Goal: Submit feedback/report problem

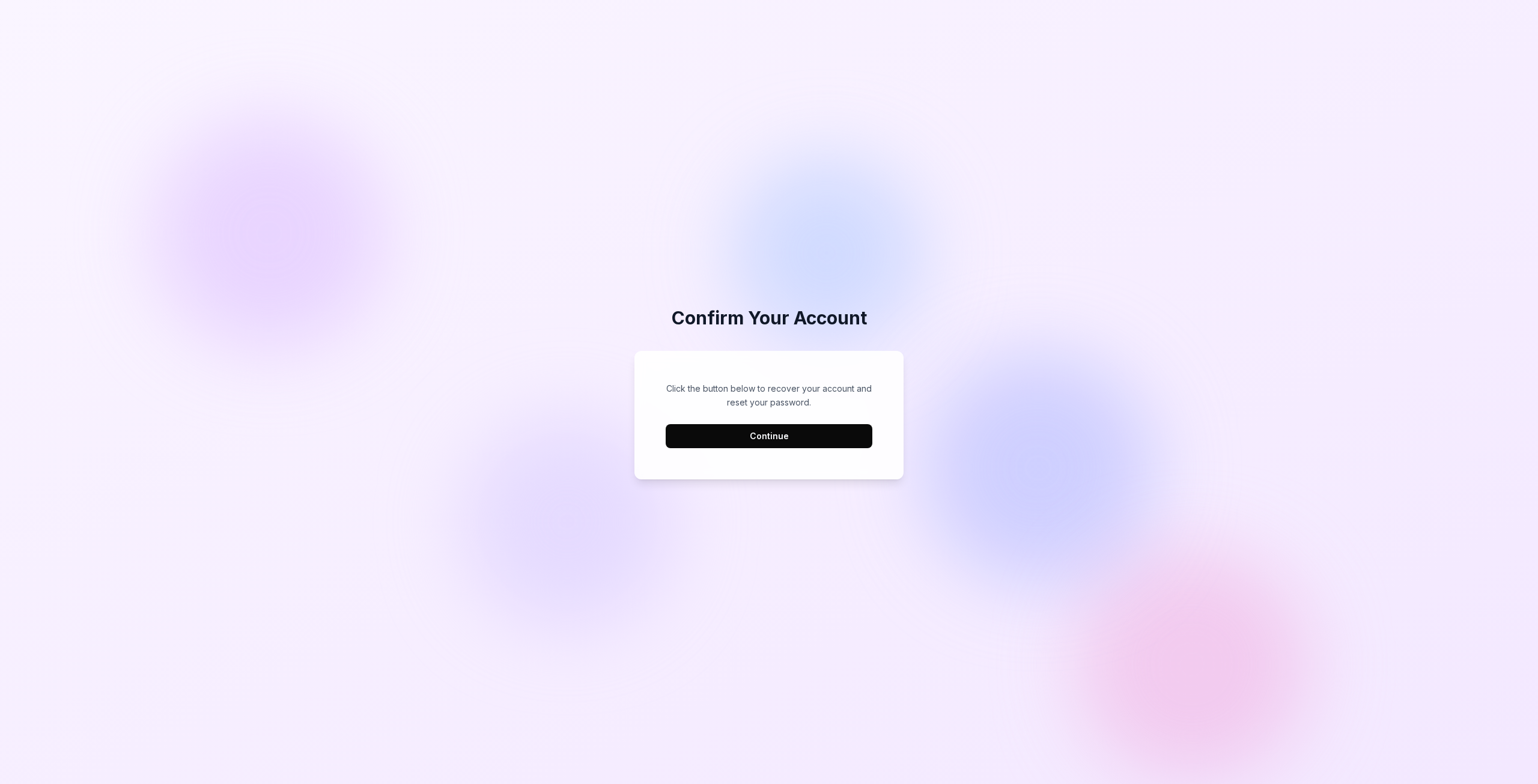
drag, startPoint x: 0, startPoint y: 0, endPoint x: 752, endPoint y: 442, distance: 872.3
click at [752, 442] on button "Continue" at bounding box center [769, 436] width 207 height 24
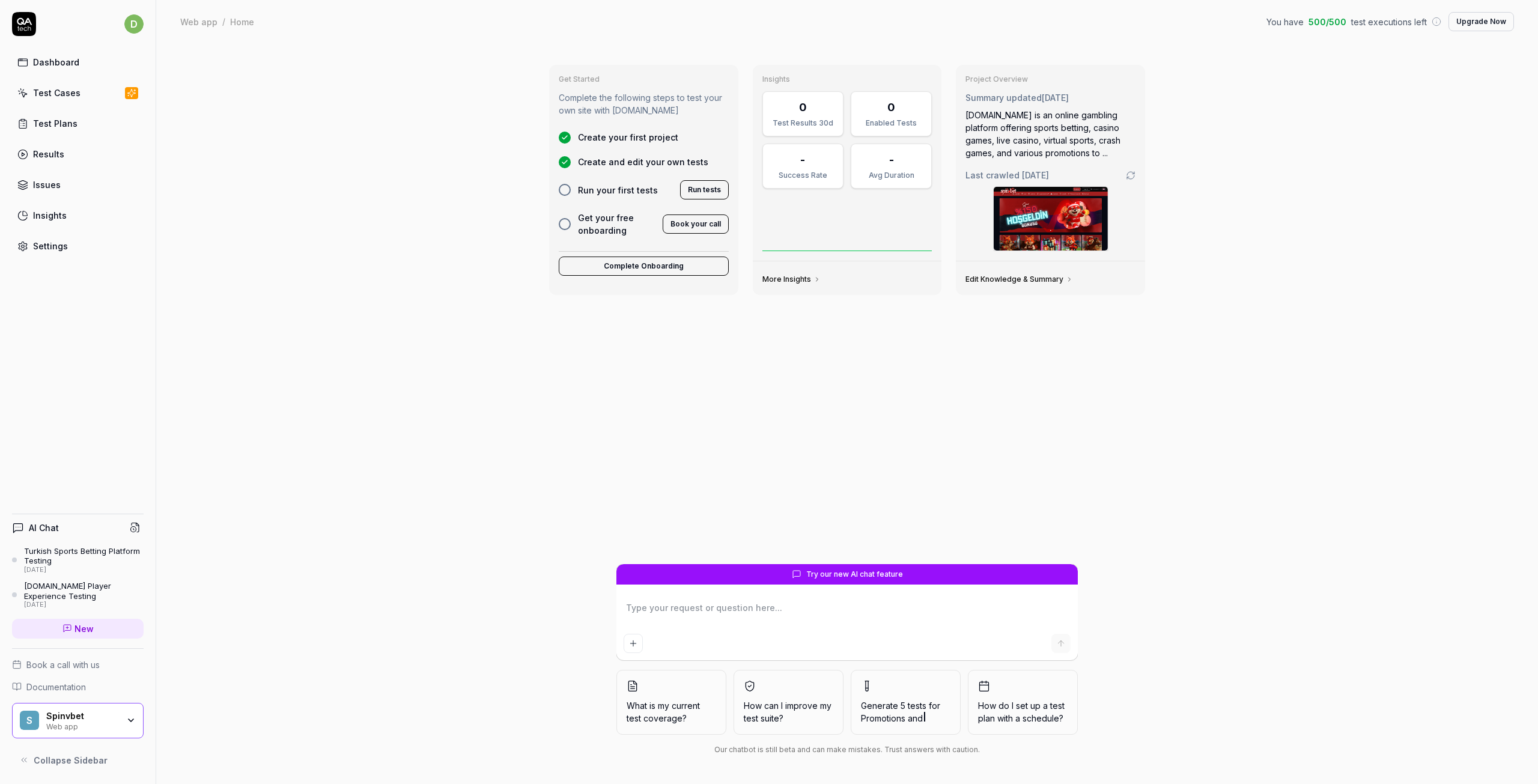
click at [81, 250] on link "Settings" at bounding box center [78, 246] width 132 height 23
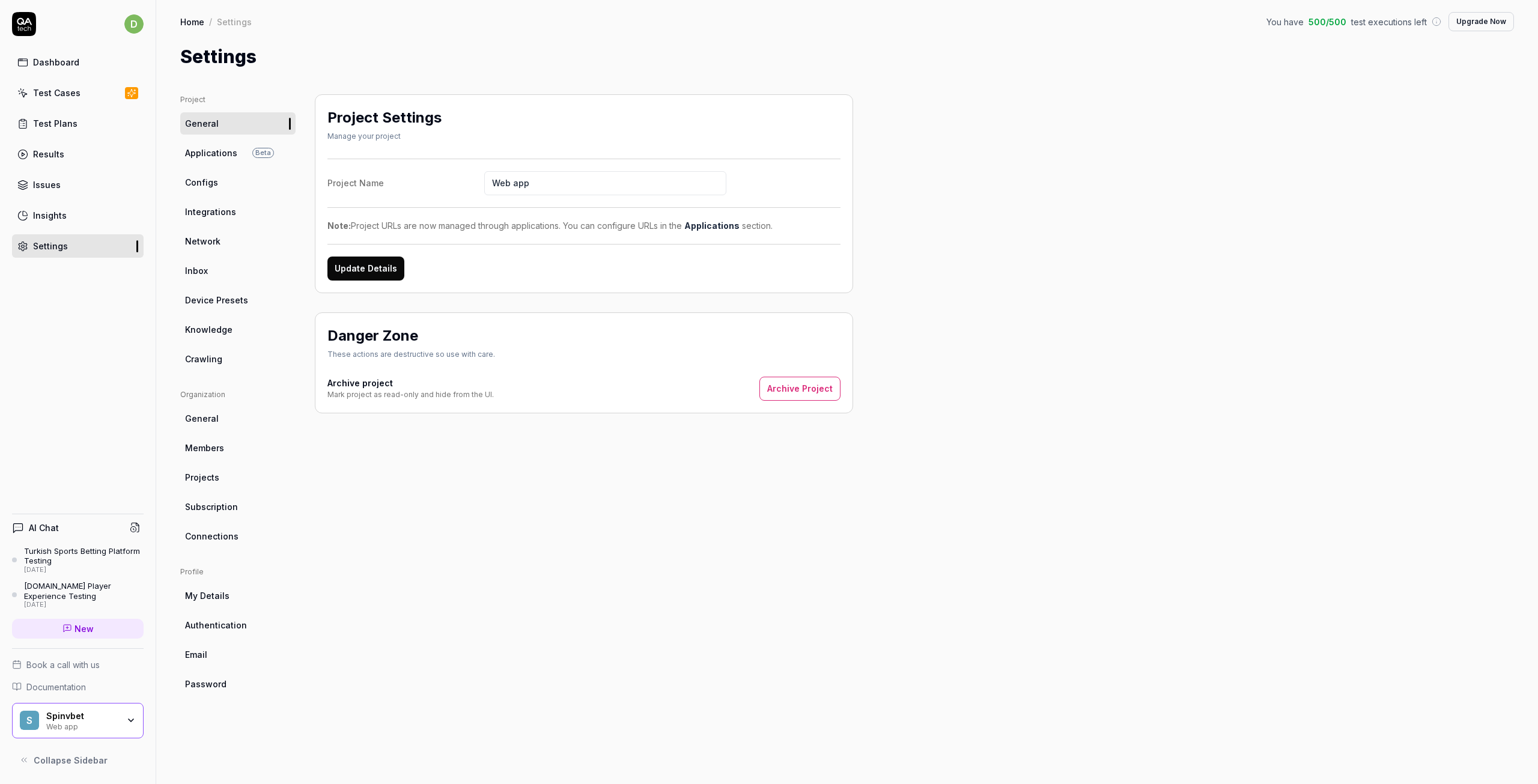
click at [86, 718] on div "Spinvbet" at bounding box center [83, 716] width 72 height 11
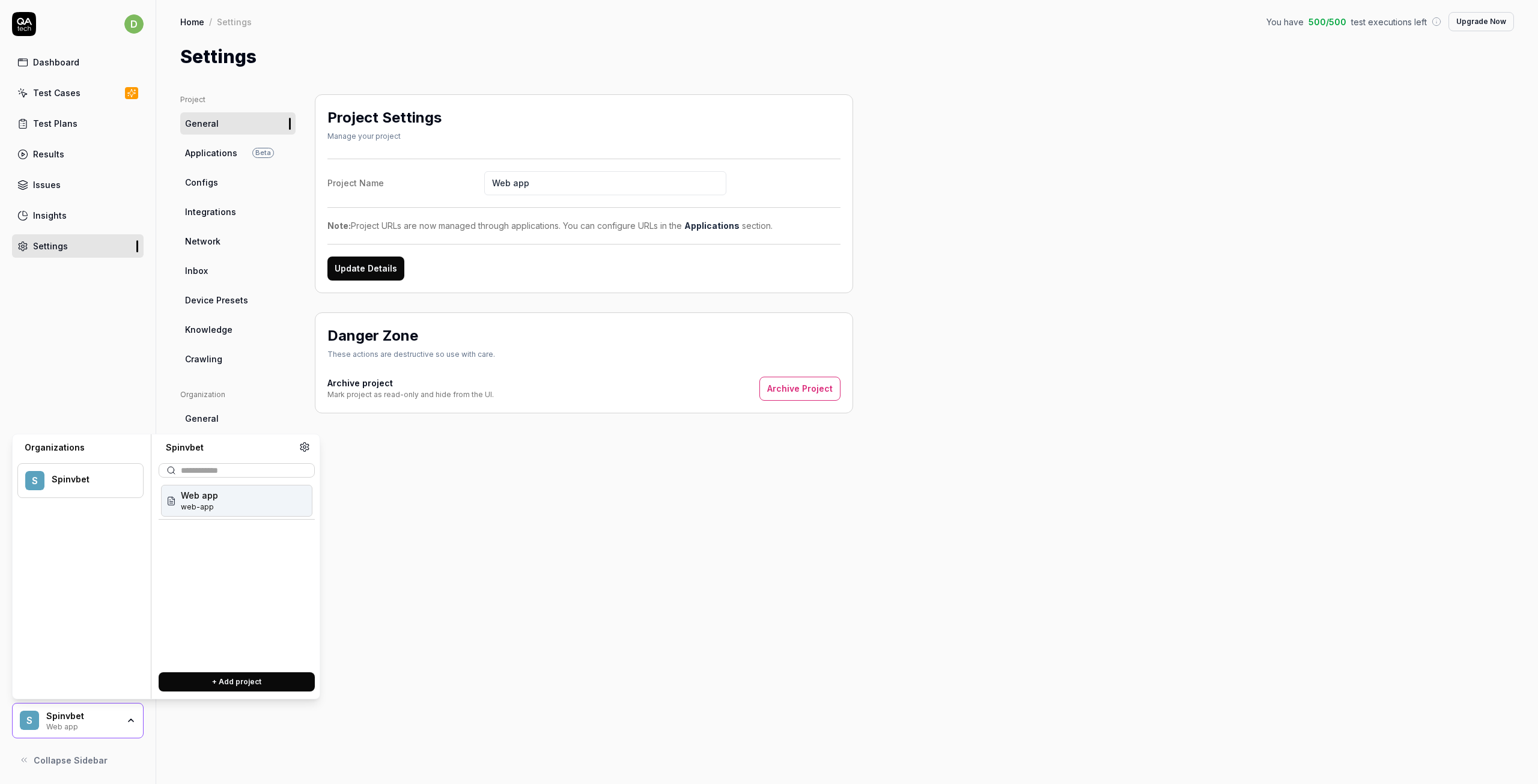
click at [236, 499] on div "Web app web-app" at bounding box center [237, 500] width 152 height 32
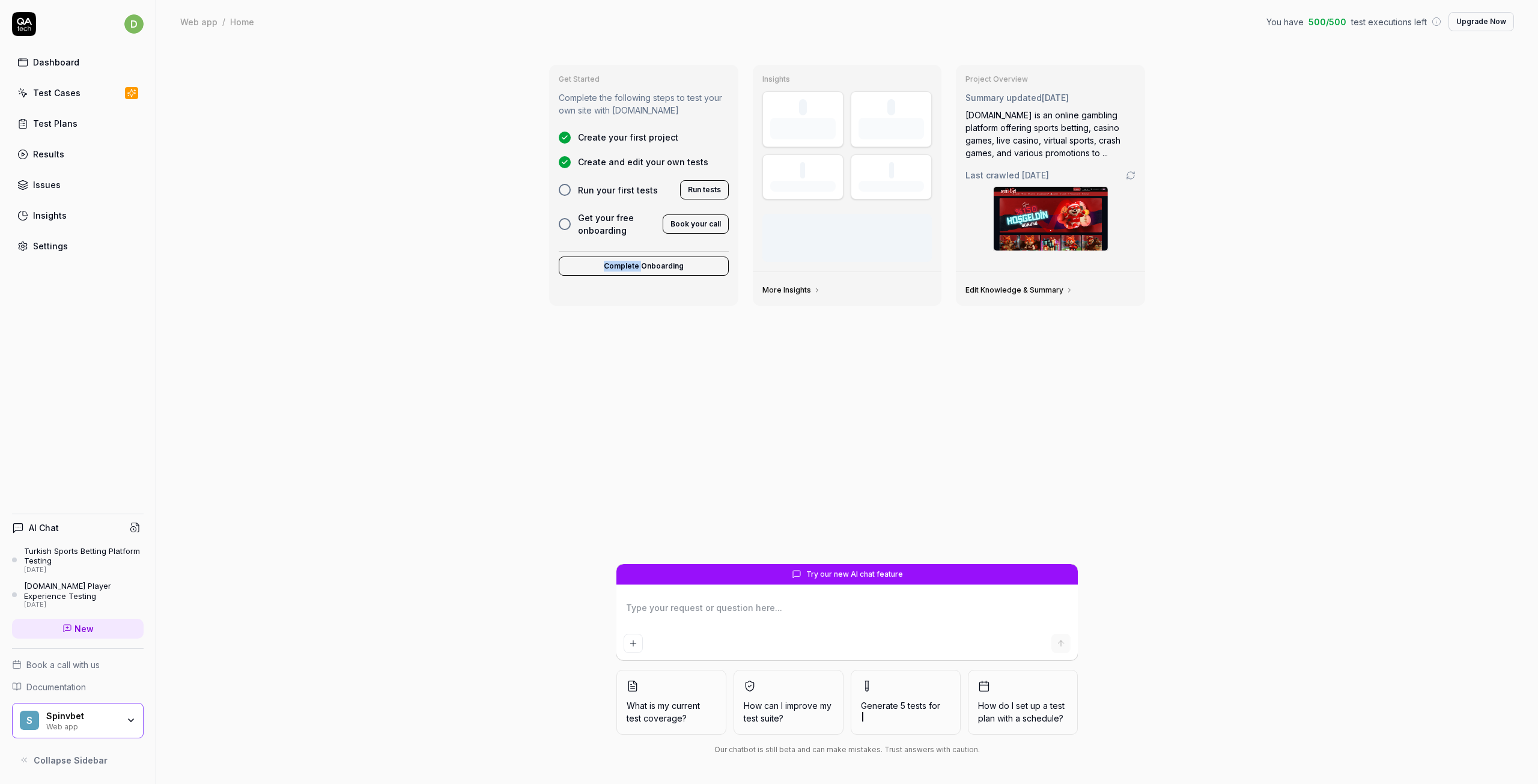
click at [233, 500] on div "Get Started Complete the following steps to test your own site with QA.tech Cre…" at bounding box center [847, 413] width 1382 height 741
click at [827, 454] on div "Get Started Complete the following steps to test your own site with QA.tech Cre…" at bounding box center [847, 310] width 615 height 509
click at [803, 624] on textarea at bounding box center [847, 614] width 447 height 30
type textarea "*"
type textarea "f"
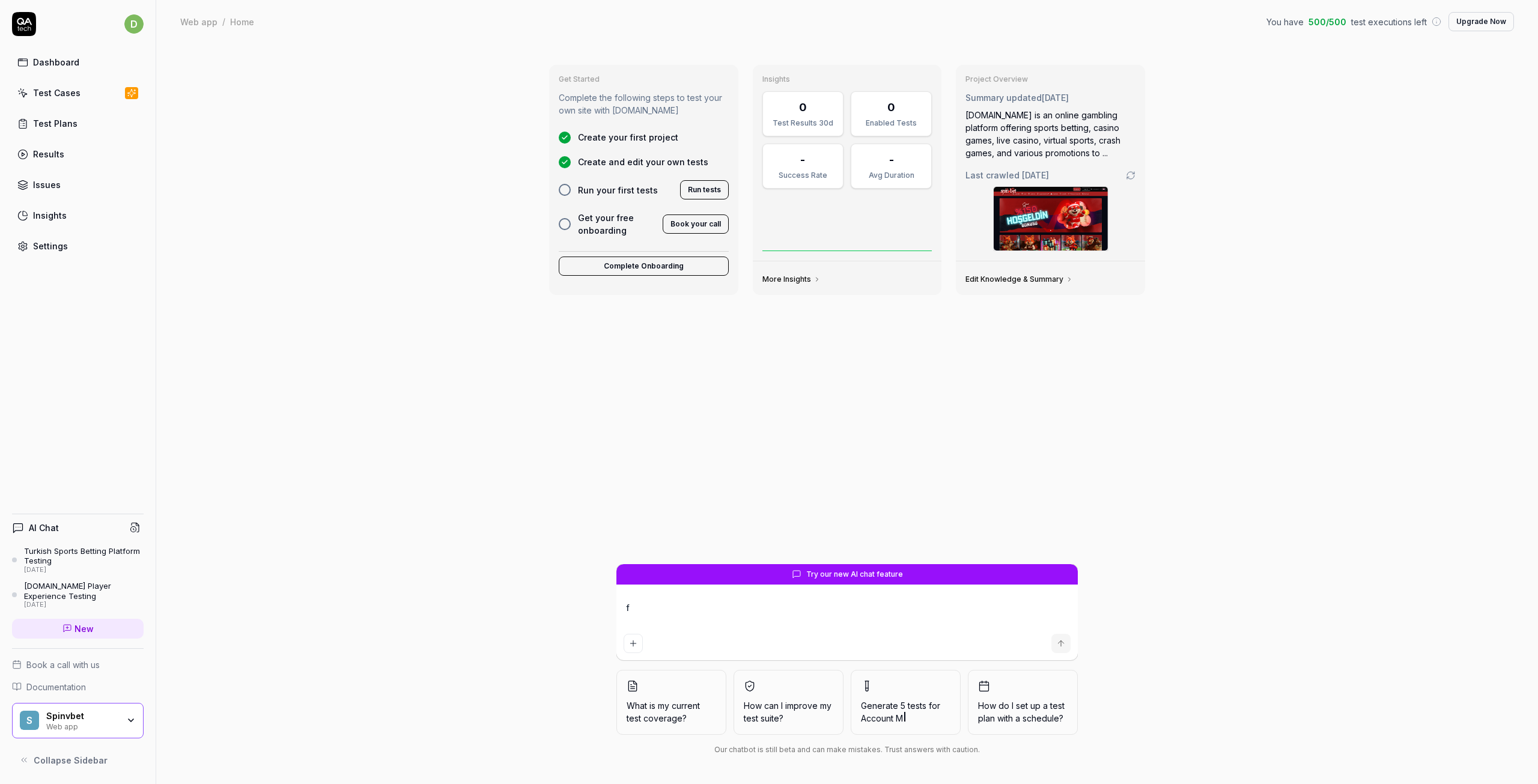
type textarea "*"
type textarea "fo"
type textarea "*"
type textarea "for"
type textarea "*"
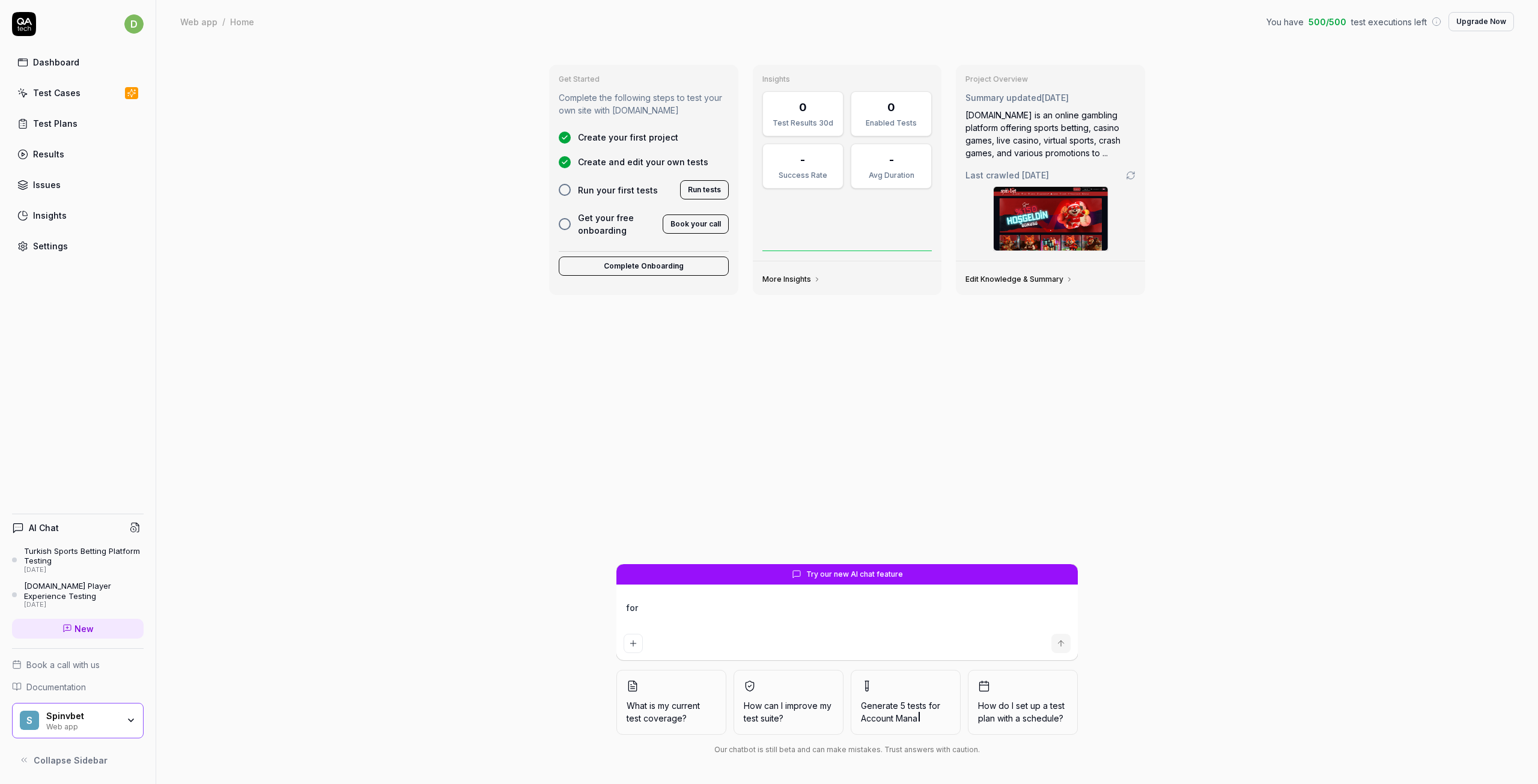
type textarea "for"
type textarea "*"
type textarea "for s"
type textarea "*"
type textarea "for sp"
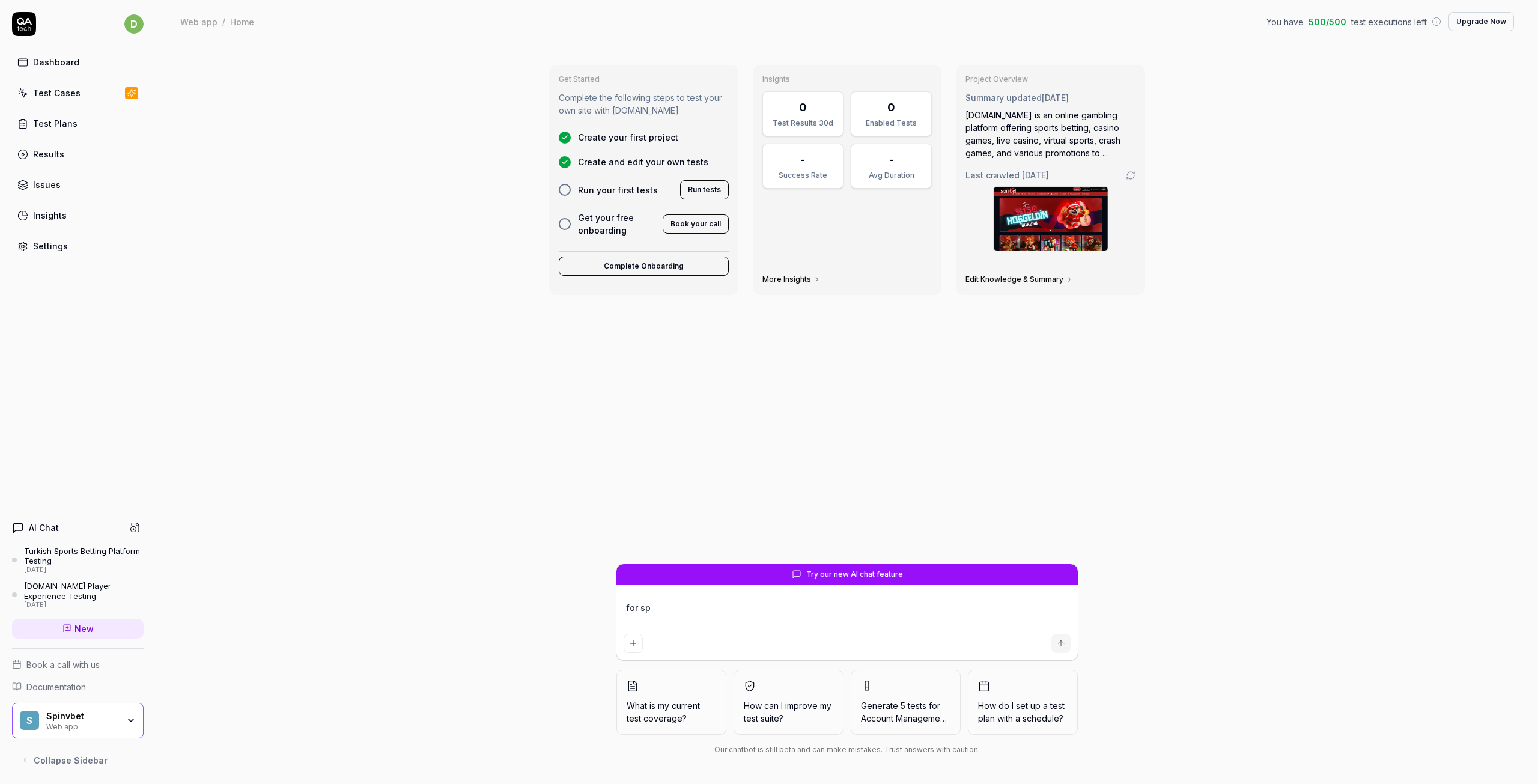
type textarea "*"
type textarea "for spi"
type textarea "*"
type textarea "for spin"
type textarea "*"
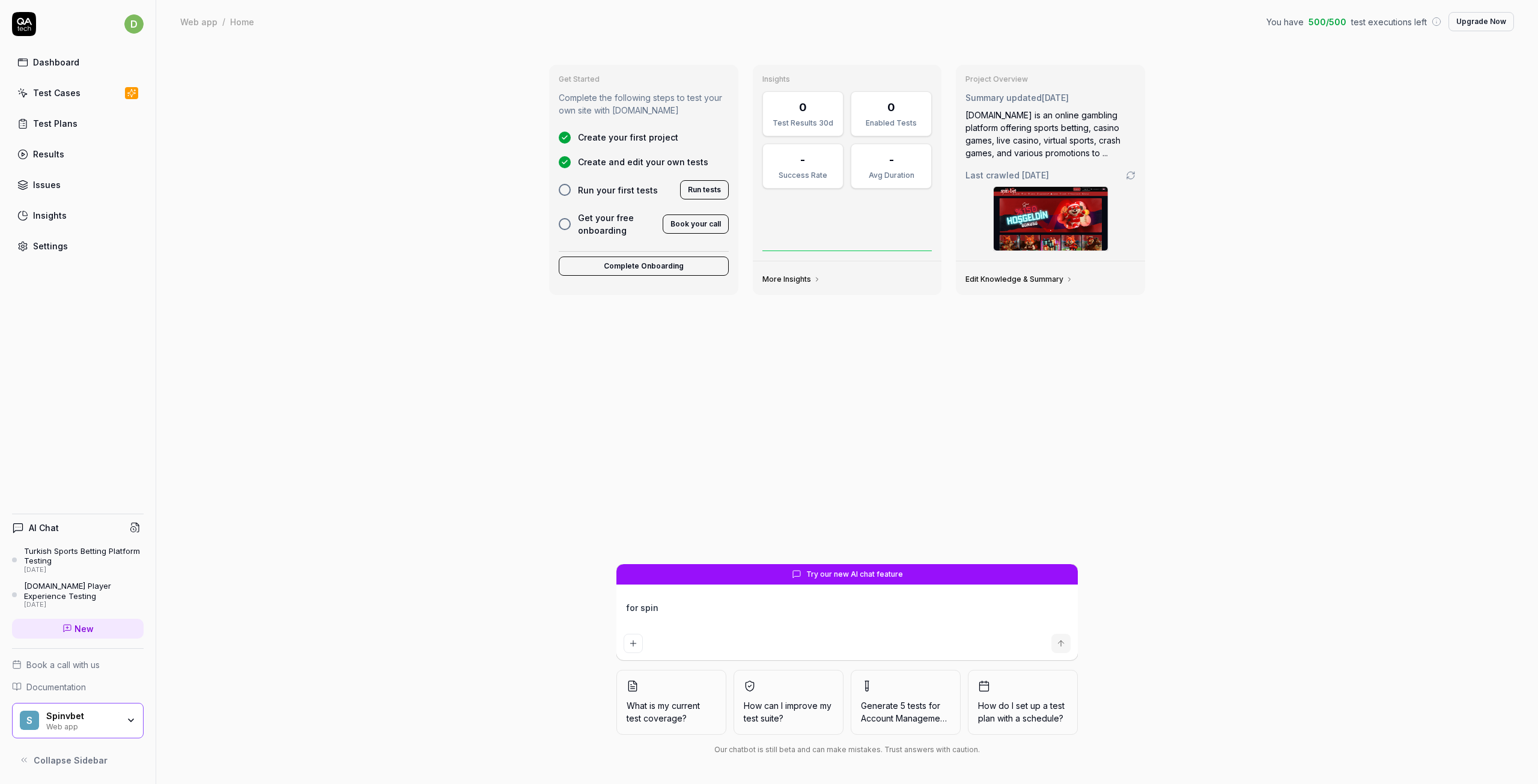
type textarea "for spin"
type textarea "*"
type textarea "for spin a"
type textarea "*"
type textarea "for spin an"
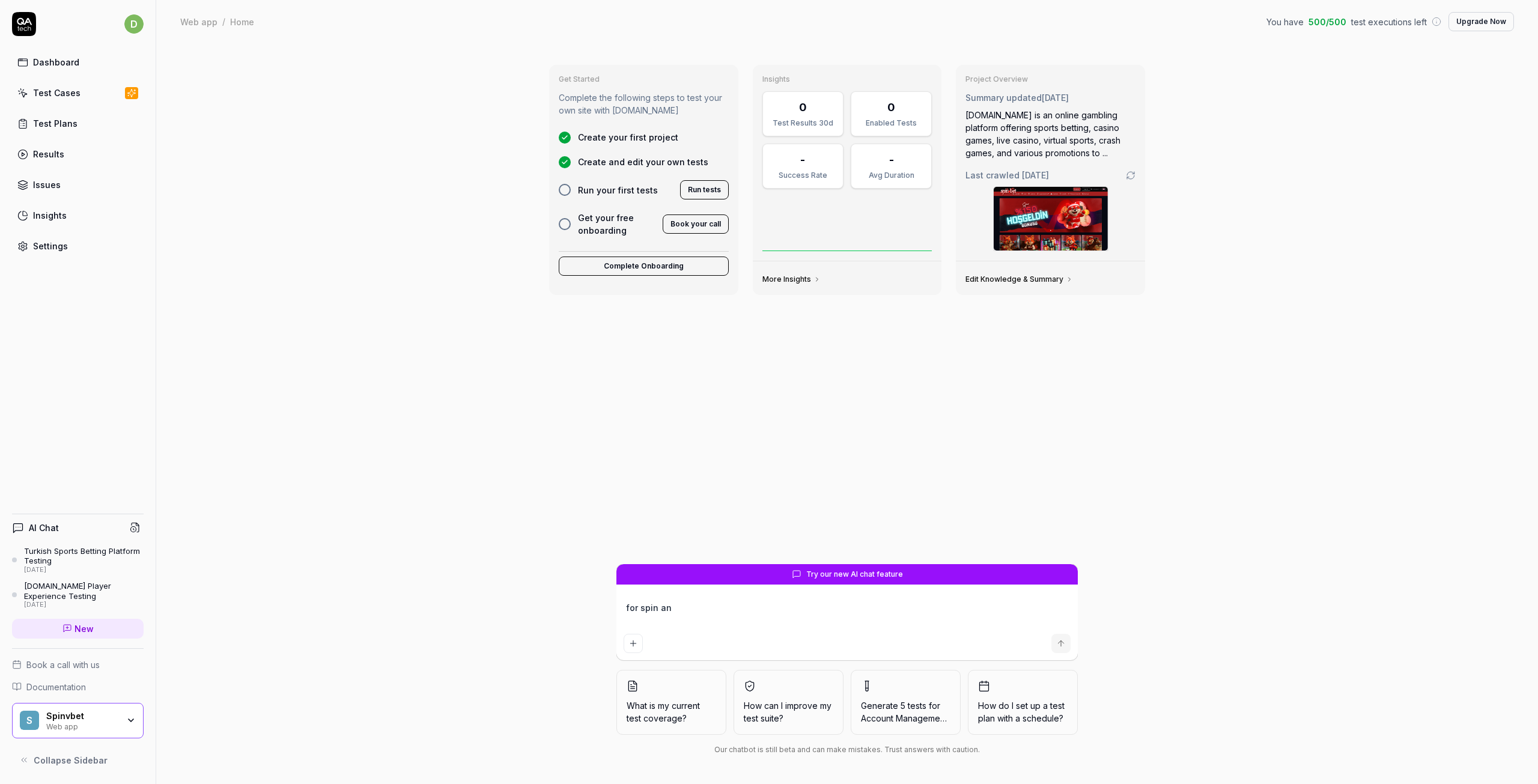
type textarea "*"
type textarea "for spin and"
type textarea "*"
type textarea "for spin and"
type textarea "*"
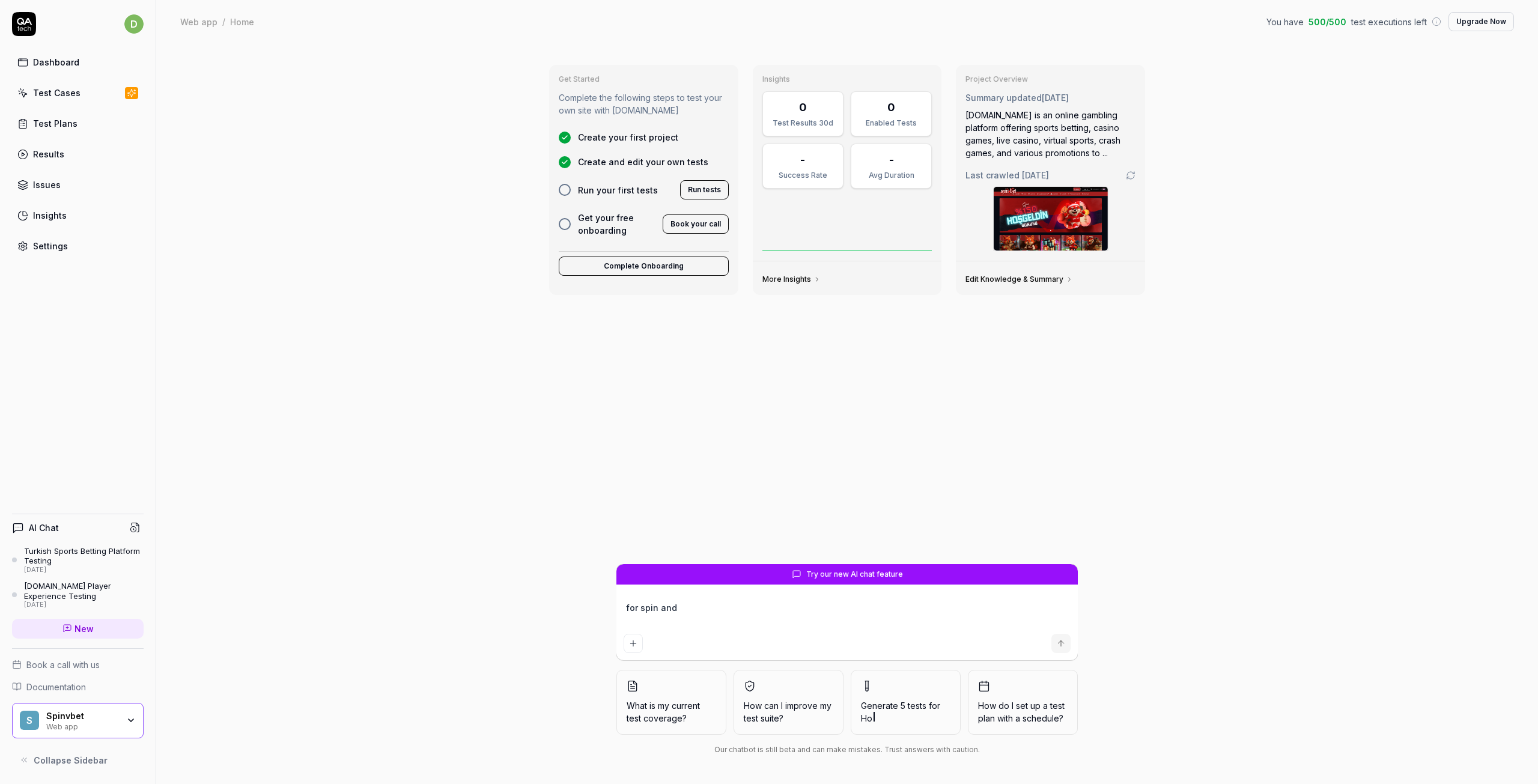
type textarea "for spin and b"
type textarea "*"
type textarea "for spin and be"
type textarea "*"
type textarea "for spin and bet"
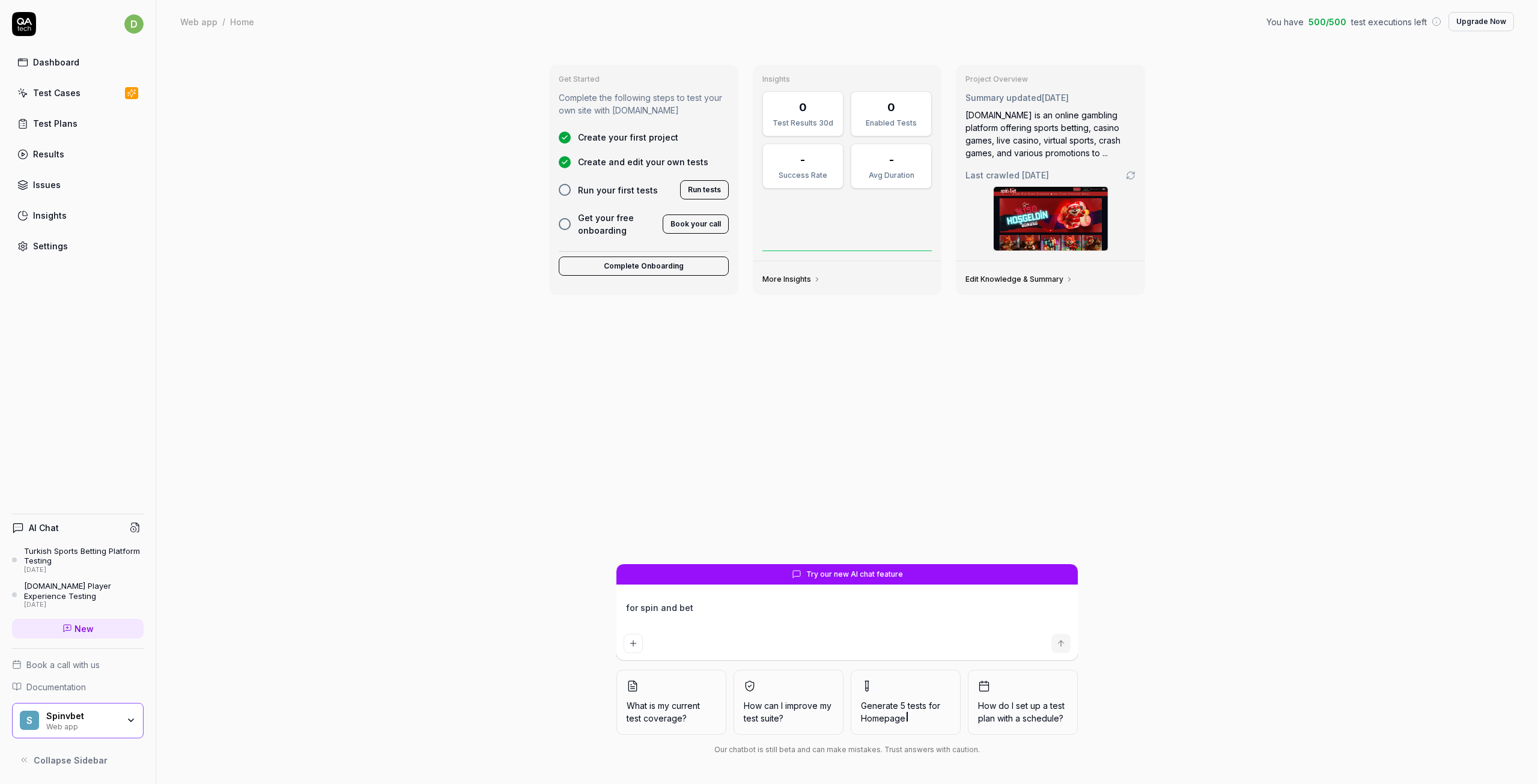
type textarea "*"
type textarea "for spin and bet"
type textarea "*"
type textarea "for spin and bet c"
type textarea "*"
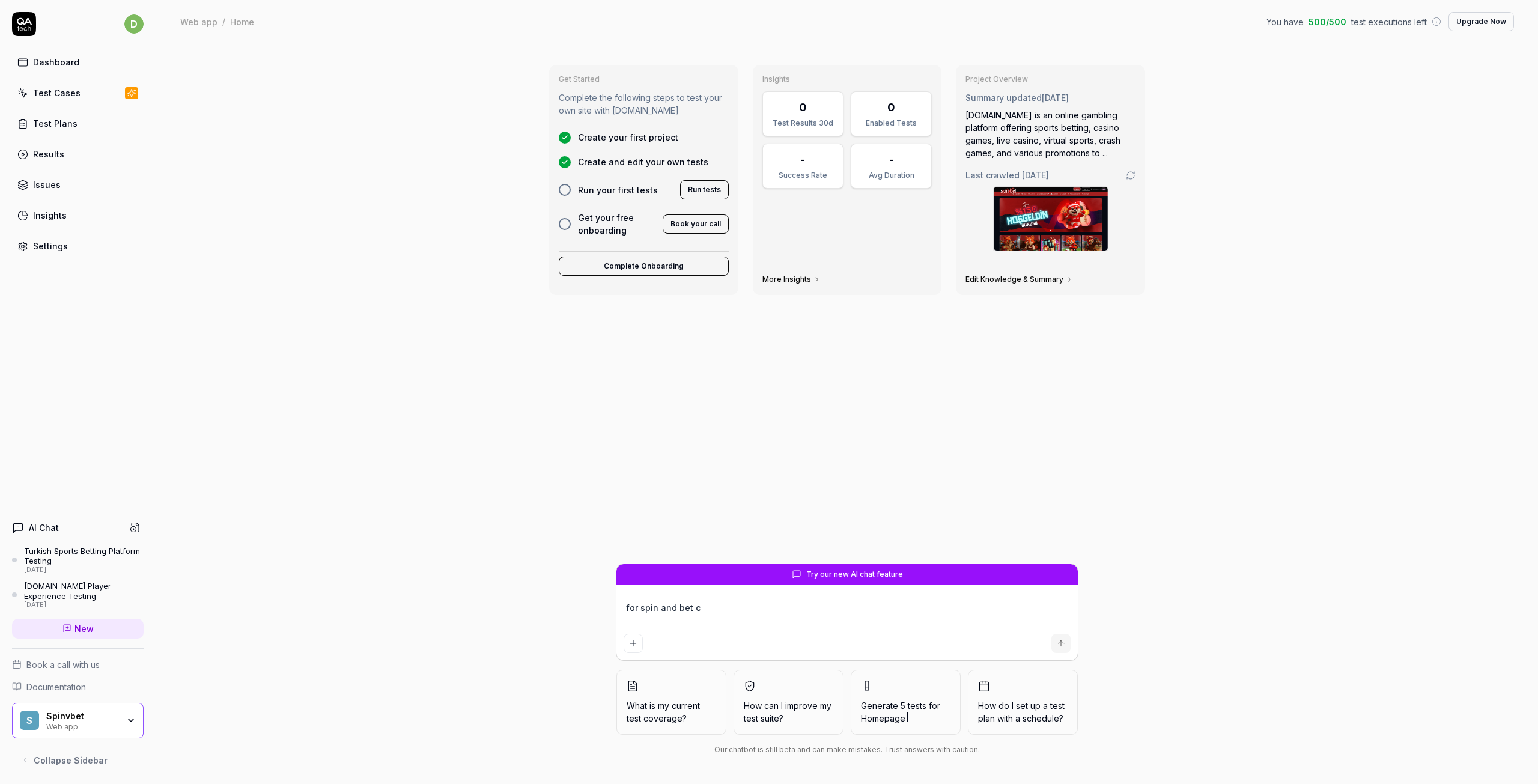
type textarea "for spin and bet ca"
type textarea "*"
type textarea "for spin and bet can"
type textarea "*"
type textarea "for spin and bet can"
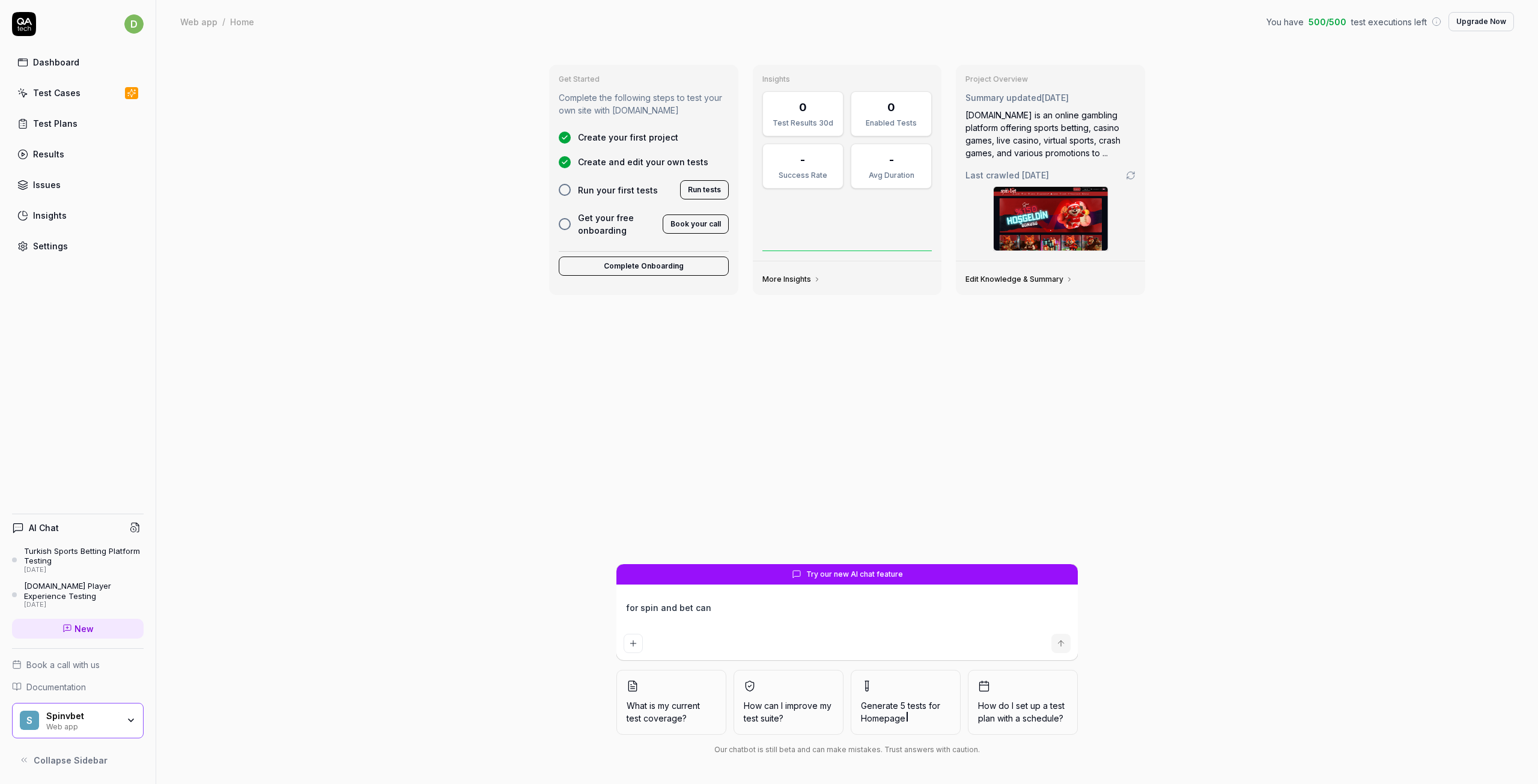
type textarea "*"
type textarea "for spin and bet can y"
type textarea "*"
type textarea "for spin and bet can yo"
type textarea "*"
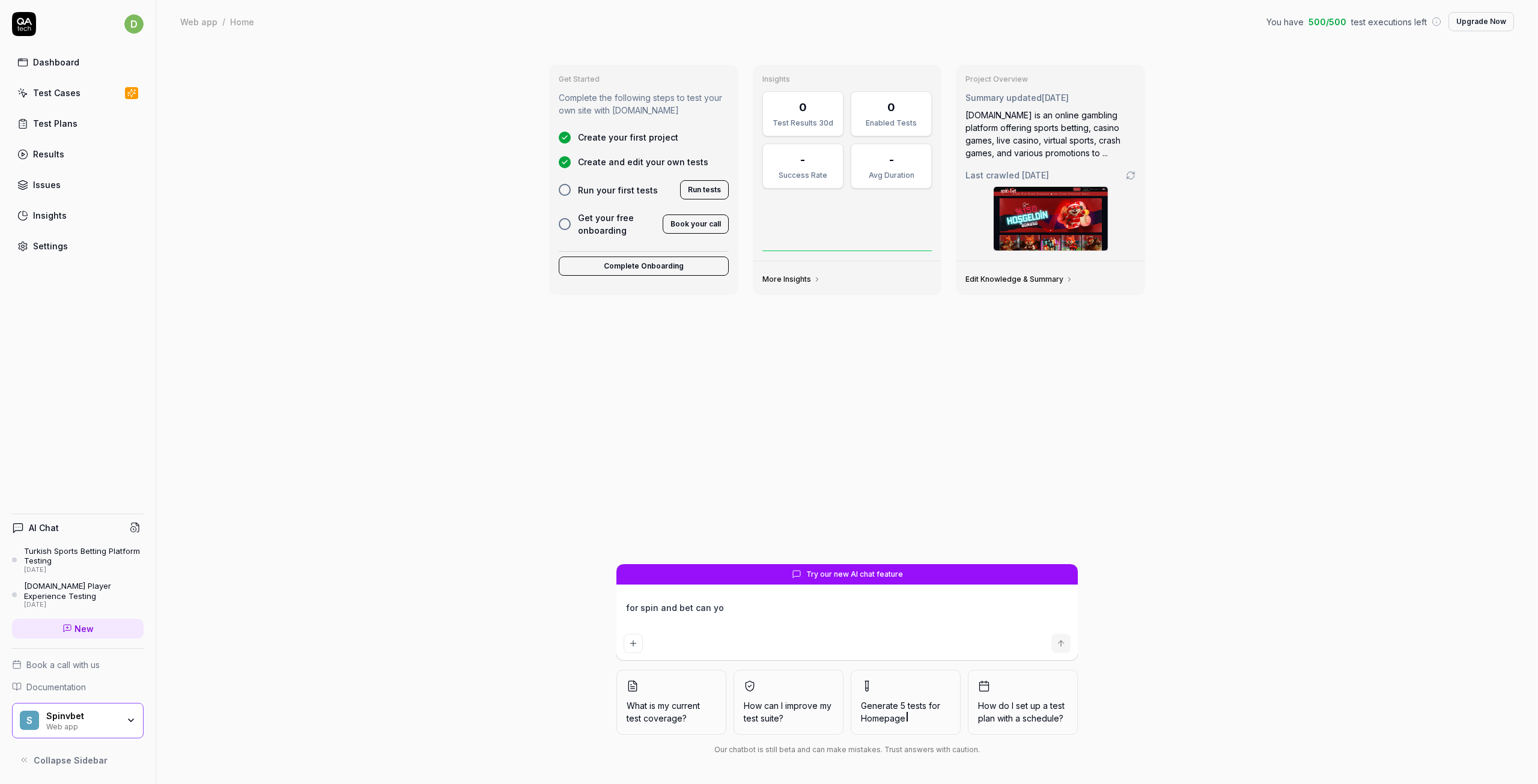
type textarea "for spin and bet can you"
type textarea "*"
type textarea "for spin and bet can you"
type textarea "*"
type textarea "for spin and bet can you s"
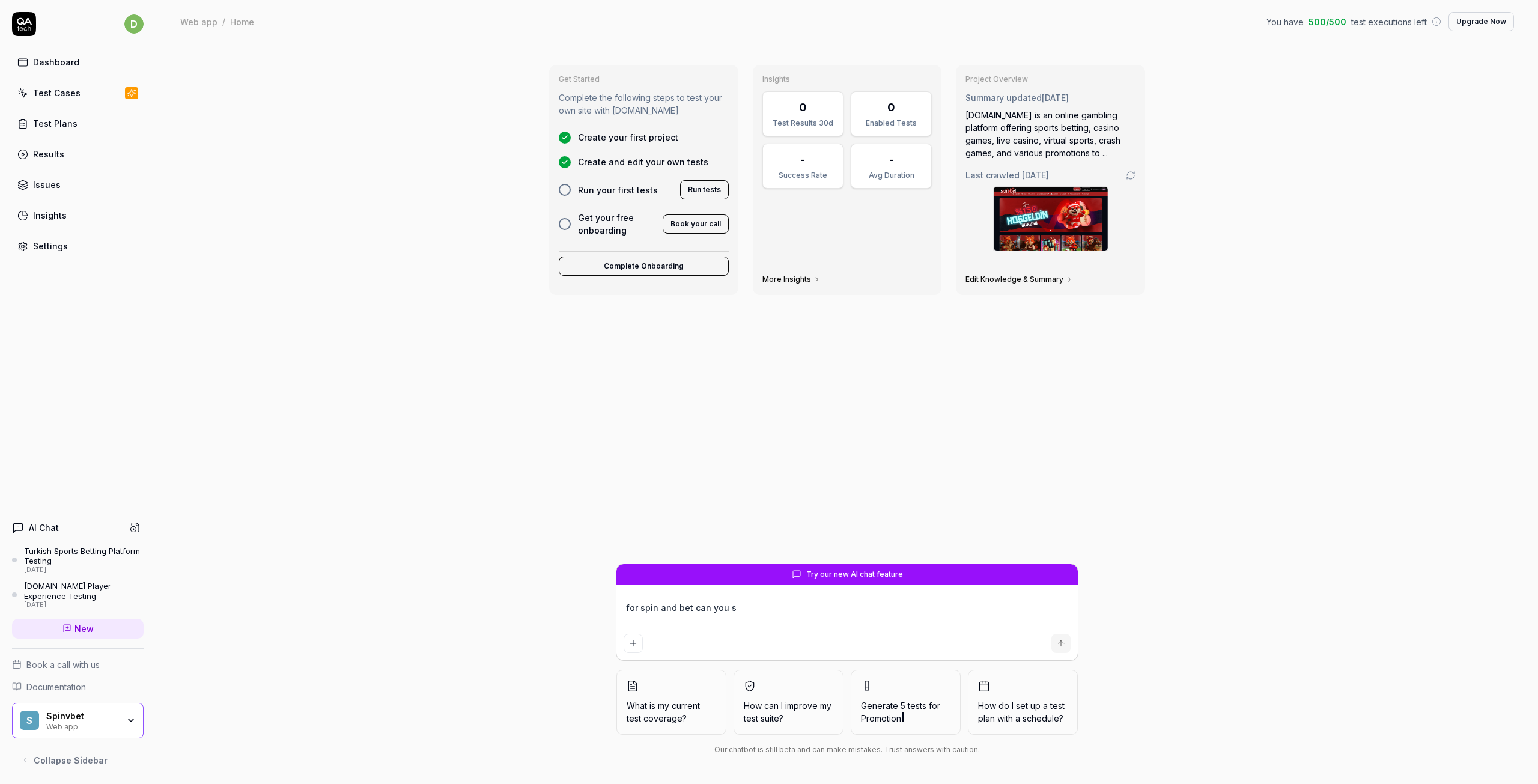
type textarea "*"
type textarea "for spin and bet can you"
type textarea "*"
type textarea "for spin and bet can you s"
type textarea "*"
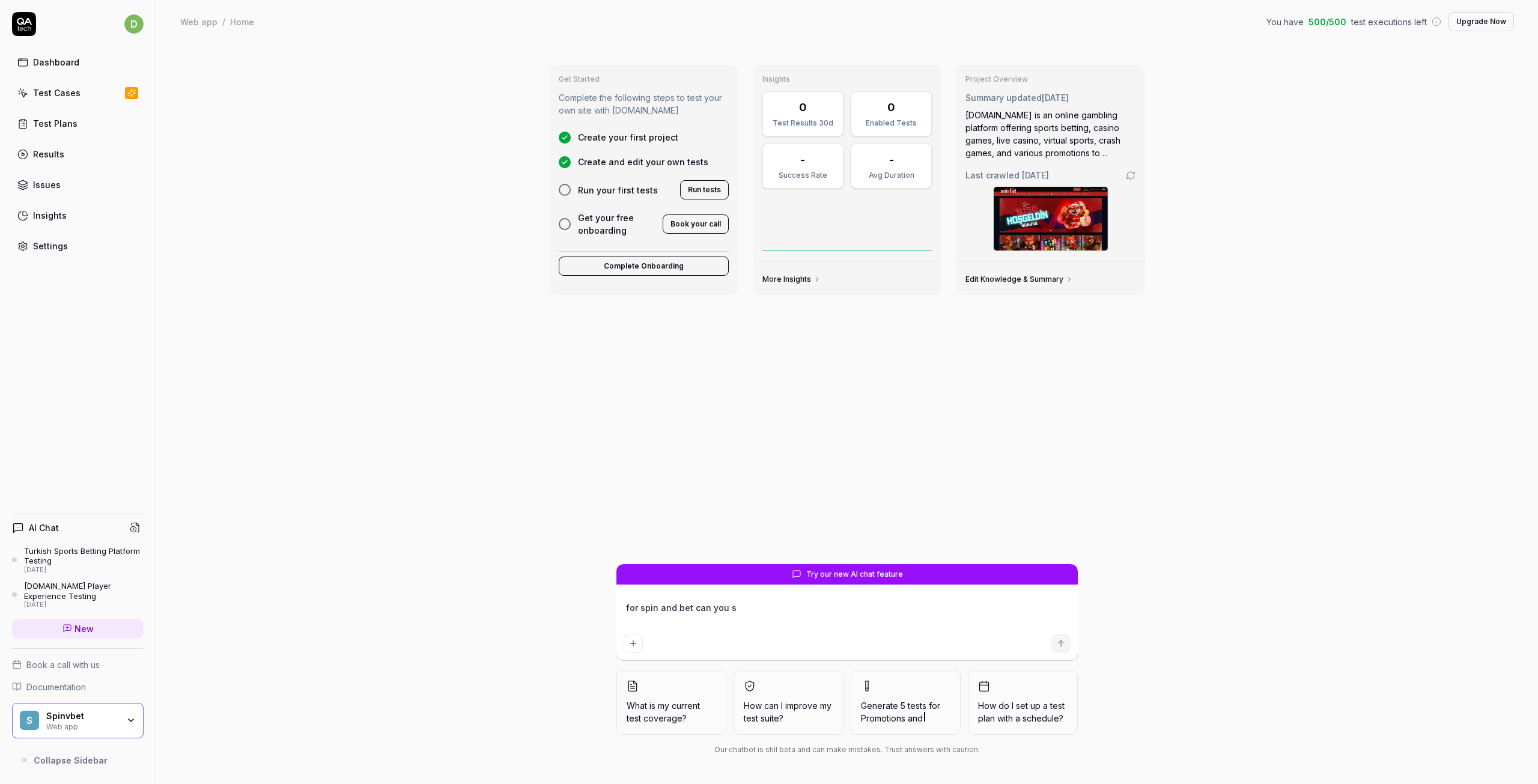
type textarea "for spin and bet can you se"
type textarea "*"
type textarea "for spin and bet can you sea"
type textarea "*"
type textarea "for spin and bet can you sear"
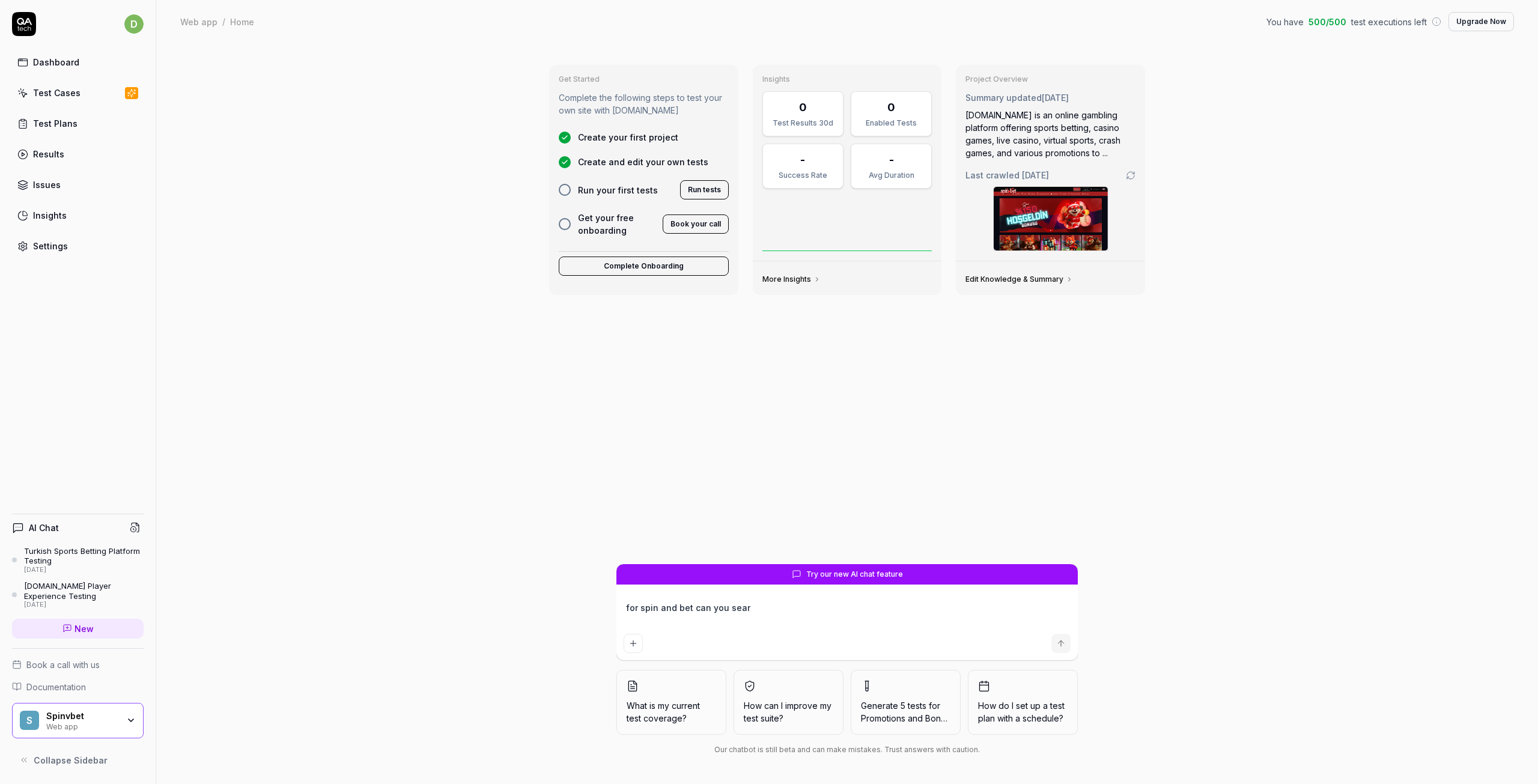
type textarea "*"
type textarea "for spin and bet can you searc"
type textarea "*"
type textarea "for spin and bet can you search"
type textarea "*"
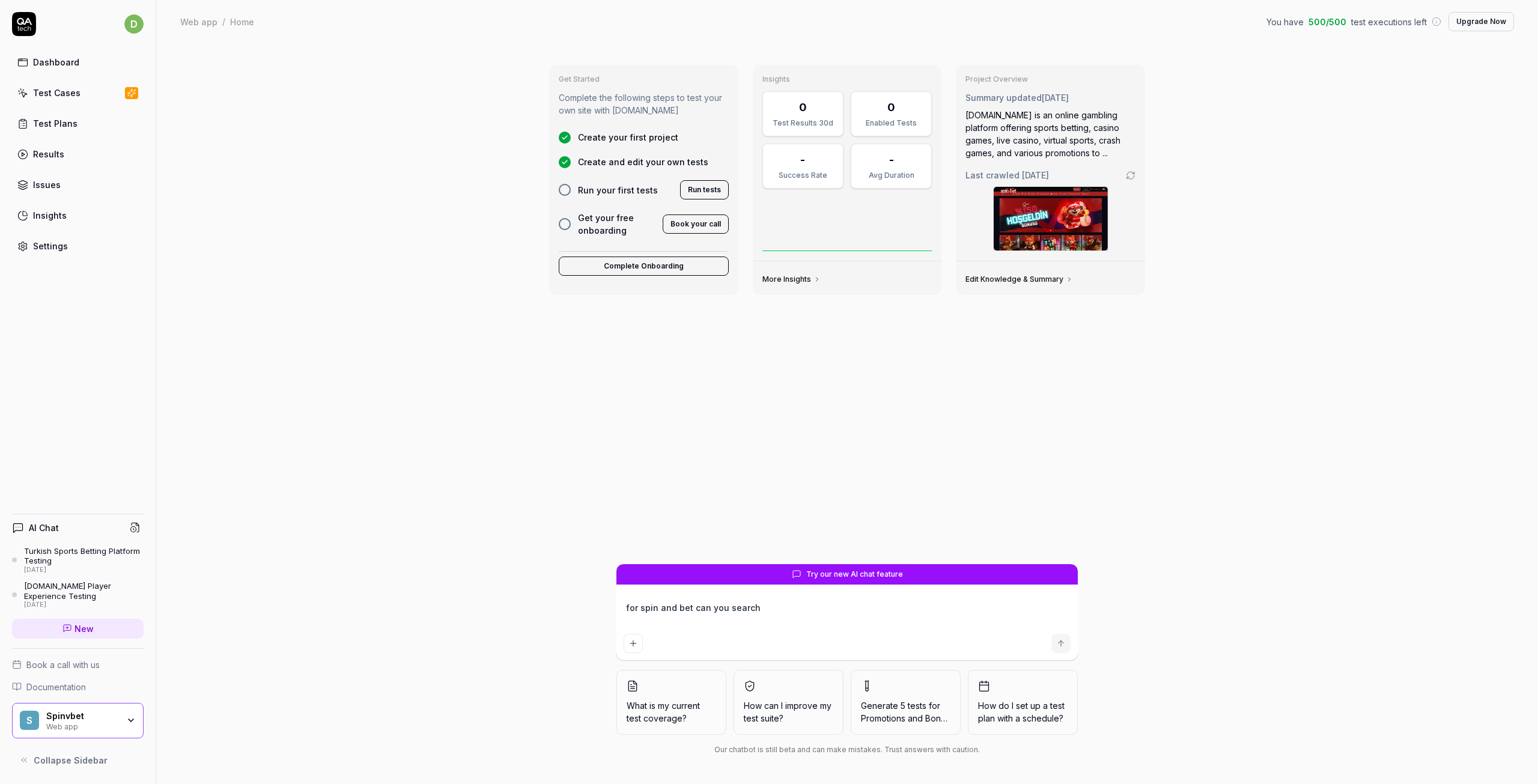
type textarea "for spin and bet can you search"
type textarea "*"
type textarea "for spin and bet can you search i"
type textarea "*"
type textarea "for spin and bet can you search in"
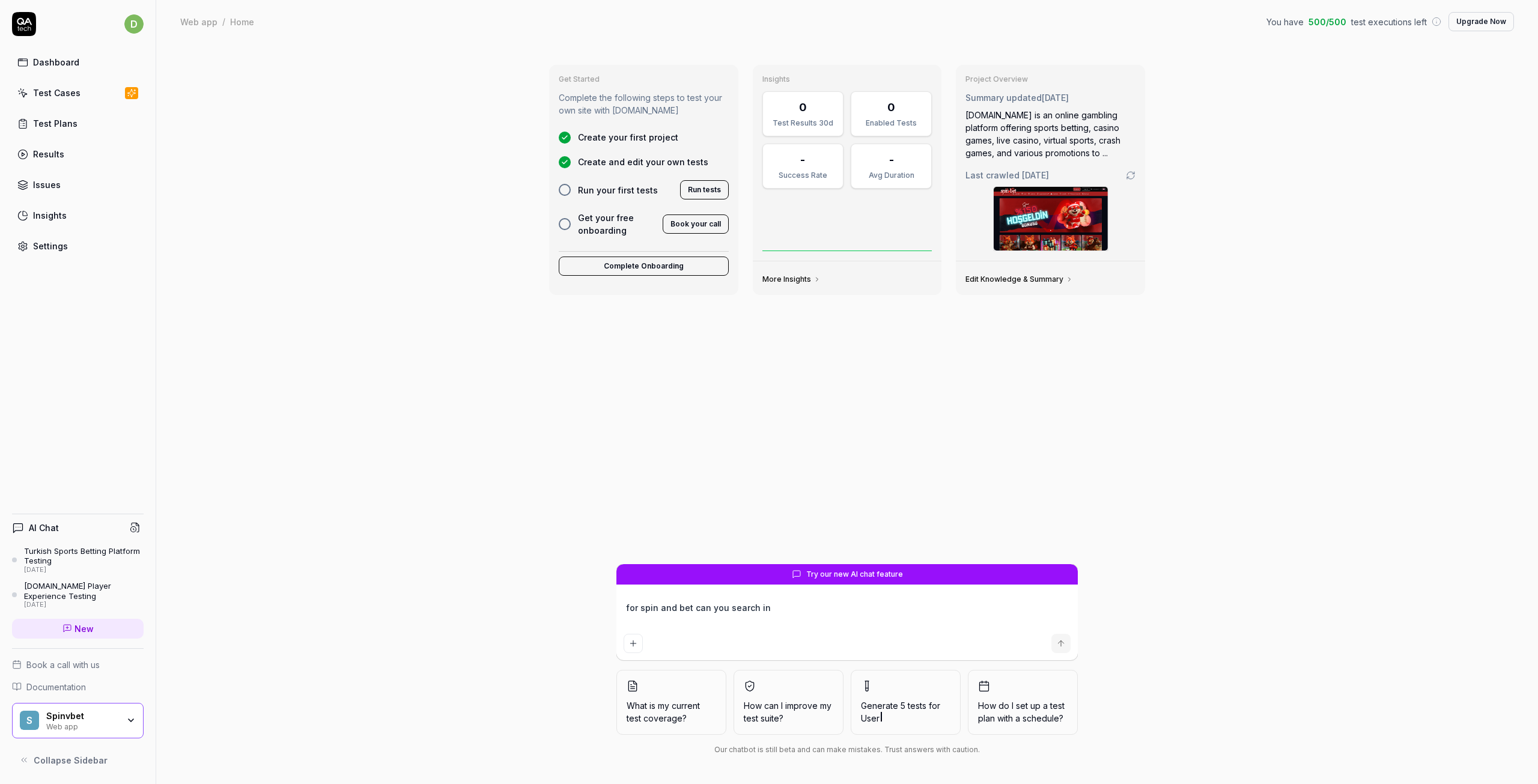
type textarea "*"
type textarea "for spin and bet can you search in"
type textarea "*"
type textarea "for spin and bet can you search in 3"
type textarea "*"
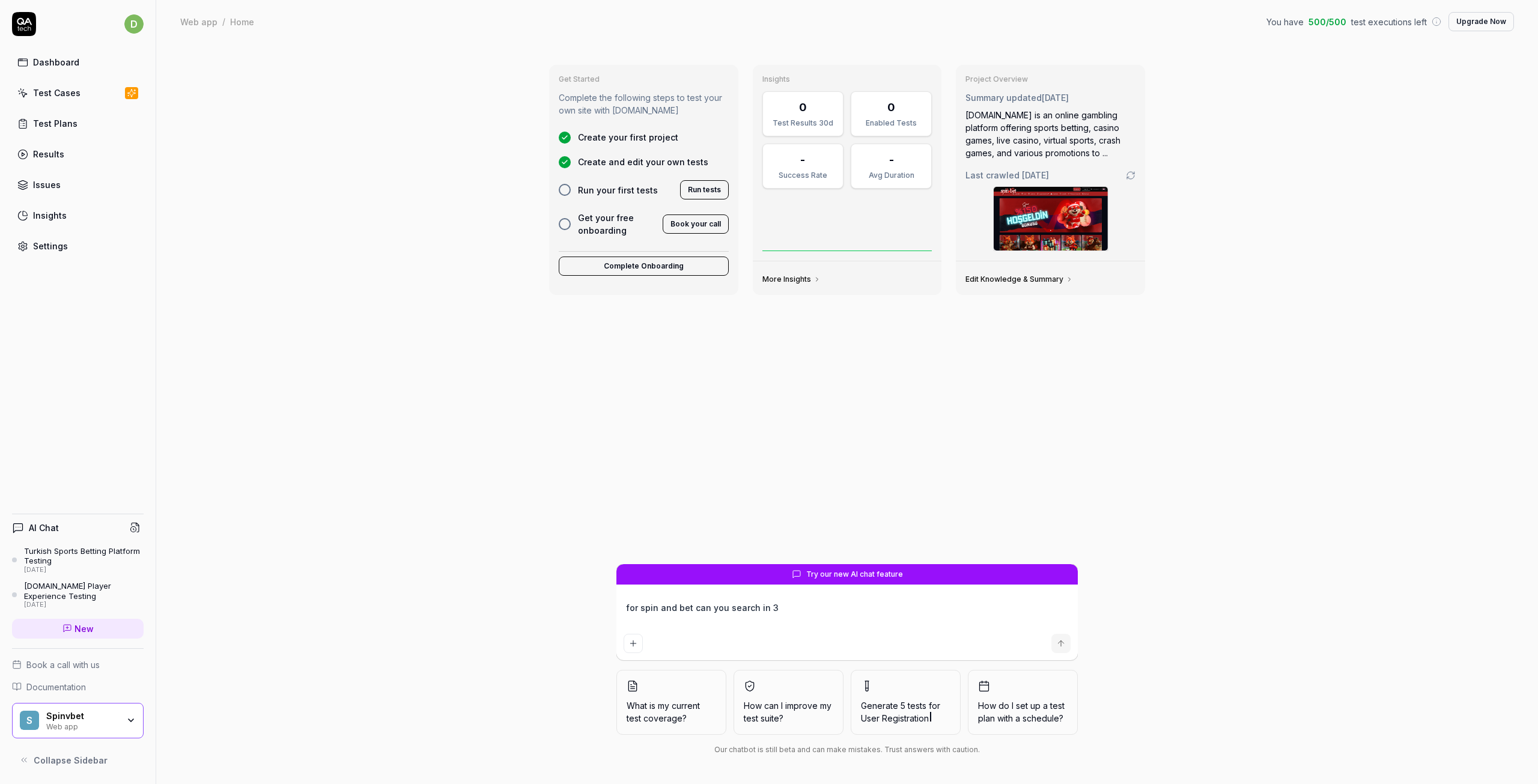
type textarea "for spin and bet can you search in 3"
type textarea "*"
type textarea "for spin and bet can you search in 3 4"
type textarea "*"
type textarea "for spin and bet can you search in 3 4"
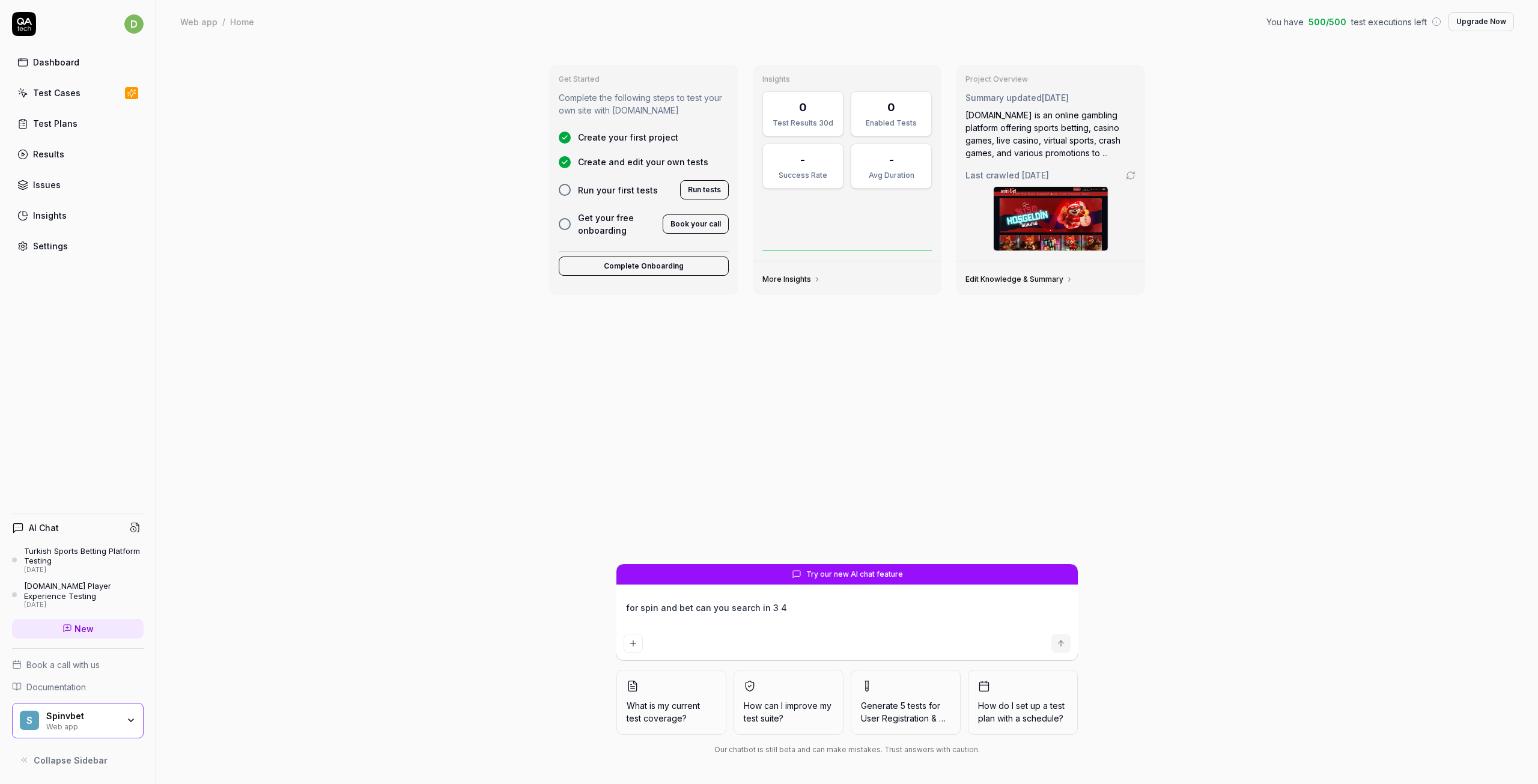
type textarea "*"
type textarea "for spin and bet can you search in 3 4 t"
type textarea "*"
type textarea "for spin and bet can you search in 3 4 ti"
type textarea "*"
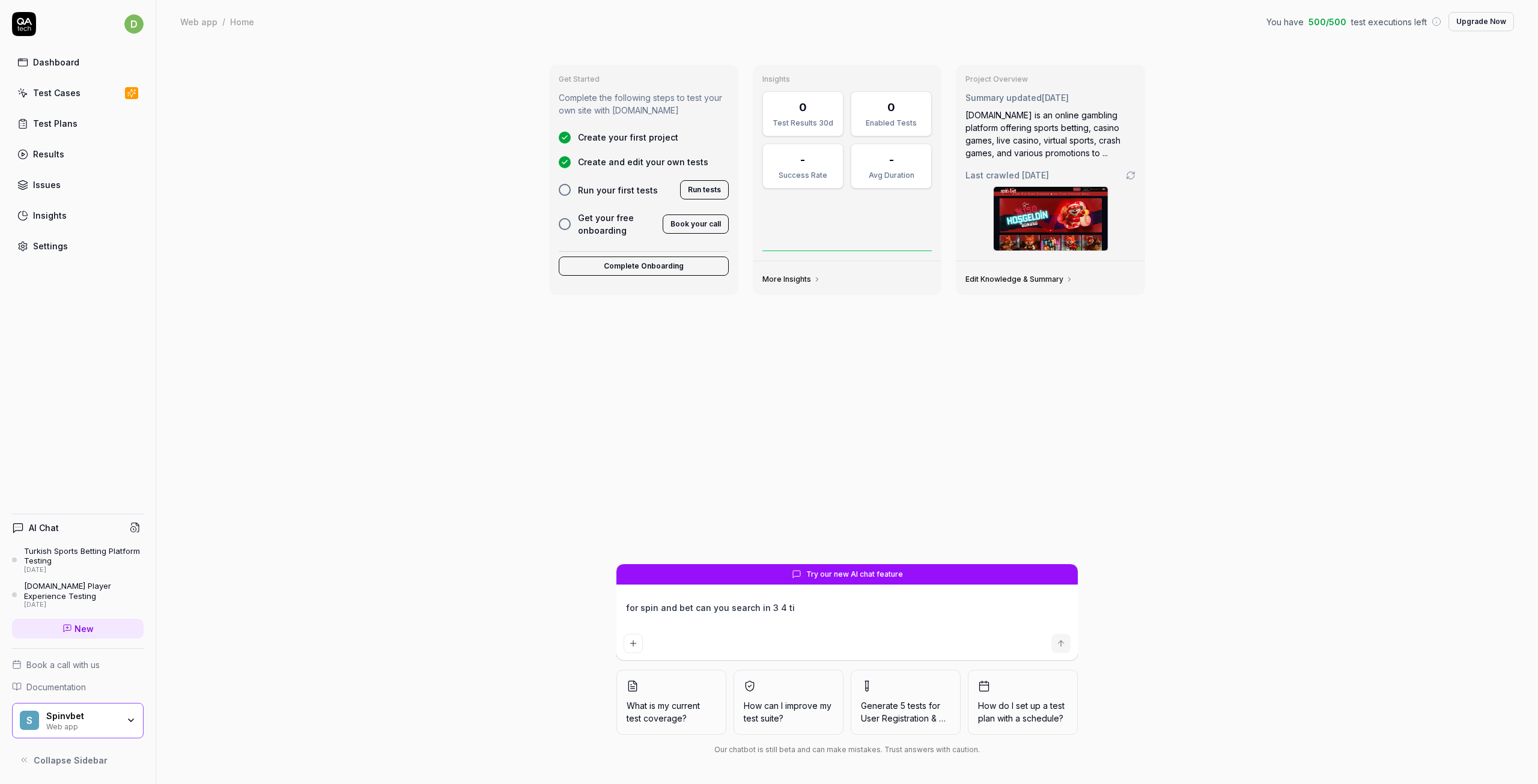
type textarea "for spin and bet can you search in 3 4 tim"
type textarea "*"
type textarea "for spin and bet can you search in 3 4 time"
type textarea "*"
type textarea "for spin and bet can you search in 3 4 times"
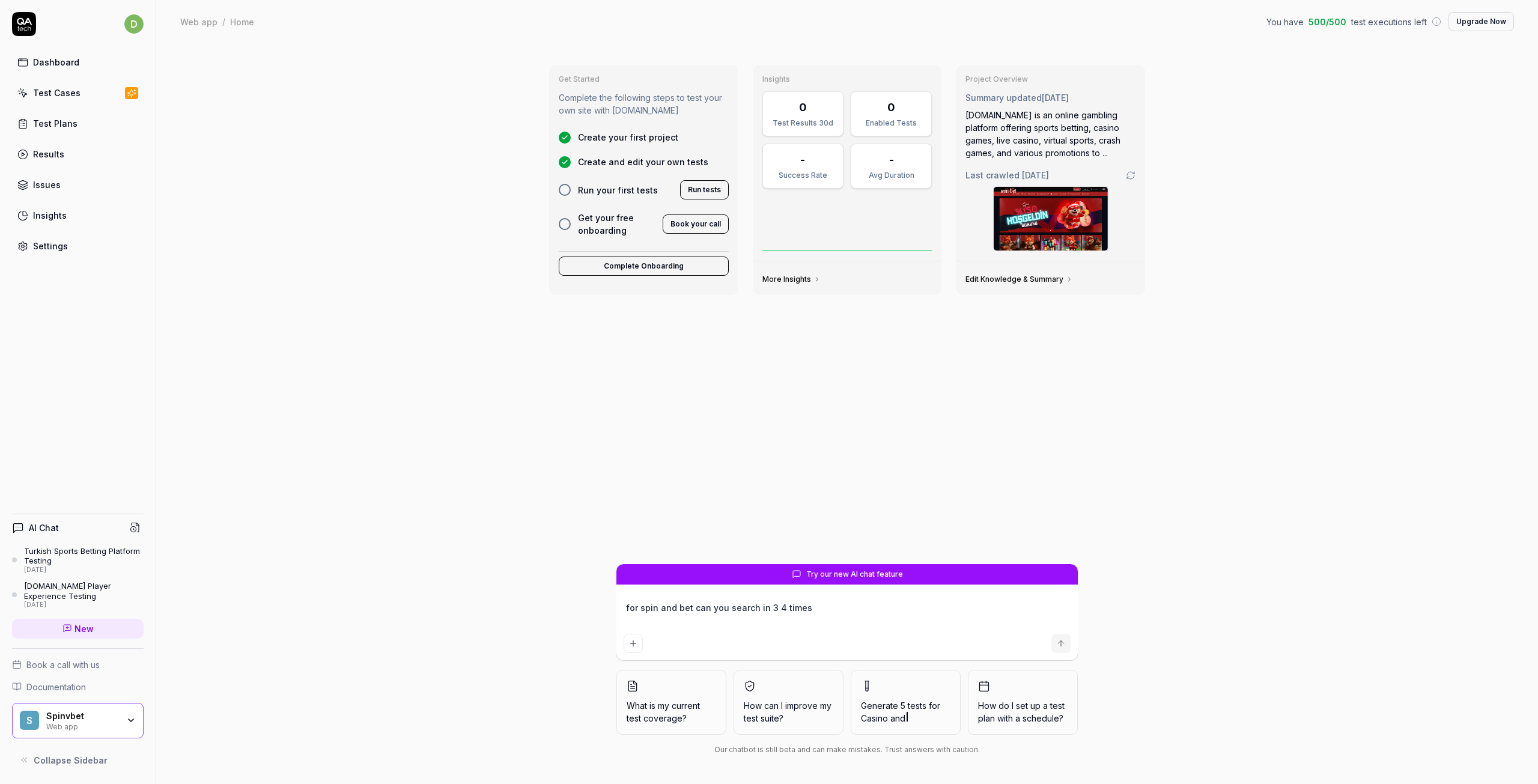
type textarea "*"
type textarea "for spin and bet can you search in 3 4 times"
type textarea "*"
type textarea "for spin and bet can you search in 3 4 times d"
type textarea "*"
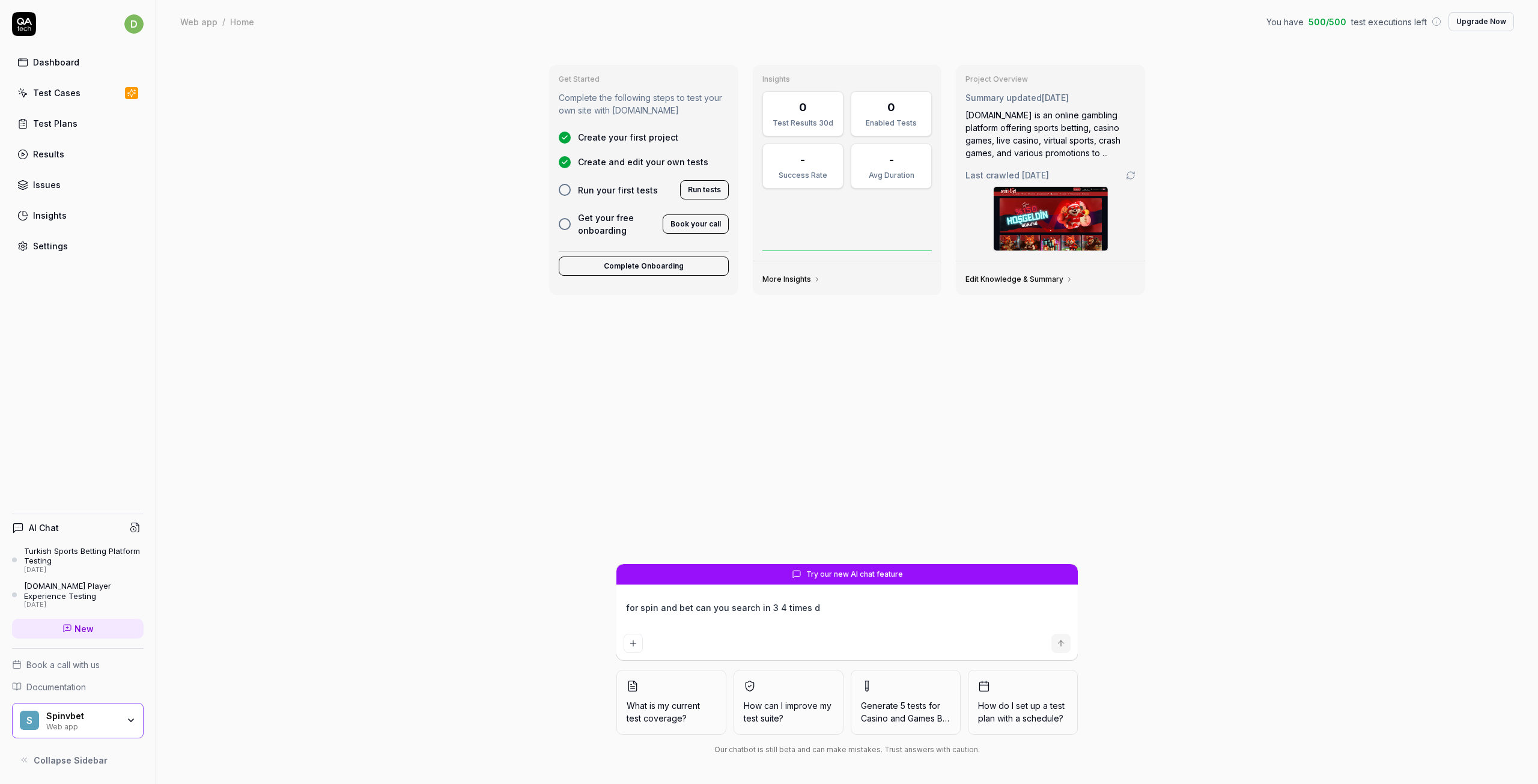
type textarea "for spin and bet can you search in 3 4 times de"
type textarea "*"
type textarea "for spin and bet can you search in 3 4 times dee"
type textarea "*"
type textarea "for spin and bet can you search in 3 4 times deep"
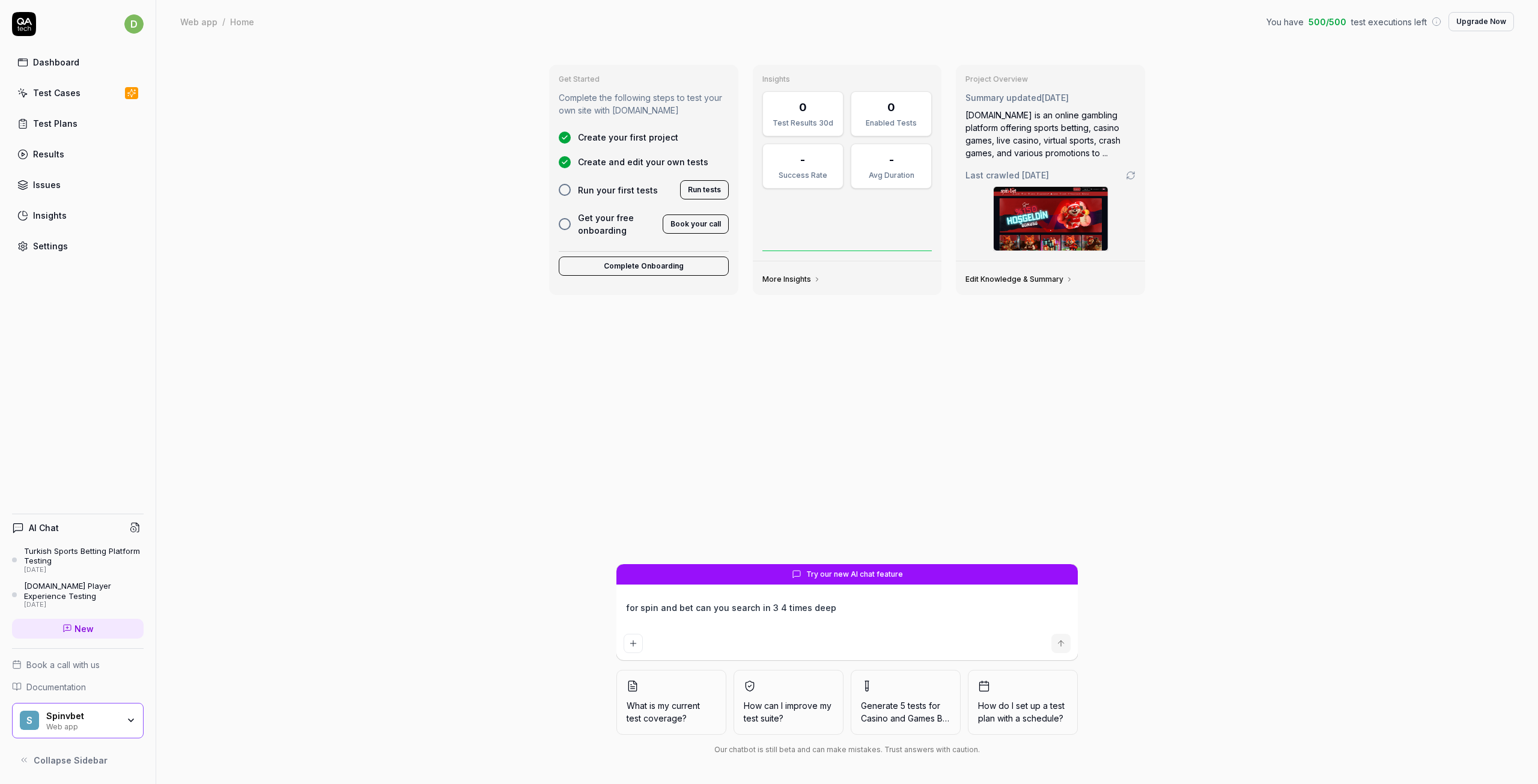
type textarea "*"
type textarea "for spin and bet can you search in 3 4 times deep"
type textarea "*"
type textarea "for spin and bet can you search in 3 4 times deep a"
type textarea "*"
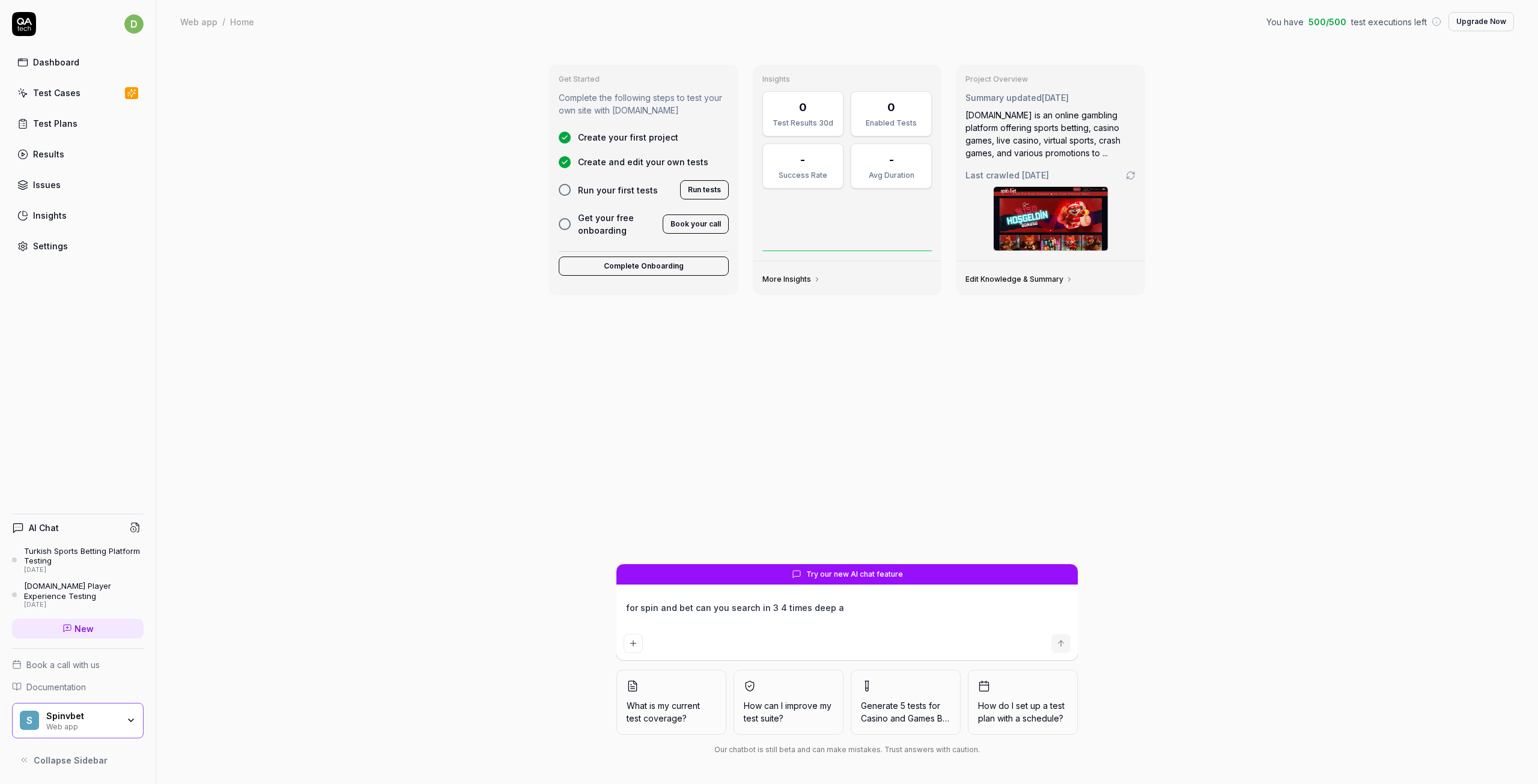
type textarea "for spin and bet can you search in 3 4 times deep an"
type textarea "*"
type textarea "for spin and bet can you search in 3 4 times deep and"
type textarea "*"
type textarea "for spin and bet can you search in 3 4 times deep and"
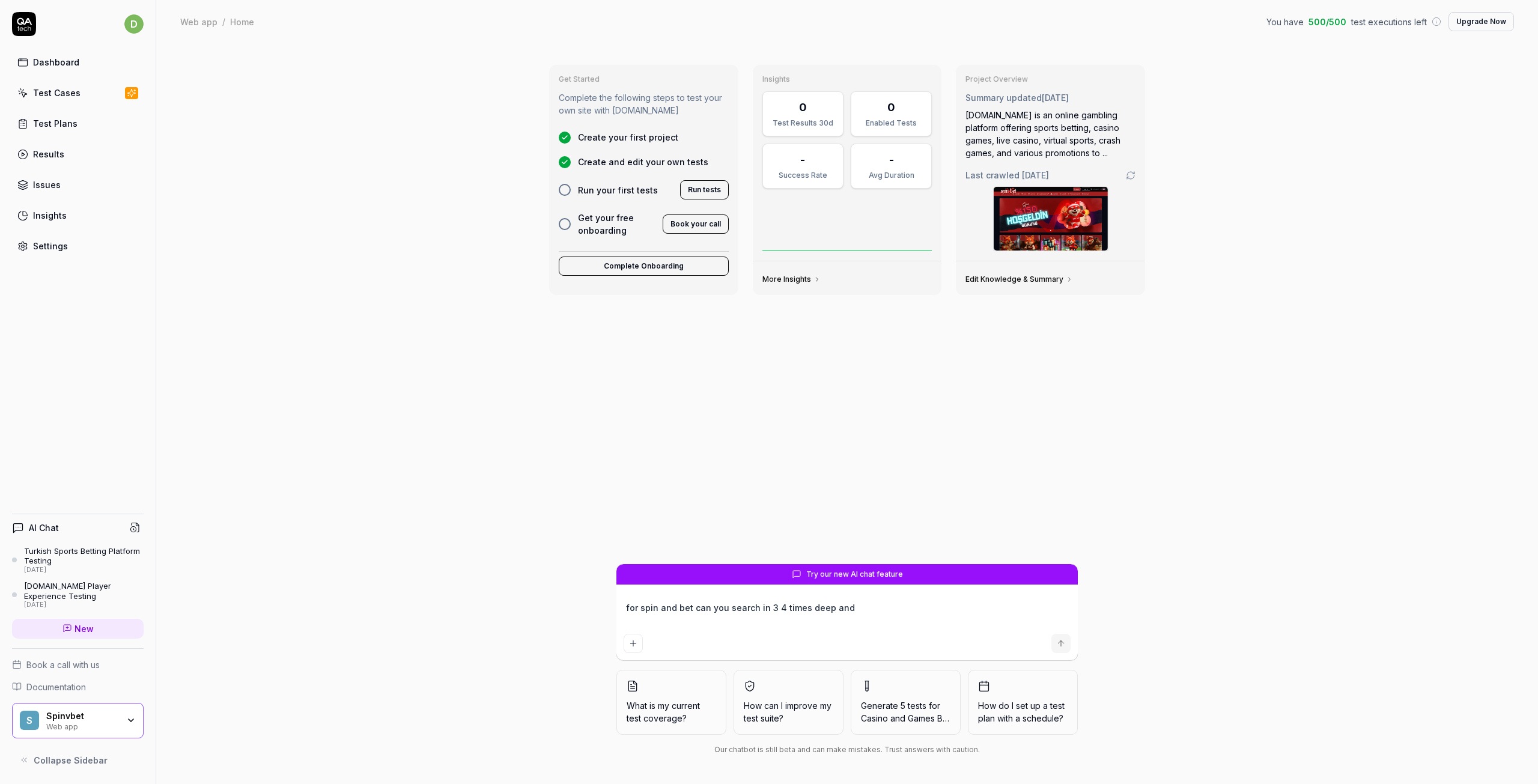
type textarea "*"
type textarea "for spin and bet can you search in 3 4 times deep and l"
type textarea "*"
type textarea "for spin and bet can you search in 3 4 times deep and lo"
type textarea "*"
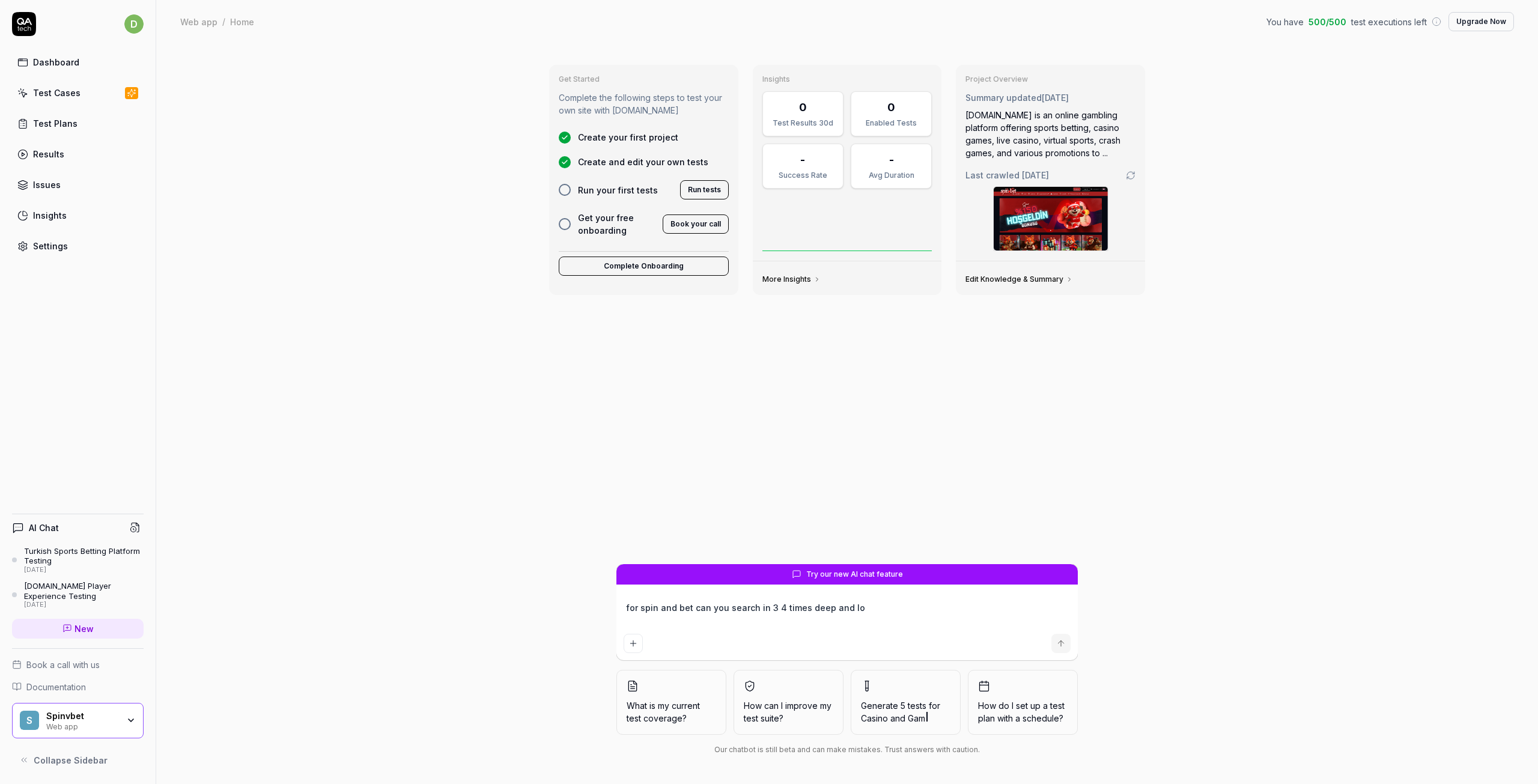
type textarea "for spin and bet can you search in 3 4 times deep and loc"
type textarea "*"
type textarea "for spin and bet can you search in 3 4 times deep and loca"
type textarea "*"
type textarea "for spin and bet can you search in 3 4 times deep and locat"
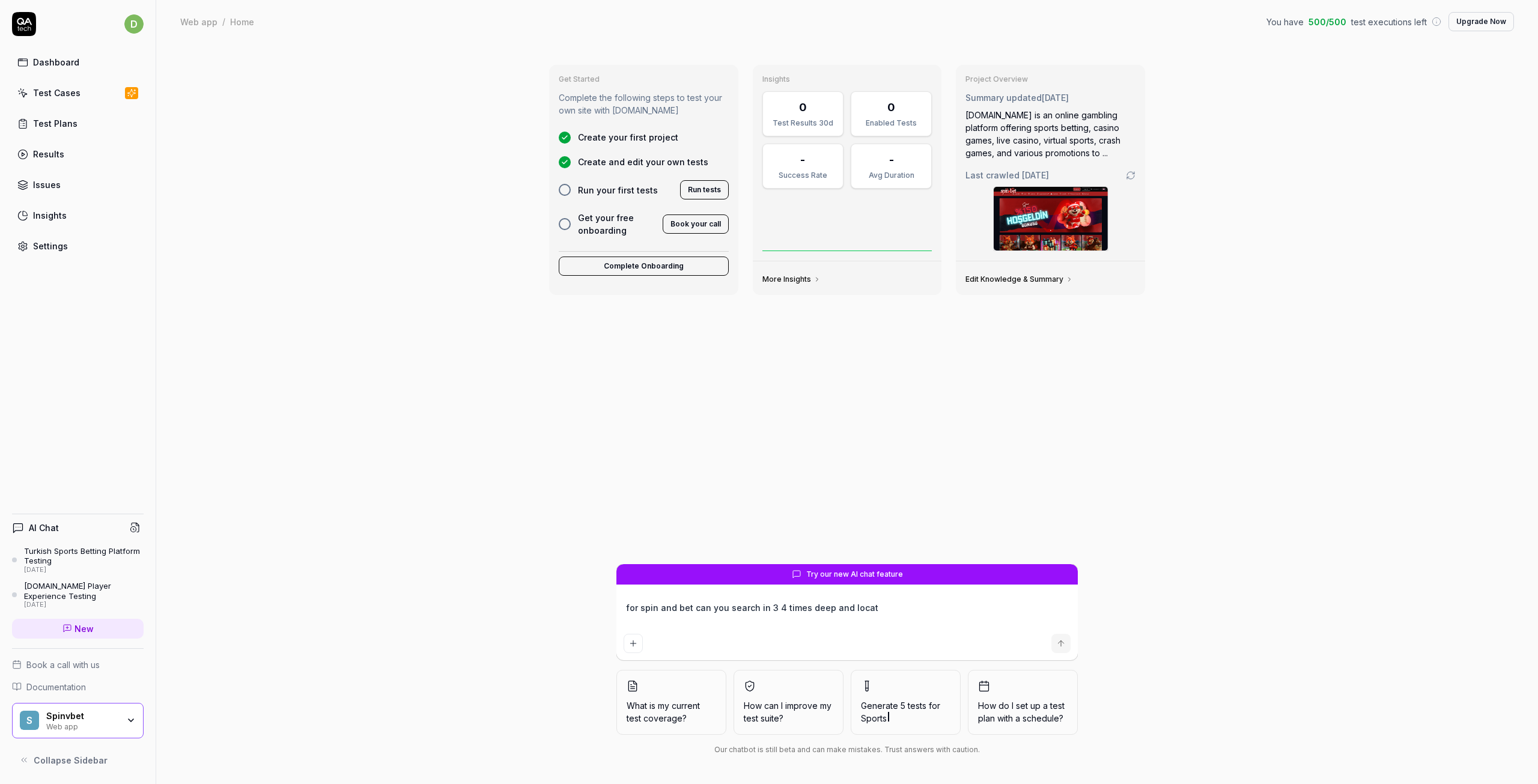
type textarea "*"
type textarea "for spin and bet can you search in 3 4 times deep and locate"
type textarea "*"
type textarea "for spin and bet can you search in 3 4 times deep and locate"
type textarea "*"
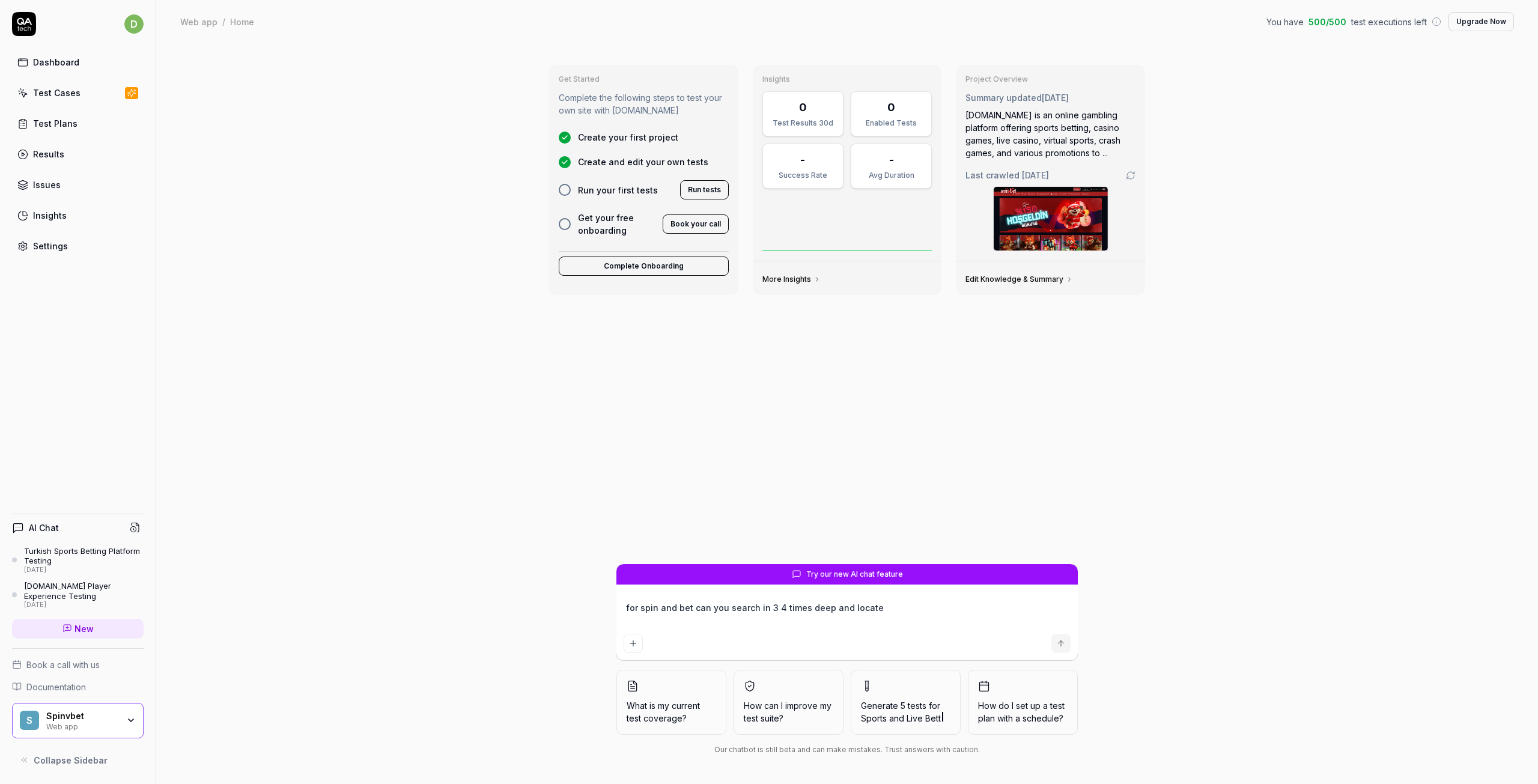
type textarea "for spin and bet can you search in 3 4 times deep and locate a"
type textarea "*"
type textarea "for spin and bet can you search in 3 4 times deep and locate"
type textarea "*"
type textarea "for spin and bet can you search in 3 4 times deep and locate u"
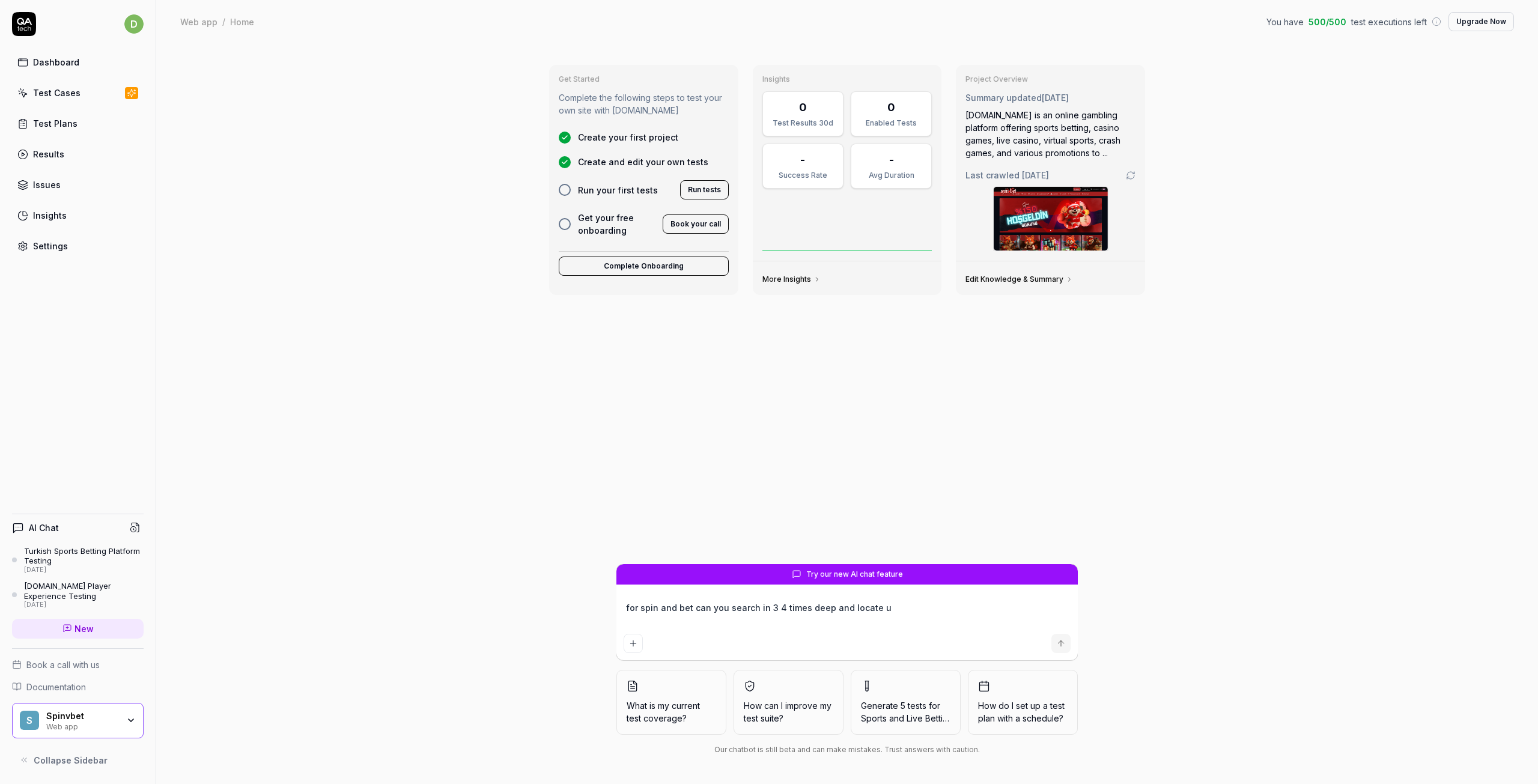
type textarea "*"
type textarea "for spin and bet can you search in 3 4 times deep and locate un"
type textarea "*"
type textarea "for spin and bet can you search in 3 4 times deep and locate un"
type textarea "*"
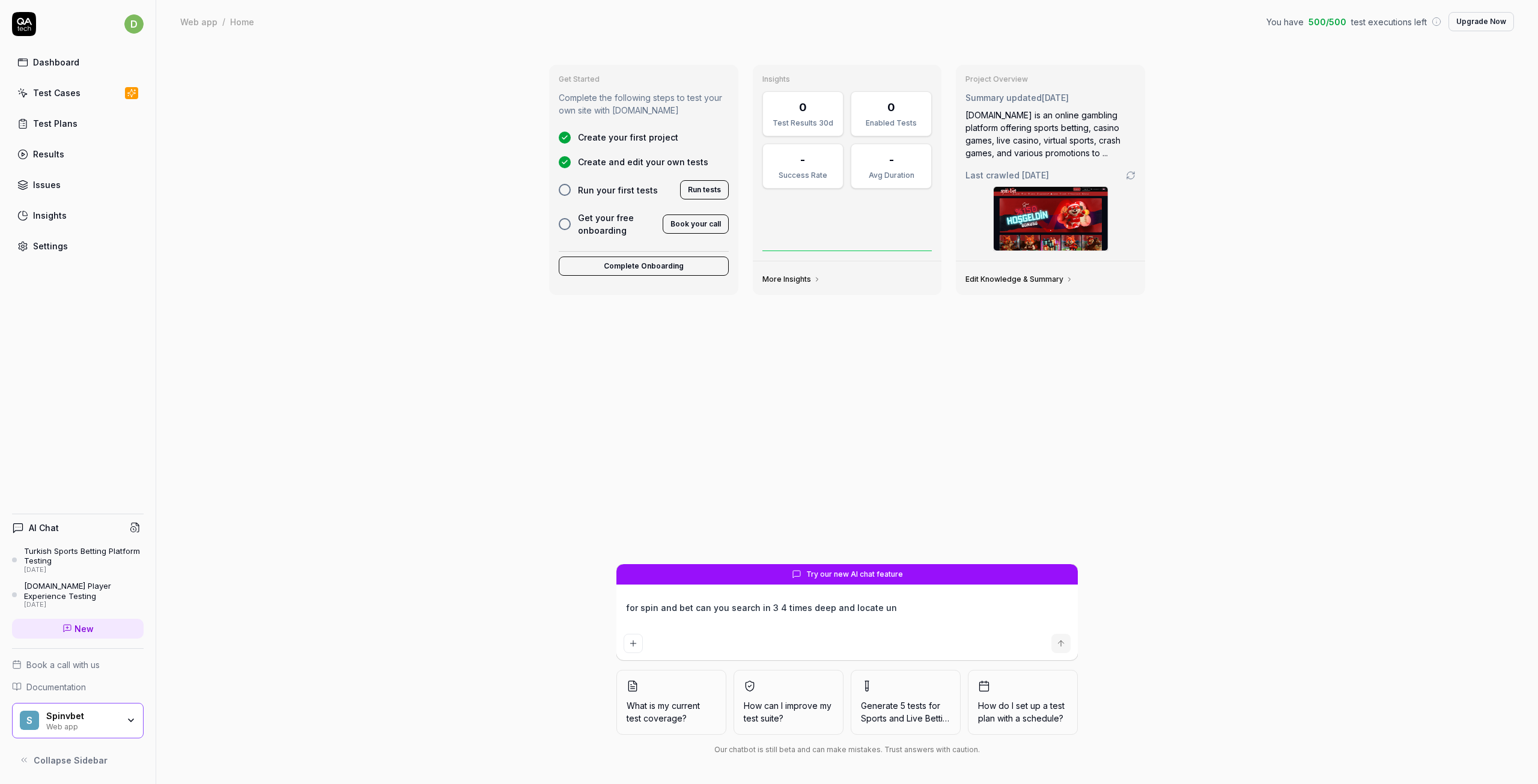
type textarea "for spin and bet can you search in 3 4 times deep and locate un n"
type textarea "*"
type textarea "for spin and bet can you search in 3 4 times deep and locate un na"
type textarea "*"
type textarea "for spin and bet can you search in 3 4 times deep and locate un nam"
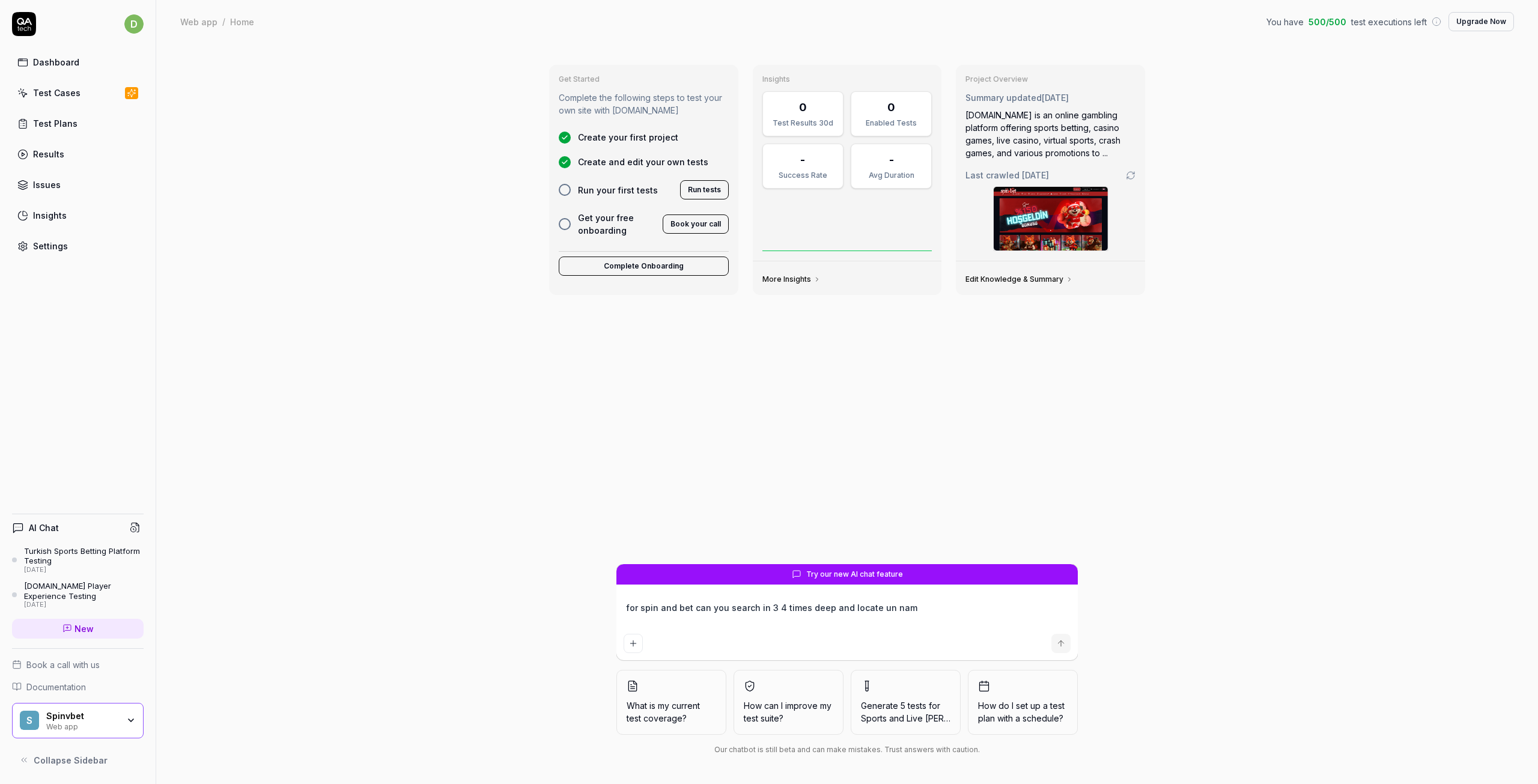
type textarea "*"
type textarea "for spin and bet can you search in 3 4 times deep and locate un name"
type textarea "*"
type textarea "for spin and bet can you search in 3 4 times deep and locate un named"
type textarea "*"
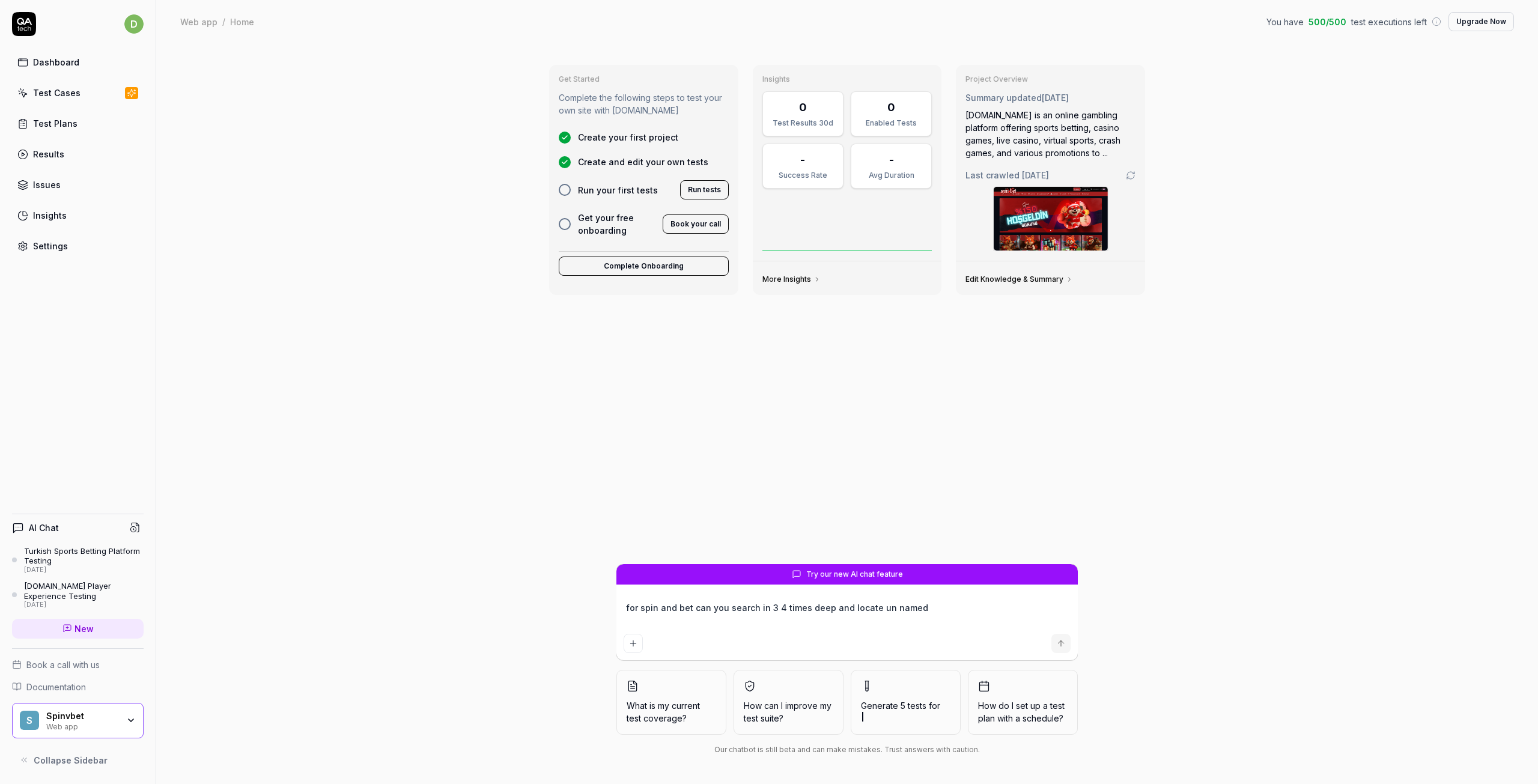
type textarea "for spin and bet can you search in 3 4 times deep and locate un named"
type textarea "*"
type textarea "for spin and bet can you search in 3 4 times deep and locate un named o"
type textarea "*"
type textarea "for spin and bet can you search in 3 4 times deep and locate un named ob"
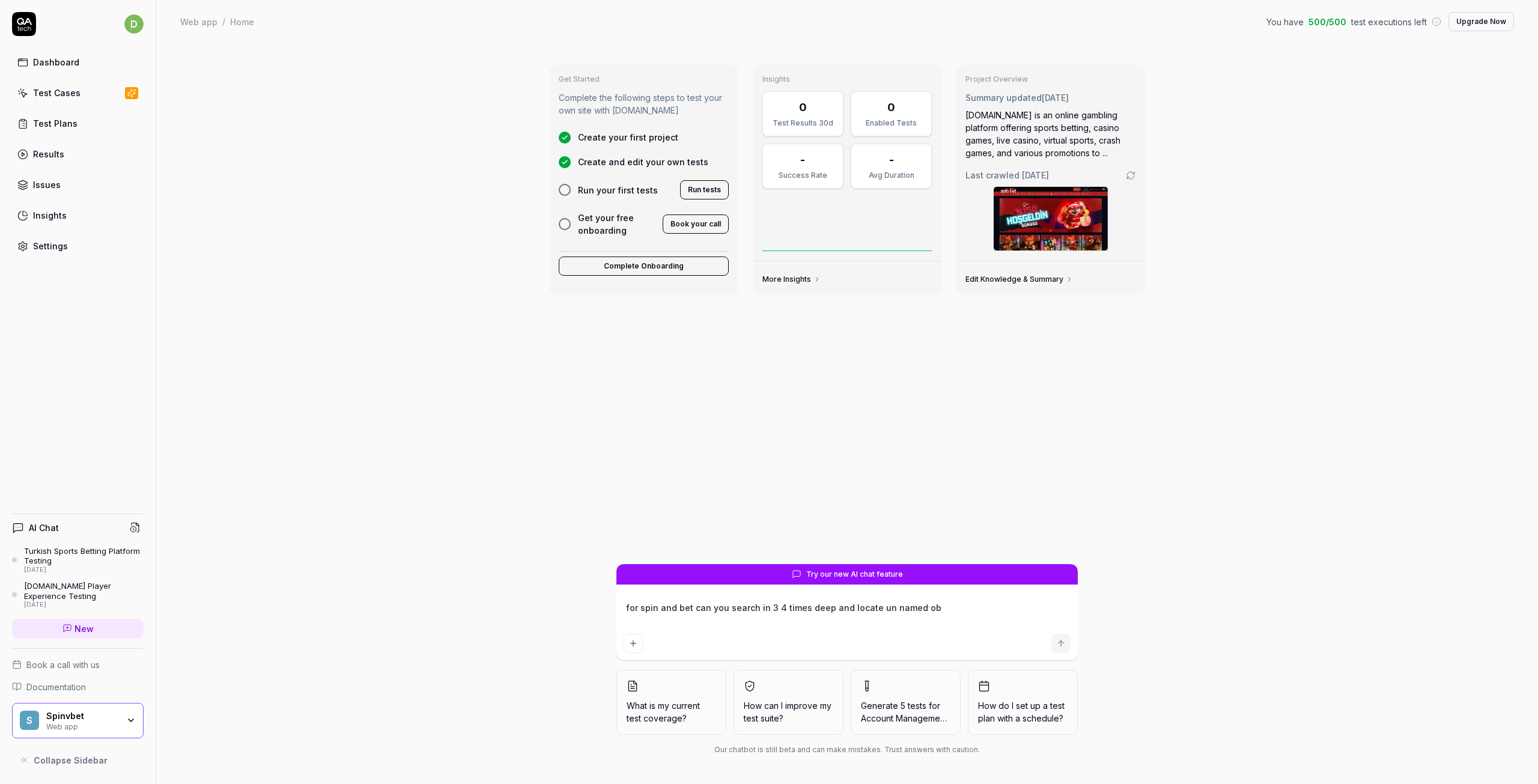
type textarea "*"
type textarea "for spin and bet can you search in 3 4 times deep and locate un named obj"
type textarea "*"
type textarea "for spin and bet can you search in 3 4 times deep and locate un named obje"
type textarea "*"
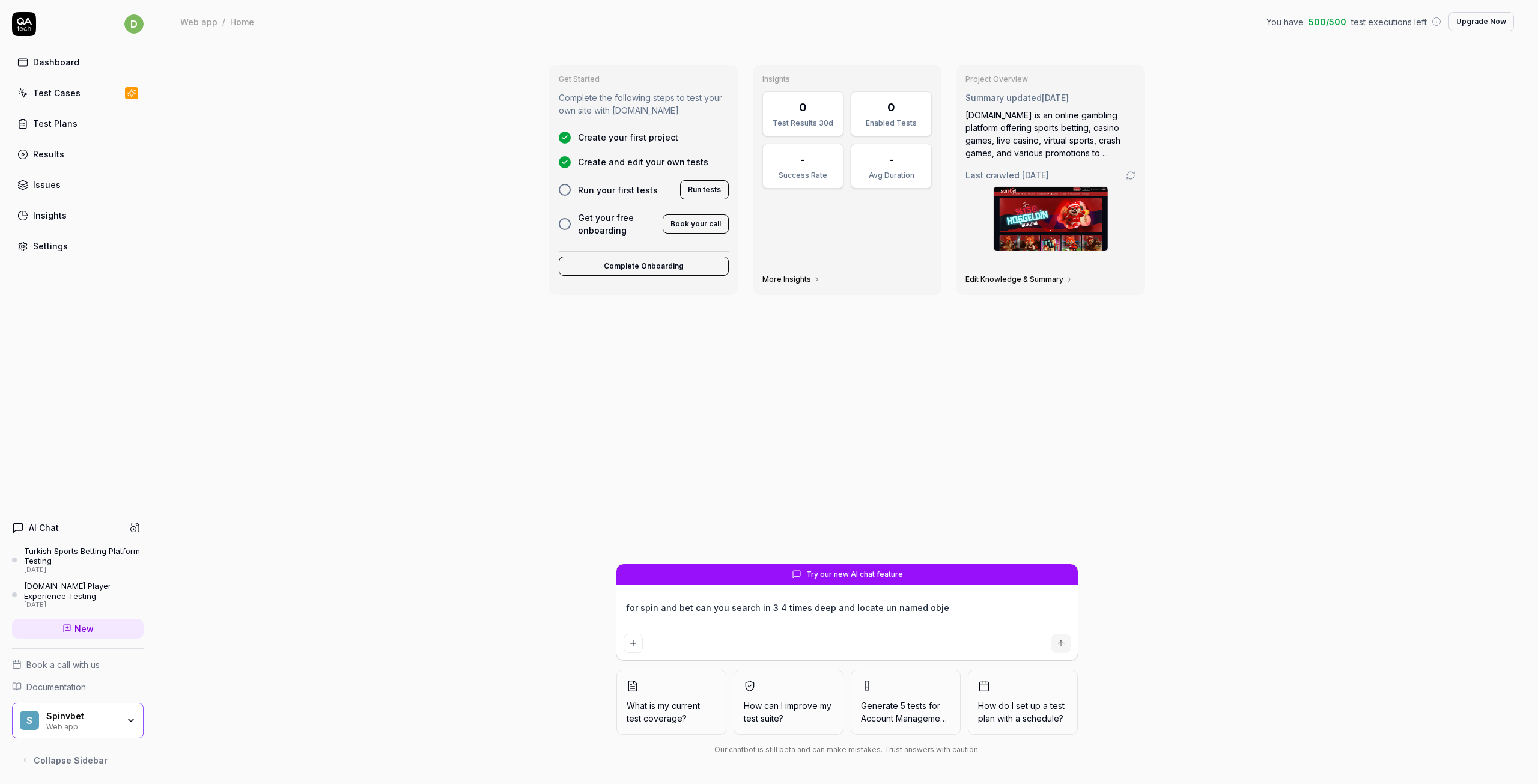
type textarea "for spin and bet can you search in 3 4 times deep and locate un named objec"
type textarea "*"
type textarea "for spin and bet can you search in 3 4 times deep and locate un named object"
type textarea "*"
type textarea "for spin and bet can you search in 3 4 times deep and locate un named objects"
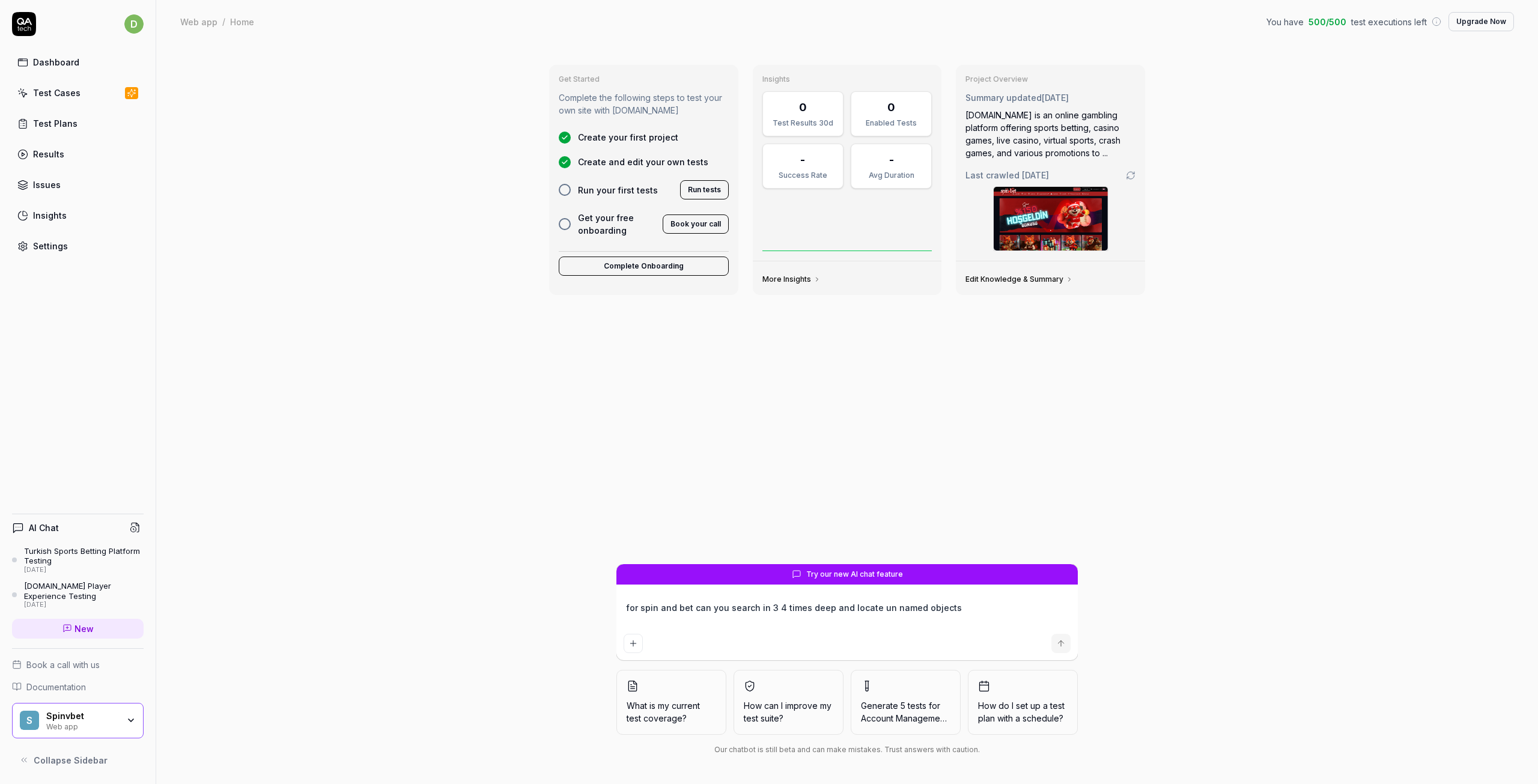
type textarea "*"
type textarea "for spin and bet can you search in 3 4 times deep and locate un named objects"
type textarea "*"
type textarea "for spin and bet can you search in 3 4 times deep and locate un named objects ,"
type textarea "*"
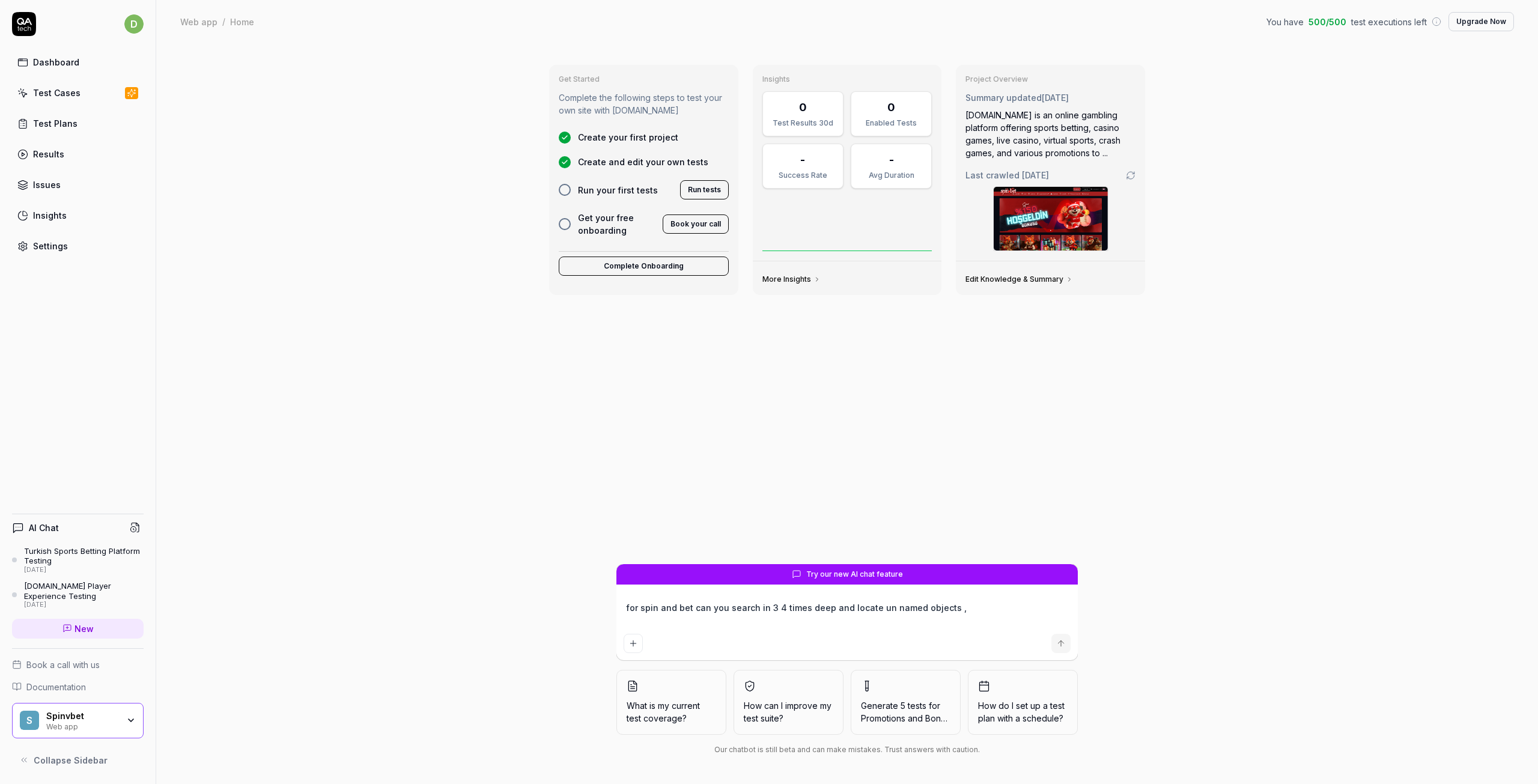
type textarea "for spin and bet can you search in 3 4 times deep and locate un named objects ,"
type textarea "*"
type textarea "for spin and bet can you search in 3 4 times deep and locate un named objects ,…"
type textarea "*"
type textarea "for spin and bet can you search in 3 4 times deep and locate un named objects ,…"
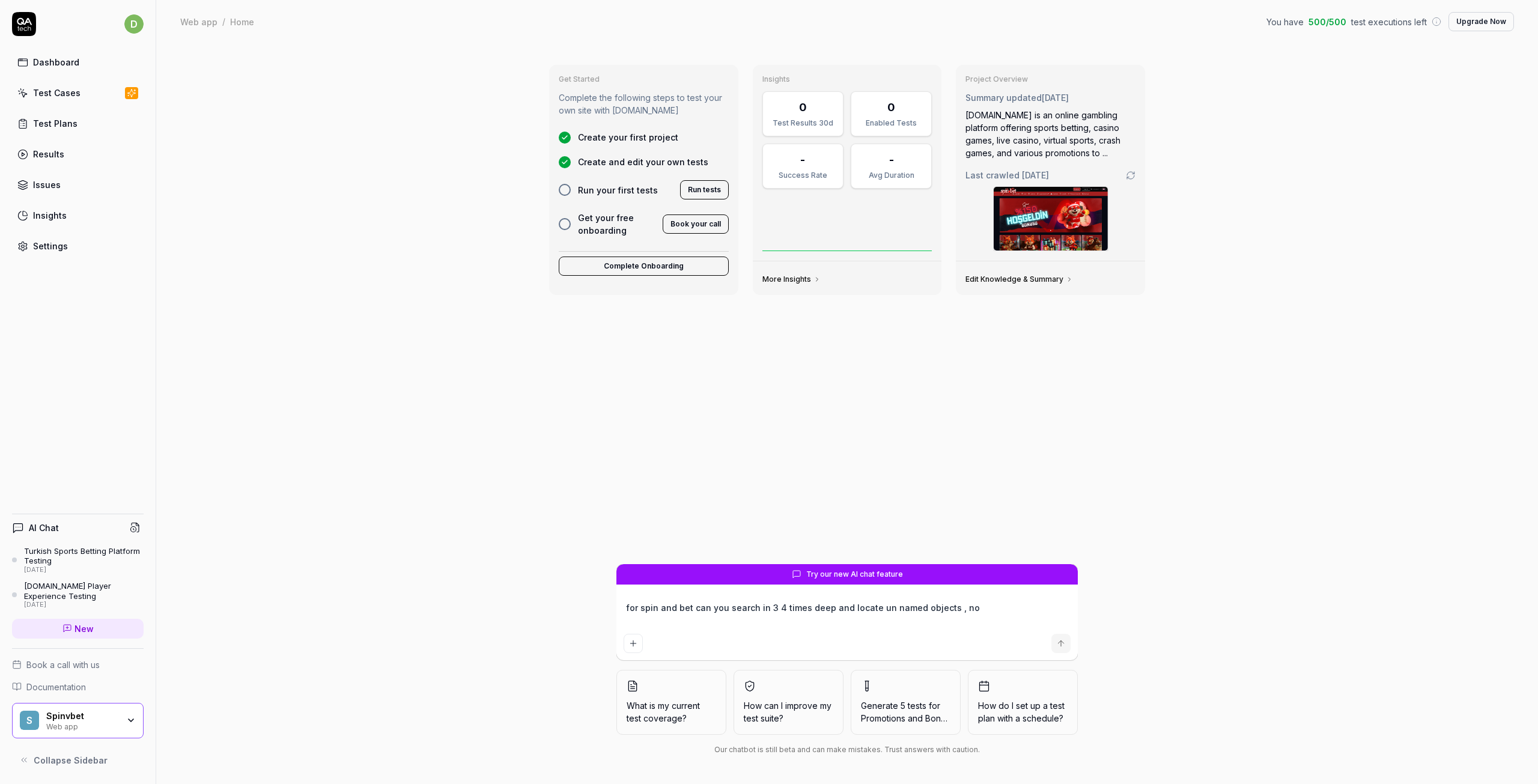
type textarea "*"
type textarea "for spin and bet can you search in 3 4 times deep and locate un named objects ,…"
type textarea "*"
type textarea "for spin and bet can you search in 3 4 times deep and locate un named objects ,…"
type textarea "*"
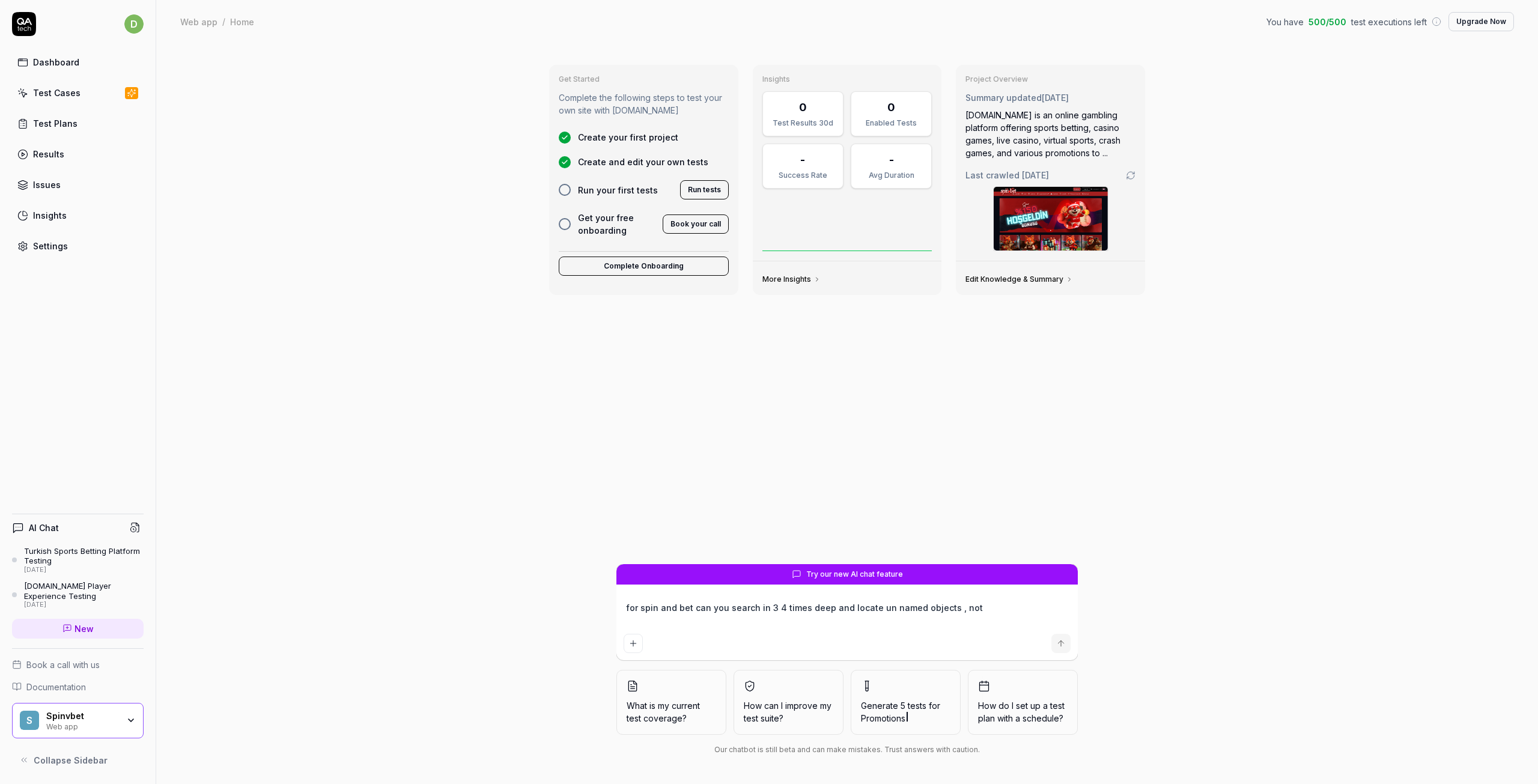
type textarea "for spin and bet can you search in 3 4 times deep and locate un named objects ,…"
type textarea "*"
type textarea "for spin and bet can you search in 3 4 times deep and locate un named objects ,…"
type textarea "*"
type textarea "for spin and bet can you search in 3 4 times deep and locate un named objects ,…"
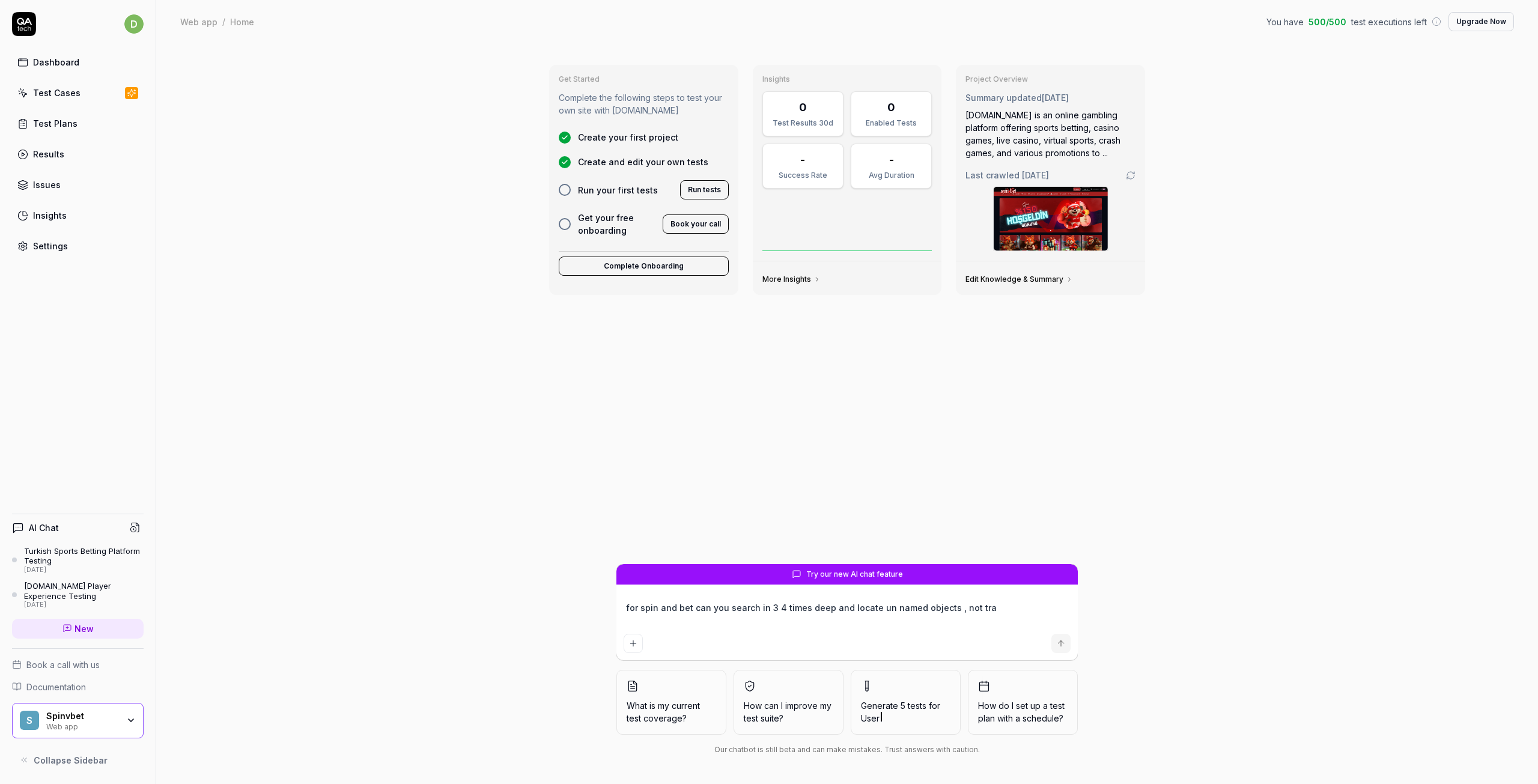
type textarea "*"
type textarea "for spin and bet can you search in 3 4 times deep and locate un named objects ,…"
type textarea "*"
type textarea "for spin and bet can you search in 3 4 times deep and locate un named objects ,…"
type textarea "*"
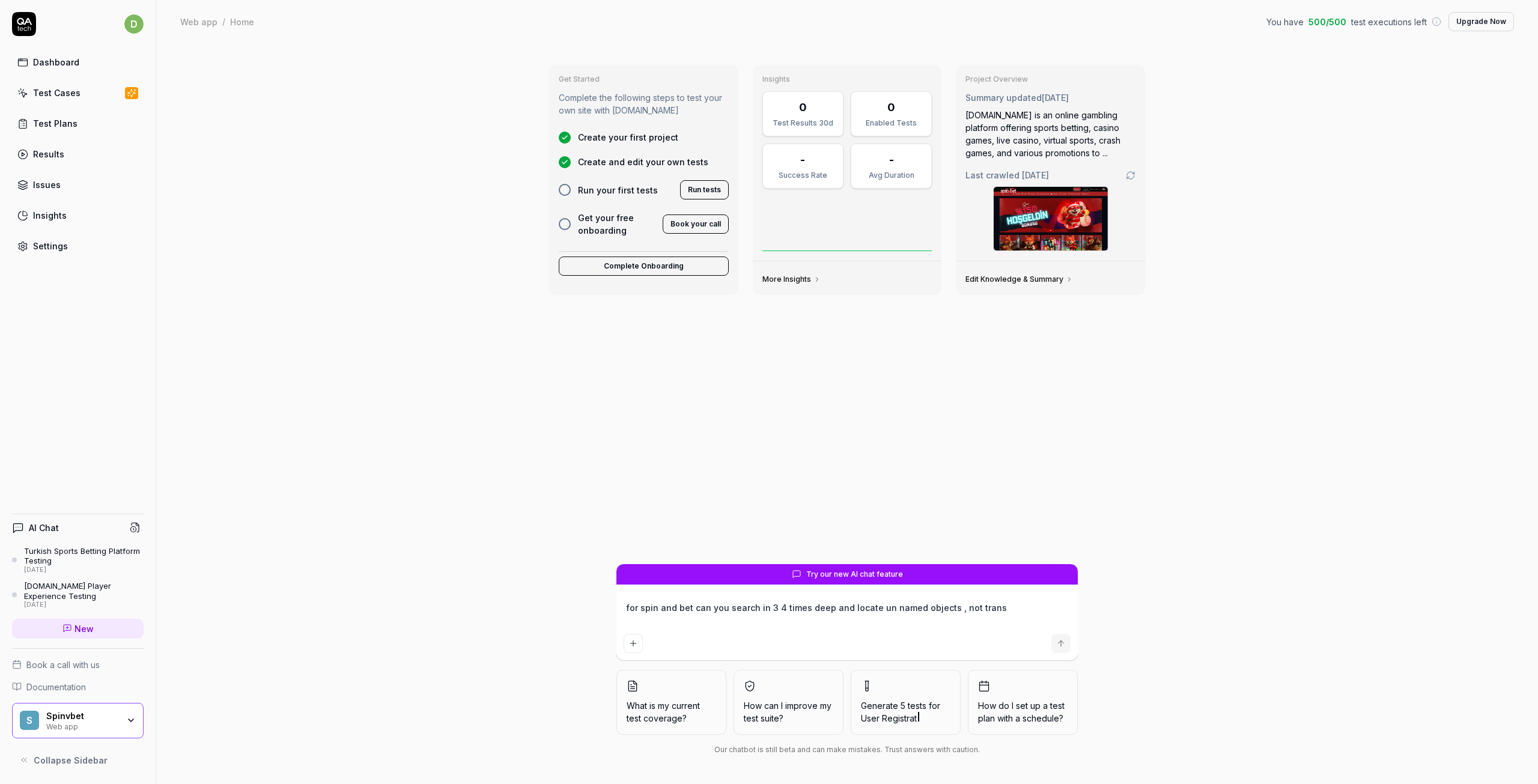
type textarea "for spin and bet can you search in 3 4 times deep and locate un named objects ,…"
type textarea "*"
type textarea "for spin and bet can you search in 3 4 times deep and locate un named objects ,…"
type textarea "*"
type textarea "for spin and bet can you search in 3 4 times deep and locate un named objects ,…"
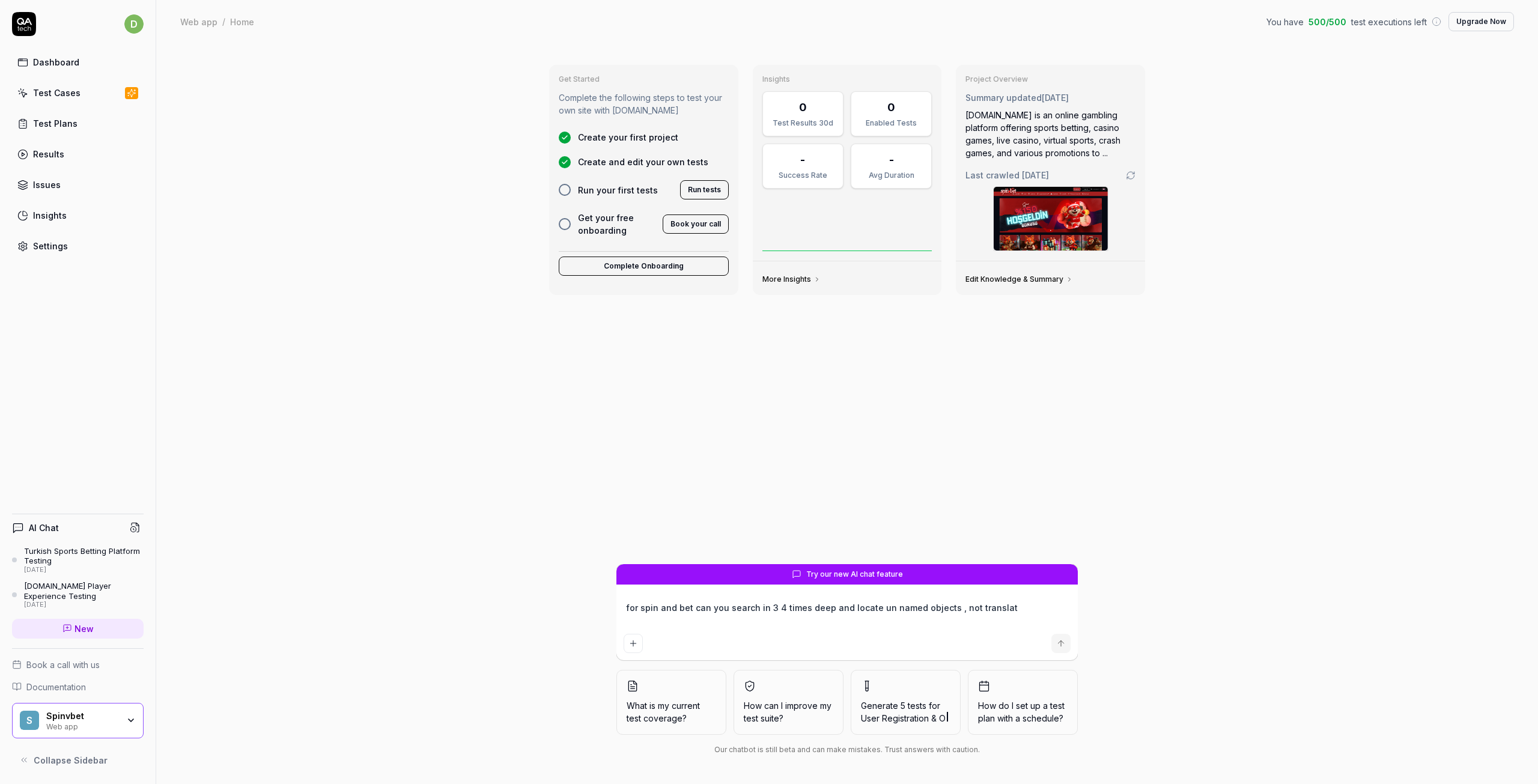
type textarea "*"
type textarea "for spin and bet can you search in 3 4 times deep and locate un named objects ,…"
type textarea "*"
type textarea "for spin and bet can you search in 3 4 times deep and locate un named objects ,…"
type textarea "*"
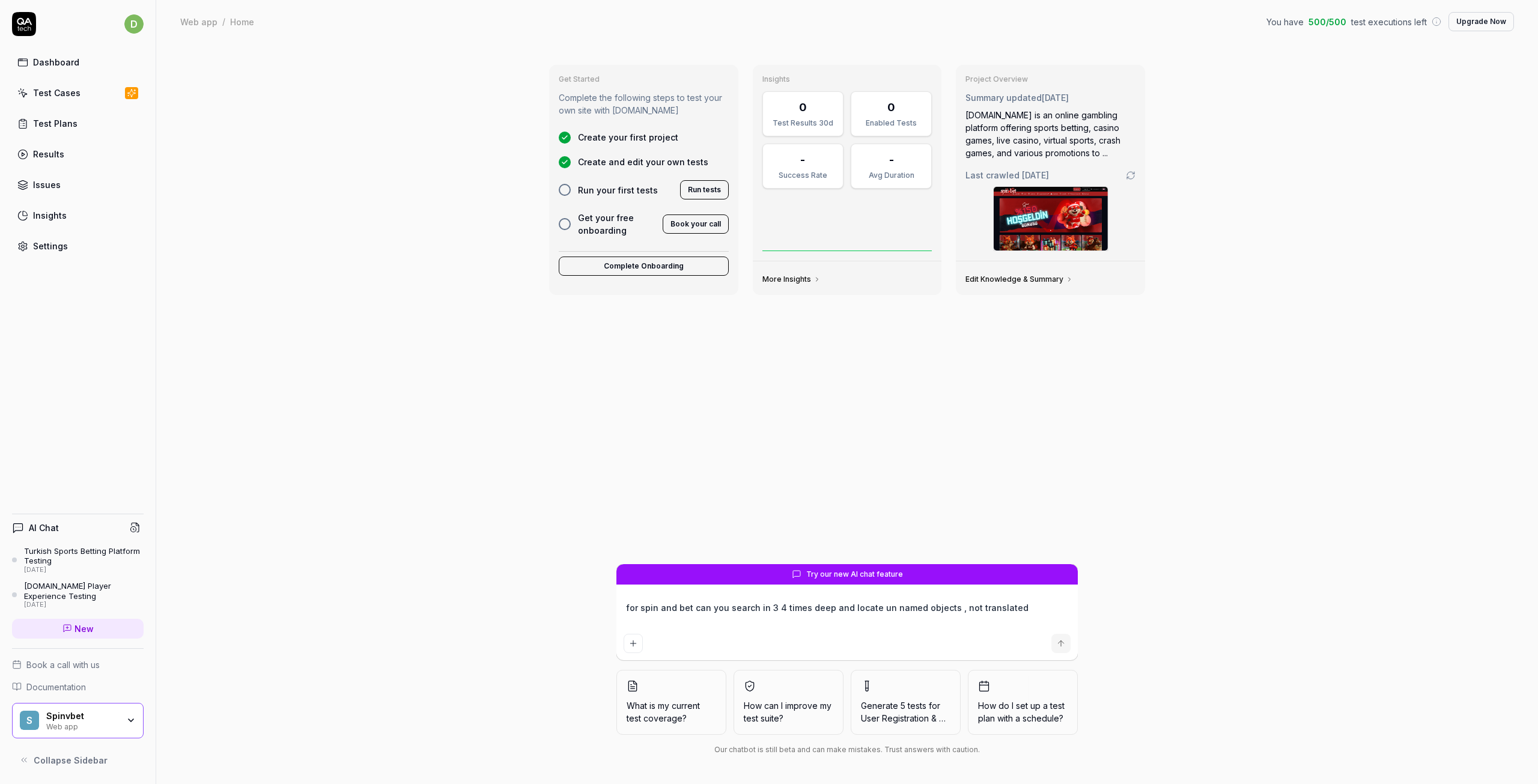
type textarea "for spin and bet can you search in 3 4 times deep and locate un named objects ,…"
type textarea "*"
type textarea "for spin and bet can you search in 3 4 times deep and locate un named objects ,…"
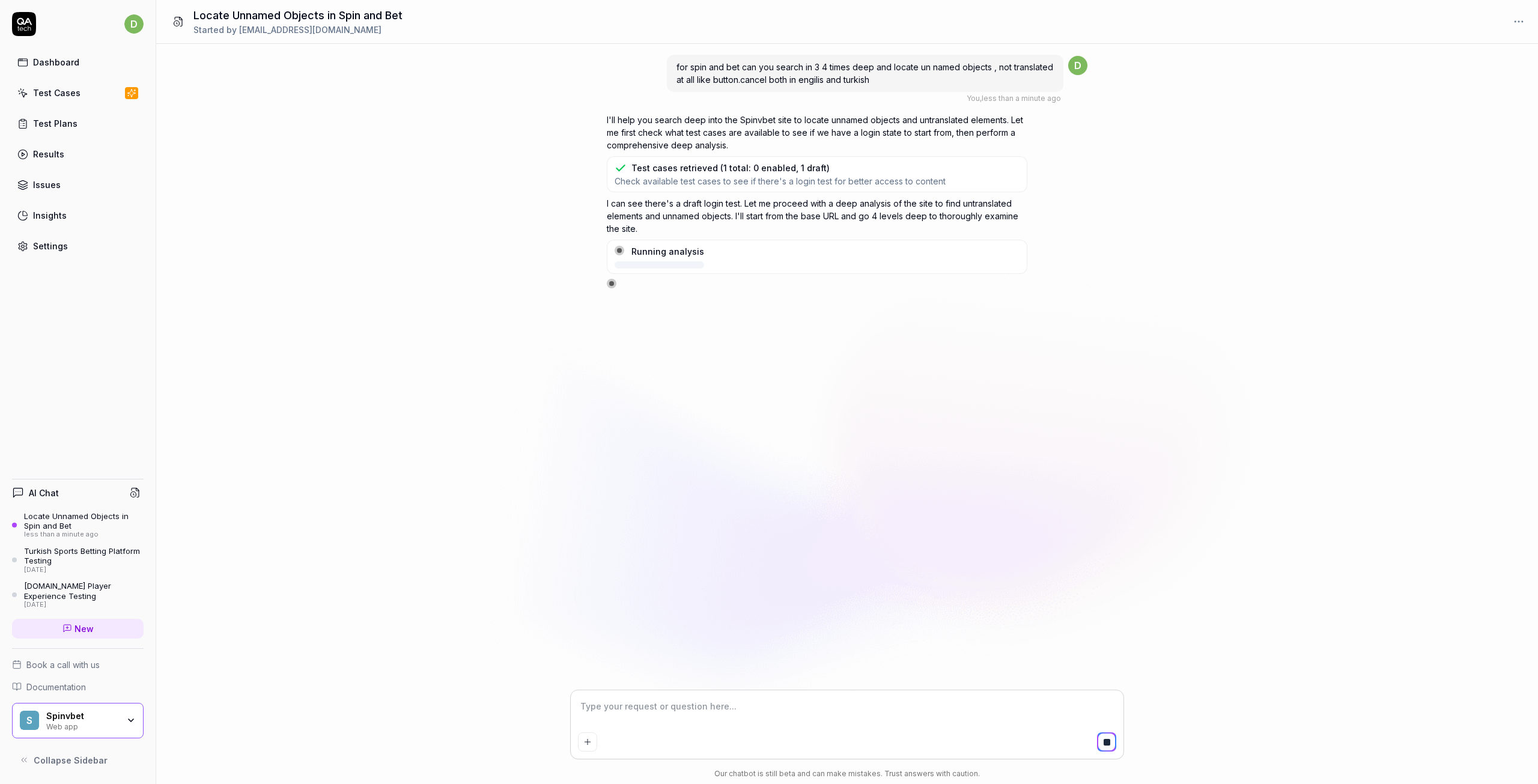
click at [47, 549] on div "Turkish Sports Betting Platform Testing" at bounding box center [84, 555] width 120 height 20
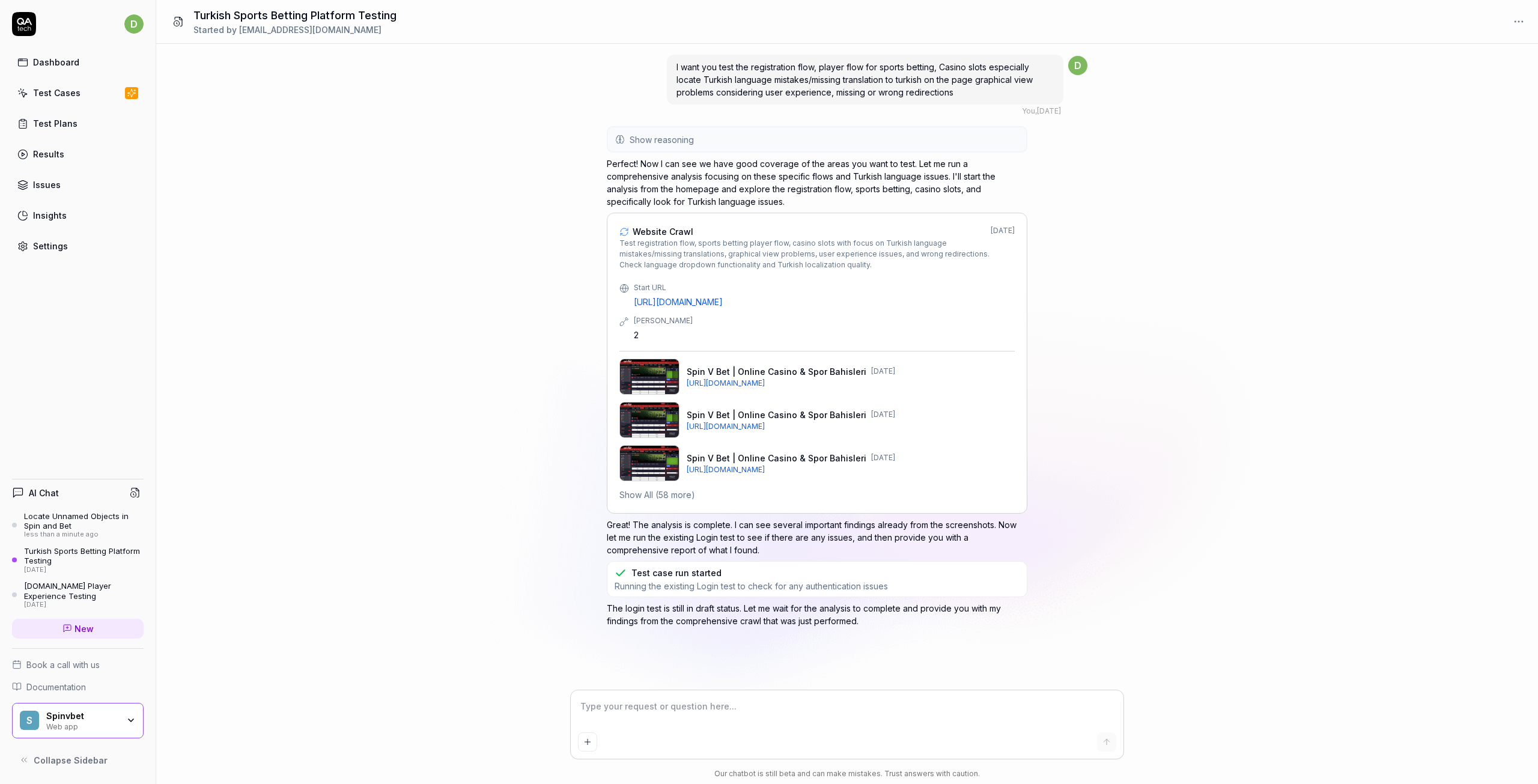
click at [68, 528] on div "Locate Unnamed Objects in Spin and Bet" at bounding box center [84, 521] width 120 height 20
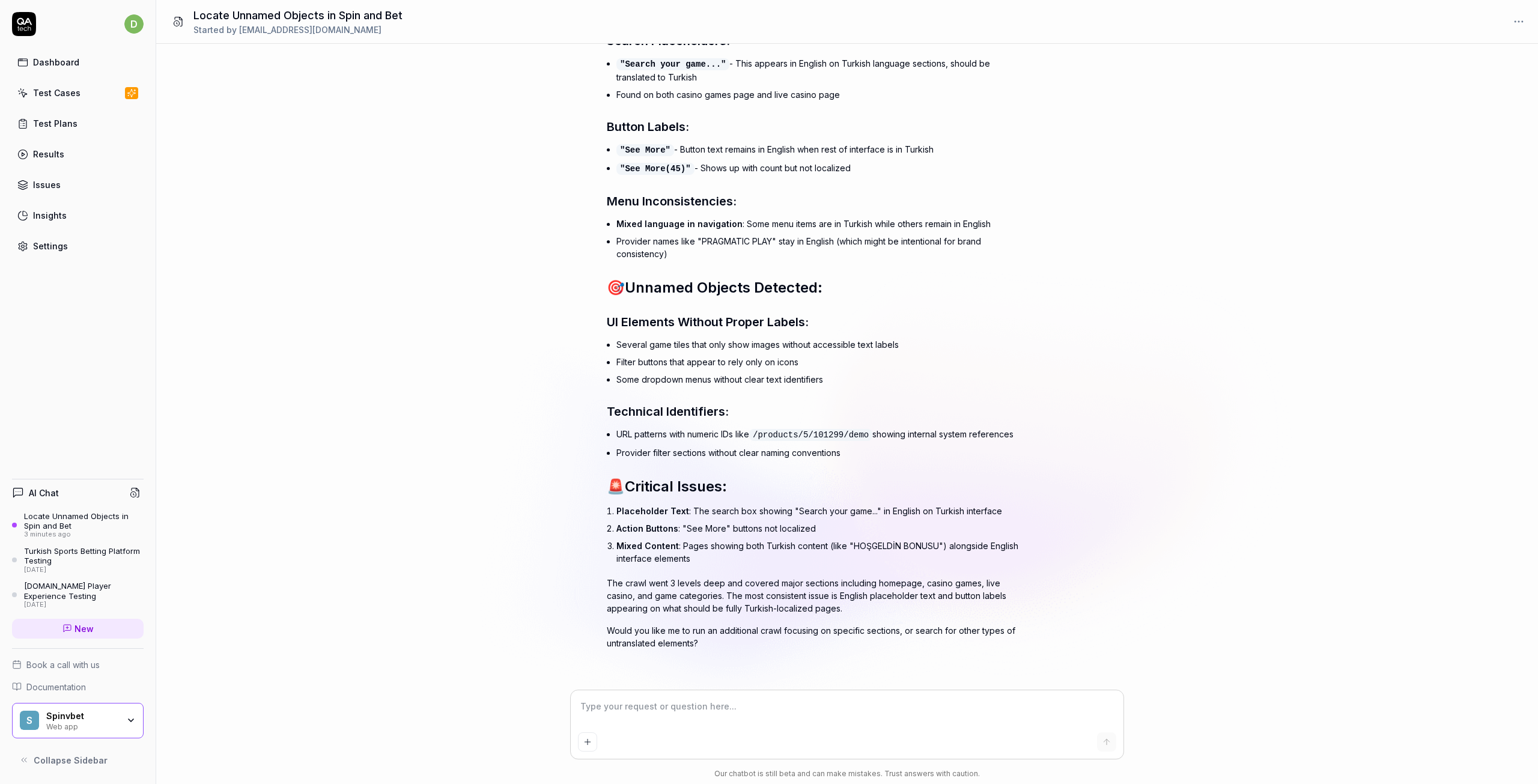
scroll to position [524, 0]
click at [1126, 423] on div "for spin and bet can you search in 3 4 times deep and locate un named objects ,…" at bounding box center [847, 367] width 1382 height 647
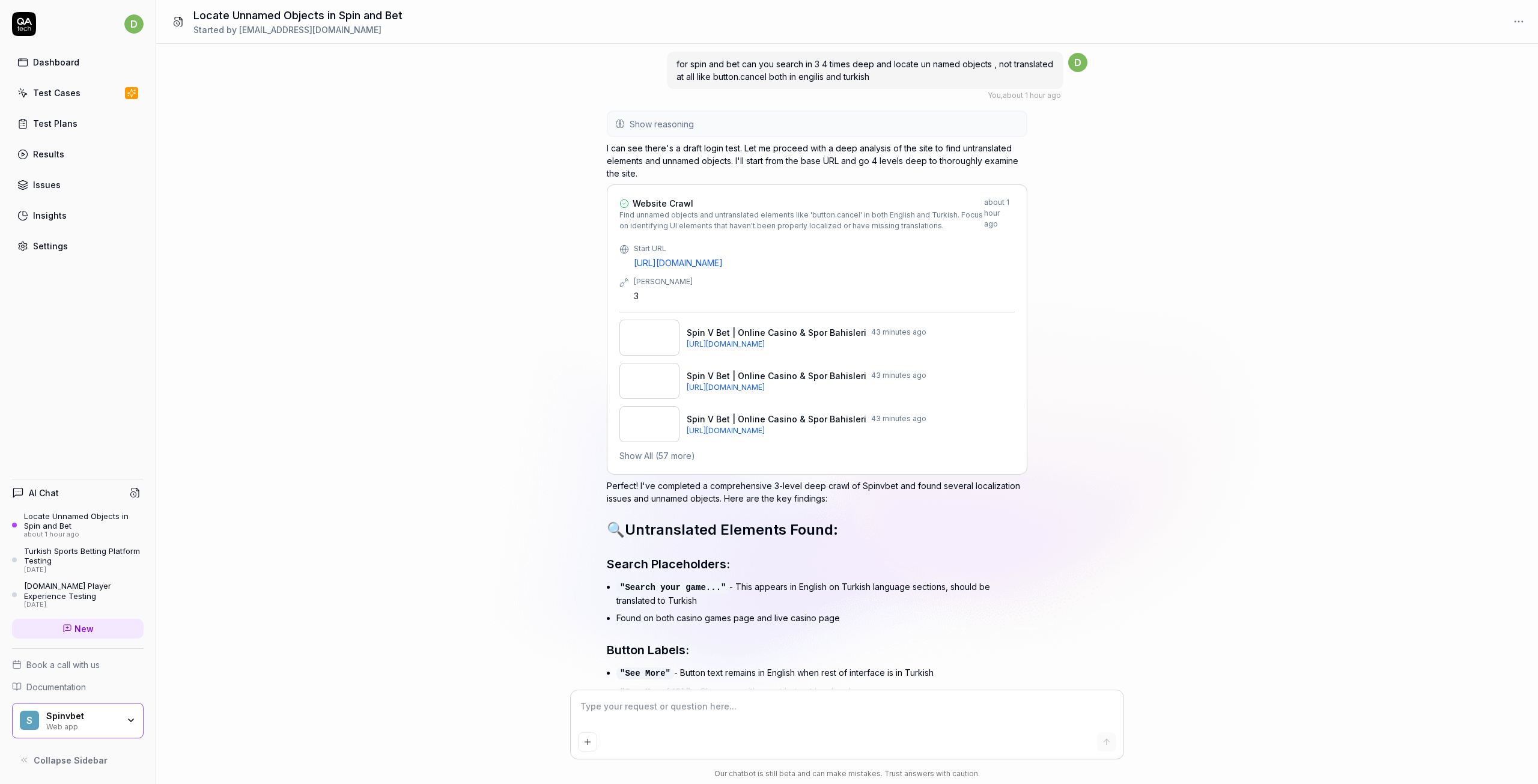
scroll to position [0, 0]
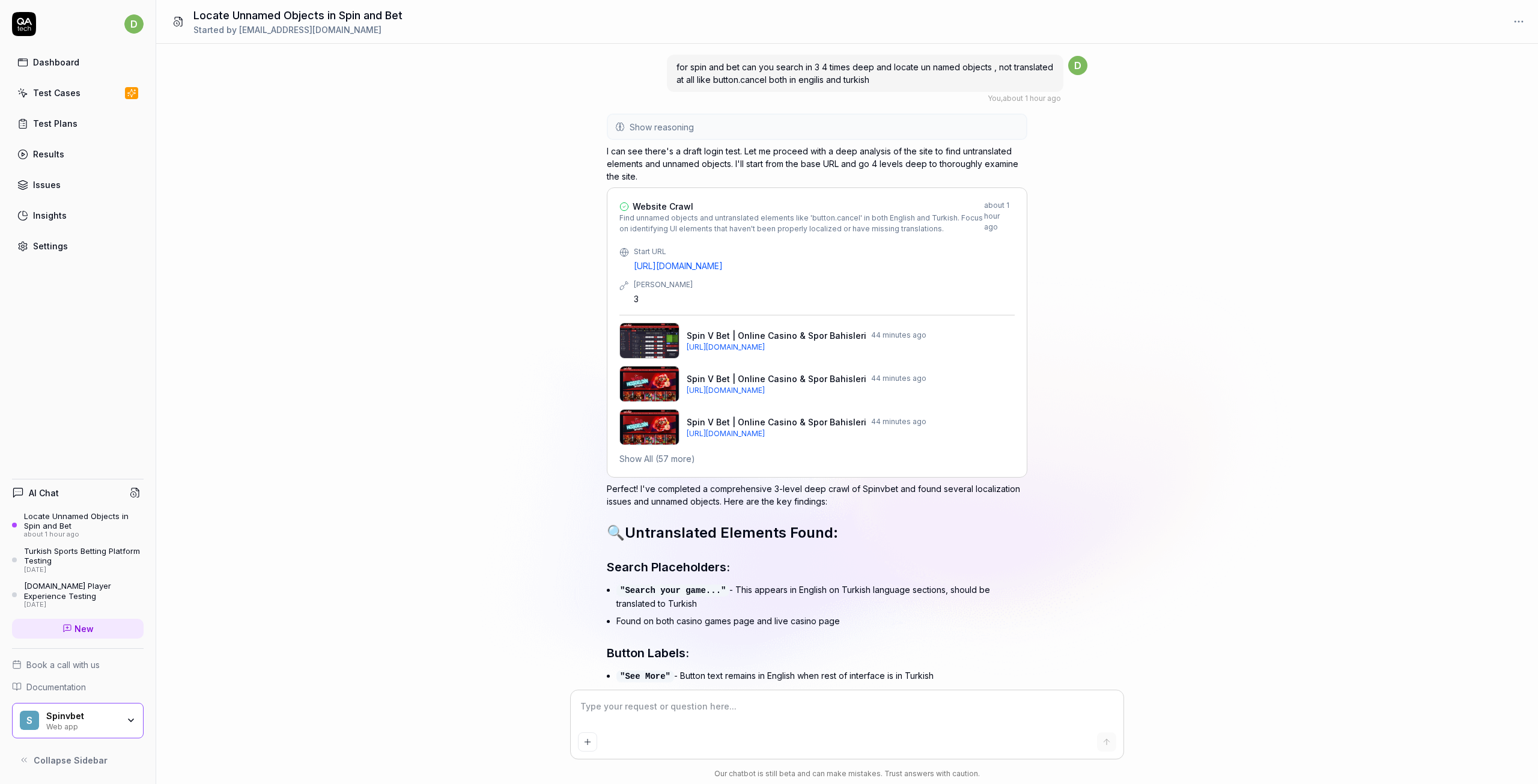
click at [641, 708] on textarea at bounding box center [847, 712] width 538 height 30
click at [706, 713] on textarea at bounding box center [847, 712] width 538 height 30
click at [698, 703] on textarea "I mentioning this kind of misstraslations" at bounding box center [847, 712] width 538 height 30
click at [765, 708] on textarea "I mentioning this kind of miss traslations" at bounding box center [847, 712] width 538 height 30
click at [740, 674] on p "image.png" at bounding box center [746, 670] width 45 height 13
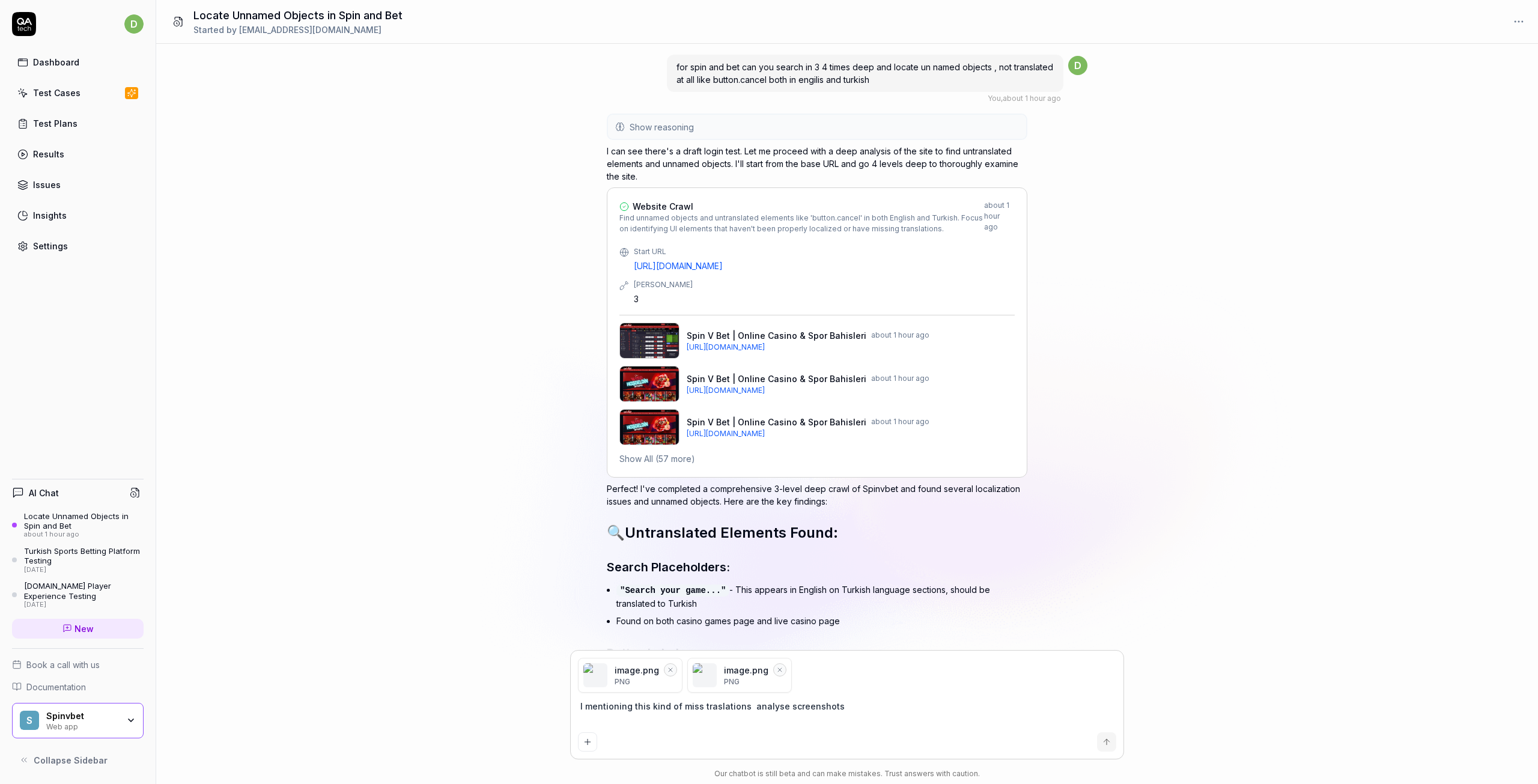
click at [713, 663] on img "button" at bounding box center [705, 675] width 24 height 24
click at [839, 712] on textarea "I mentioning this kind of miss traslations analyse screenshots" at bounding box center [847, 712] width 538 height 30
click at [731, 682] on p "PNG" at bounding box center [746, 681] width 45 height 11
click at [873, 705] on textarea "I mentioning this kind of miss traslations analyse screenshots "Recovery."" at bounding box center [847, 712] width 538 height 30
click at [876, 705] on textarea "I mentioning this kind of miss traslations analyse screenshots "Recovery."" at bounding box center [847, 712] width 538 height 30
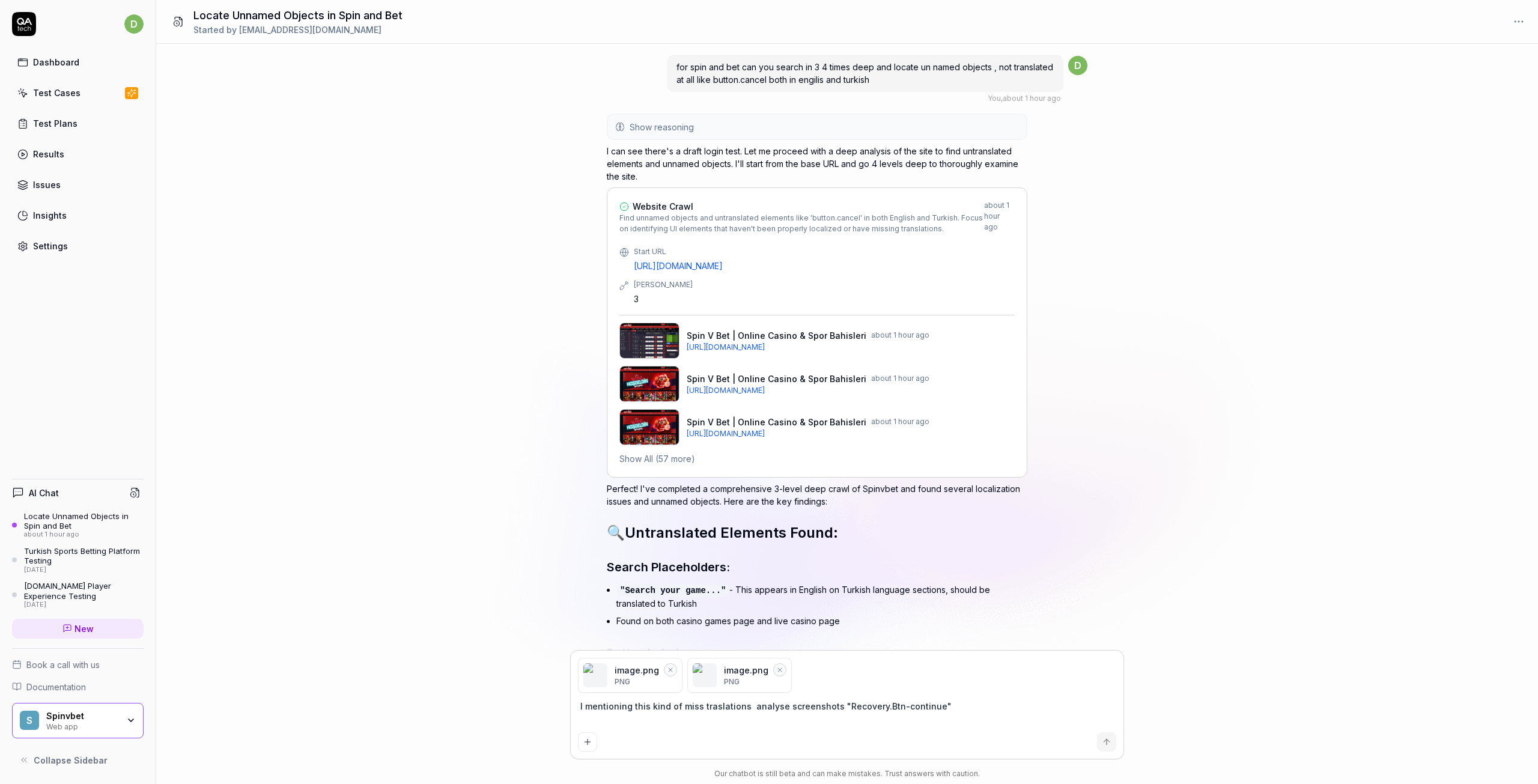
click at [831, 702] on textarea "I mentioning this kind of miss traslations analyse screenshots "Recovery.Btn-co…" at bounding box center [847, 712] width 538 height 30
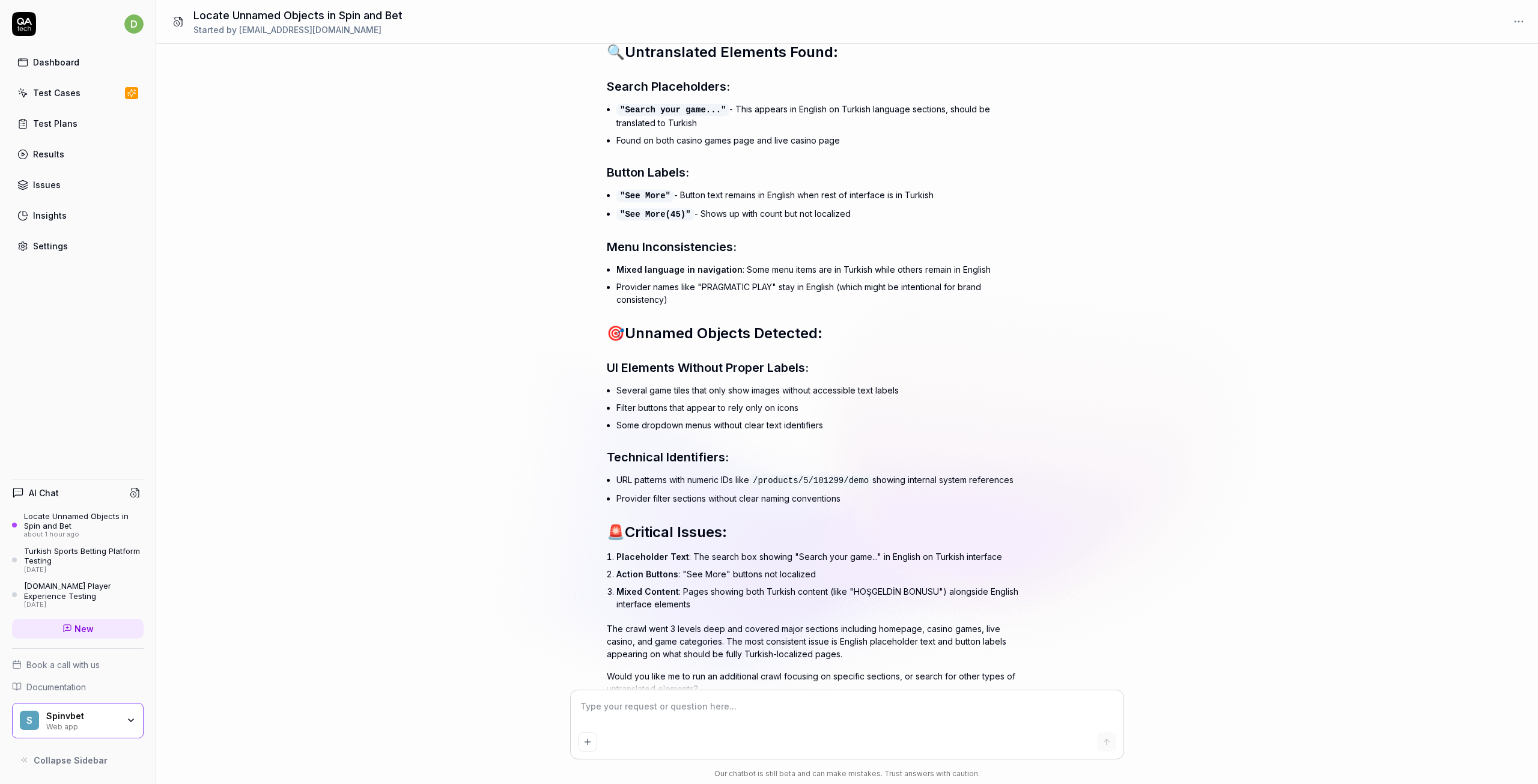
scroll to position [524, 0]
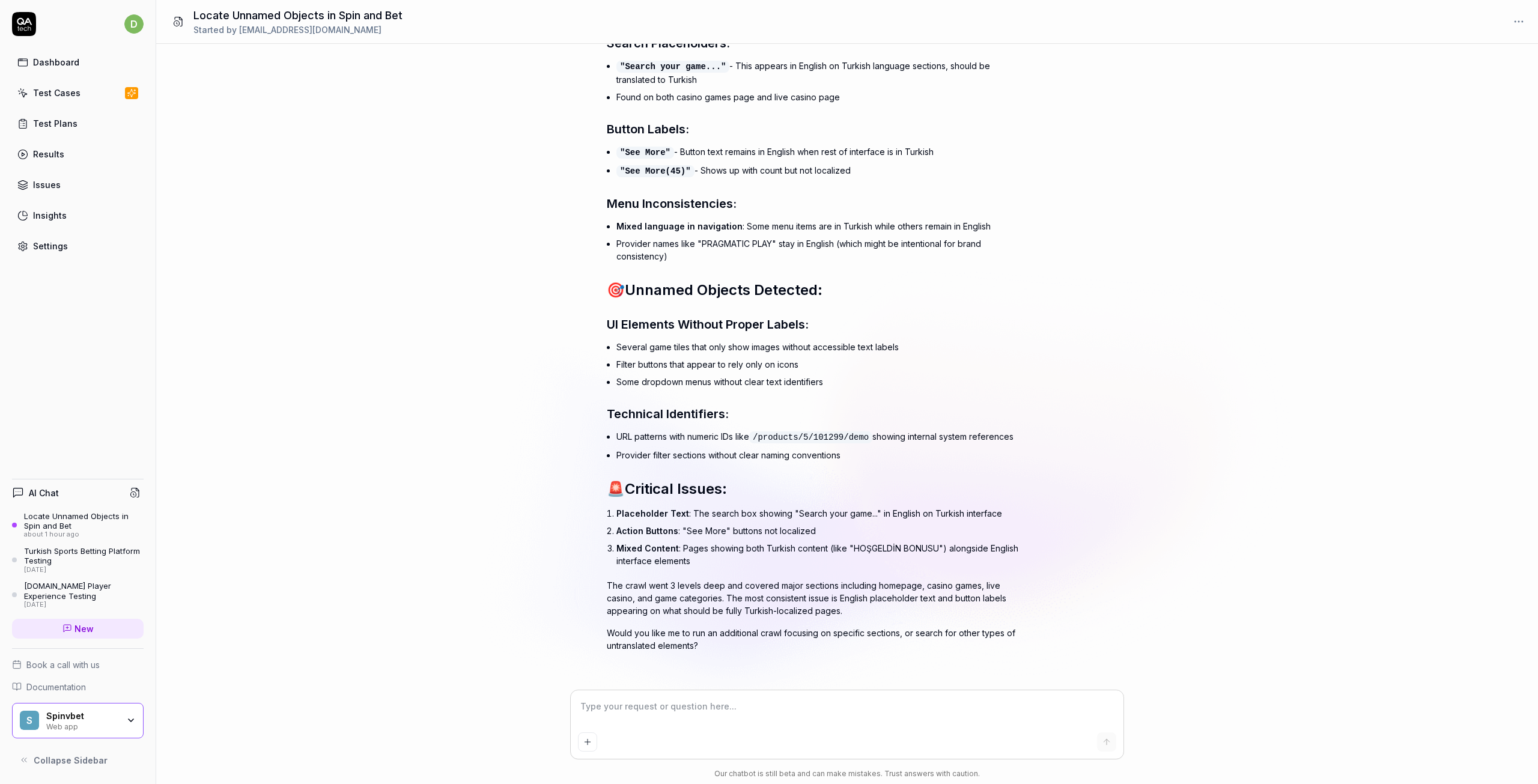
click at [704, 706] on textarea at bounding box center [847, 712] width 538 height 30
paste textarea
click at [607, 687] on div "image.png PNG" at bounding box center [621, 675] width 76 height 24
click at [692, 710] on textarea at bounding box center [847, 712] width 538 height 30
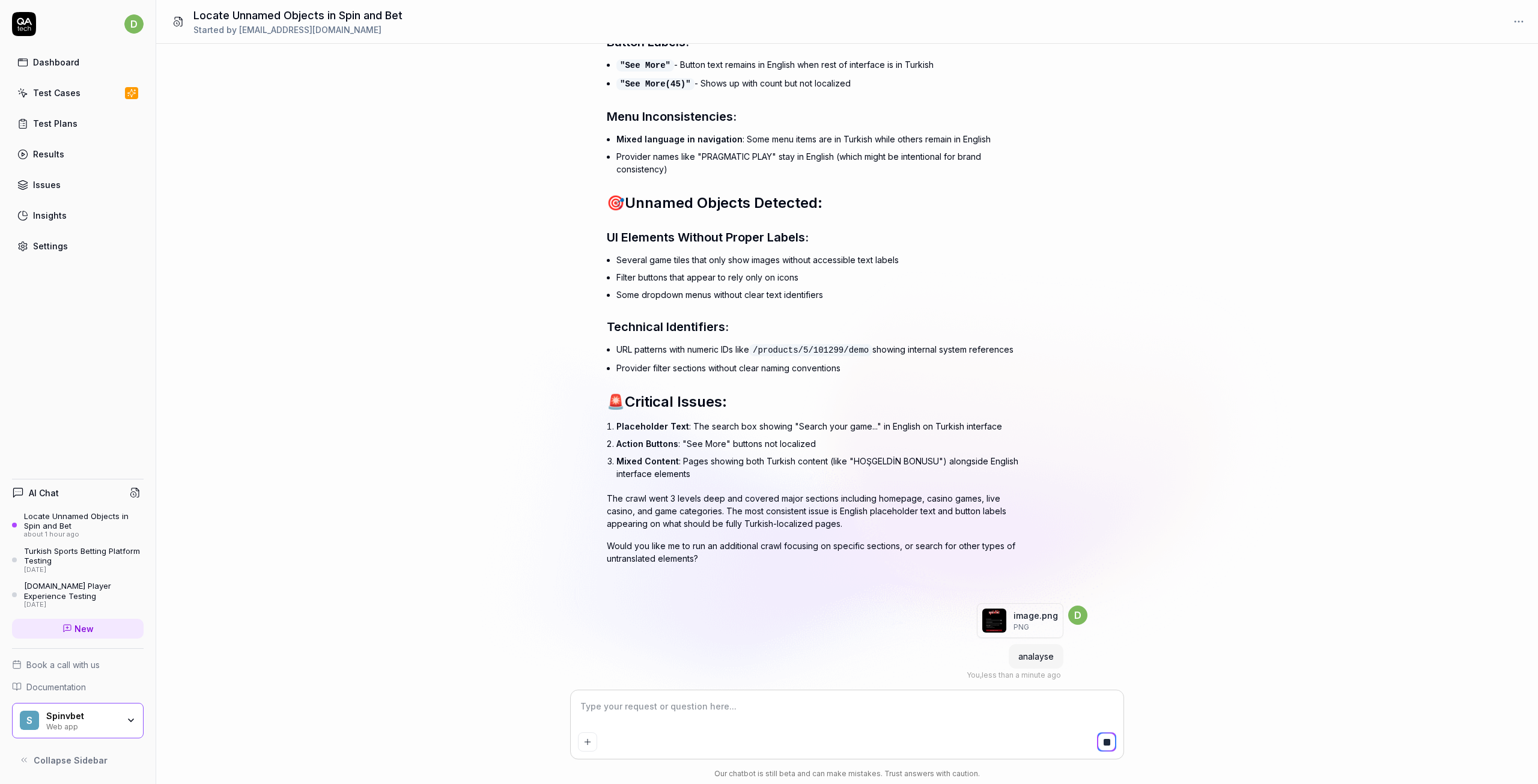
scroll to position [630, 0]
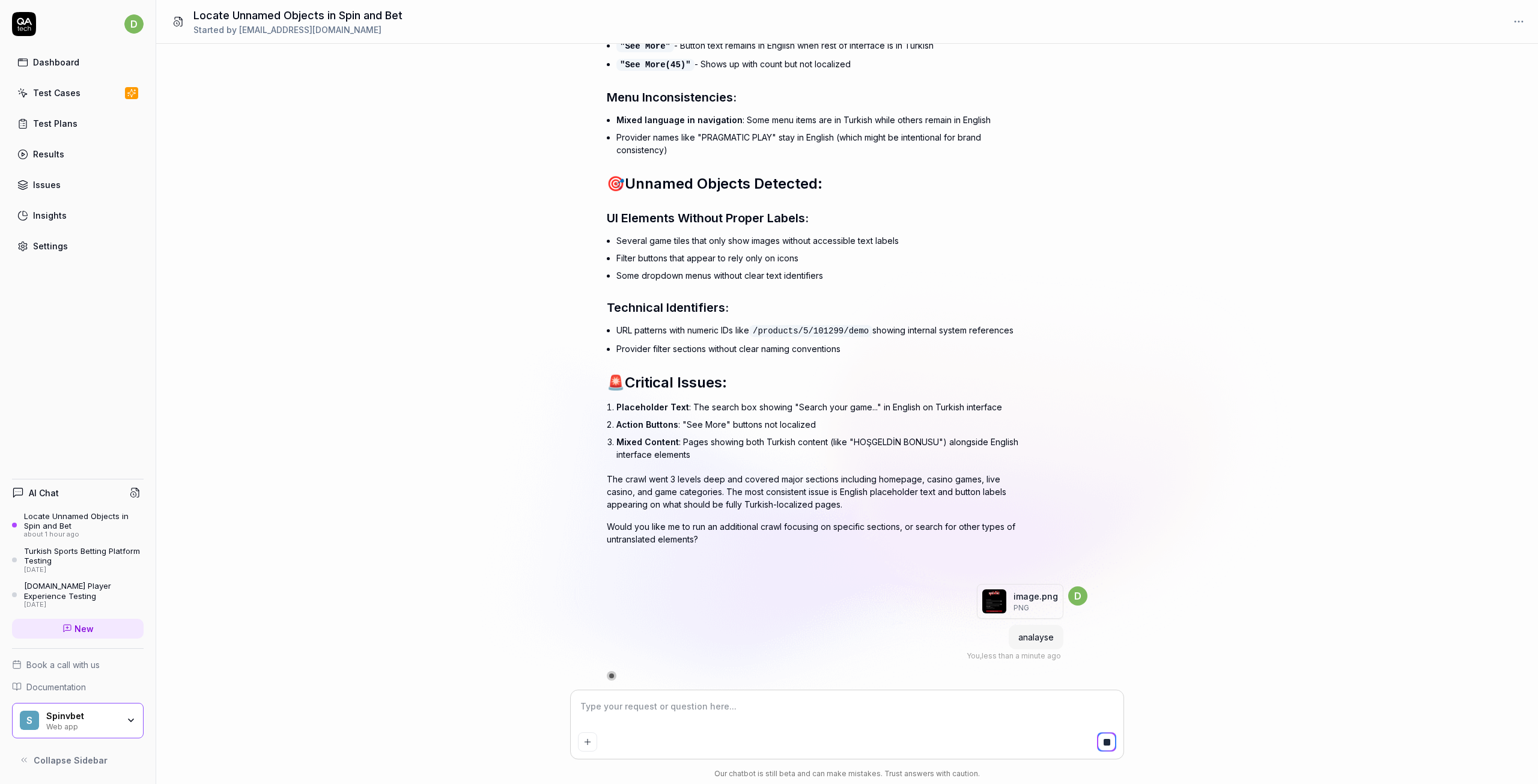
click at [700, 710] on textarea at bounding box center [847, 712] width 538 height 30
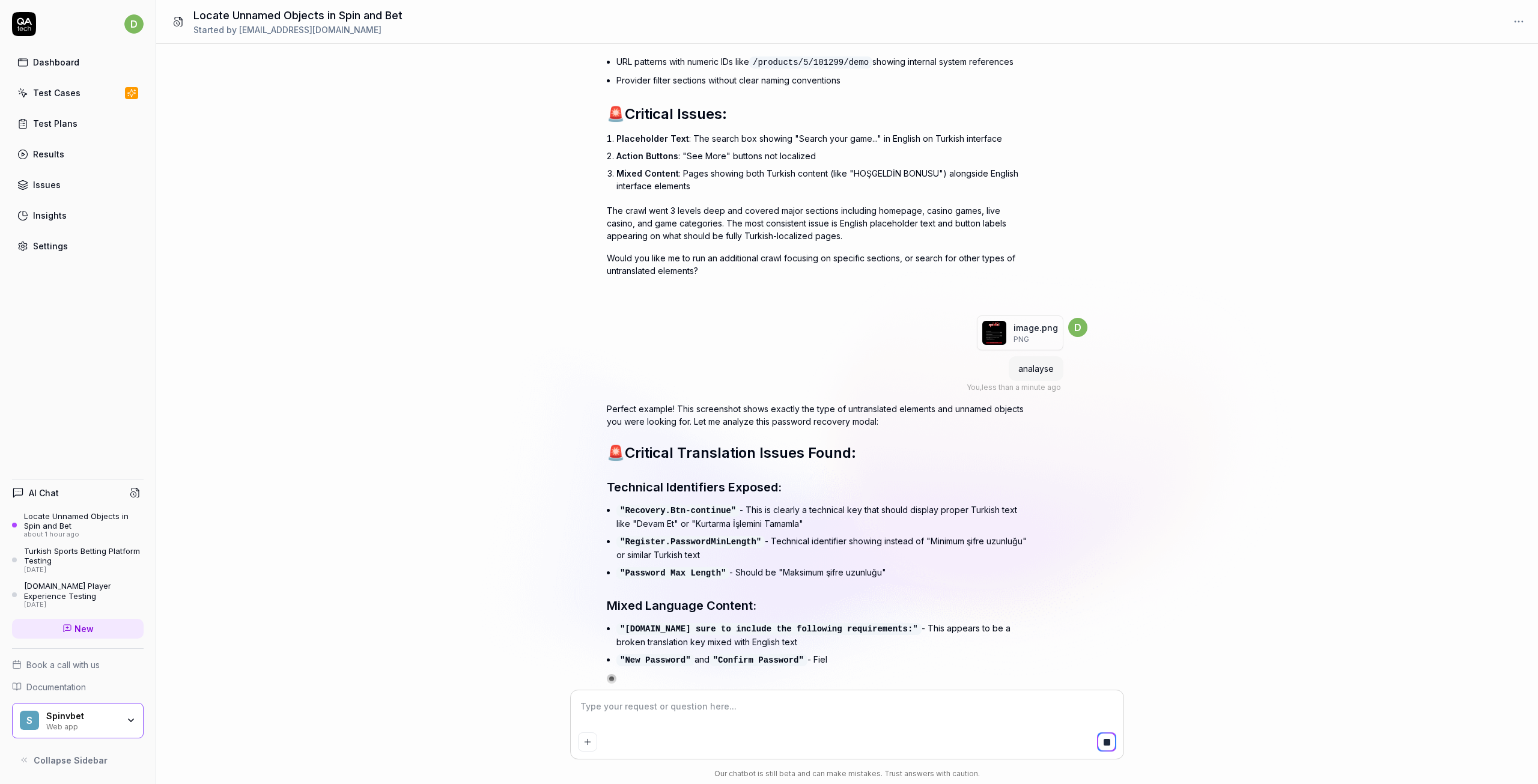
click at [769, 473] on div "Perfect example! This screenshot shows exactly the type of untranslated element…" at bounding box center [818, 536] width 421 height 267
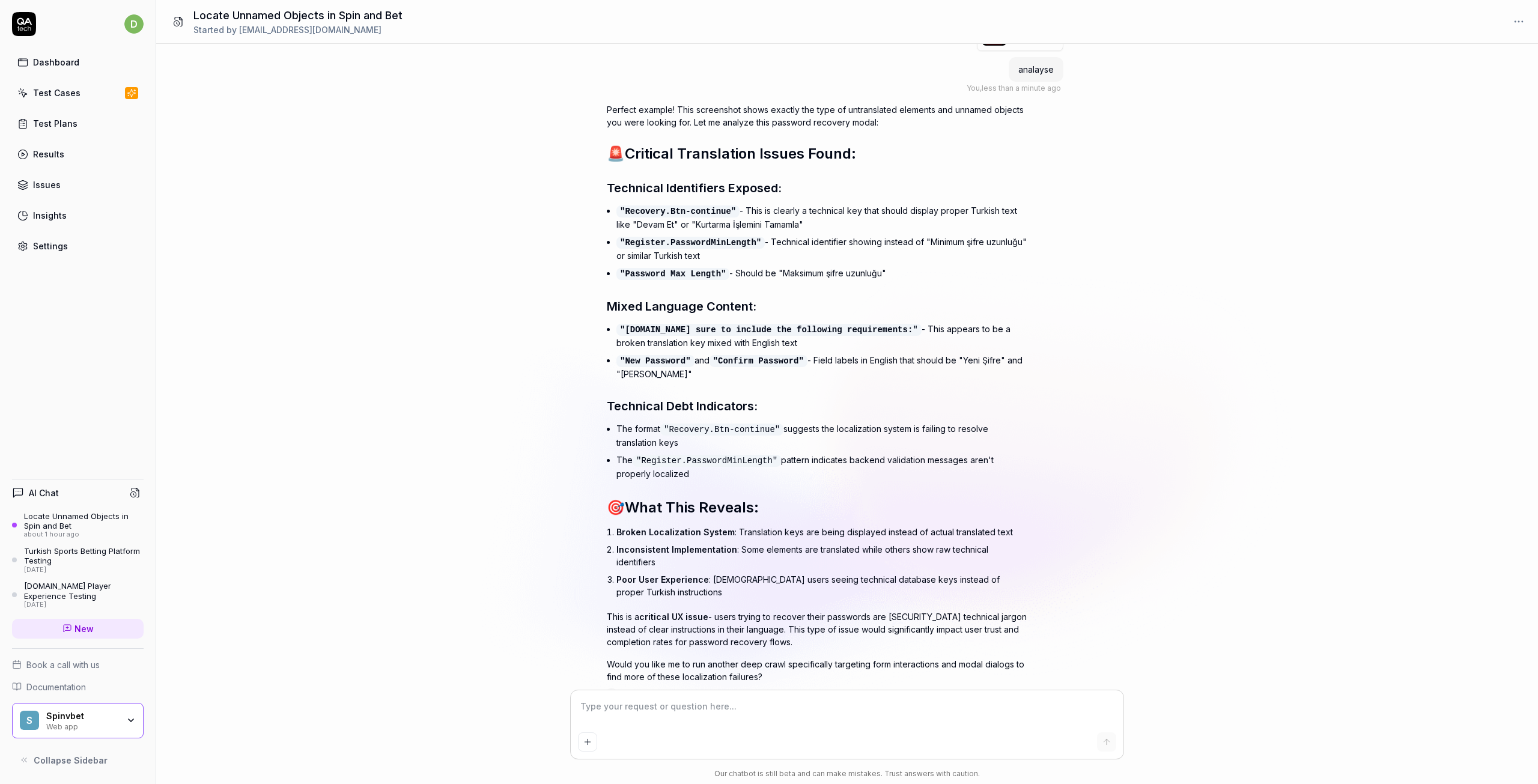
scroll to position [1213, 0]
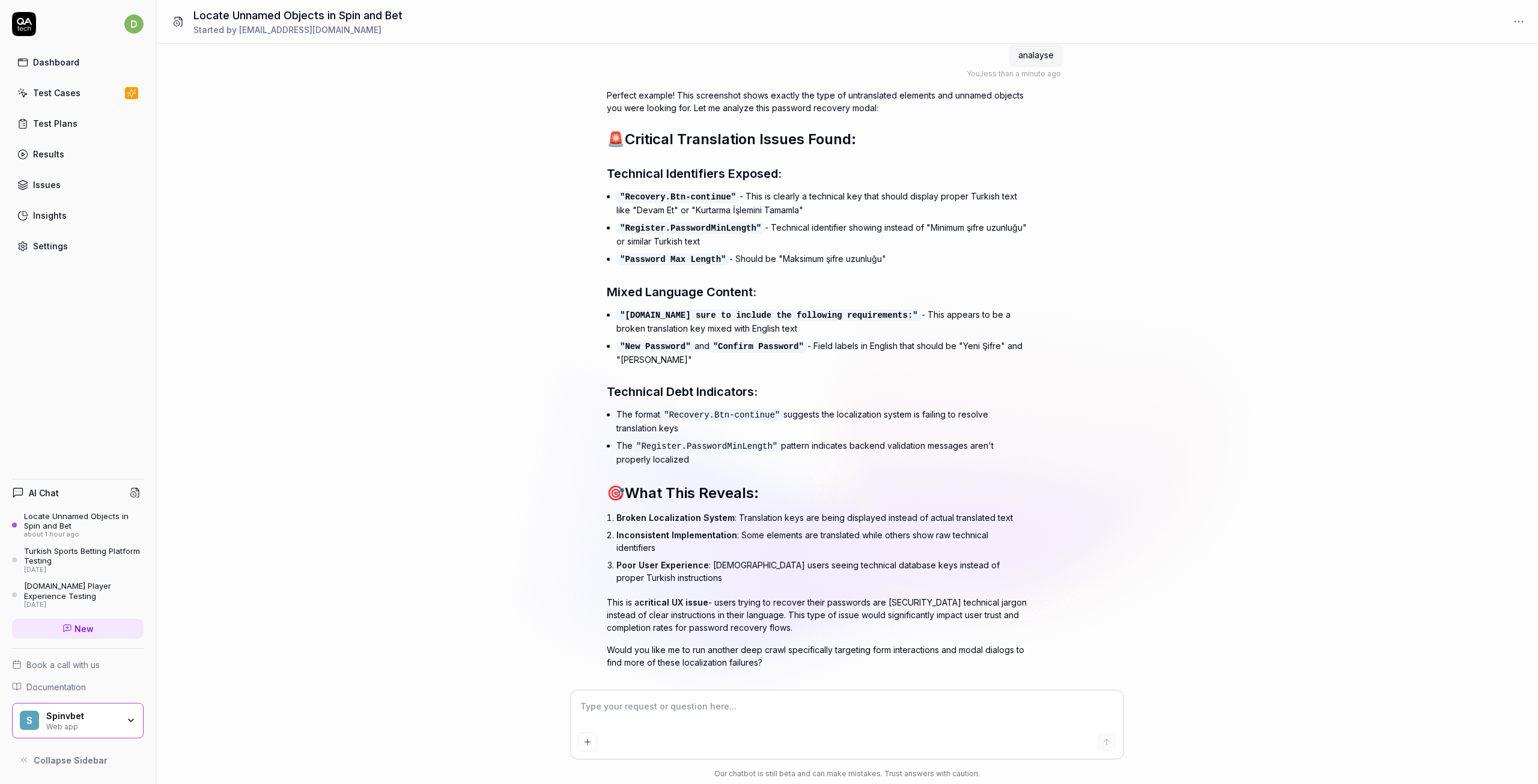
click at [739, 708] on textarea at bounding box center [847, 712] width 538 height 30
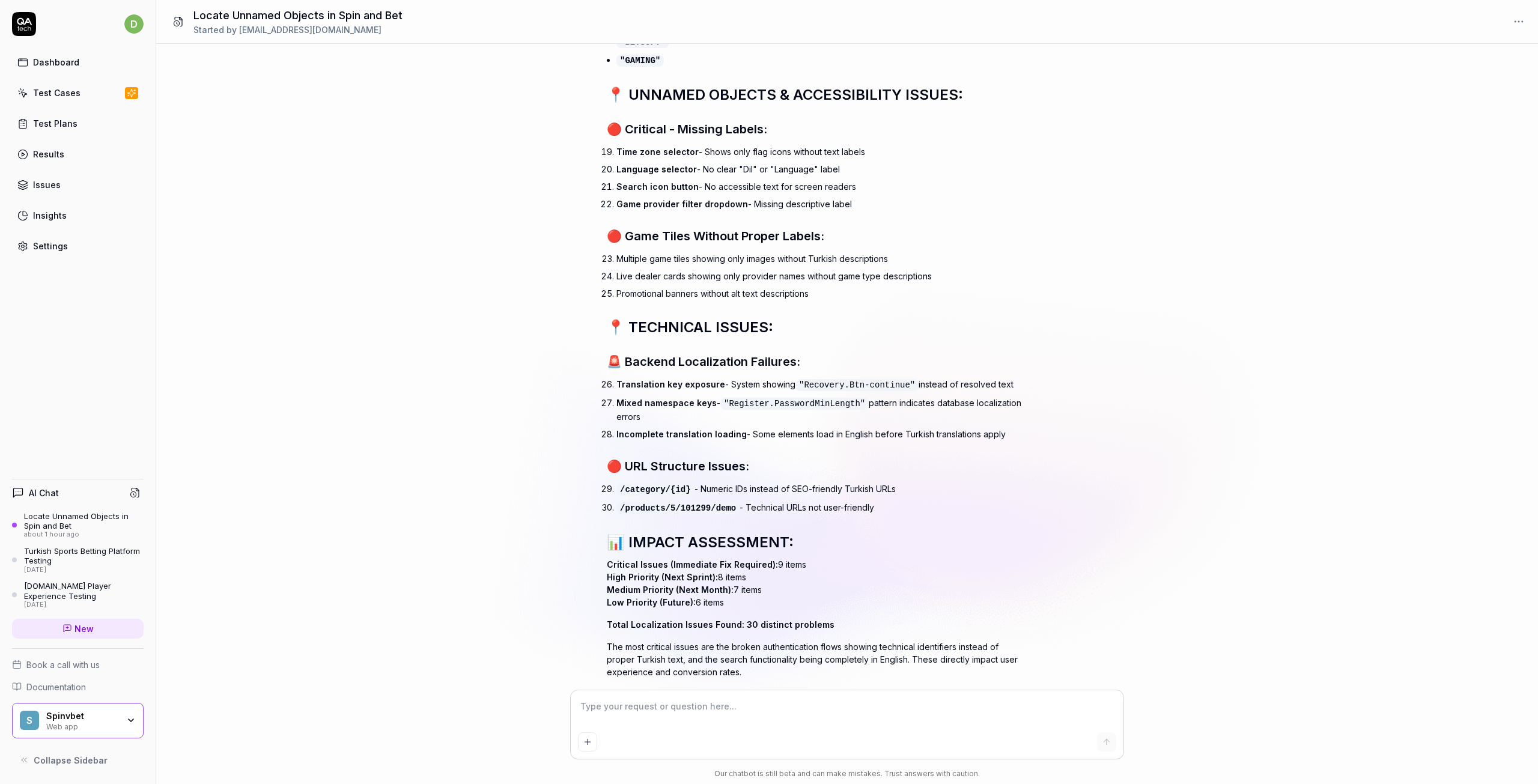
scroll to position [3556, 0]
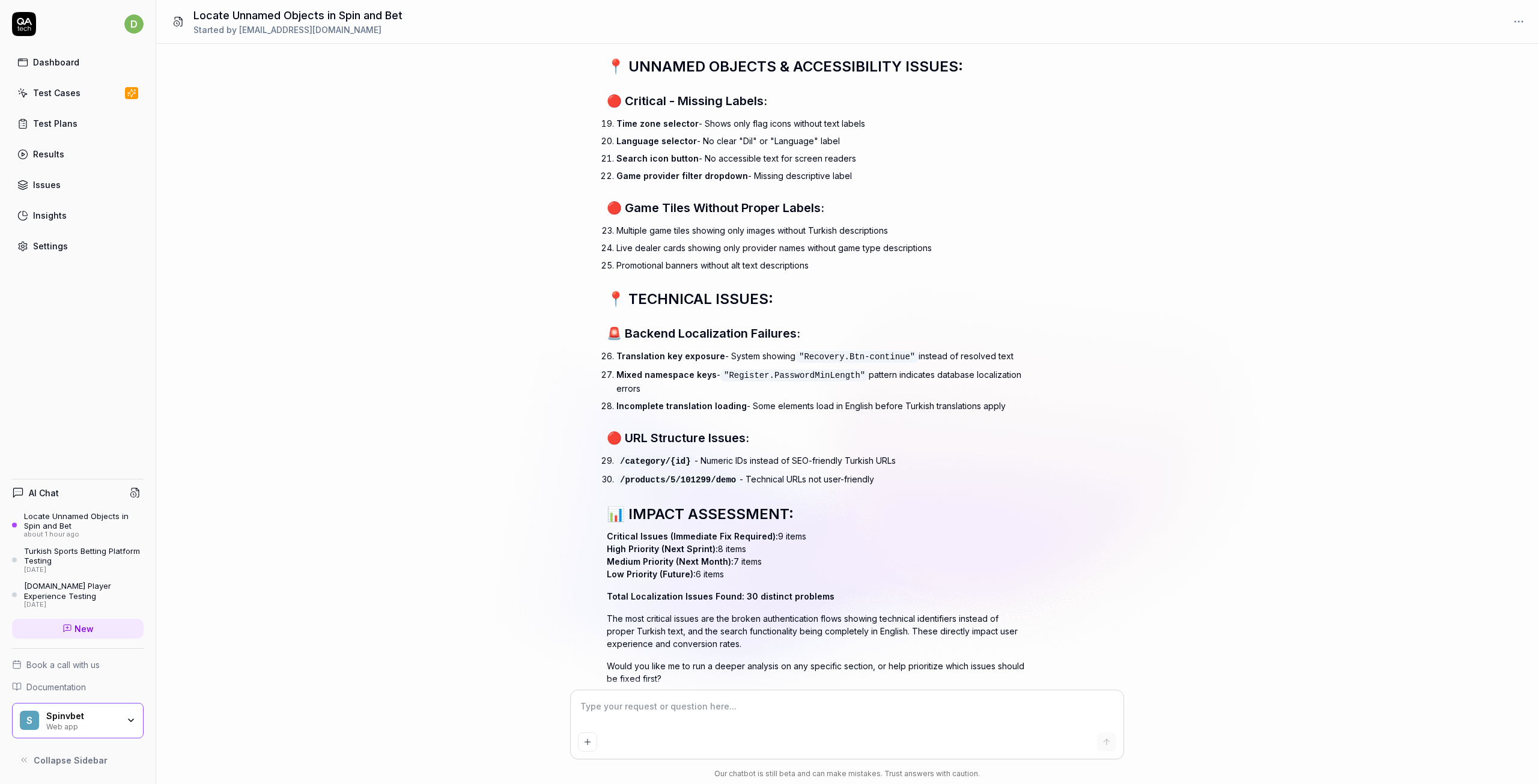
click at [751, 688] on div "for spin and bet can you search in 3 4 times deep and locate un named objects ,…" at bounding box center [847, 367] width 1382 height 647
click at [738, 700] on textarea at bounding box center [847, 712] width 538 height 30
drag, startPoint x: 673, startPoint y: 628, endPoint x: 874, endPoint y: 630, distance: 201.0
click at [874, 660] on p "Would you like me to run a deeper analysis on any specific section, or help pri…" at bounding box center [818, 672] width 421 height 25
copy p "e to run a deeper analysis on any specific section,"
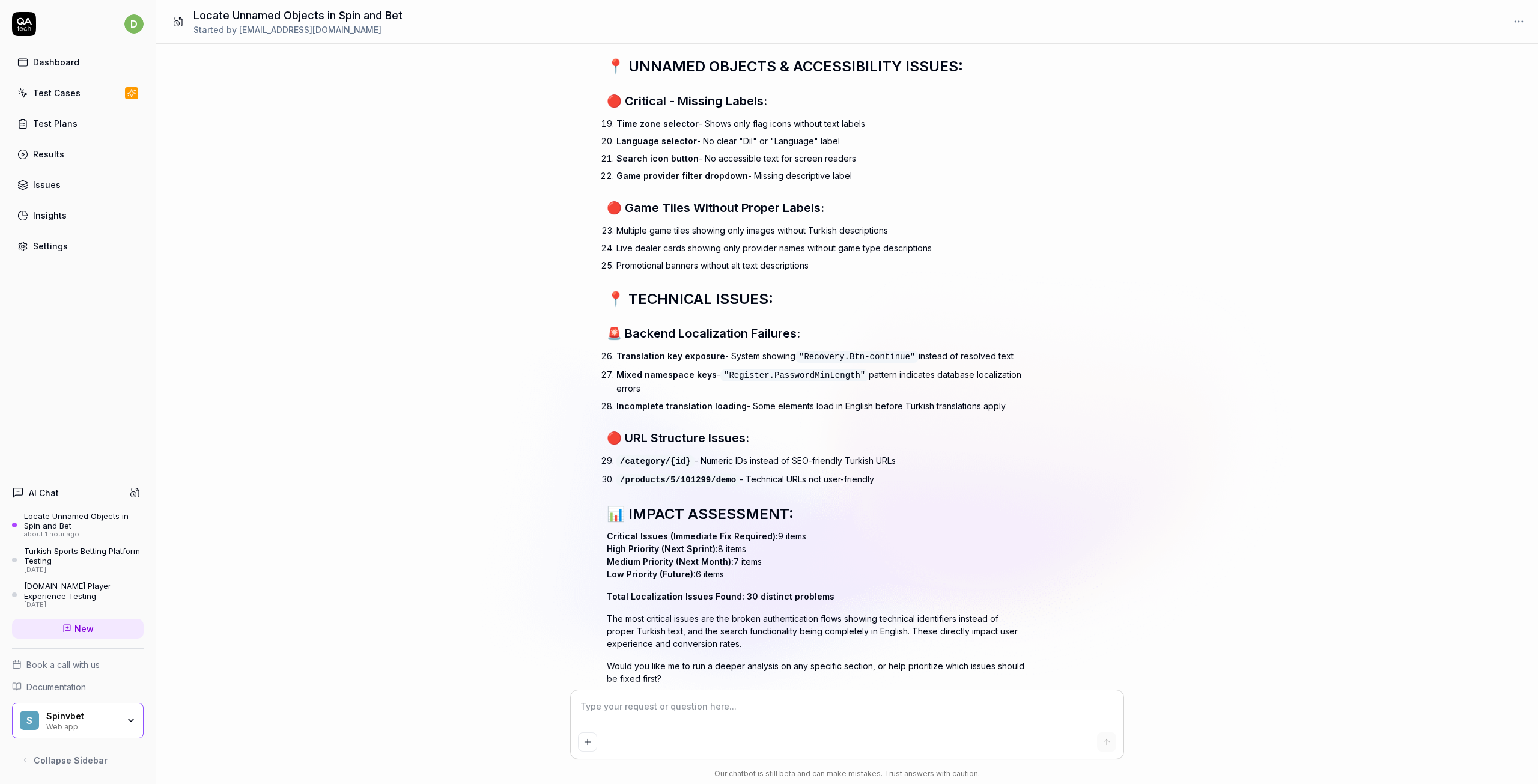
click at [610, 710] on textarea at bounding box center [847, 712] width 538 height 30
paste textarea "e to run a deeper analysis on any specific section,"
click at [593, 704] on textarea "e to run a deeper analysis on any specific section," at bounding box center [847, 712] width 538 height 30
click at [601, 708] on textarea "e to run a deeper analysis on any specific section," at bounding box center [847, 712] width 538 height 30
drag, startPoint x: 597, startPoint y: 704, endPoint x: 520, endPoint y: 693, distance: 77.8
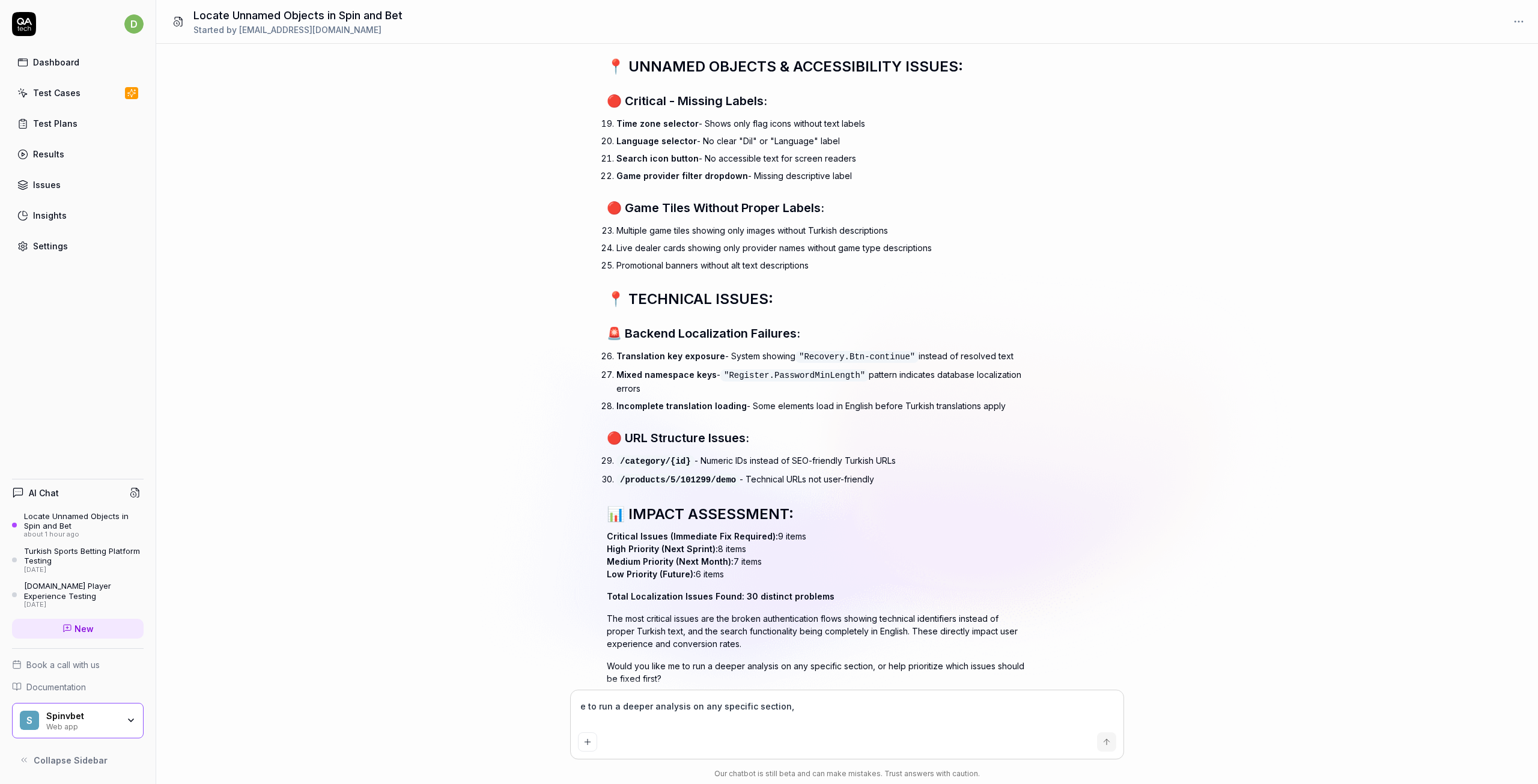
click at [520, 693] on div "for spin and bet can you search in 3 4 times deep and locate un named objects ,…" at bounding box center [847, 414] width 1382 height 740
drag, startPoint x: 629, startPoint y: 300, endPoint x: 780, endPoint y: 298, distance: 151.0
click at [800, 326] on span "🚨 Backend Localization Failures:" at bounding box center [704, 333] width 193 height 15
copy span "ackend Localization Failures:"
click at [744, 714] on textarea "run a deeper analysis on all section," at bounding box center [847, 712] width 538 height 30
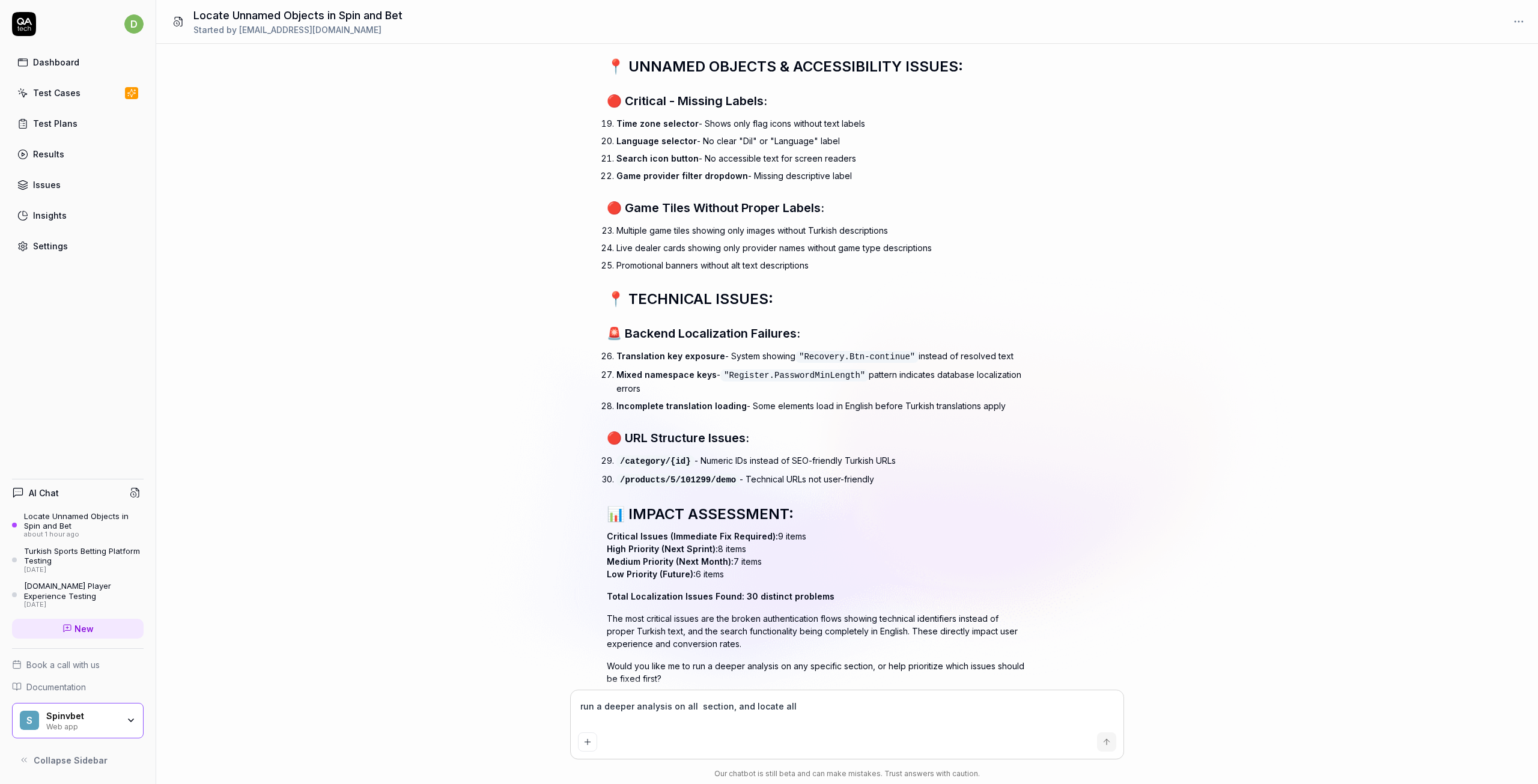
paste textarea "Backend Localization Failures:"
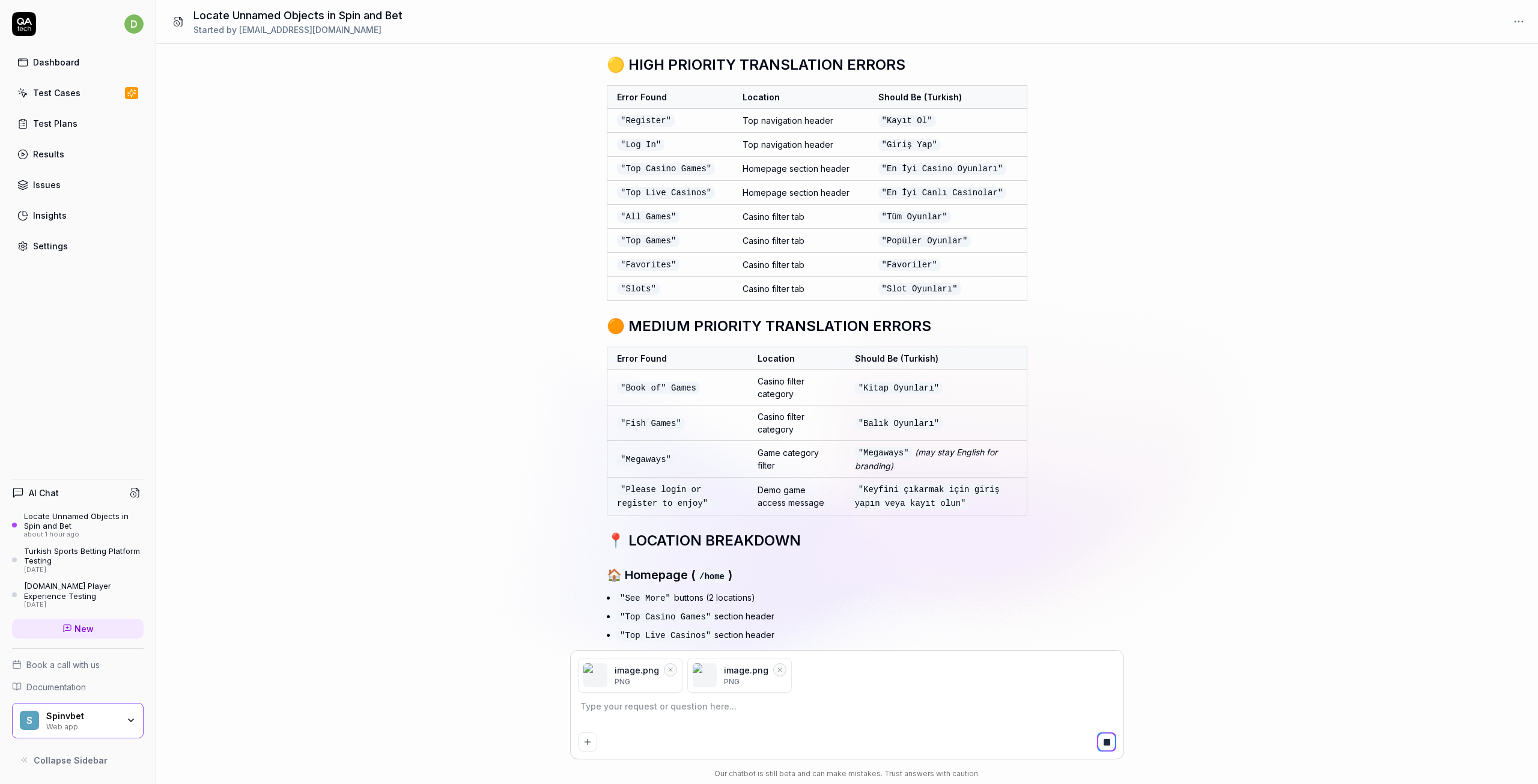
scroll to position [4951, 0]
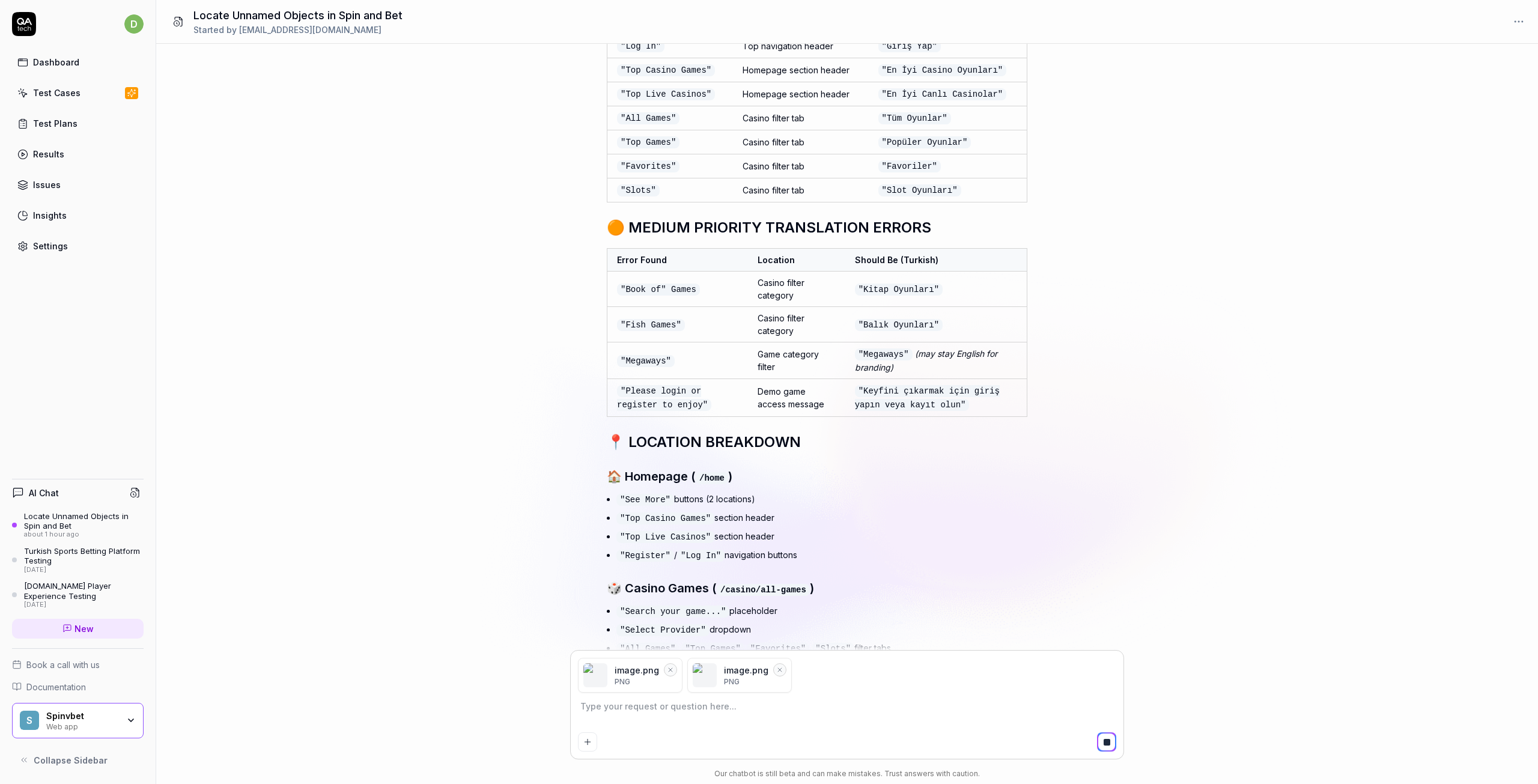
click at [827, 272] on td "Casino filter category" at bounding box center [796, 289] width 97 height 35
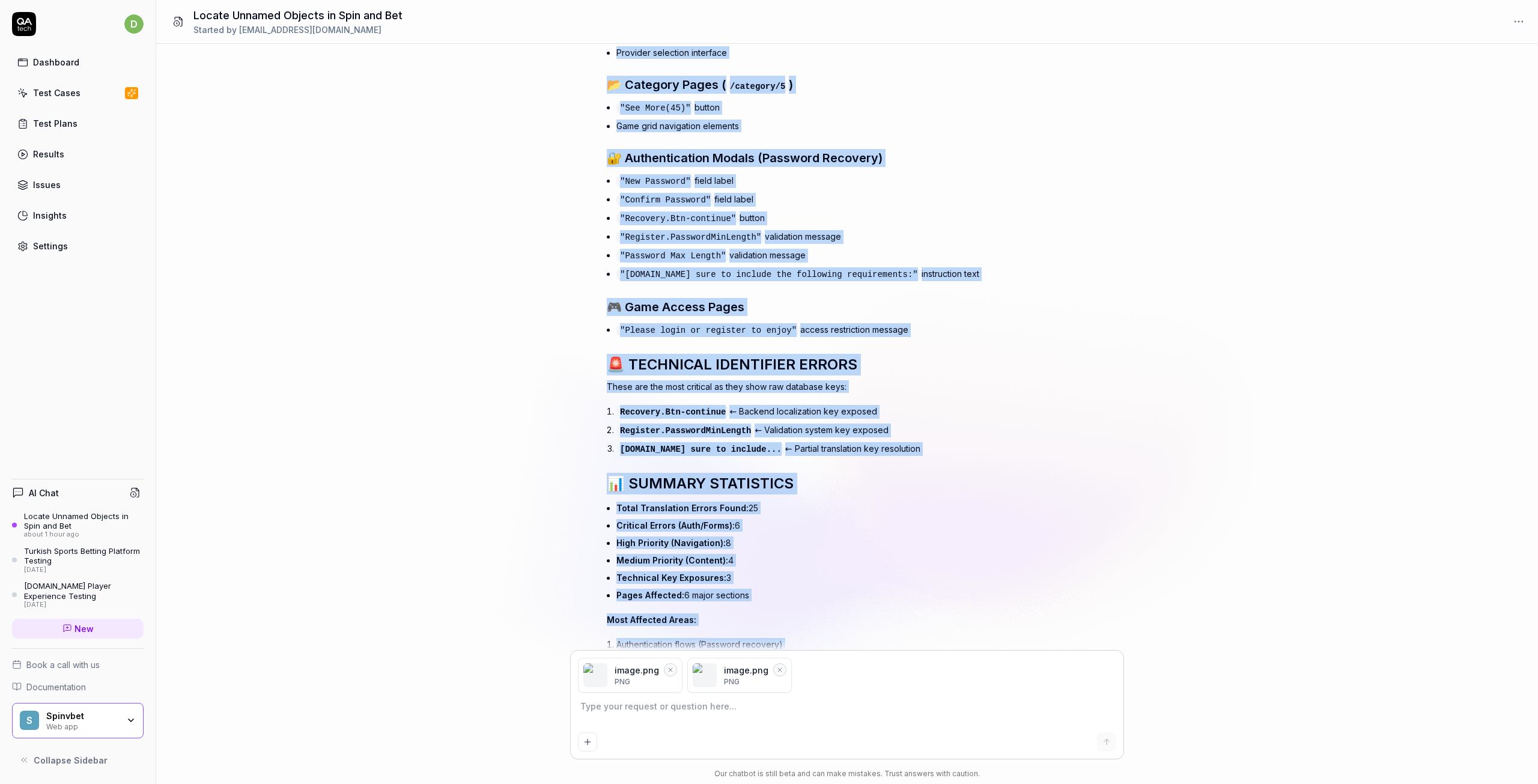
scroll to position [5780, 0]
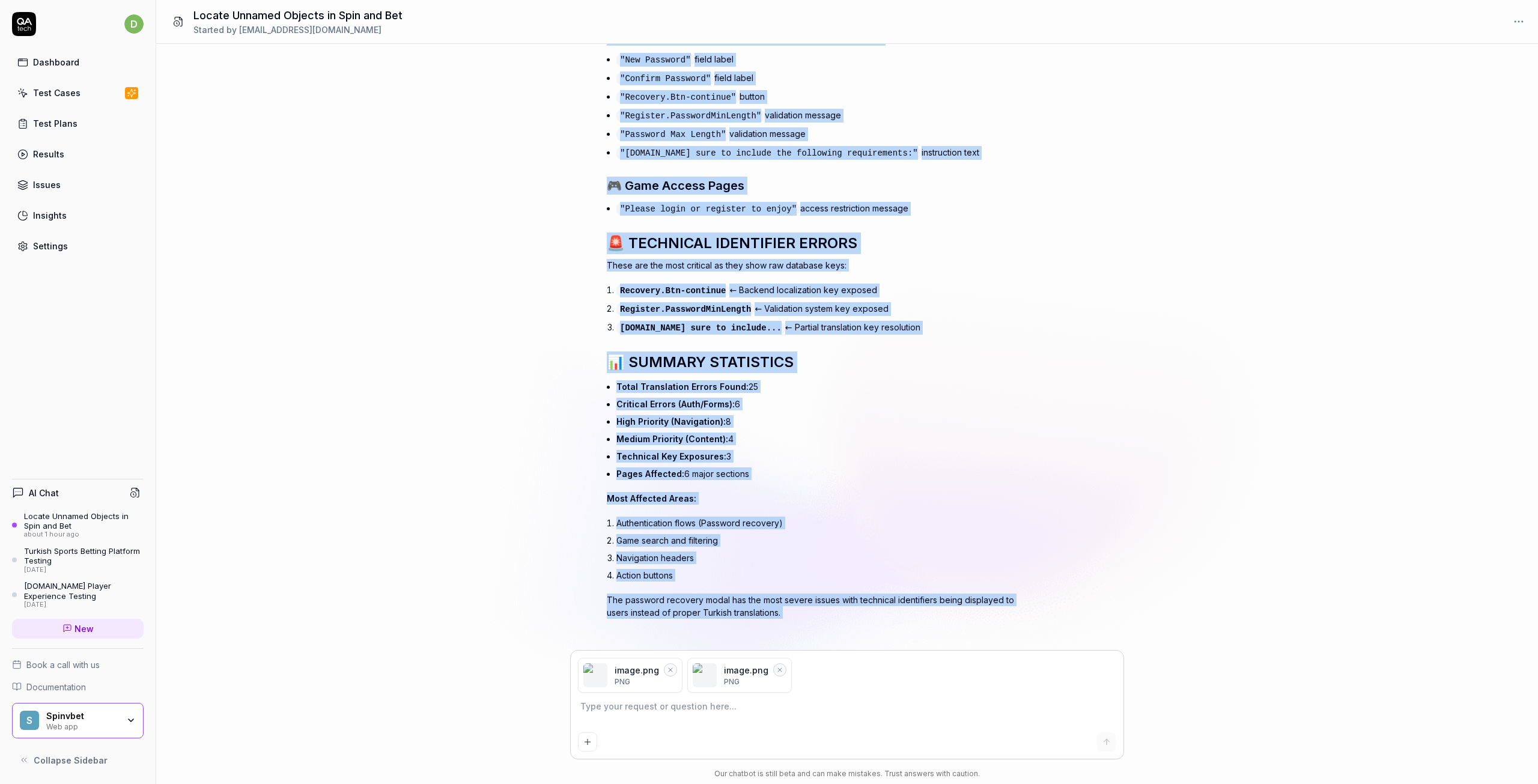
drag, startPoint x: 576, startPoint y: 280, endPoint x: 850, endPoint y: 408, distance: 302.4
click at [850, 408] on div "for spin and bet can you search in 3 4 times deep and locate un named objects ,…" at bounding box center [847, 348] width 1382 height 607
copy div "🔴 CRITICAL TRANSLATION ERRORS Error Found Location Should Be (Turkish) "Search …"
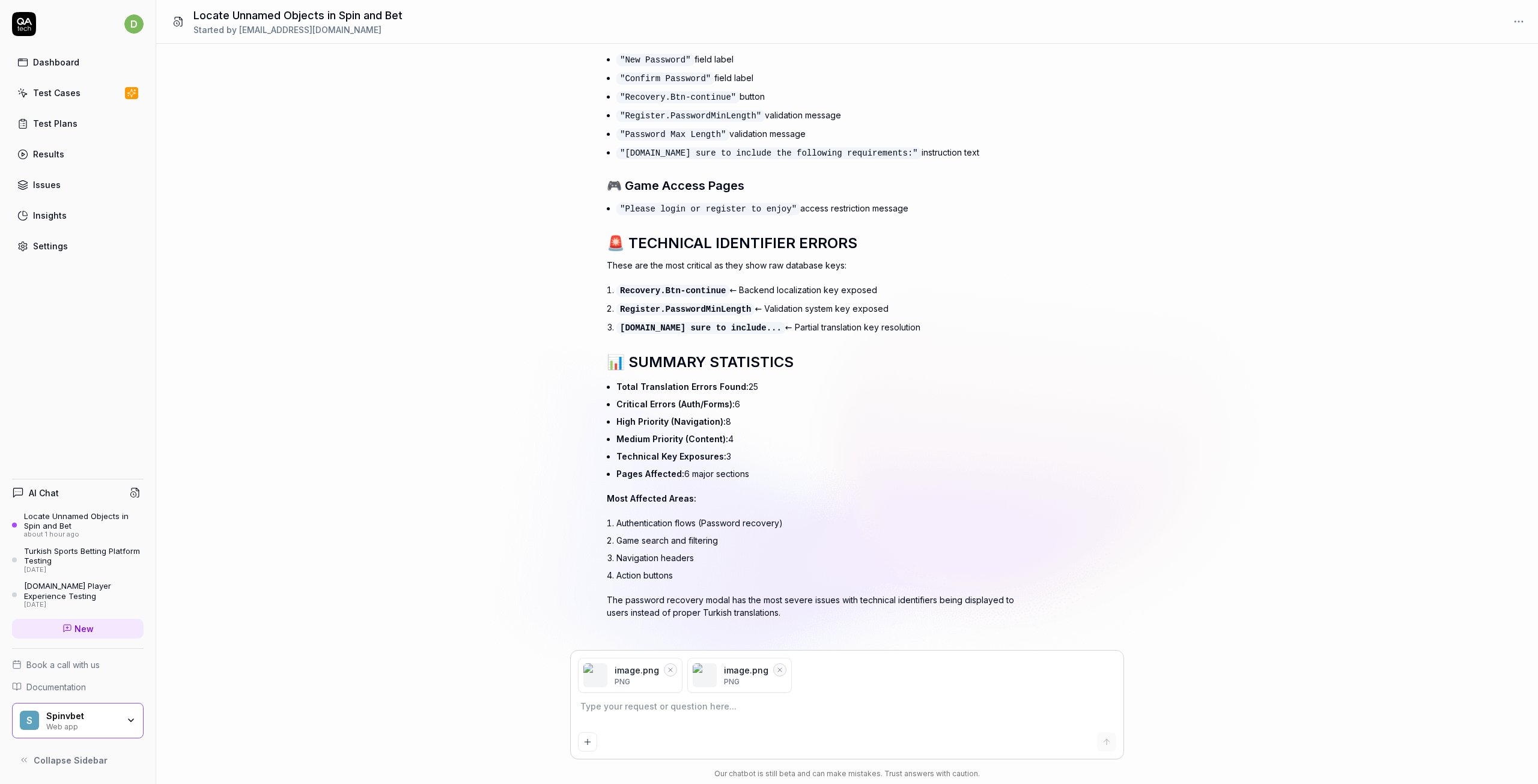
click at [522, 474] on div "for spin and bet can you search in 3 4 times deep and locate un named objects ,…" at bounding box center [847, 348] width 1382 height 607
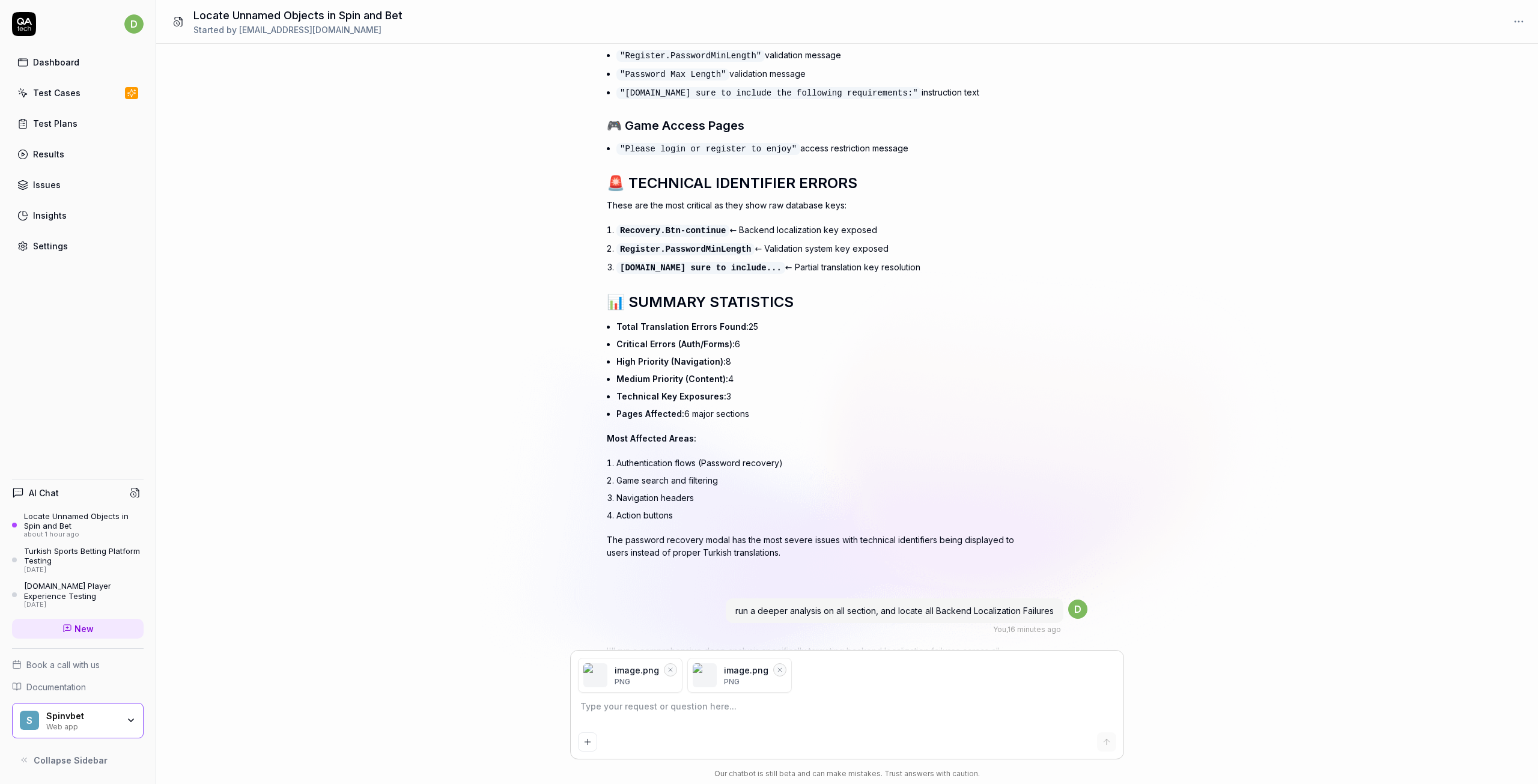
scroll to position [5899, 0]
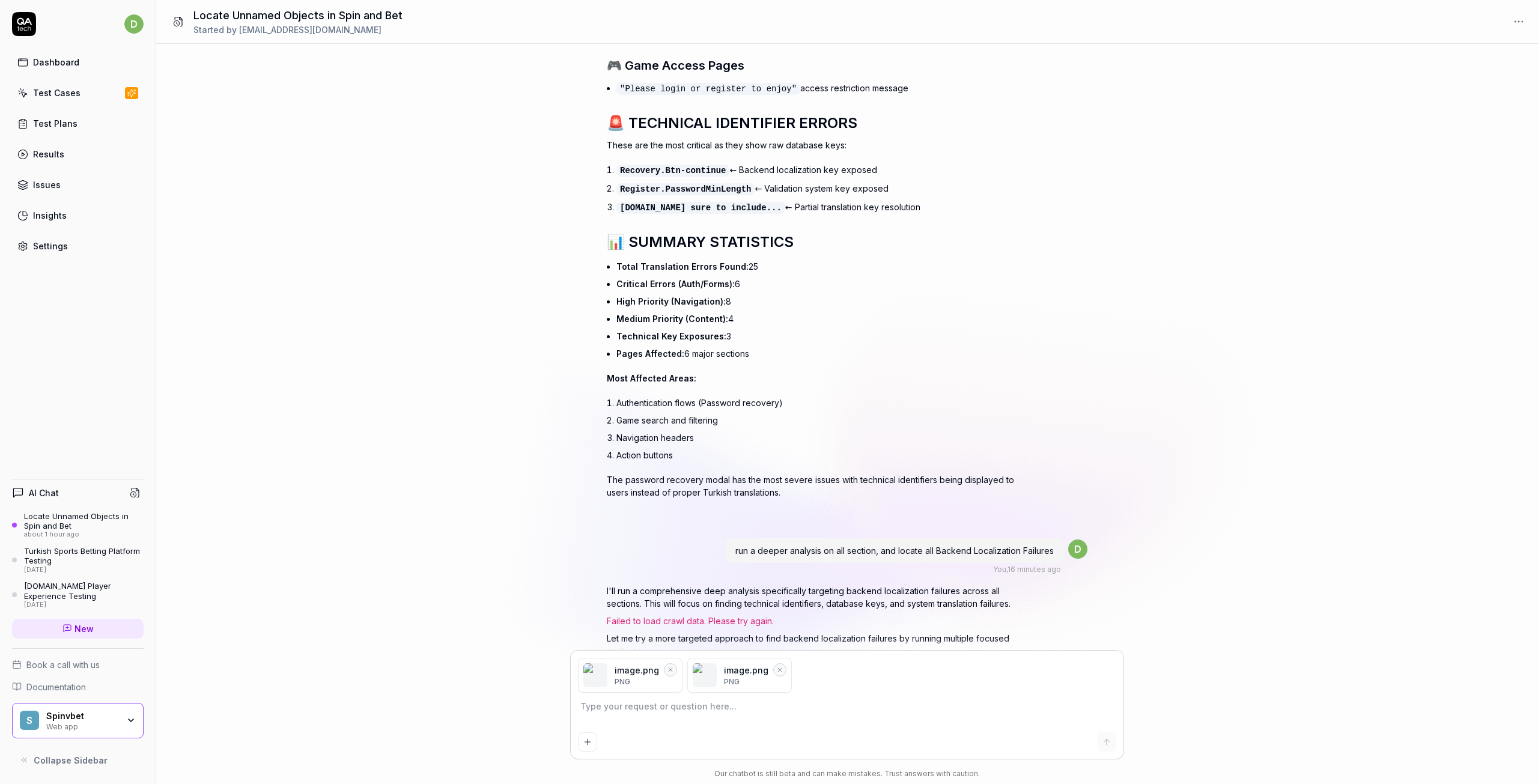
click at [913, 662] on div "Running analysis" at bounding box center [818, 680] width 421 height 34
click at [780, 662] on div "Running analysis" at bounding box center [818, 680] width 421 height 34
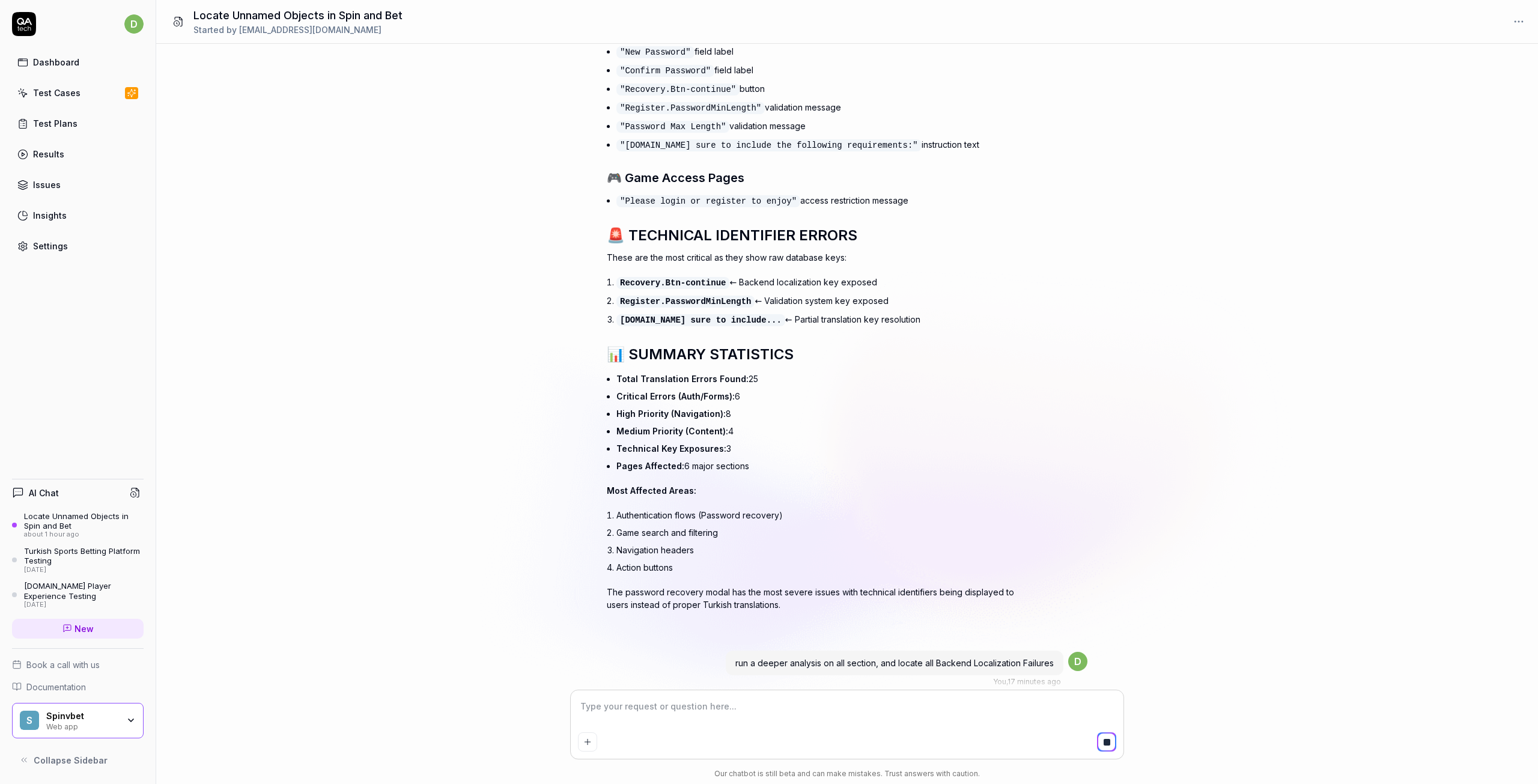
scroll to position [5791, 0]
click at [659, 712] on textarea at bounding box center [847, 712] width 538 height 30
click at [613, 742] on div at bounding box center [612, 746] width 9 height 9
click at [613, 741] on div at bounding box center [612, 745] width 9 height 9
click at [869, 696] on div at bounding box center [847, 724] width 553 height 68
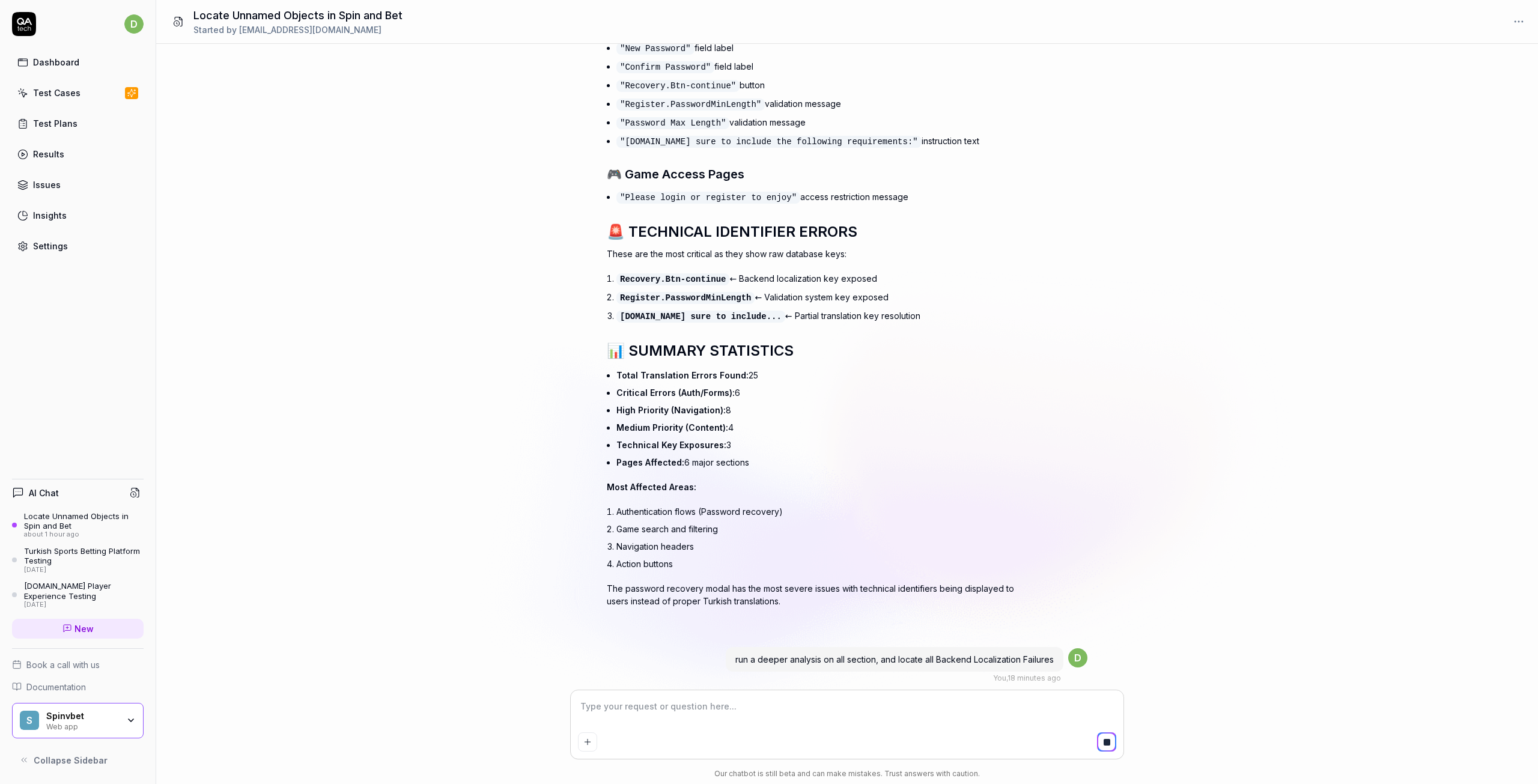
click at [857, 717] on textarea at bounding box center [847, 712] width 538 height 30
click at [1197, 510] on div "for spin and bet can you search in 3 4 times deep and locate un named objects ,…" at bounding box center [847, 367] width 1382 height 647
type textarea "*"
click at [643, 705] on textarea at bounding box center [847, 712] width 538 height 30
type textarea "a"
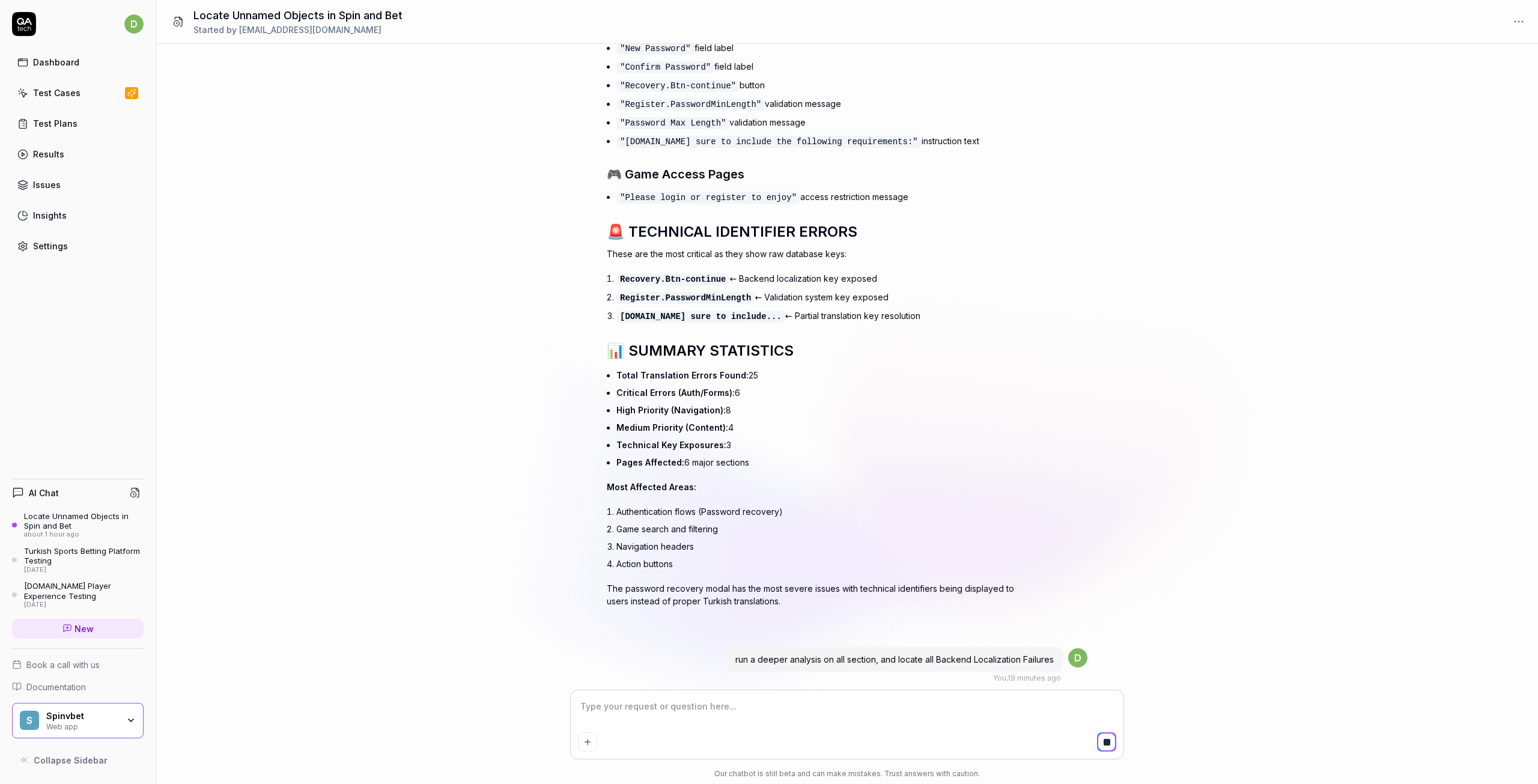
type textarea "*"
type textarea "ar"
type textarea "*"
type textarea "are"
type textarea "*"
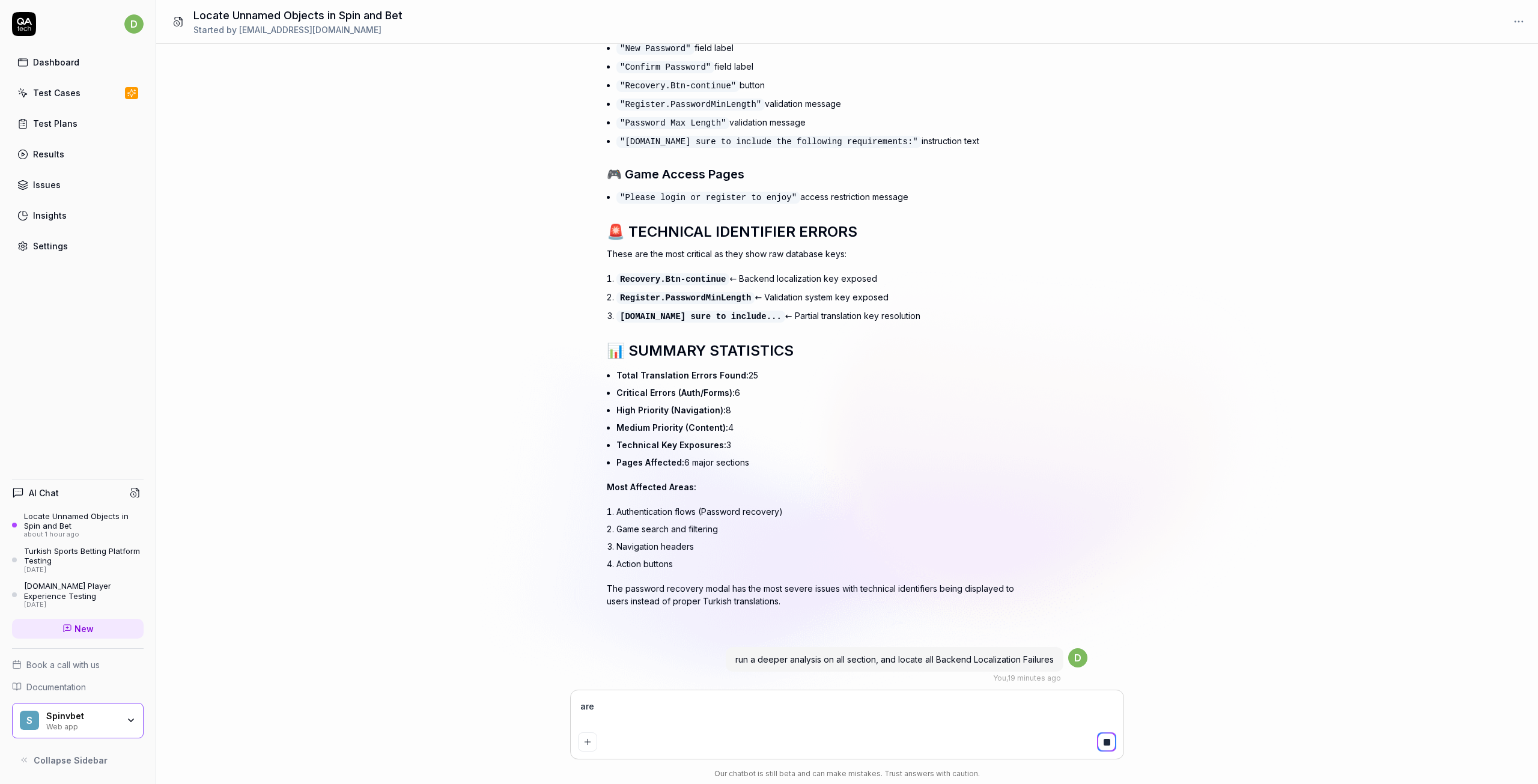
type textarea "are"
type textarea "*"
type textarea "are y"
type textarea "*"
type textarea "are yo"
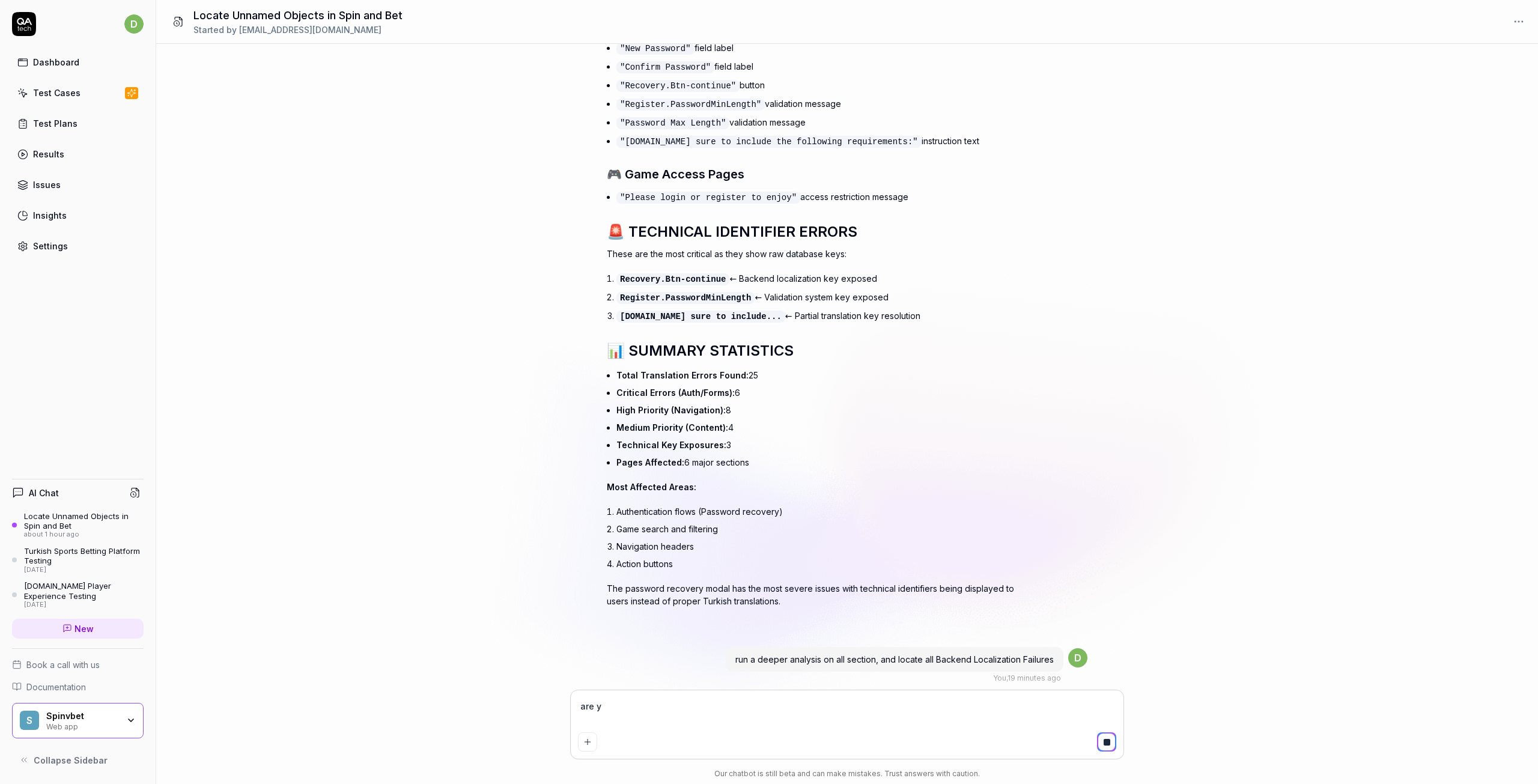
type textarea "*"
type textarea "are you"
type textarea "*"
type textarea "are you"
type textarea "*"
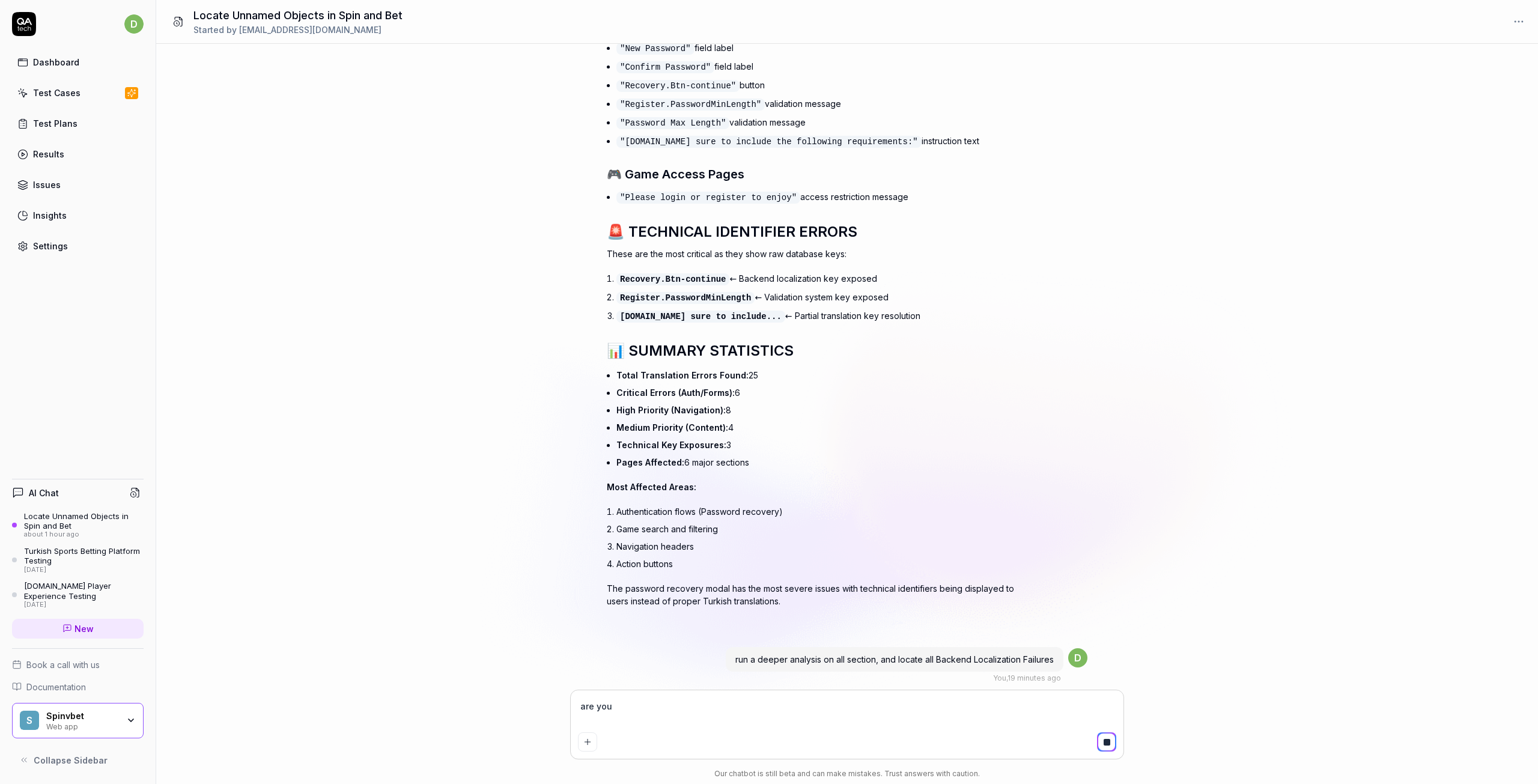
type textarea "are you k"
type textarea "*"
type textarea "are you kn"
type textarea "*"
type textarea "are you kno"
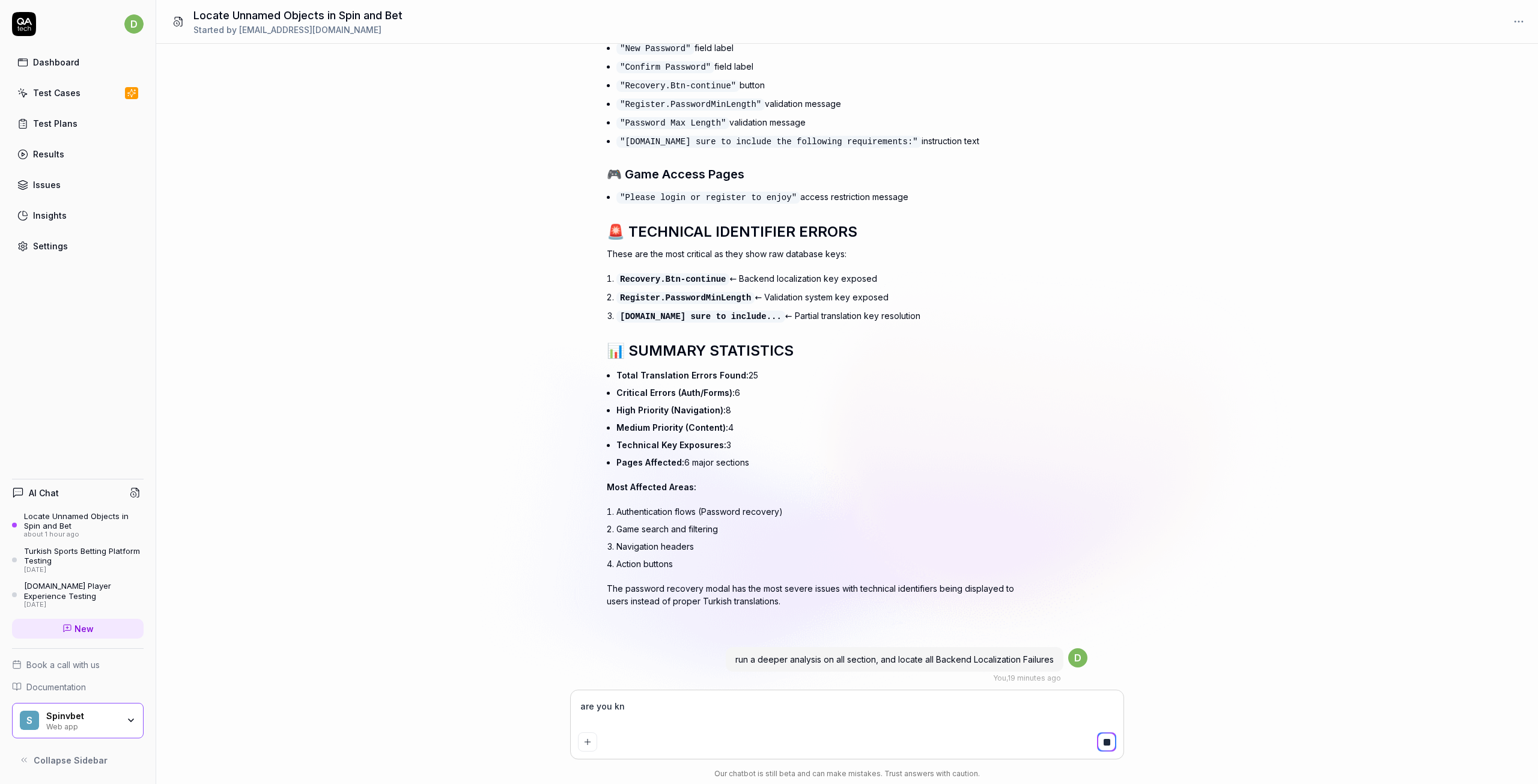
type textarea "*"
type textarea "are you know"
type textarea "*"
type textarea "are you know"
type textarea "*"
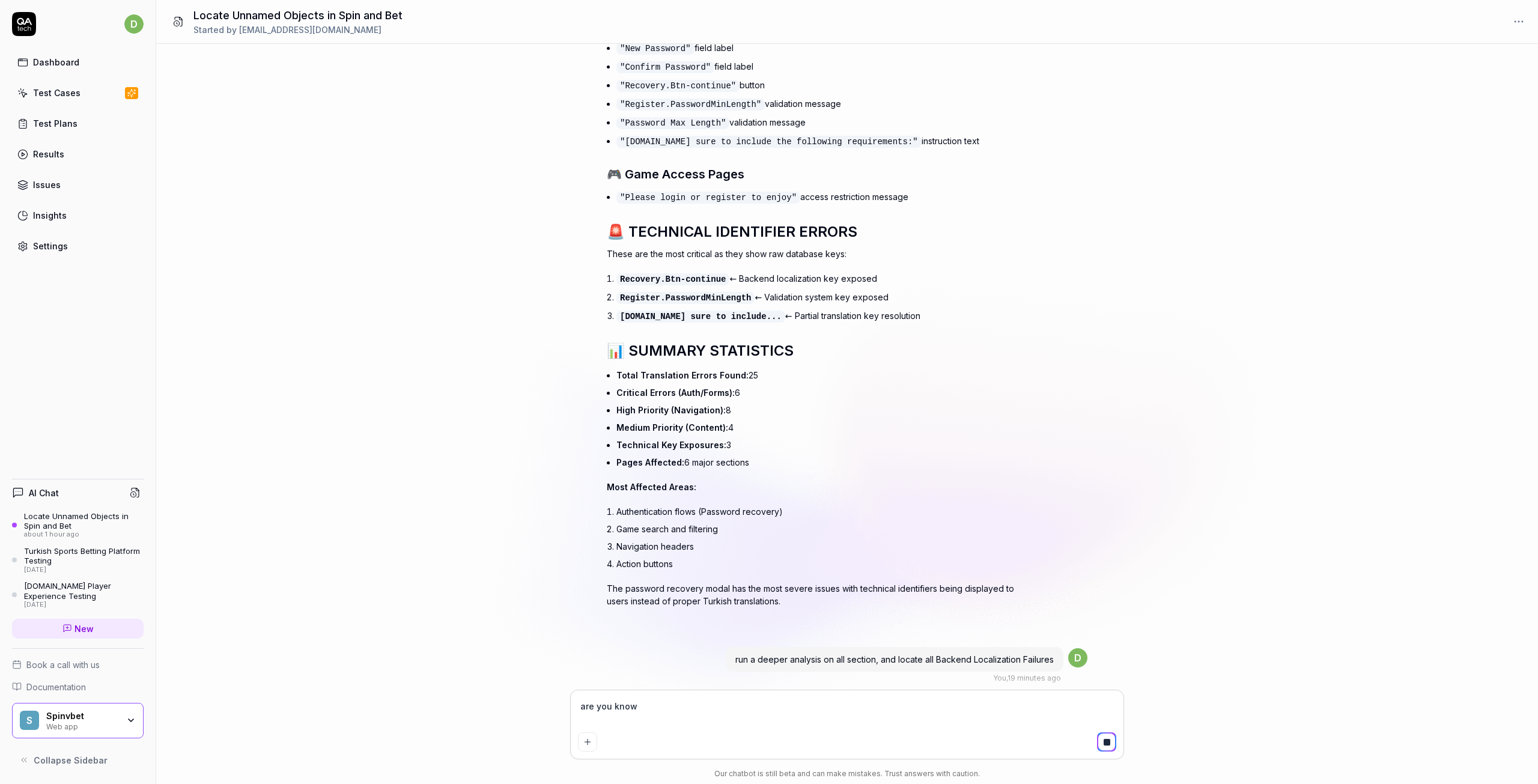
type textarea "are you know a"
type textarea "*"
type textarea "are you know ab"
type textarea "*"
type textarea "are you know abl"
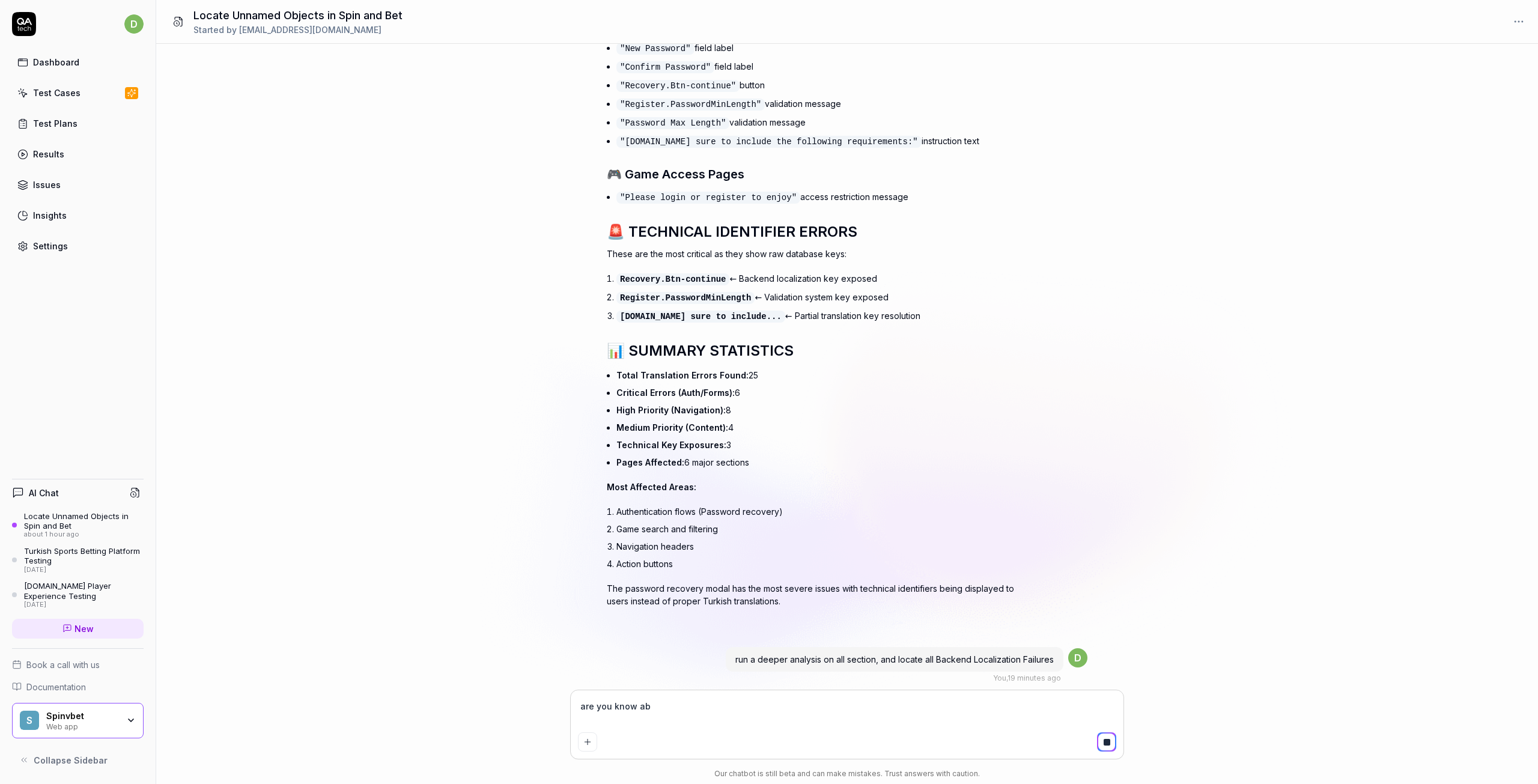
type textarea "*"
type textarea "are you know able"
type textarea "*"
type textarea "are you know able"
type textarea "*"
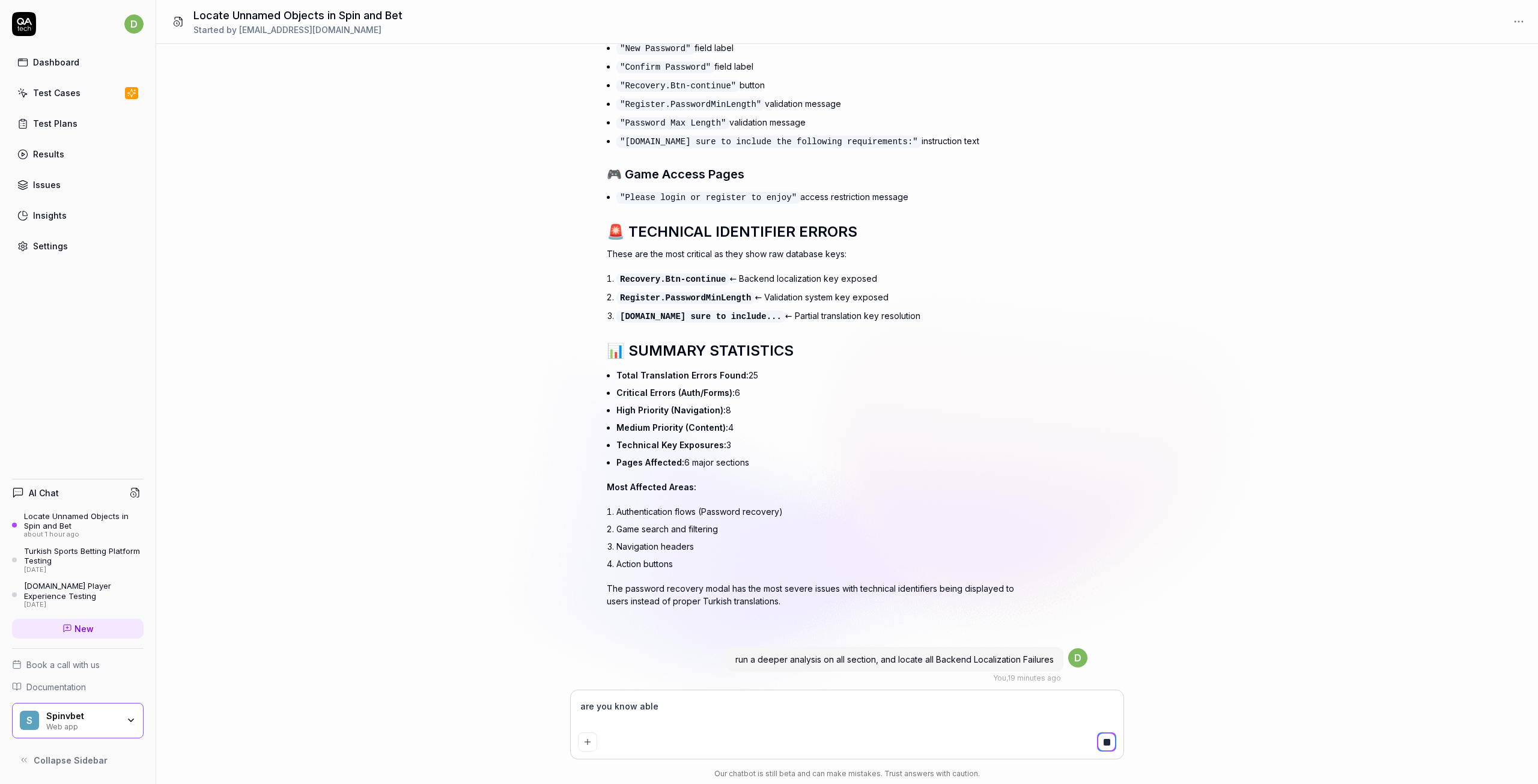
type textarea "are you know able t"
type textarea "*"
type textarea "are you know able to"
type textarea "*"
type textarea "are you know able to"
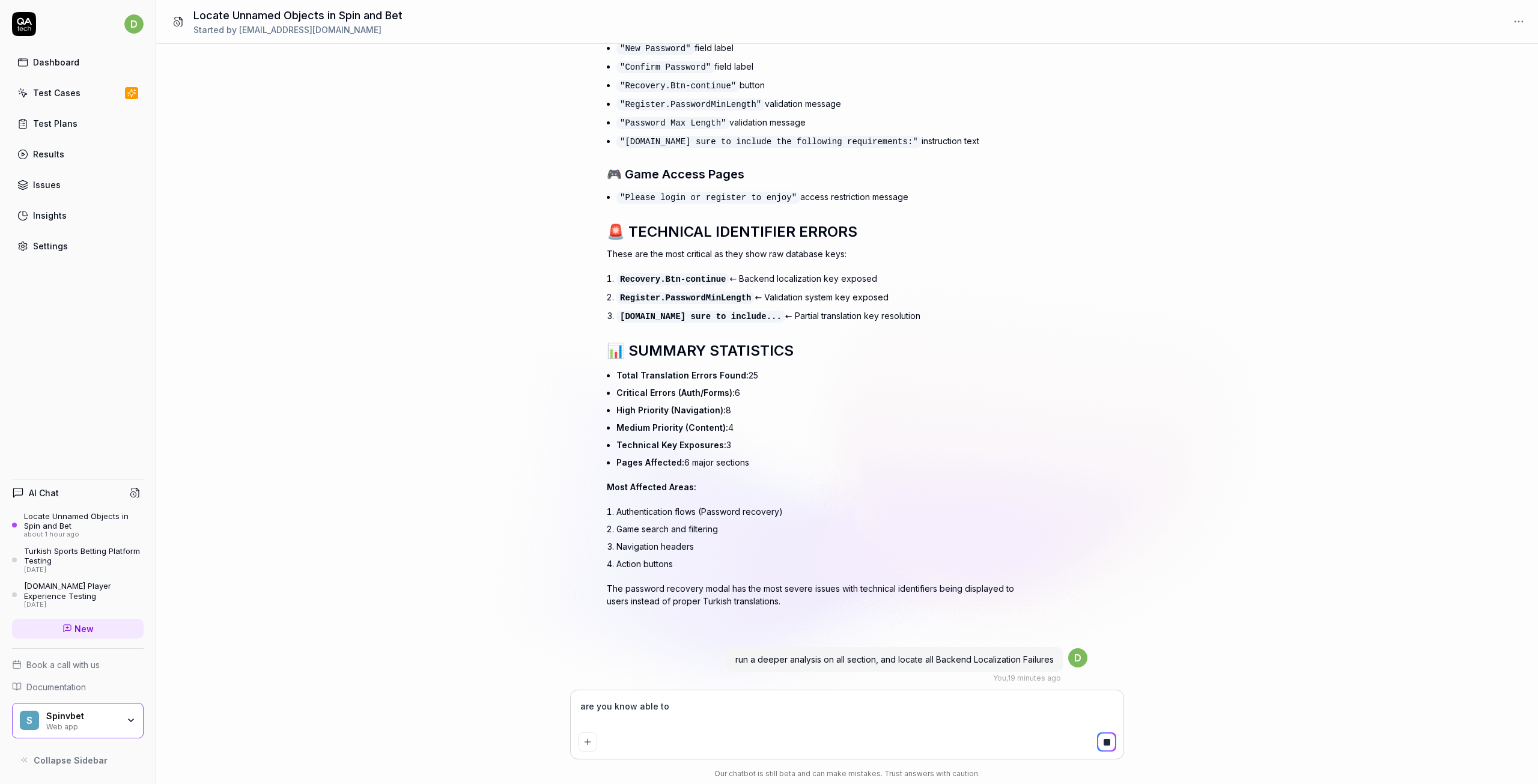
type textarea "*"
type textarea "are you know able to"
type textarea "*"
type textarea "are you know able to d"
type textarea "*"
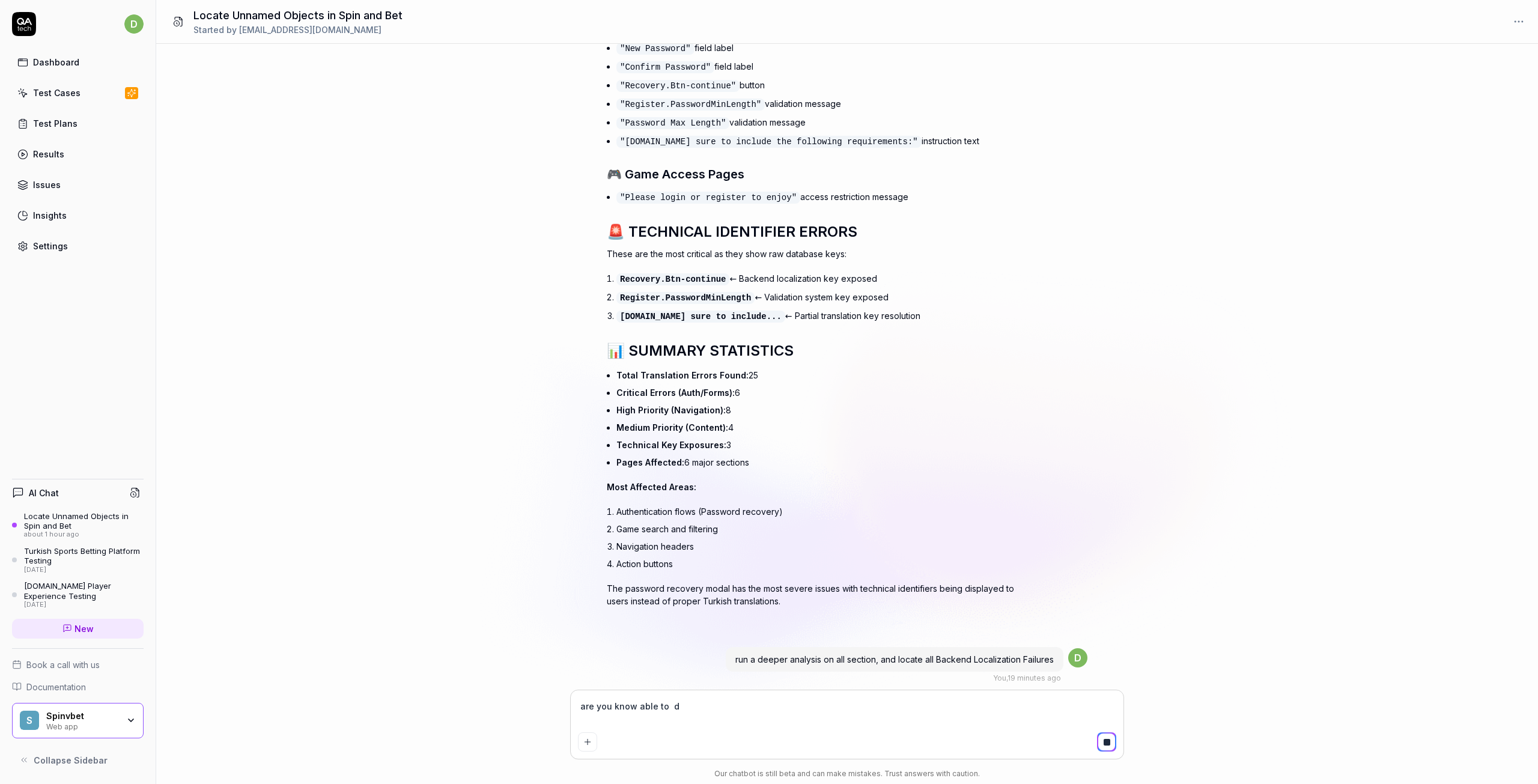
type textarea "are you know able to do"
type textarea "*"
type textarea "are you know able to do"
type textarea "*"
type textarea "are you know able to do i"
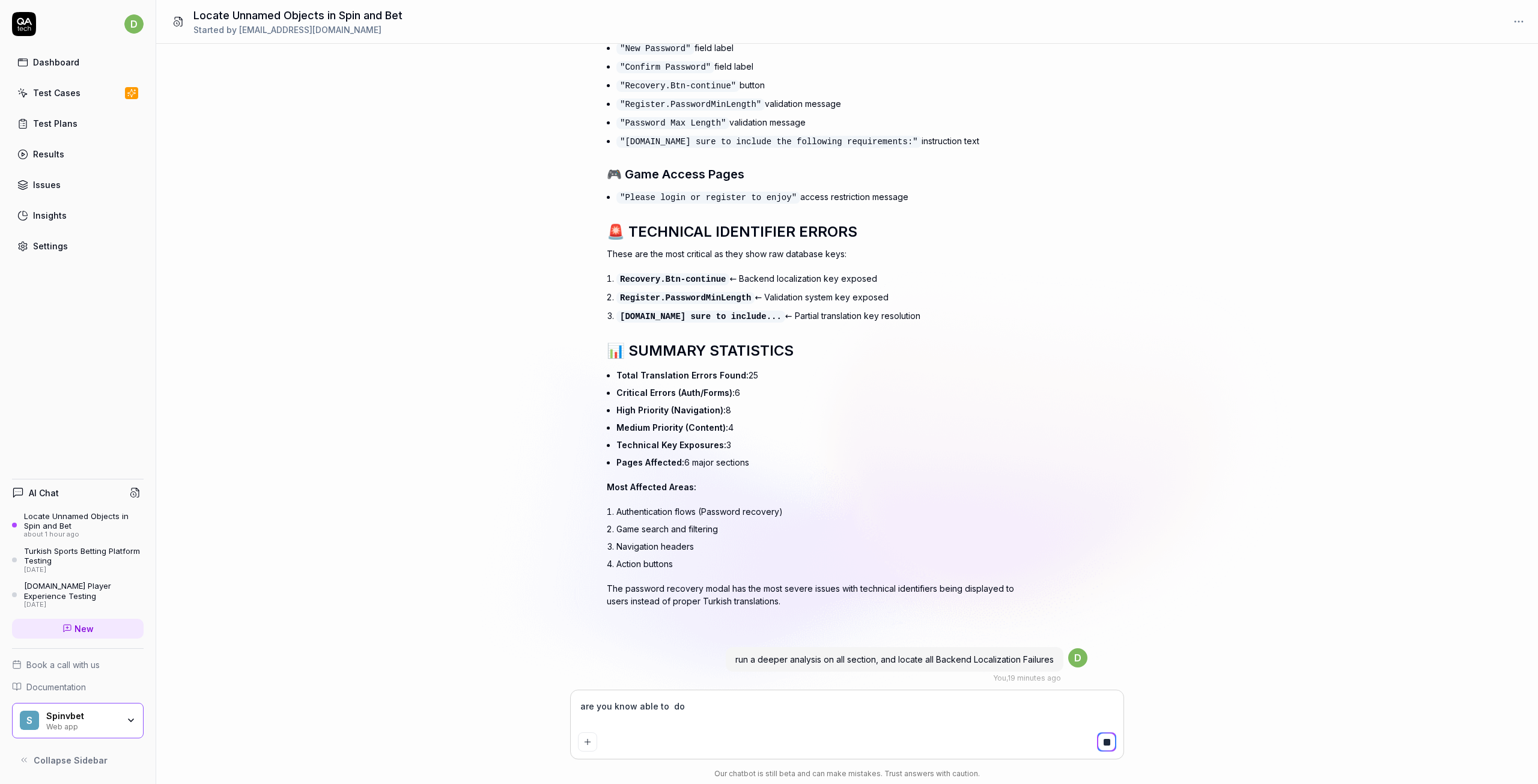
type textarea "*"
type textarea "are you know able to do it"
type textarea "*"
type textarea "are you know able to do it"
type textarea "*"
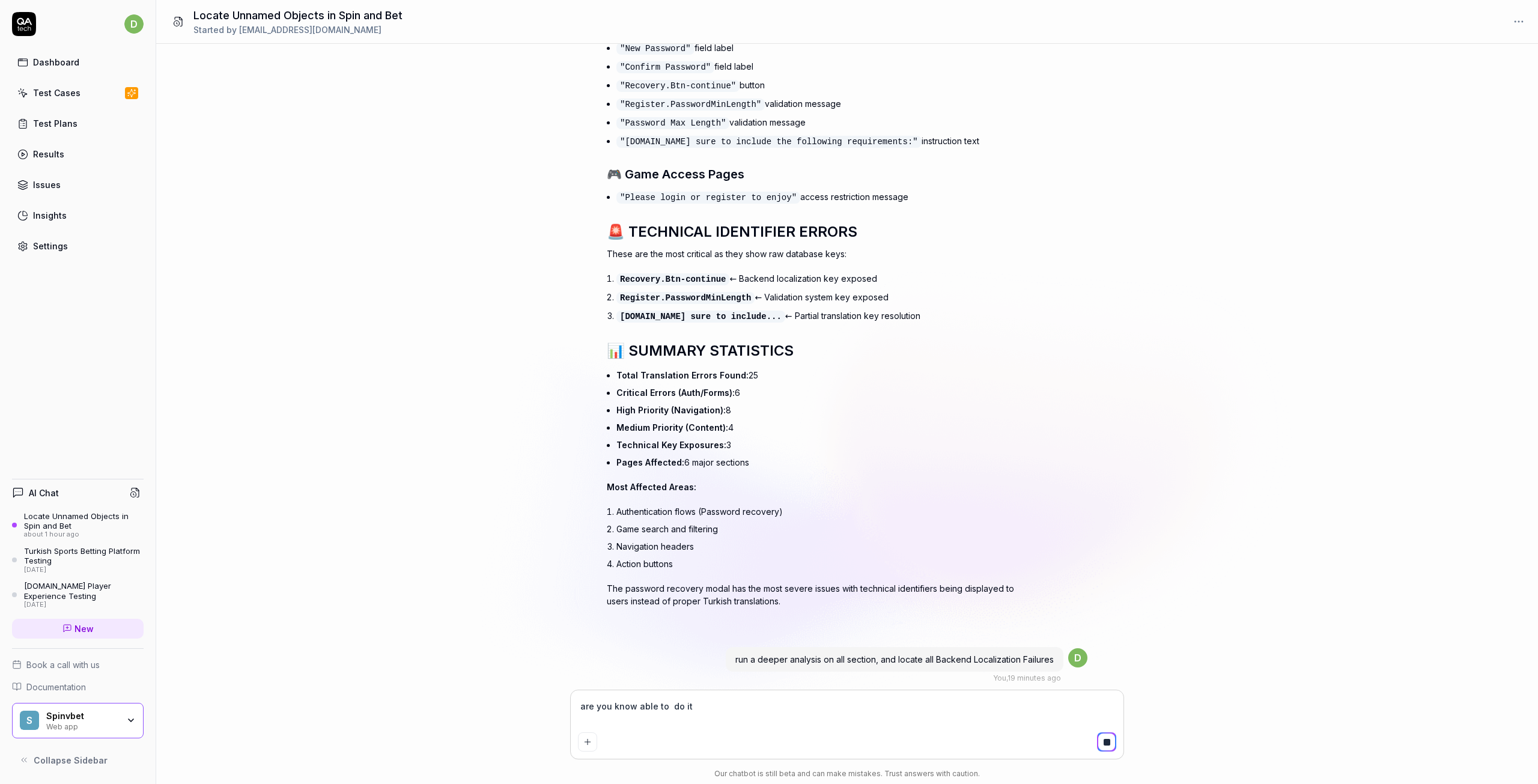
drag, startPoint x: 691, startPoint y: 710, endPoint x: 514, endPoint y: 710, distance: 177.0
click at [514, 710] on div "for spin and bet can you search in 3 4 times deep and locate un named objects ,…" at bounding box center [847, 414] width 1382 height 740
click at [50, 554] on div "Turkish Sports Betting Platform Testing" at bounding box center [84, 555] width 120 height 20
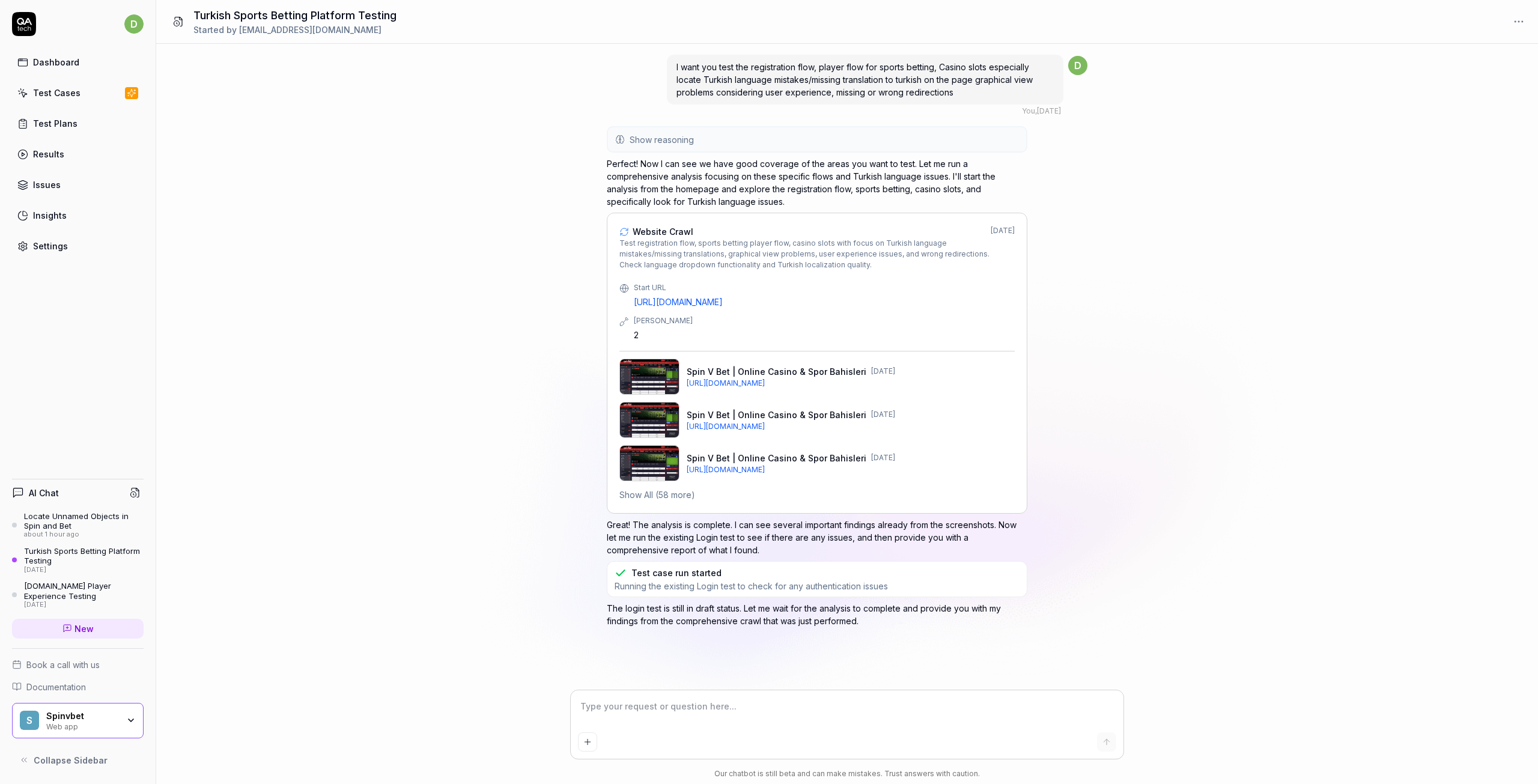
click at [71, 588] on div "[DOMAIN_NAME] Player Experience Testing" at bounding box center [84, 591] width 120 height 20
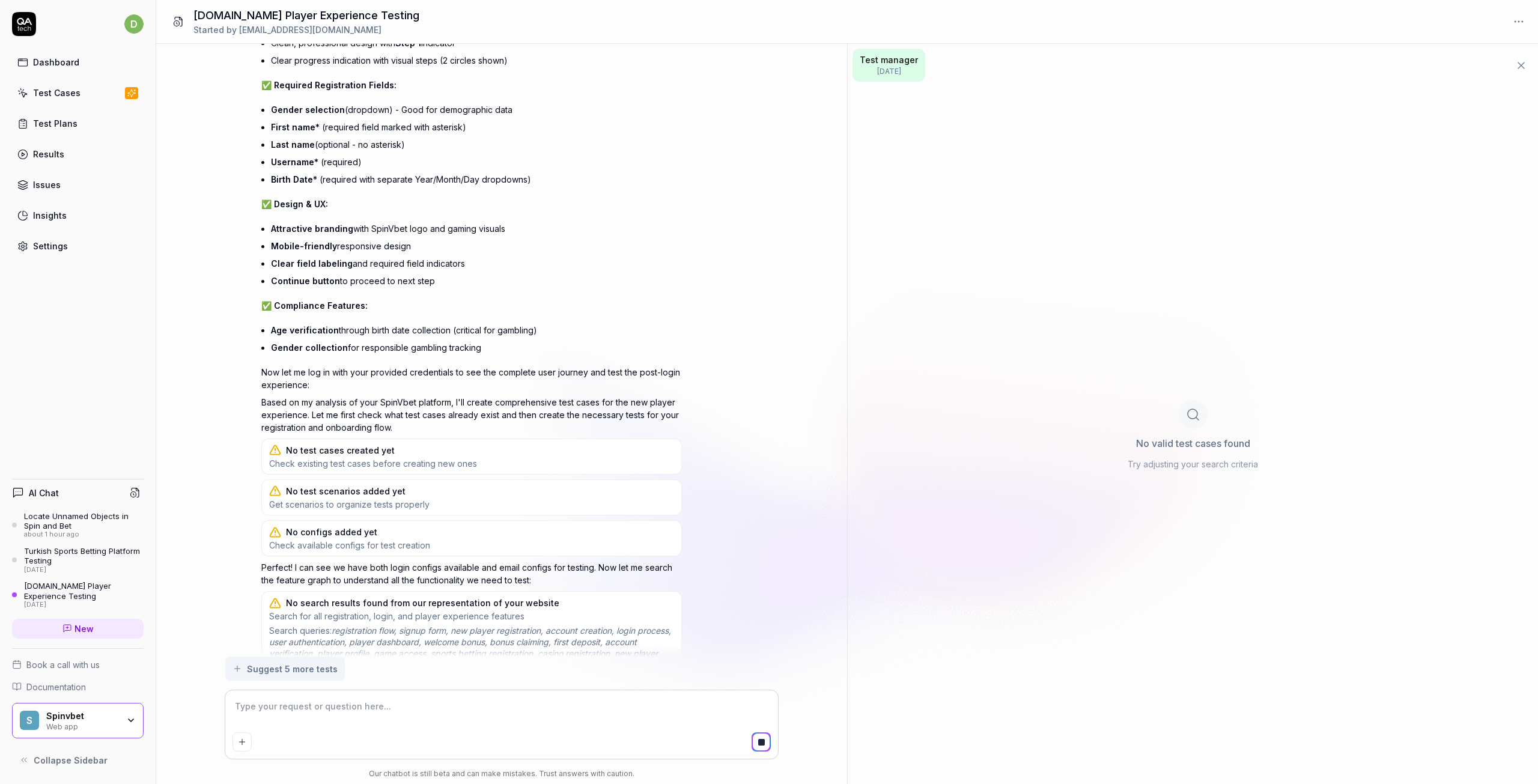
scroll to position [2380, 0]
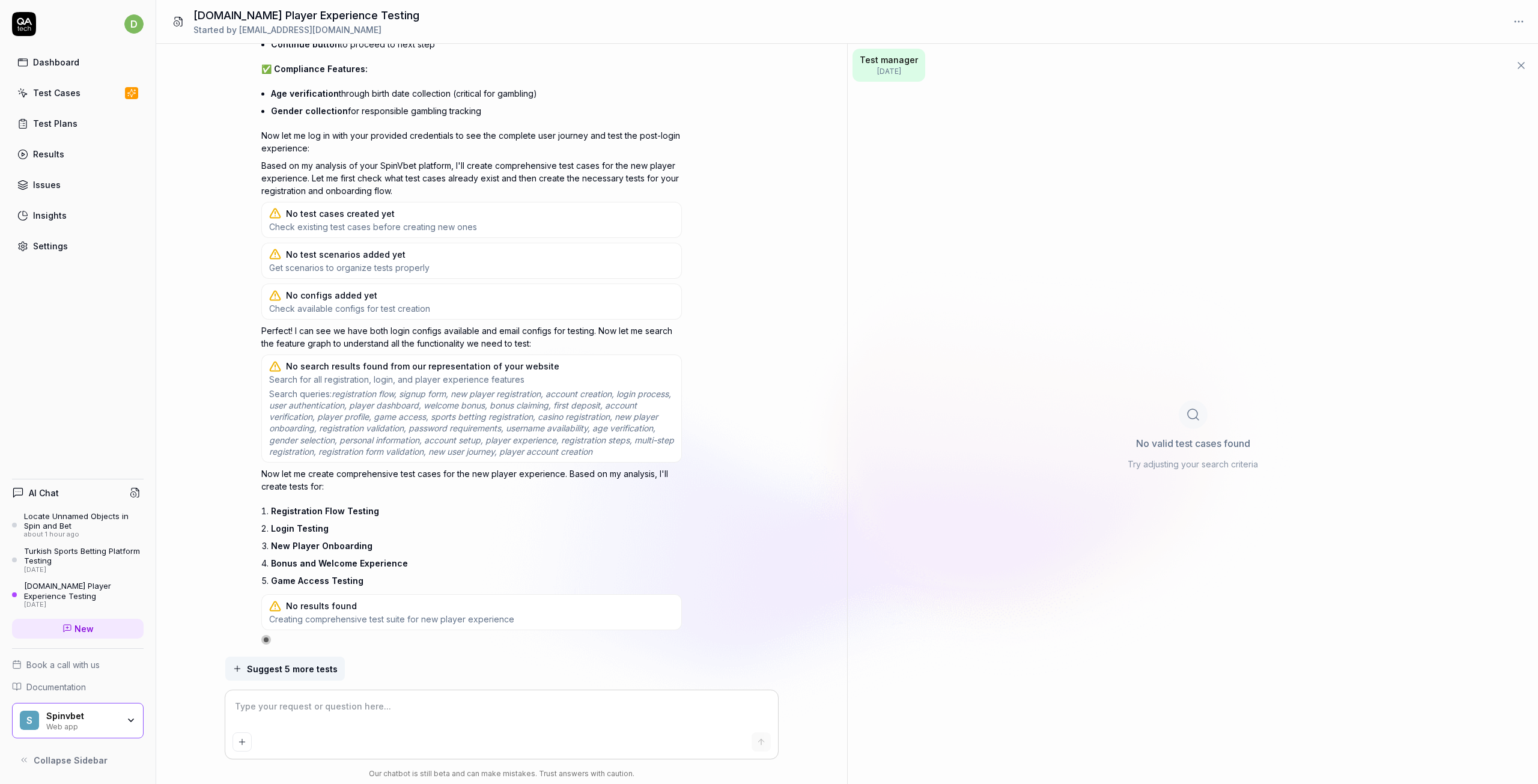
click at [86, 718] on div "Spinvbet" at bounding box center [83, 716] width 72 height 11
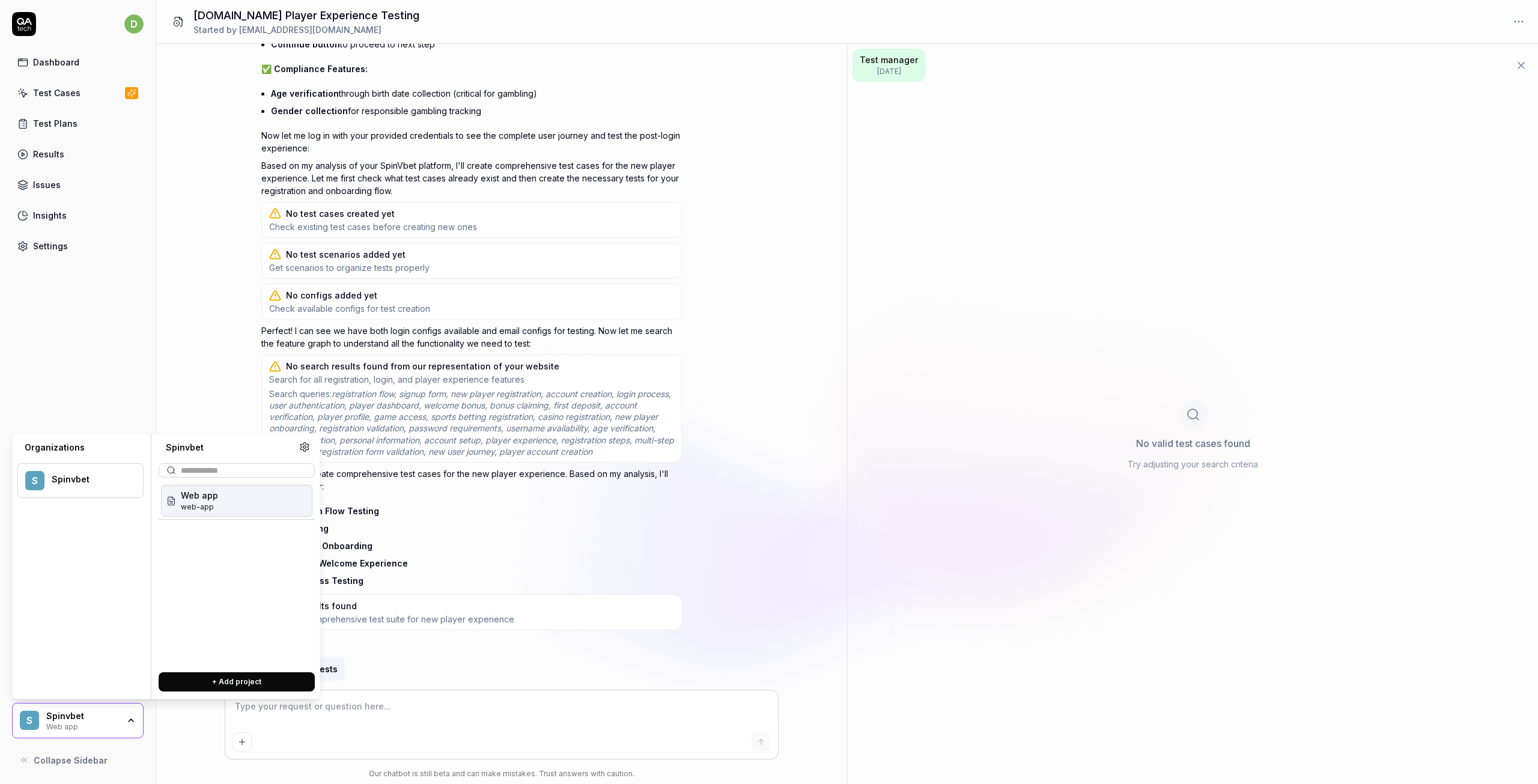
click at [245, 211] on div "[DOMAIN_NAME] will be our online gambling, gaming, sports betting platform whic…" at bounding box center [501, 350] width 691 height 613
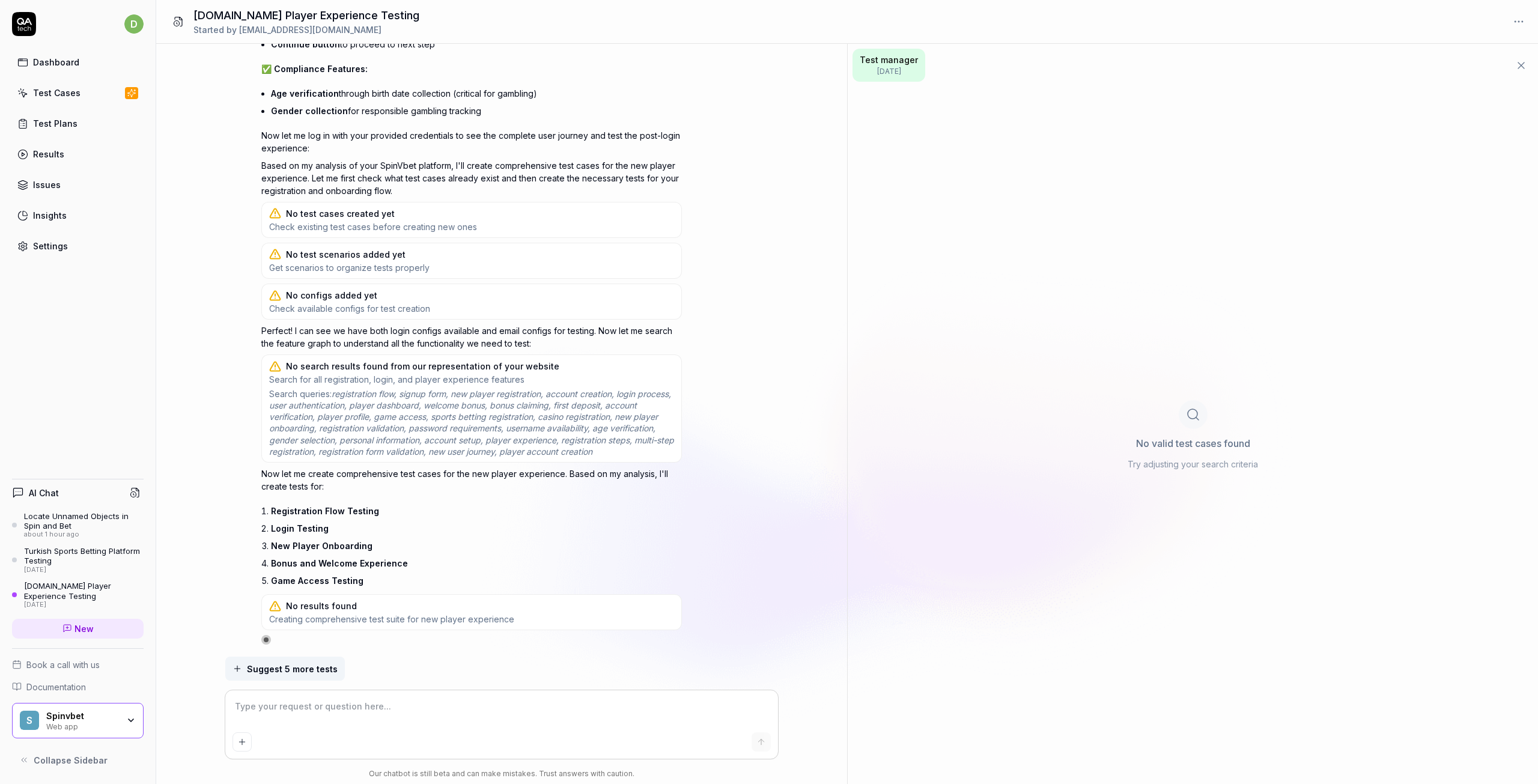
click at [68, 65] on div "Dashboard" at bounding box center [56, 62] width 47 height 13
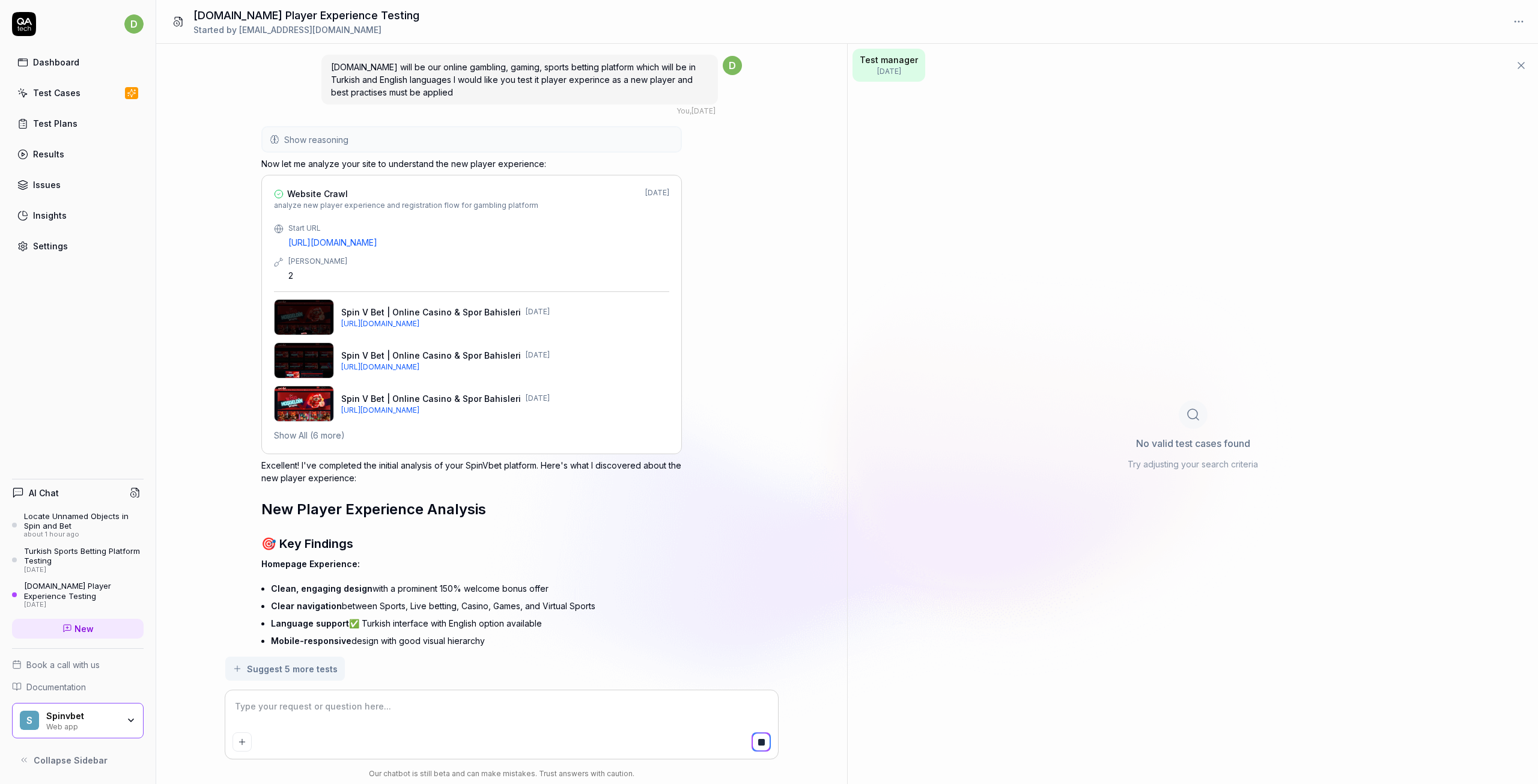
scroll to position [2380, 0]
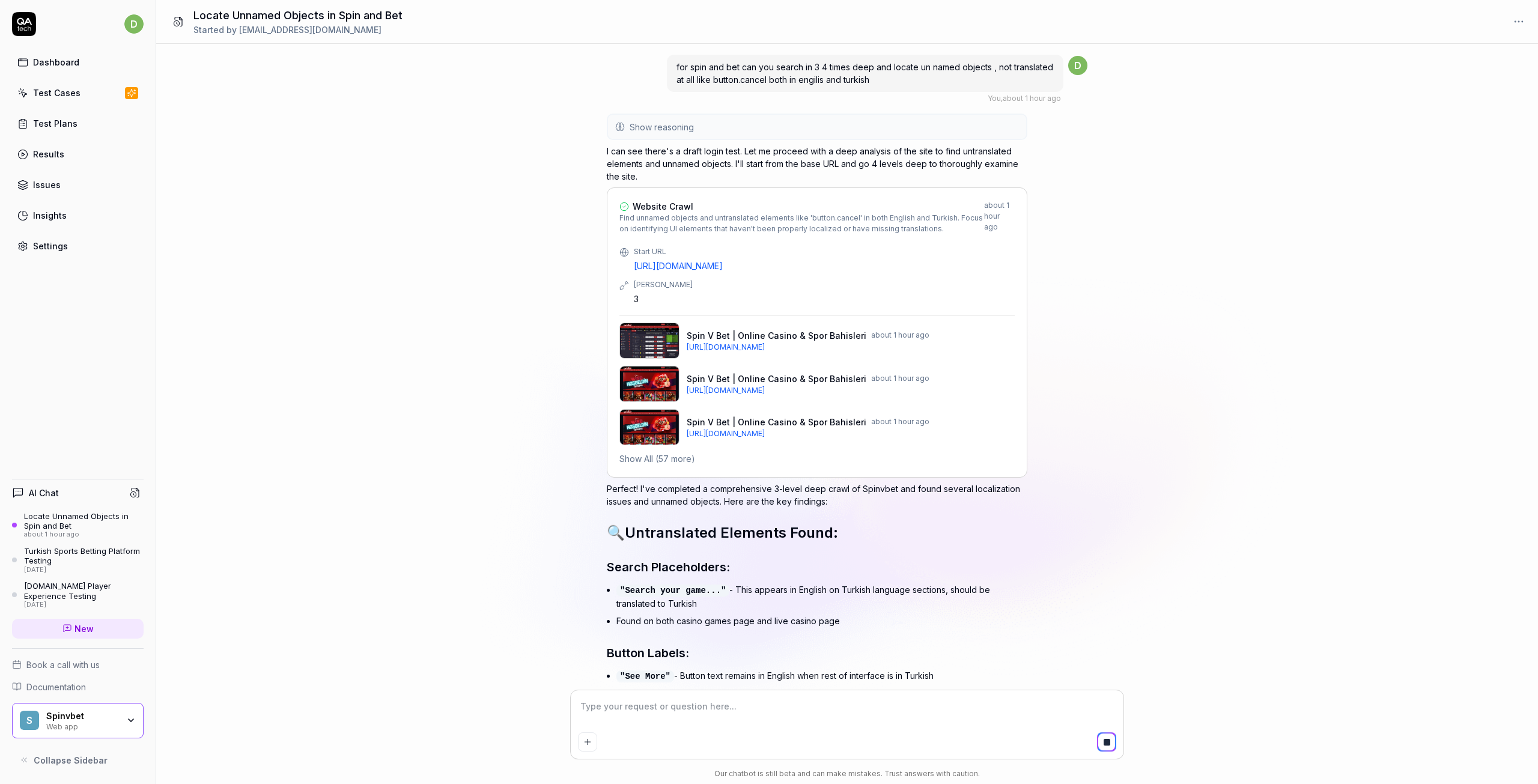
scroll to position [5791, 0]
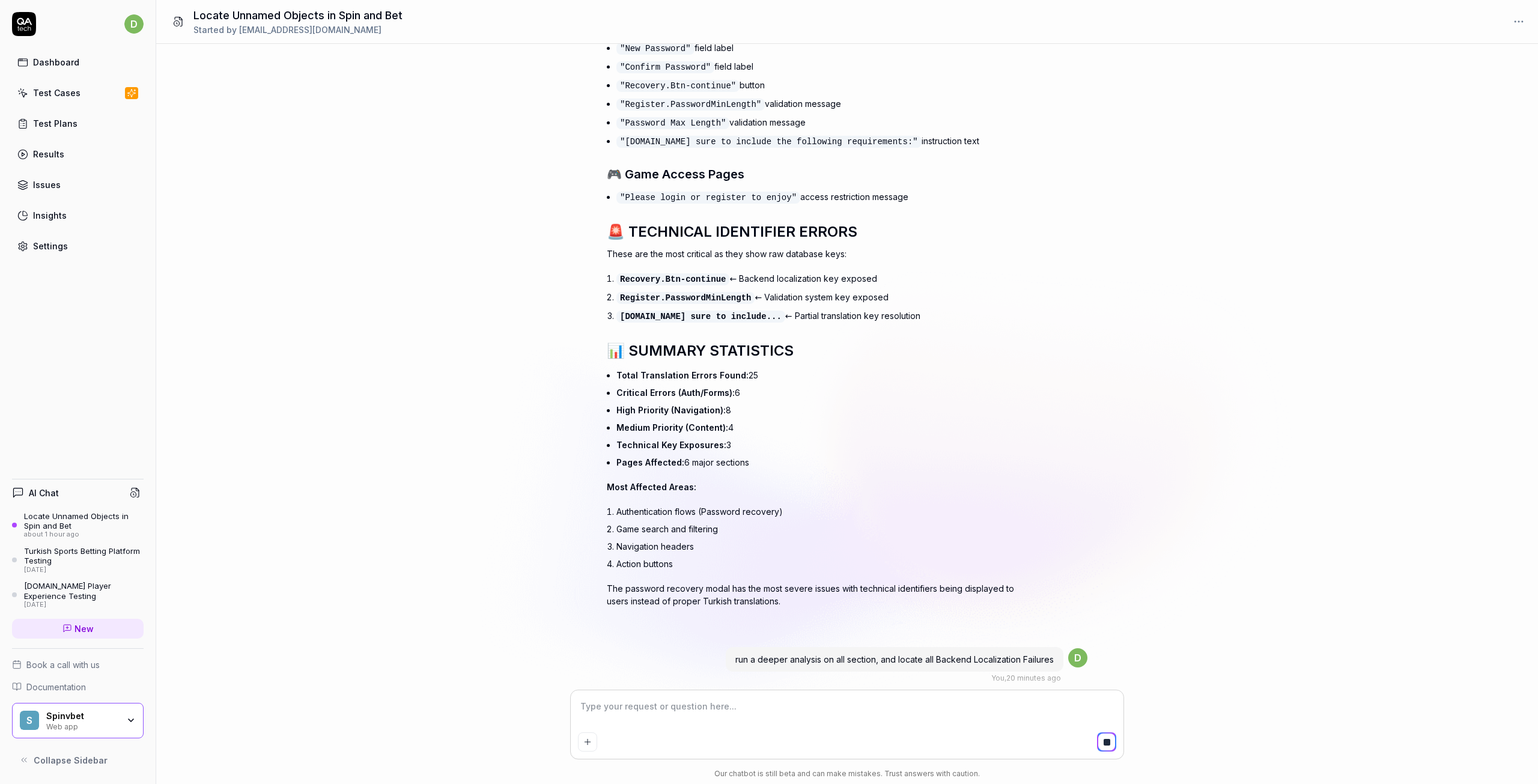
type textarea "*"
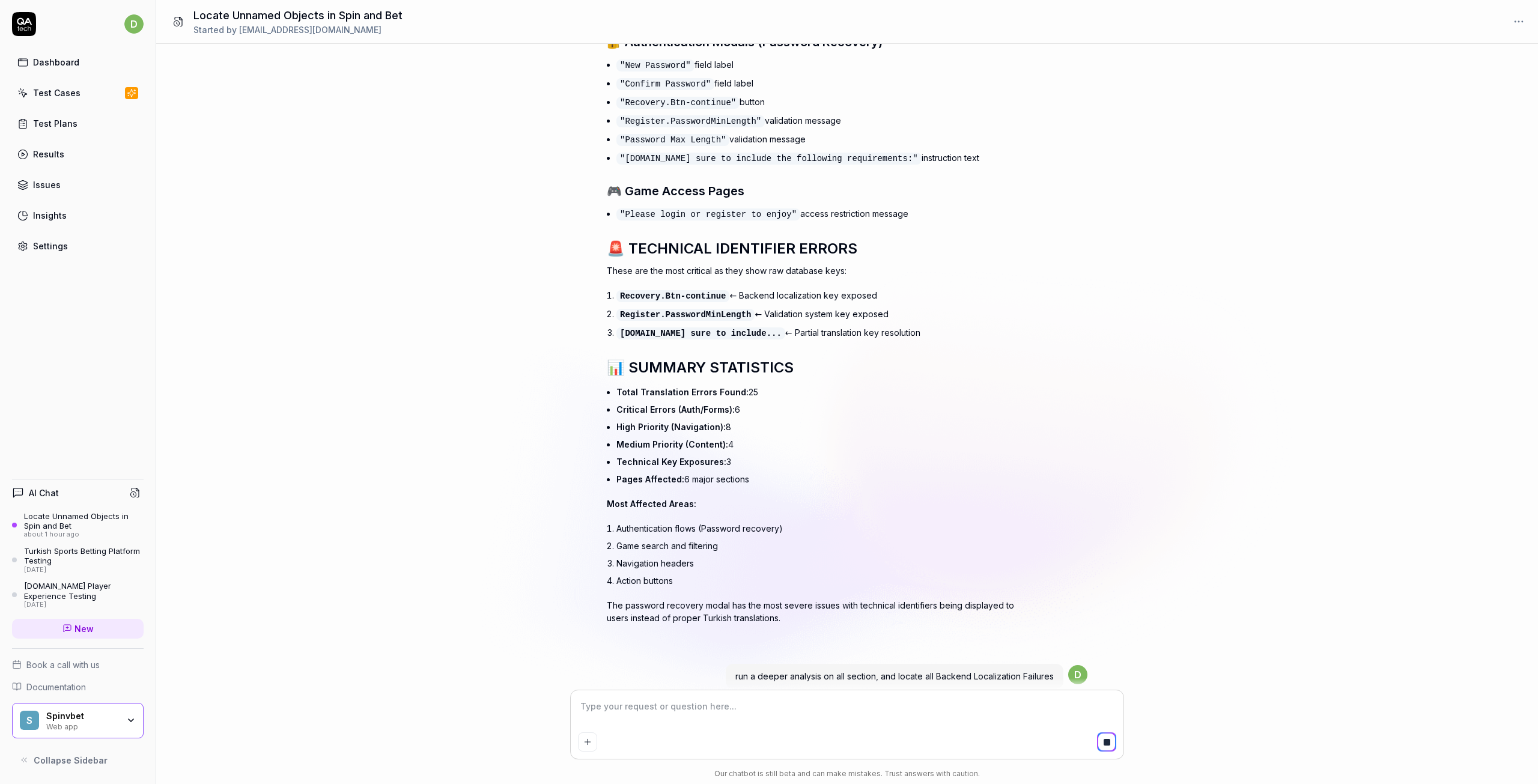
scroll to position [5791, 0]
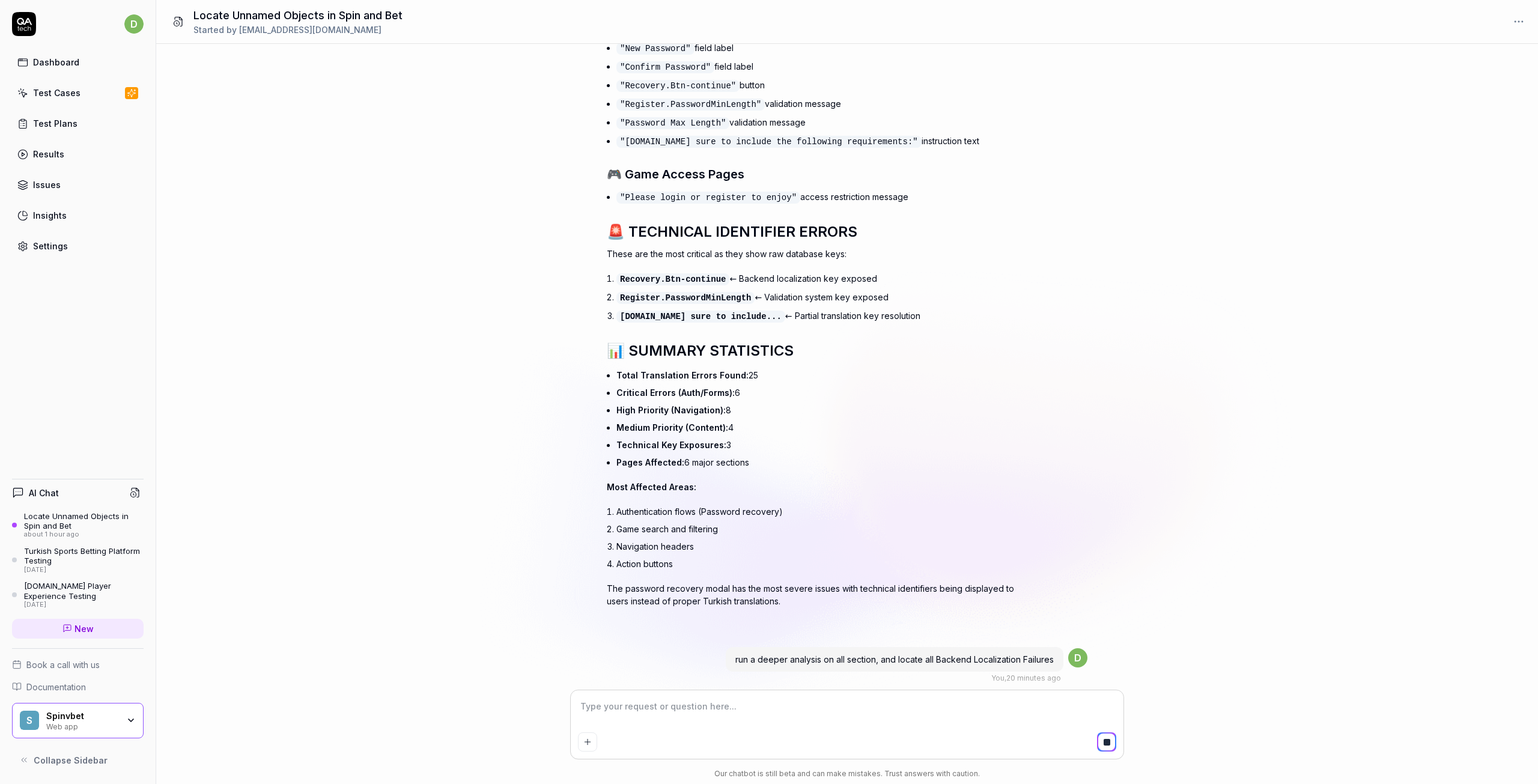
click at [614, 743] on div at bounding box center [612, 746] width 5 height 5
drag, startPoint x: 1053, startPoint y: 586, endPoint x: 722, endPoint y: 574, distance: 331.2
click at [722, 646] on div "run a deeper analysis on all section, and locate all Backend Localization Failu…" at bounding box center [847, 665] width 480 height 38
copy span "run a deeper analysis on all section, and locate all Backend Localization Failu…"
click at [615, 705] on div "Add attachment" at bounding box center [587, 716] width 76 height 27
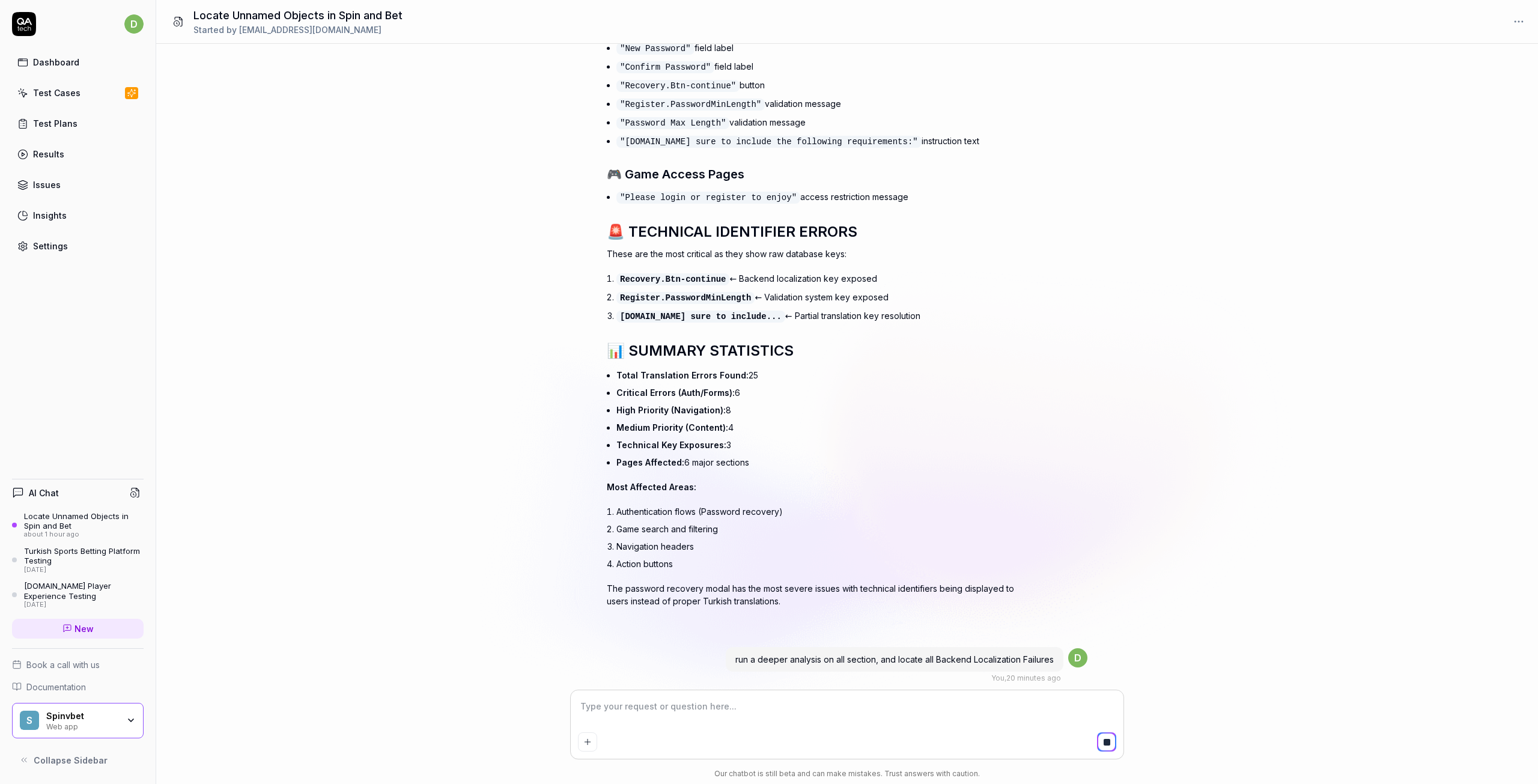
click at [643, 718] on textarea at bounding box center [847, 712] width 538 height 30
click at [53, 520] on div "Locate Unnamed Objects in Spin and Bet" at bounding box center [84, 521] width 120 height 20
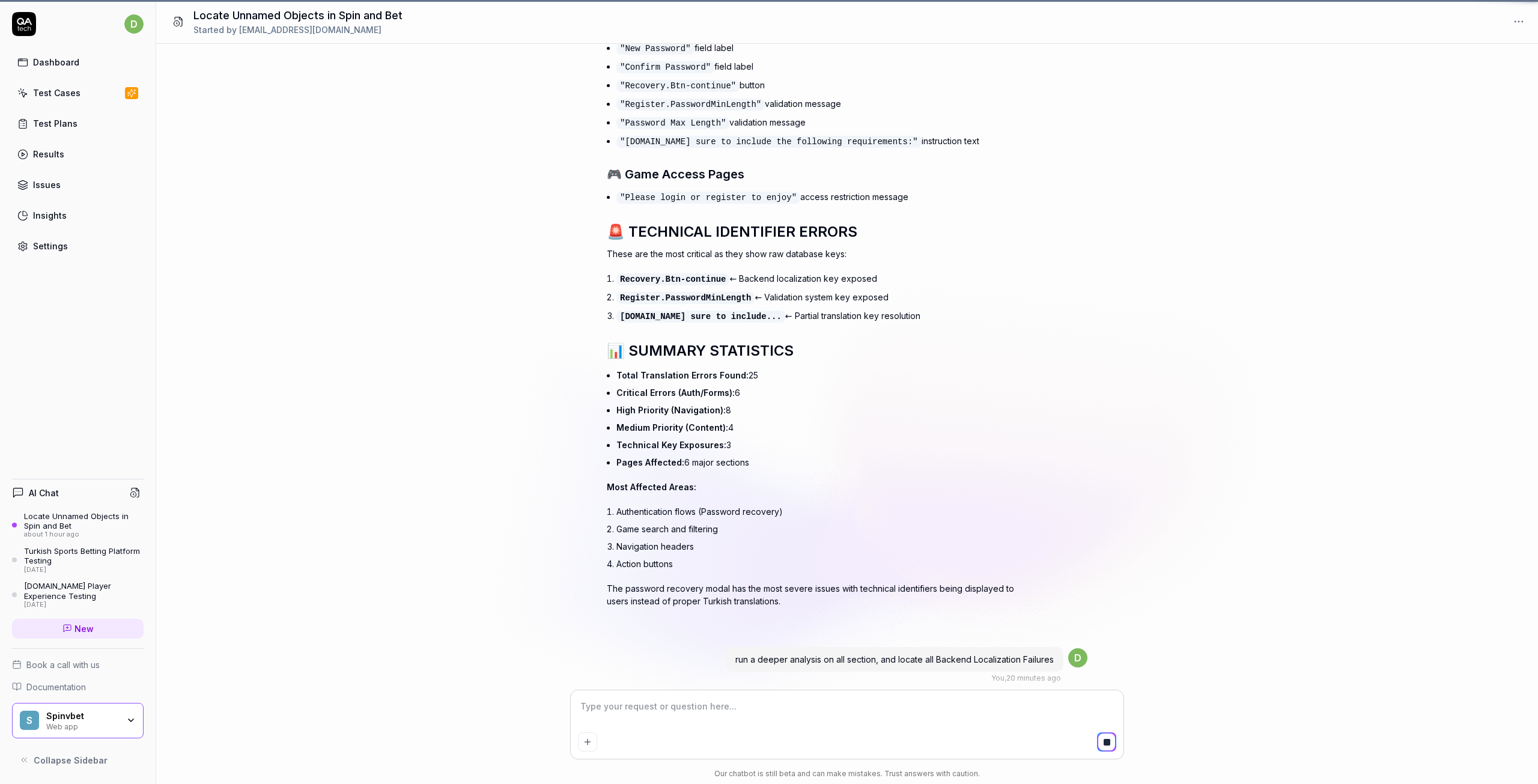
click at [53, 520] on div "Locate Unnamed Objects in Spin and Bet" at bounding box center [84, 521] width 120 height 20
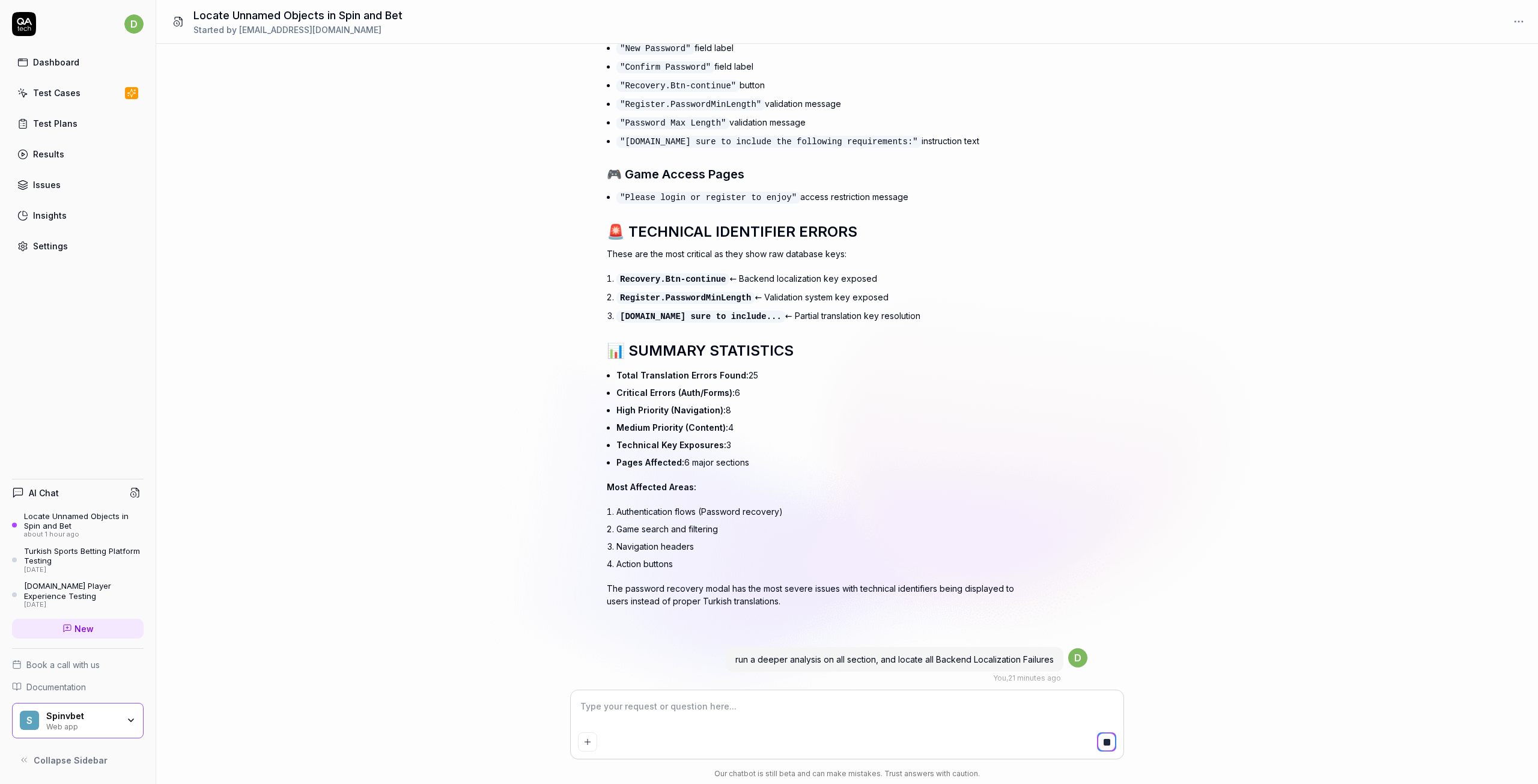
click at [53, 520] on div "Locate Unnamed Objects in Spin and Bet" at bounding box center [84, 521] width 120 height 20
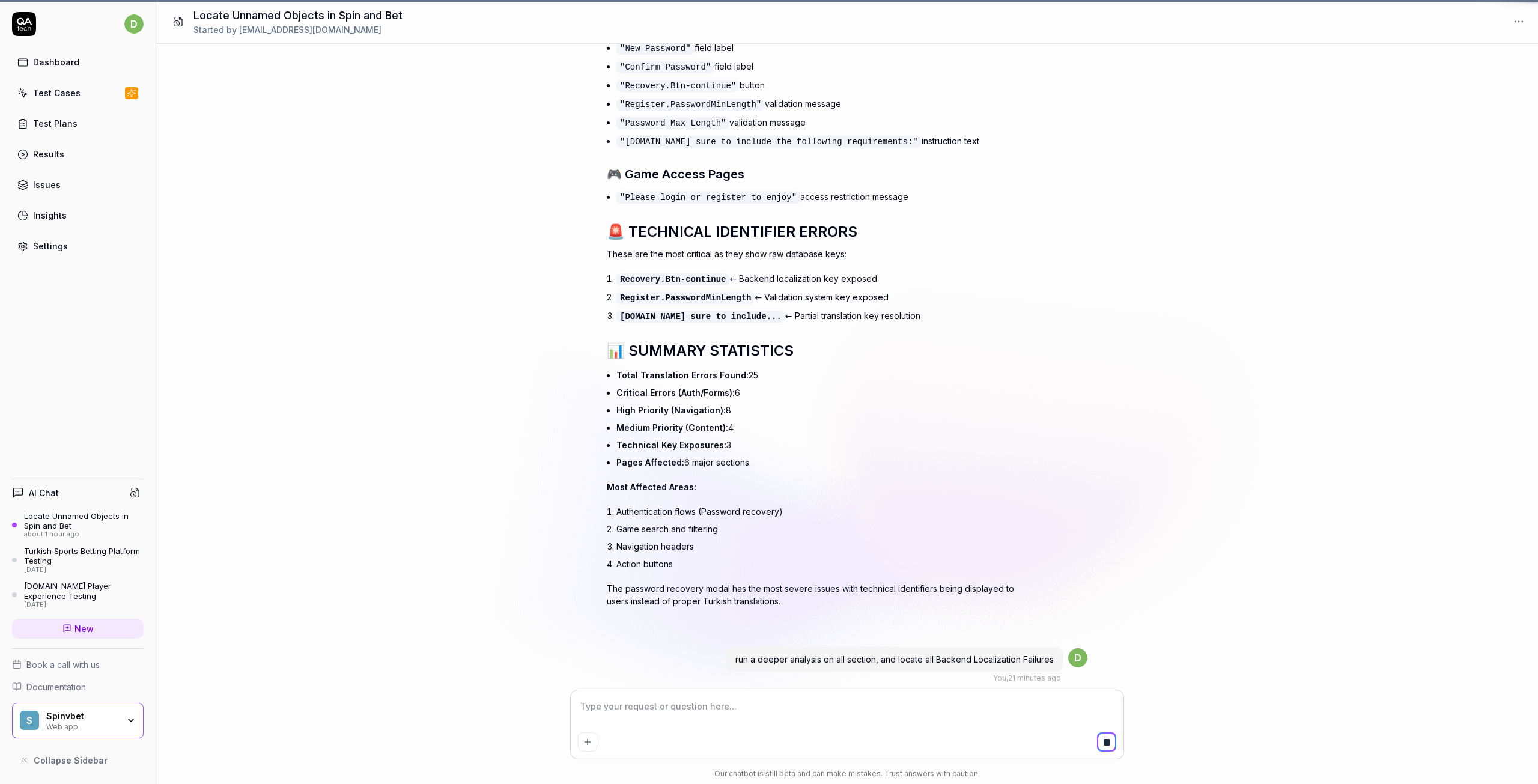
click at [53, 520] on div "Locate Unnamed Objects in Spin and Bet" at bounding box center [84, 521] width 120 height 20
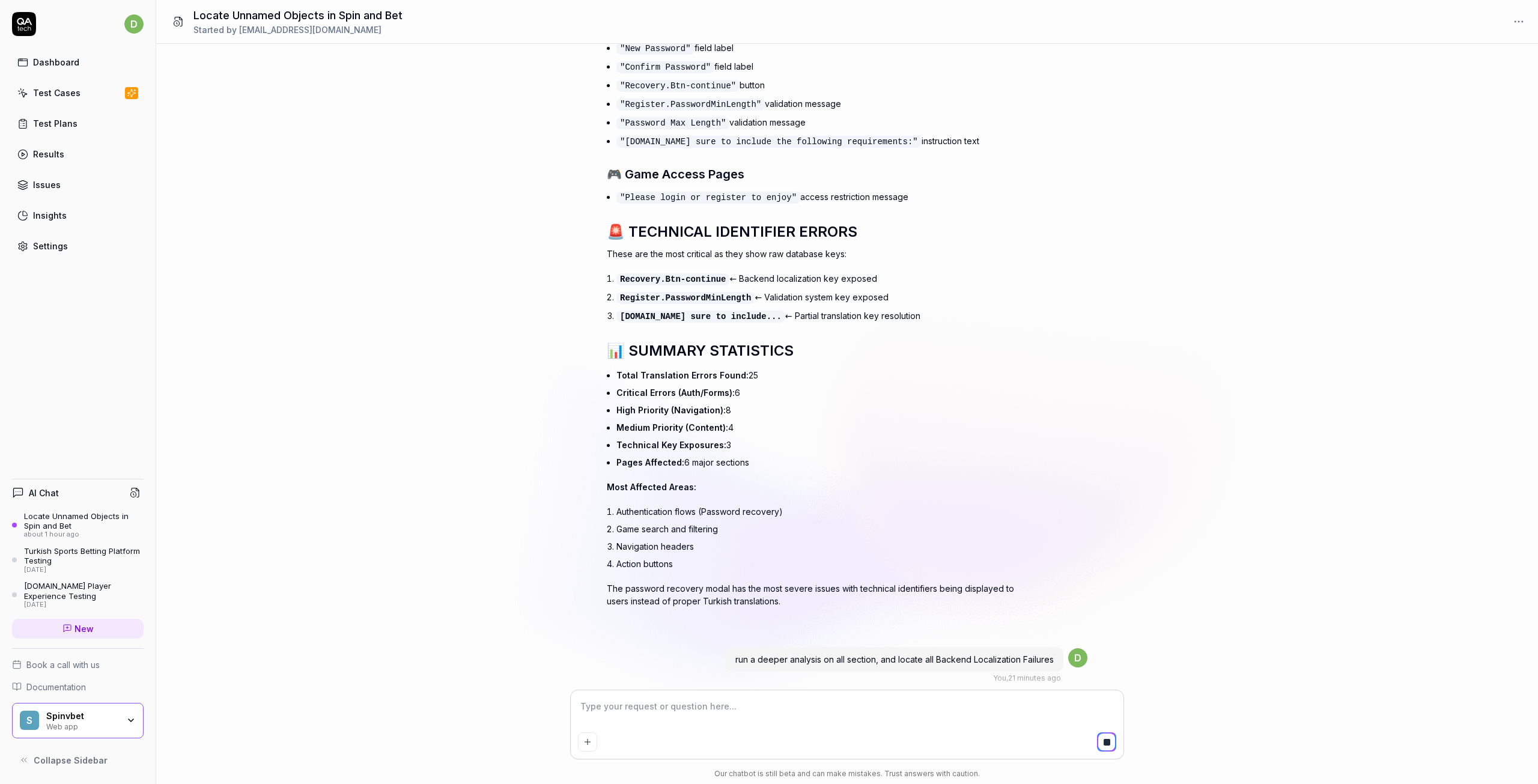
click at [635, 724] on div "Failed to load crawl data. Please try again." at bounding box center [818, 730] width 421 height 13
drag, startPoint x: 597, startPoint y: 627, endPoint x: 1056, endPoint y: 651, distance: 459.6
click at [1056, 651] on div "for spin and bet can you search in 3 4 times deep and locate un named objects ,…" at bounding box center [847, 367] width 1382 height 647
click at [612, 743] on div at bounding box center [612, 746] width 5 height 5
drag, startPoint x: 808, startPoint y: 659, endPoint x: 560, endPoint y: 617, distance: 251.5
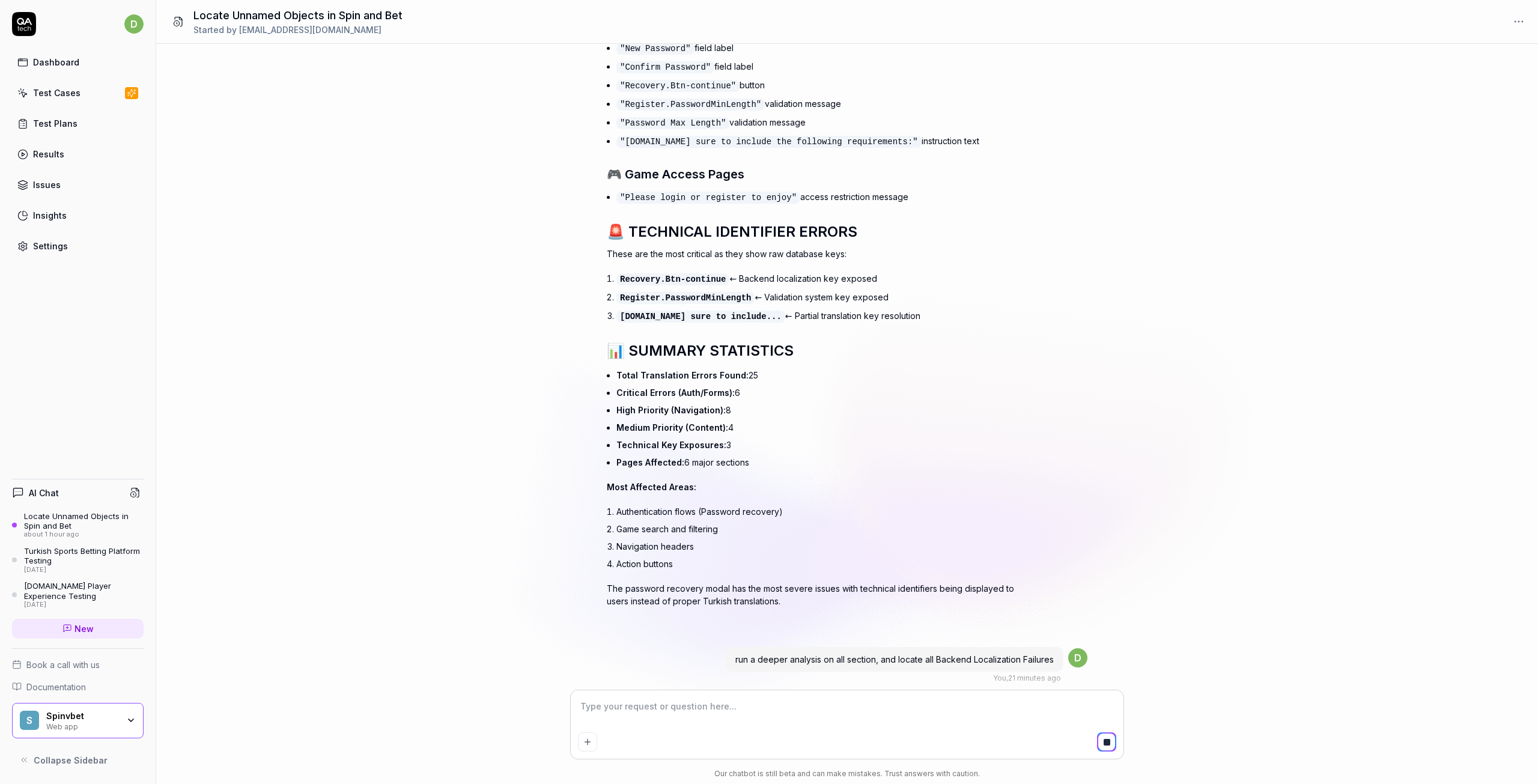
click at [560, 617] on div "for spin and bet can you search in 3 4 times deep and locate un named objects ,…" at bounding box center [847, 367] width 1382 height 647
click at [897, 724] on div "Failed to load crawl data. Please try again." at bounding box center [818, 730] width 421 height 13
drag, startPoint x: 736, startPoint y: 587, endPoint x: 1062, endPoint y: 595, distance: 326.1
click at [1062, 647] on div "run a deeper analysis on all section, and locate all Backend Localization Failu…" at bounding box center [895, 659] width 338 height 25
copy span "run a deeper analysis on all section, and locate all Backend Localization Failu…"
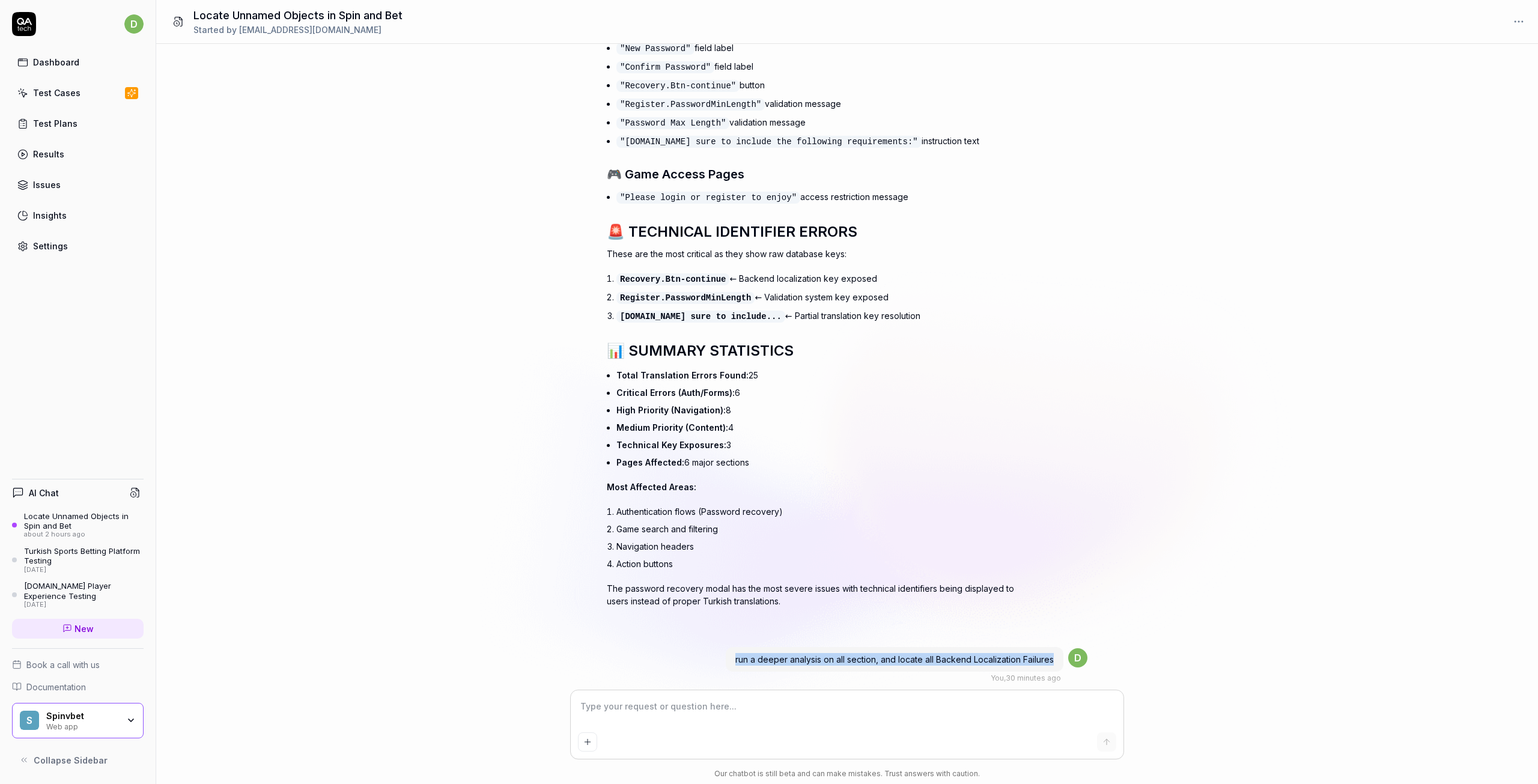
type textarea "*"
click at [870, 719] on textarea at bounding box center [847, 712] width 538 height 30
paste textarea "run a deeper analysis on all section, and locate all Backend Localization Failu…"
type textarea "run a deeper analysis on all section, and locate all Backend Localization Failu…"
type textarea "*"
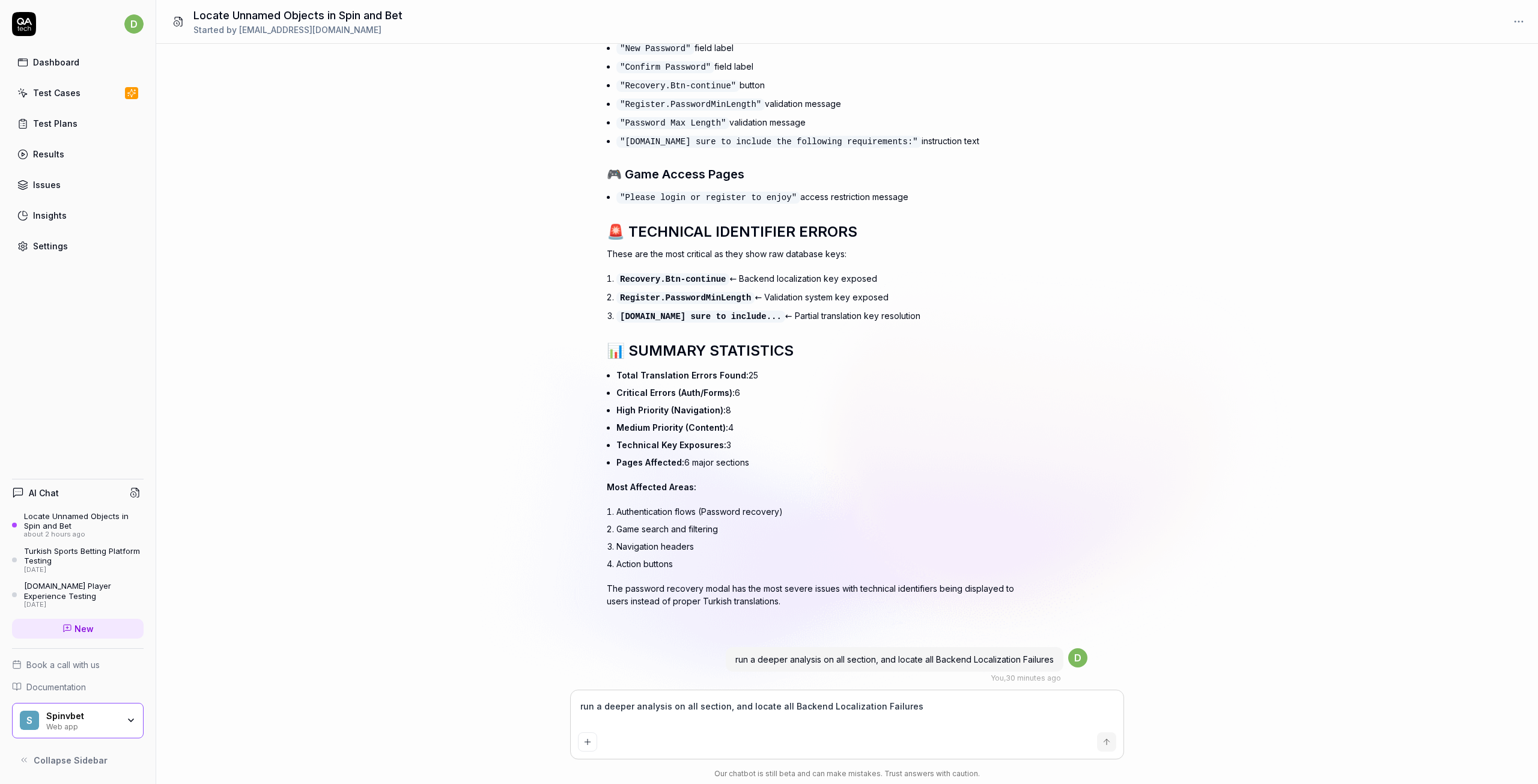
click at [583, 710] on textarea "run a deeper analysis on all section, and locate all Backend Localization Failu…" at bounding box center [847, 712] width 538 height 30
click at [580, 706] on textarea "run a deeper analysis on all section, and locate all Backend Localization Failu…" at bounding box center [847, 712] width 538 height 30
type textarea "arun a deeper analysis on all section, and locate all Backend Localization Fail…"
type textarea "*"
type textarea "agrun a deeper analysis on all section, and locate all Backend Localization Fai…"
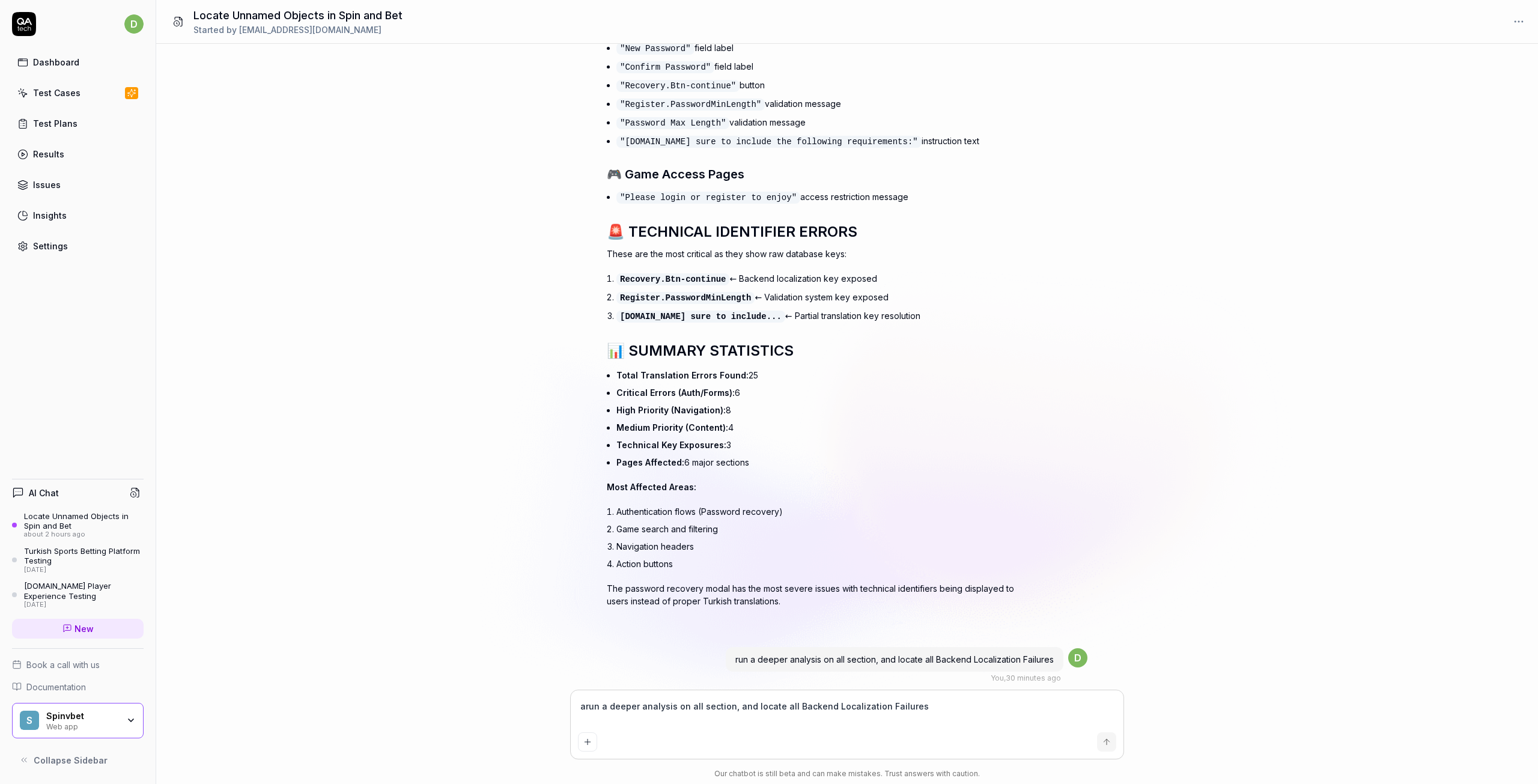
type textarea "*"
type textarea "agarun a deeper analysis on all section, and locate all Backend Localization Fa…"
type textarea "*"
type textarea "agairun a deeper analysis on all section, and locate all Backend Localization F…"
type textarea "*"
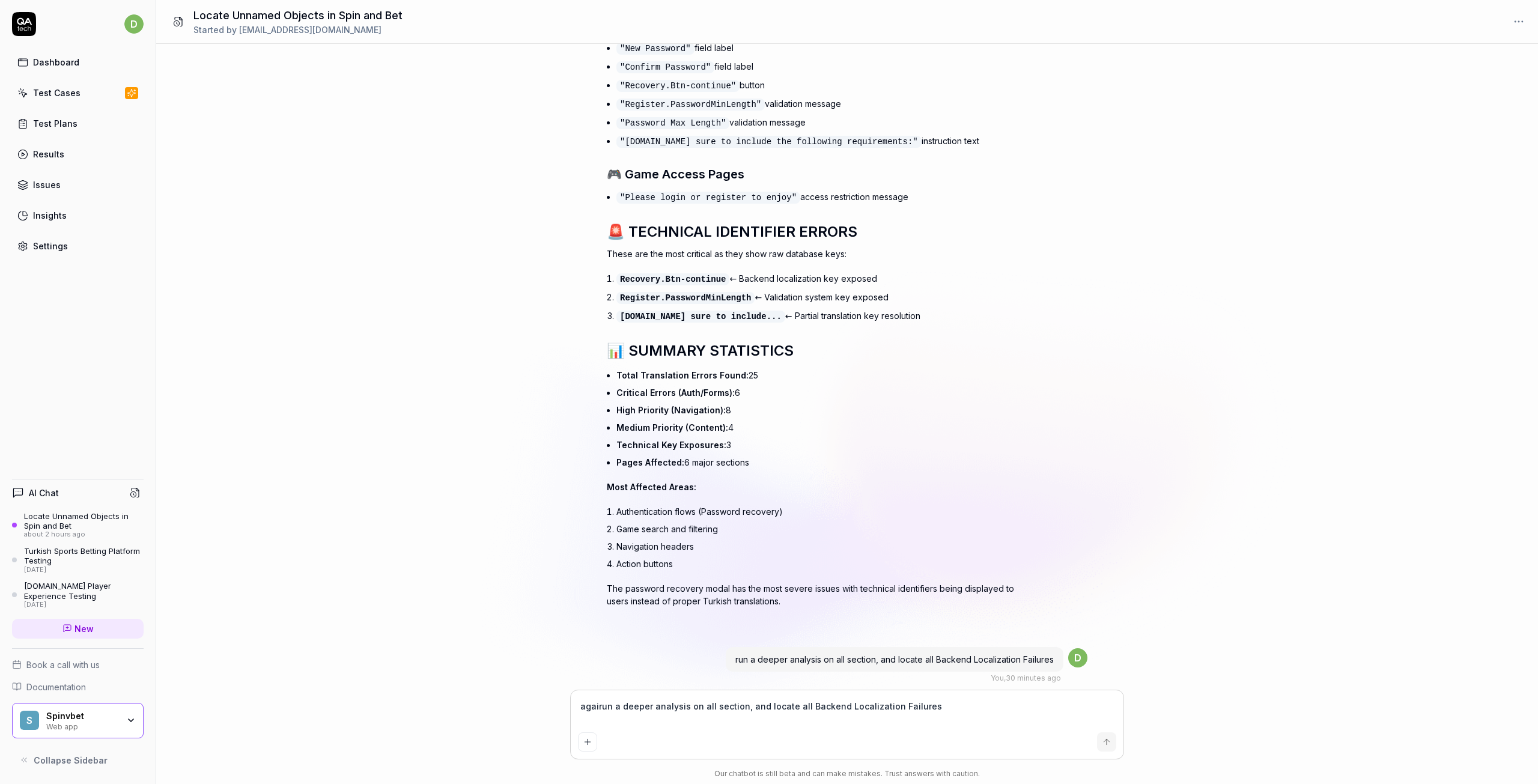
type textarea "againrun a deeper analysis on all section, and locate all Backend Localization …"
type textarea "*"
type textarea "again run a deeper analysis on all section, and locate all Backend Localization…"
type textarea "*"
click at [954, 711] on textarea "again run a deeper analysis on all section, and locate all Backend Localization…" at bounding box center [847, 712] width 538 height 30
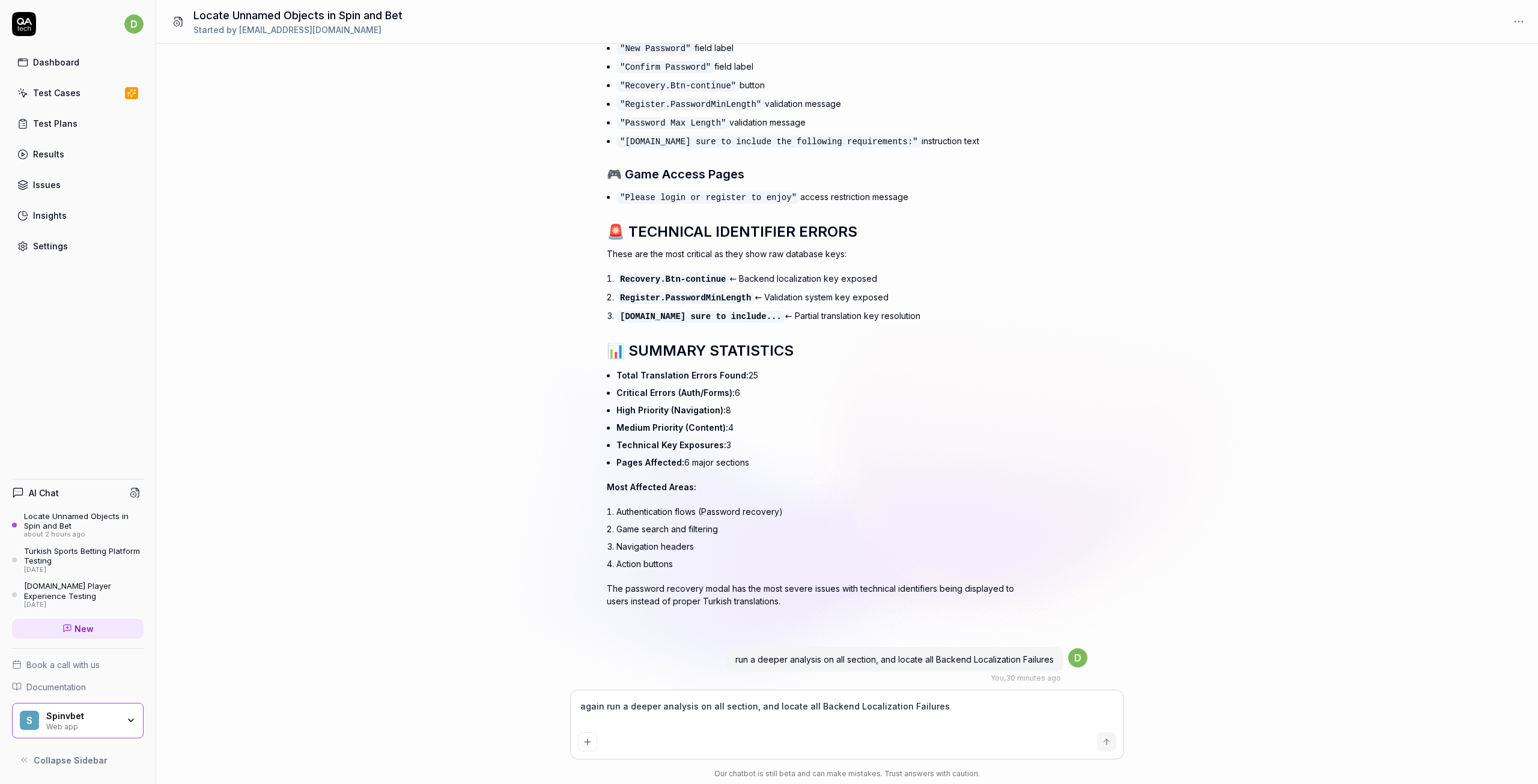
type textarea "again run a deeper analysis on all section, and locate all Backend Localization…"
type textarea "*"
type textarea "again run a deeper analysis on all section, and locate all Backend Localization…"
type textarea "*"
type textarea "again run a deeper analysis on all section, and locate all Backend Localization…"
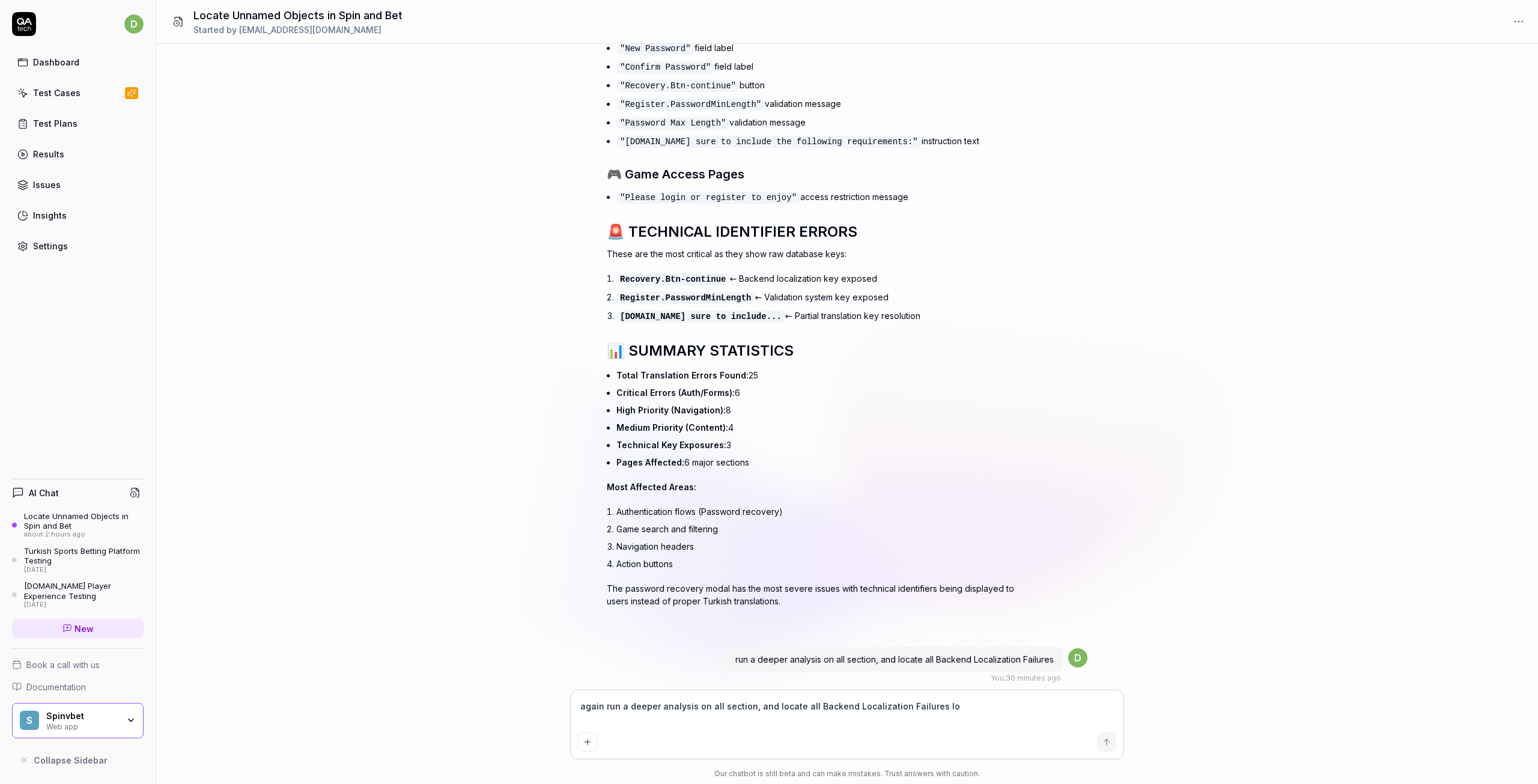
type textarea "*"
type textarea "again run a deeper analysis on all section, and locate all Backend Localization…"
type textarea "*"
type textarea "again run a deeper analysis on all section, and locate all Backend Localization…"
type textarea "*"
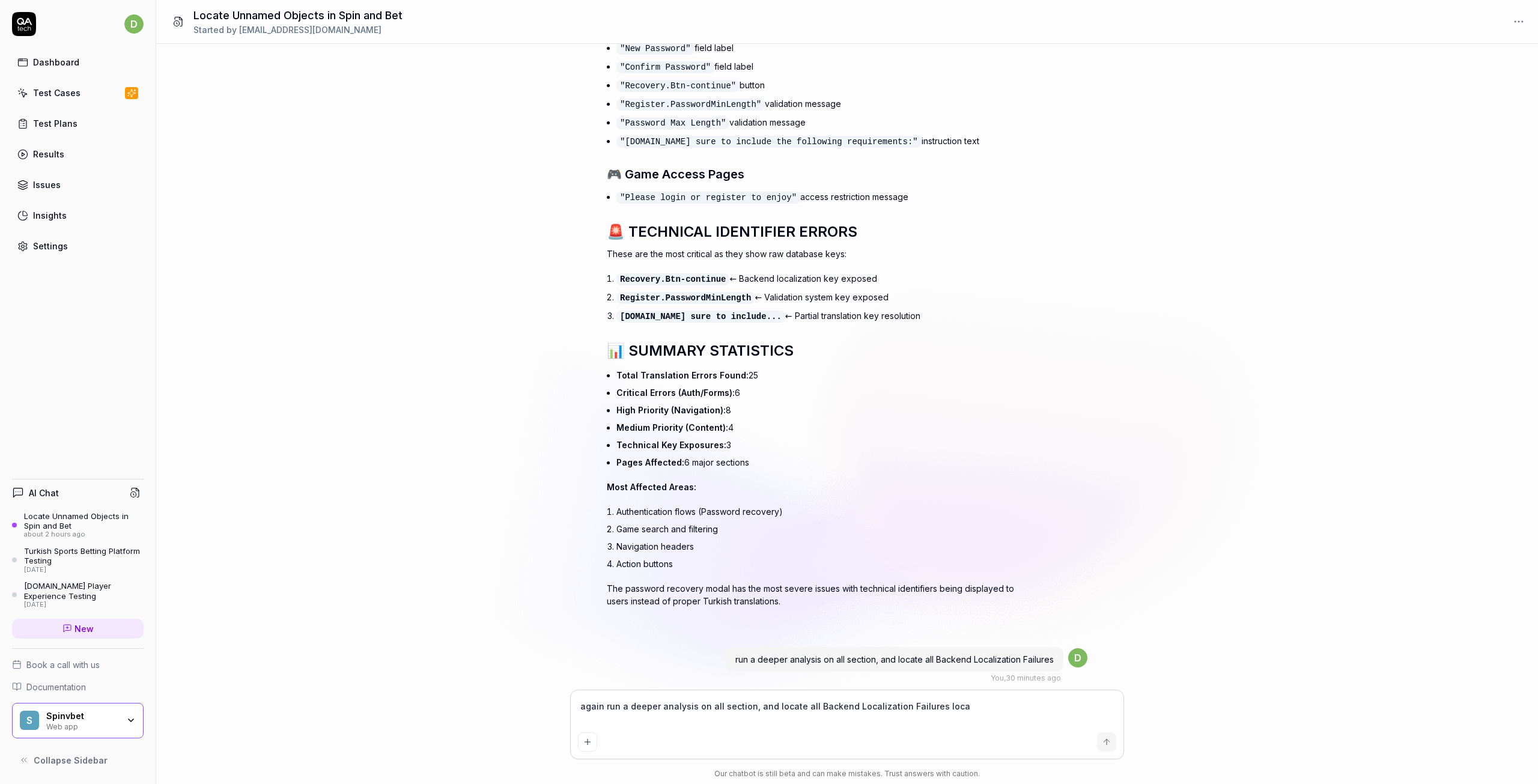
type textarea "again run a deeper analysis on all section, and locate all Backend Localization…"
type textarea "*"
type textarea "again run a deeper analysis on all section, and locate all Backend Localization…"
type textarea "*"
type textarea "again run a deeper analysis on all section, and locate all Backend Localization…"
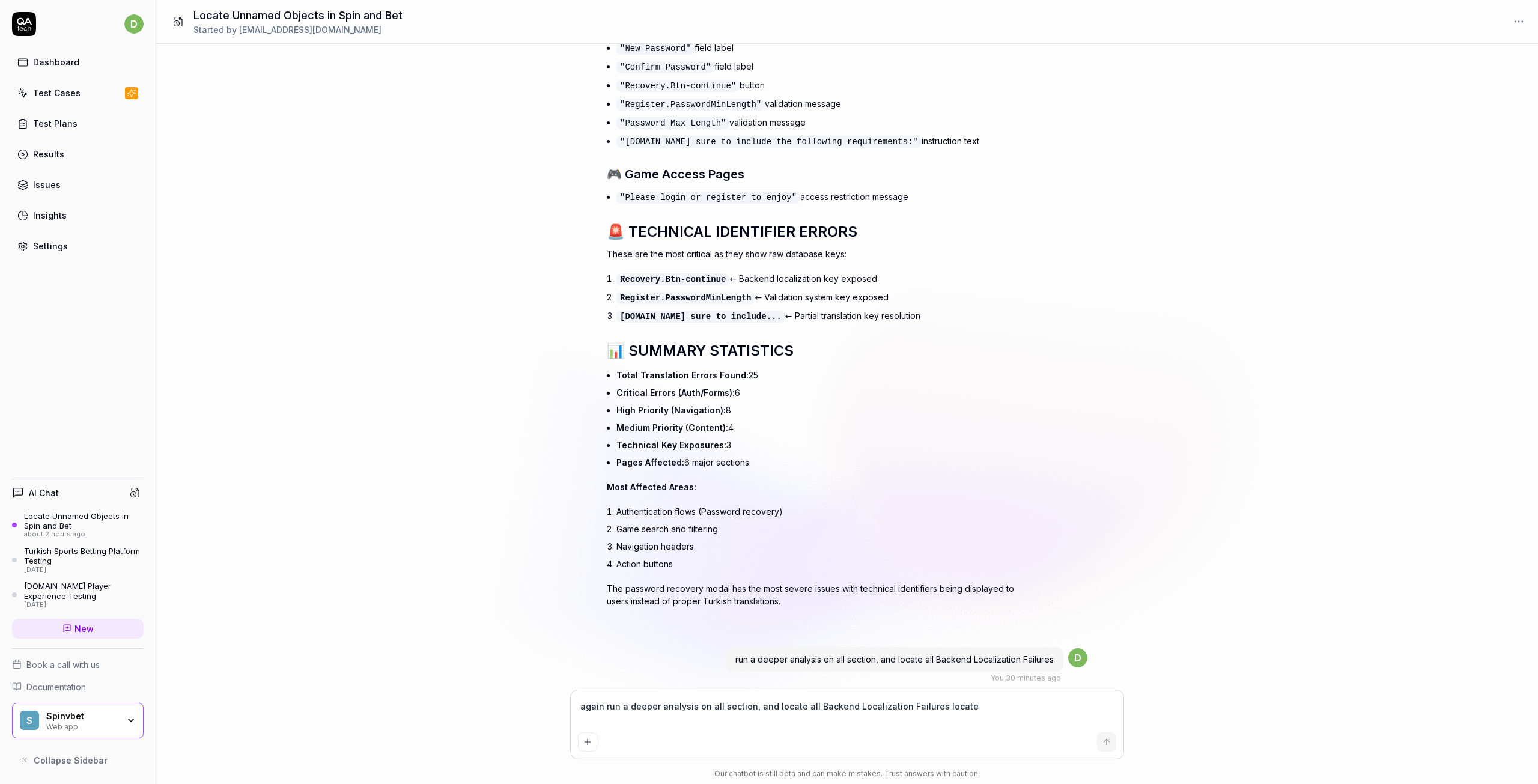
type textarea "*"
type textarea "again run a deeper analysis on all section, and locate all Backend Localization…"
type textarea "*"
type textarea "again run a deeper analysis on all section, and locate all Backend Localization…"
type textarea "*"
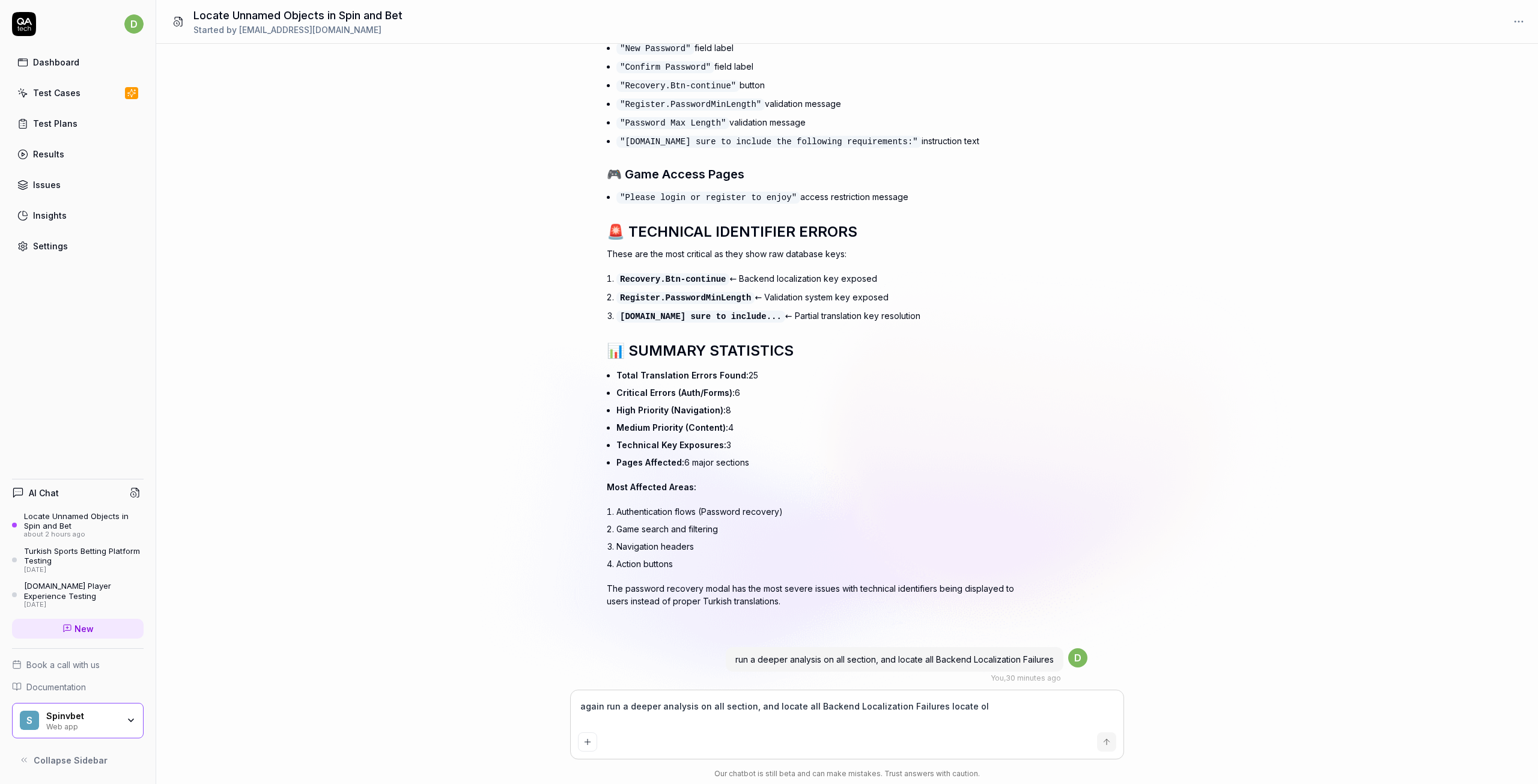
type textarea "again run a deeper analysis on all section, and locate all Backend Localization…"
type textarea "*"
type textarea "again run a deeper analysis on all section, and locate all Backend Localization…"
type textarea "*"
type textarea "again run a deeper analysis on all section, and locate all Backend Localization…"
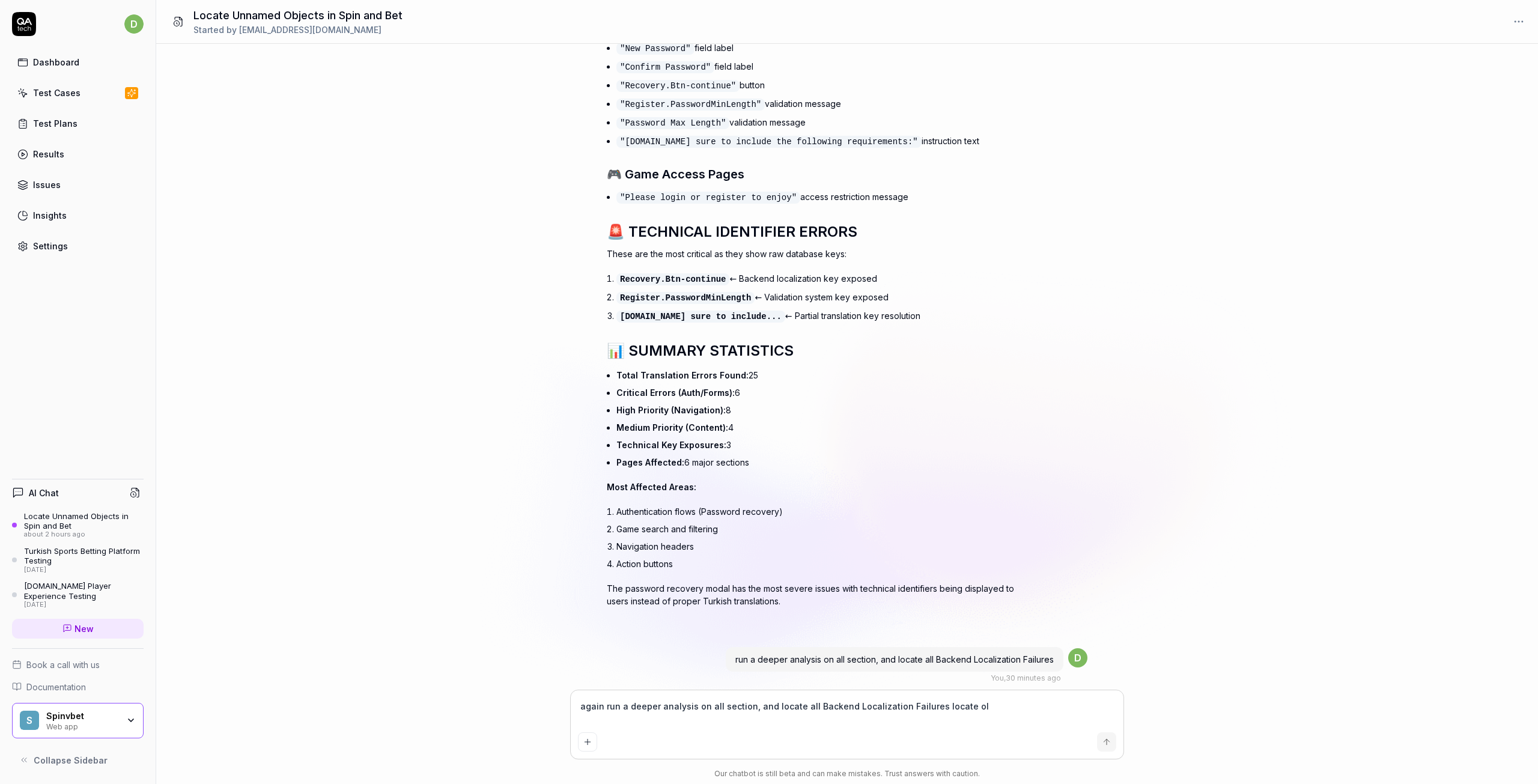
type textarea "*"
type textarea "again run a deeper analysis on all section, and locate all Backend Localization…"
type textarea "*"
type textarea "again run a deeper analysis on all section, and locate all Backend Localization…"
type textarea "*"
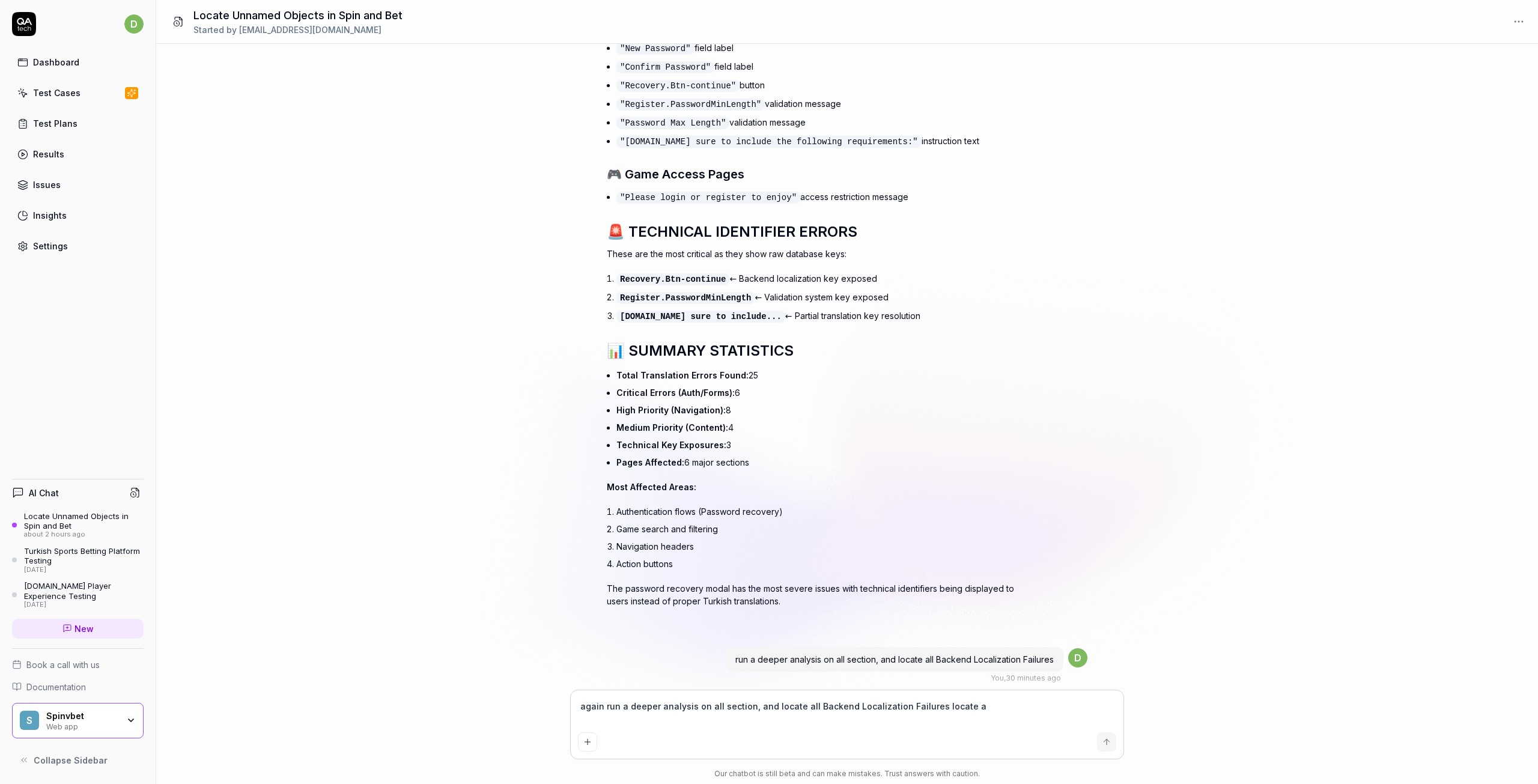
type textarea "again run a deeper analysis on all section, and locate all Backend Localization…"
type textarea "*"
type textarea "again run a deeper analysis on all section, and locate all Backend Localization…"
type textarea "*"
type textarea "again run a deeper analysis on all section, and locate all Backend Localization…"
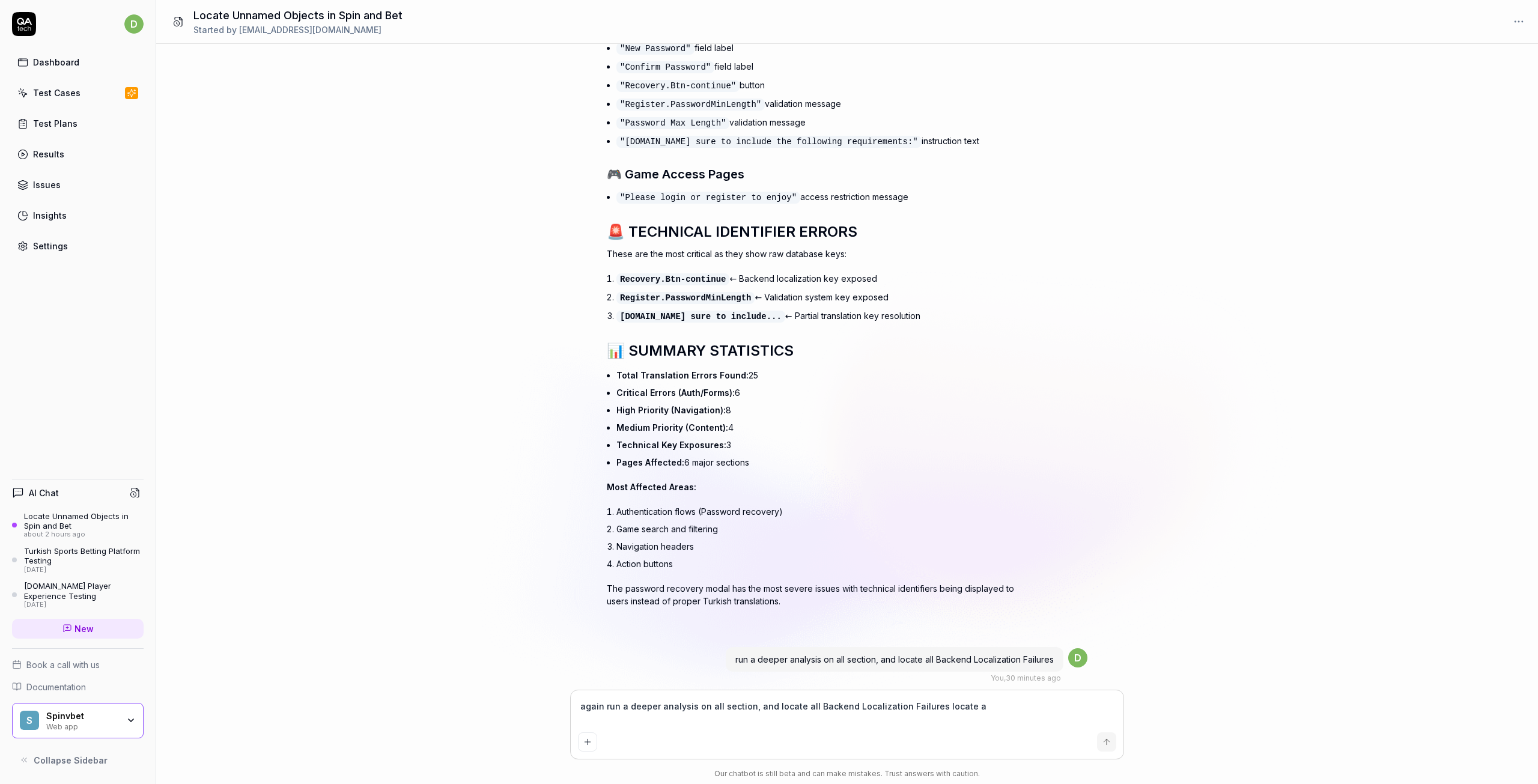
type textarea "*"
type textarea "again run a deeper analysis on all section, and locate all Backend Localization…"
type textarea "*"
type textarea "again run a deeper analysis on all section, and locate all Backend Localization…"
type textarea "*"
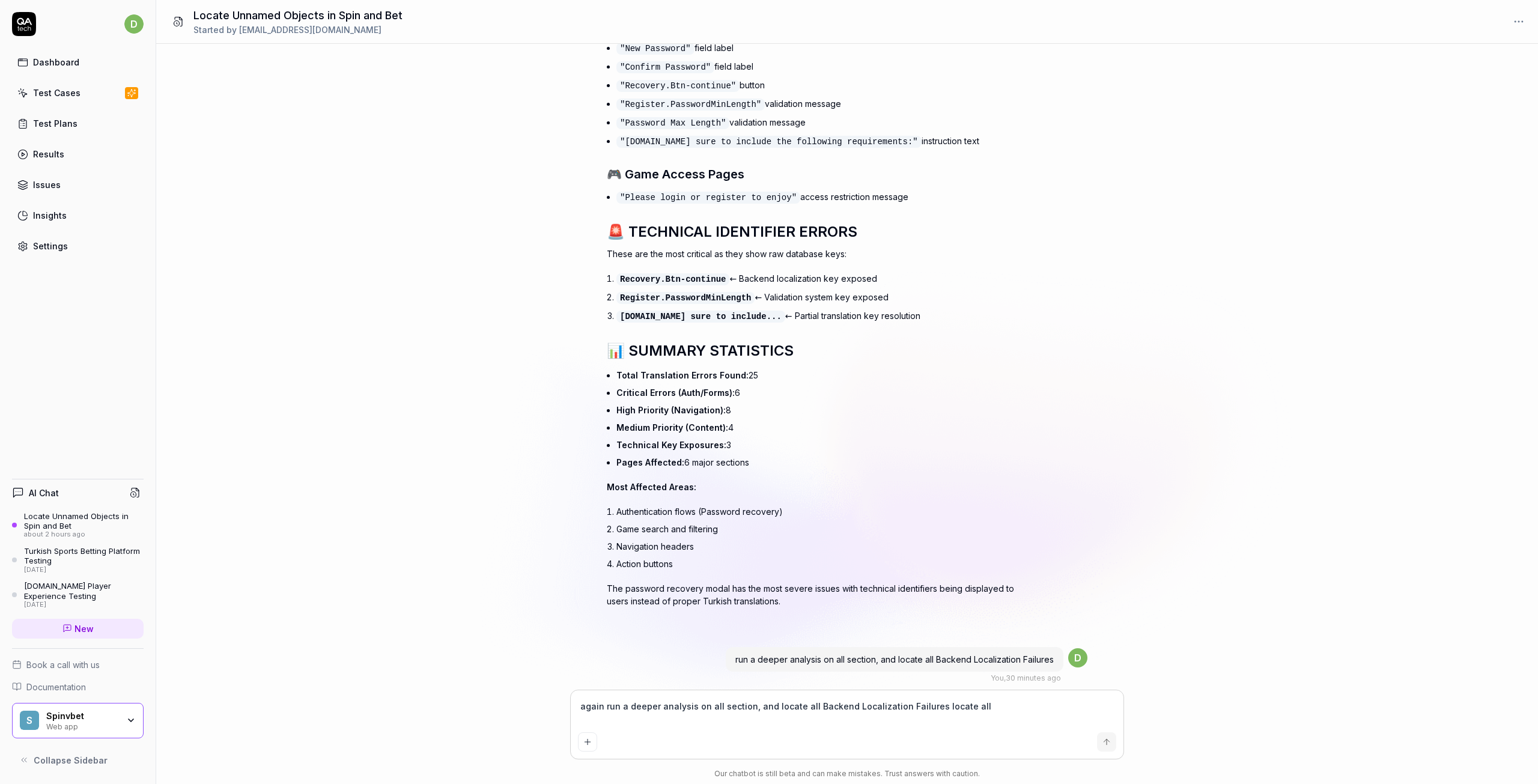
type textarea "again run a deeper analysis on all section, and locate all Backend Localization…"
type textarea "*"
type textarea "again run a deeper analysis on all section, and locate all Backend Localization…"
type textarea "*"
type textarea "again run a deeper analysis on all section, and locate all Backend Localization…"
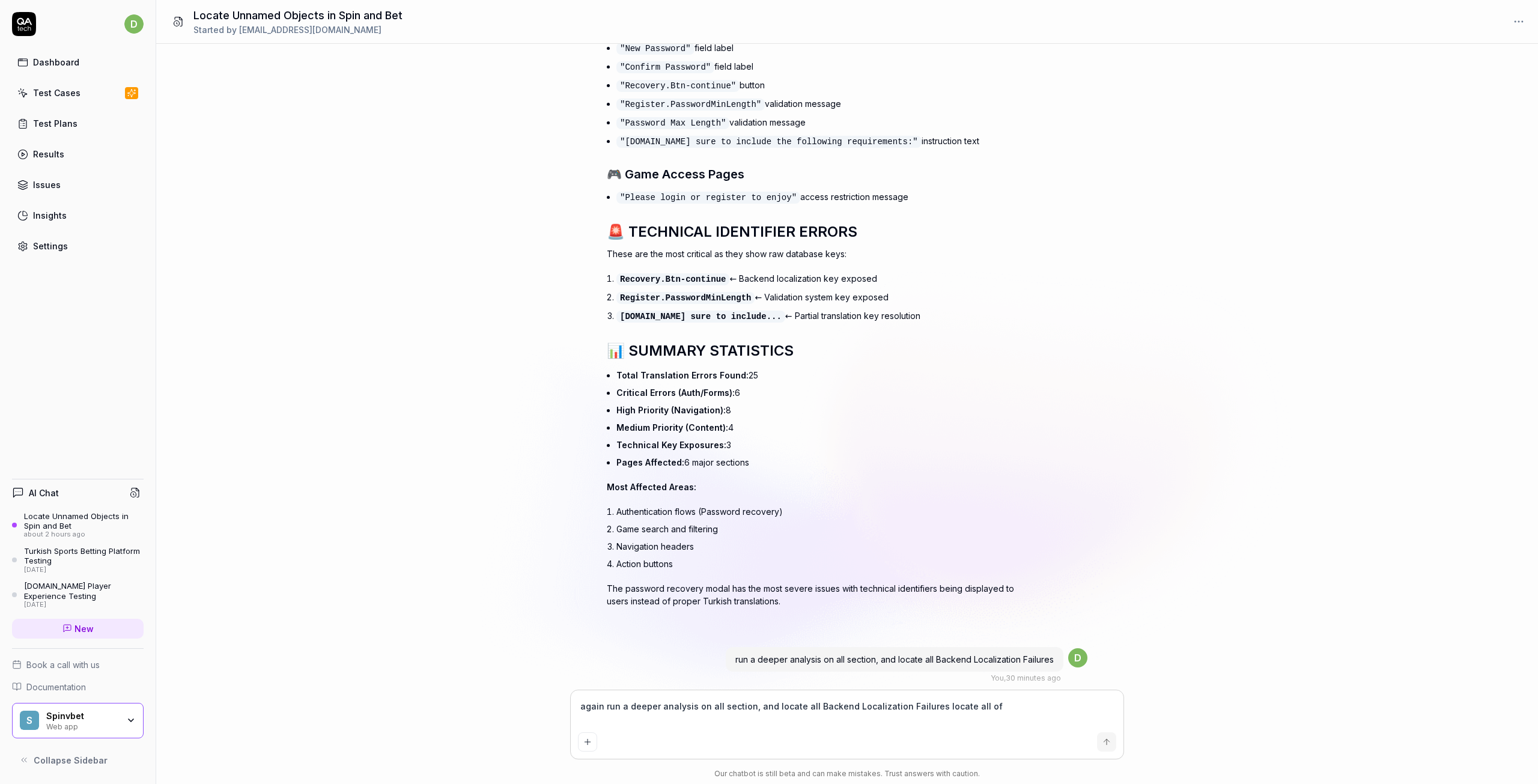
type textarea "*"
type textarea "again run a deeper analysis on all section, and locate all Backend Localization…"
type textarea "*"
type textarea "again run a deeper analysis on all section, and locate all Backend Localization…"
type textarea "*"
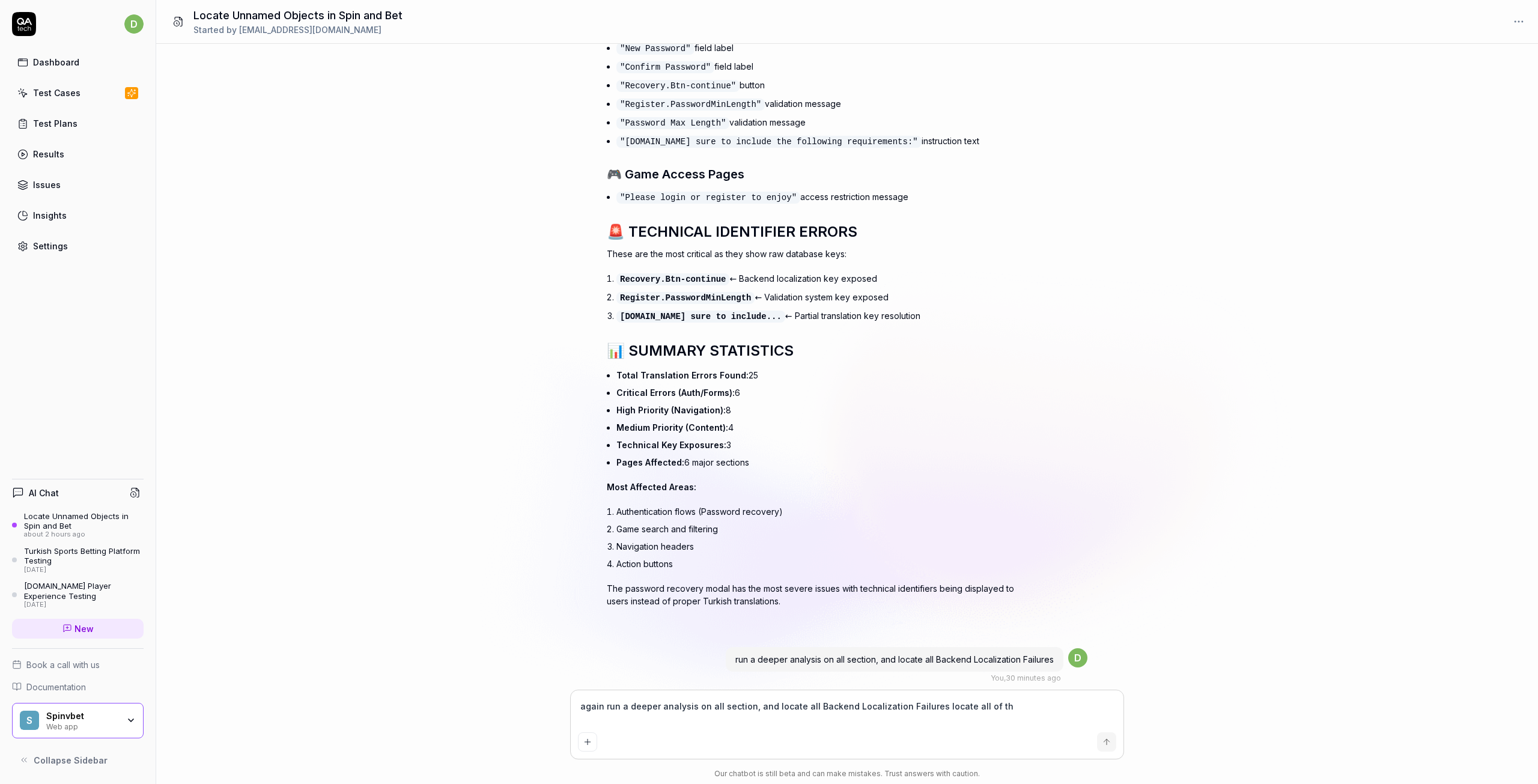
type textarea "again run a deeper analysis on all section, and locate all Backend Localization…"
type textarea "*"
type textarea "again run a deeper analysis on all section, and locate all Backend Localization…"
type textarea "*"
type textarea "again run a deeper analysis on all section, and locate all Backend Localization…"
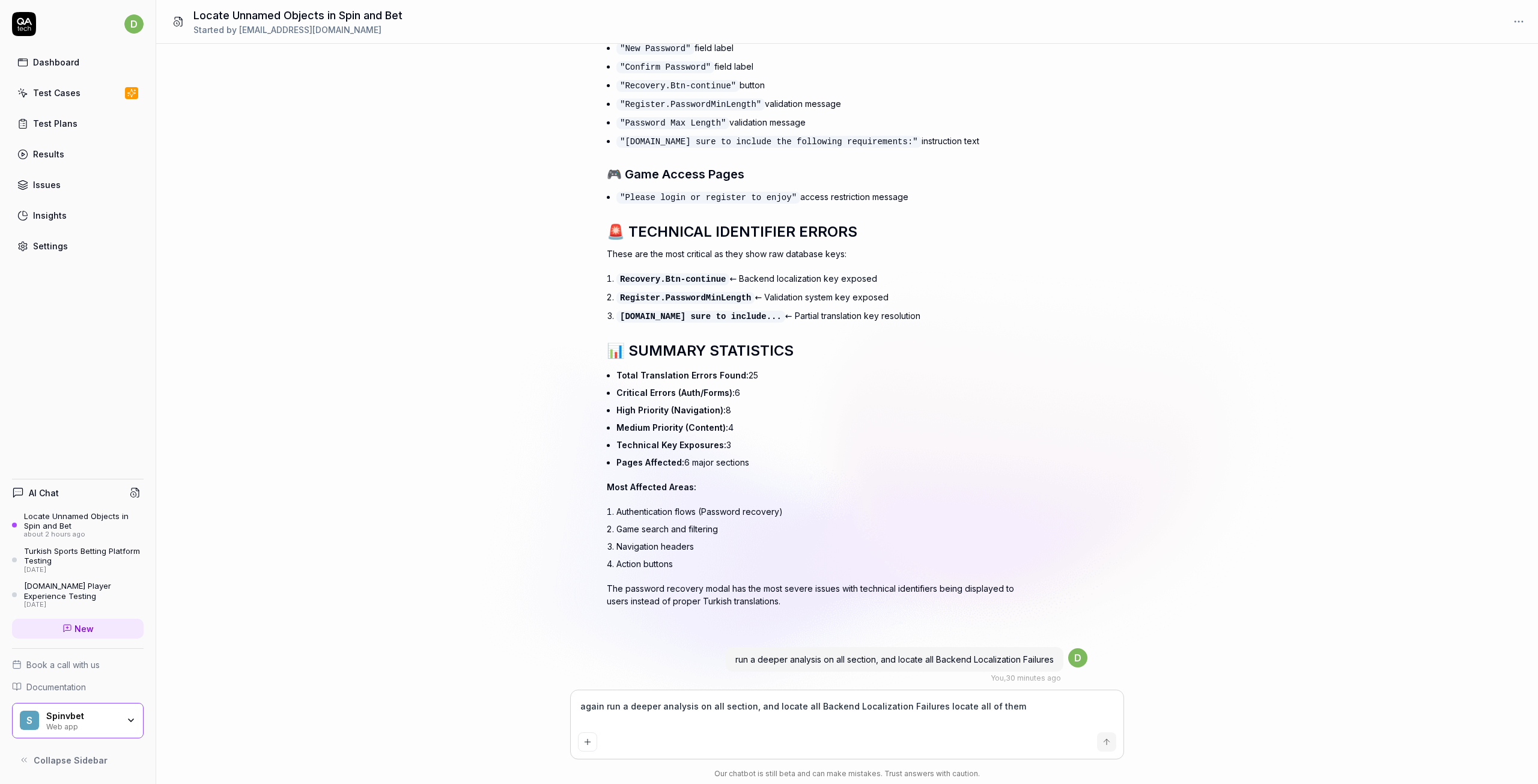
type textarea "*"
type textarea "again run a deeper analysis on all section, and locate all Backend Localization…"
type textarea "*"
type textarea "again run a deeper analysis on all section, and locate all Backend Localization…"
type textarea "*"
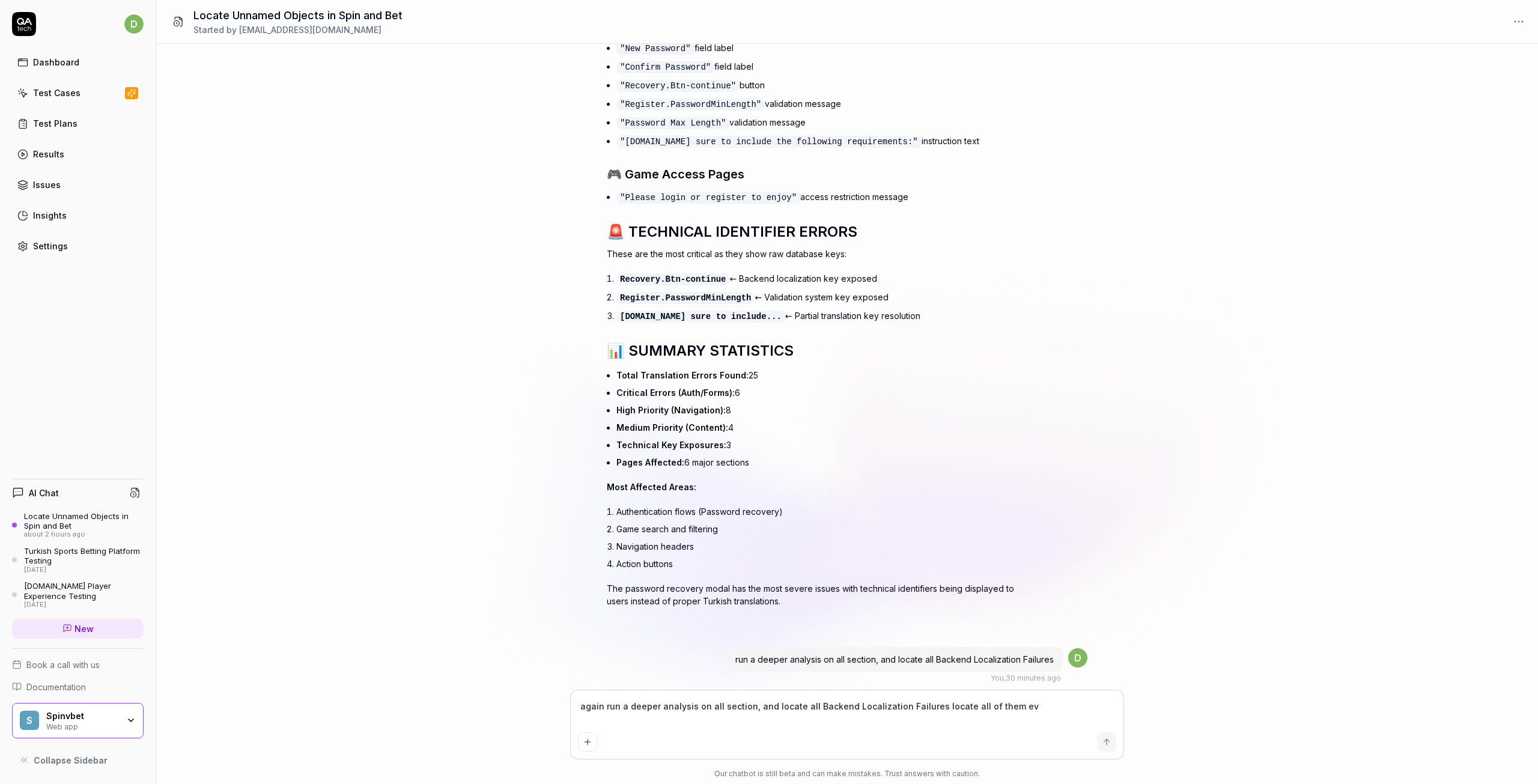
type textarea "again run a deeper analysis on all section, and locate all Backend Localization…"
type textarea "*"
type textarea "again run a deeper analysis on all section, and locate all Backend Localization…"
type textarea "*"
type textarea "again run a deeper analysis on all section, and locate all Backend Localization…"
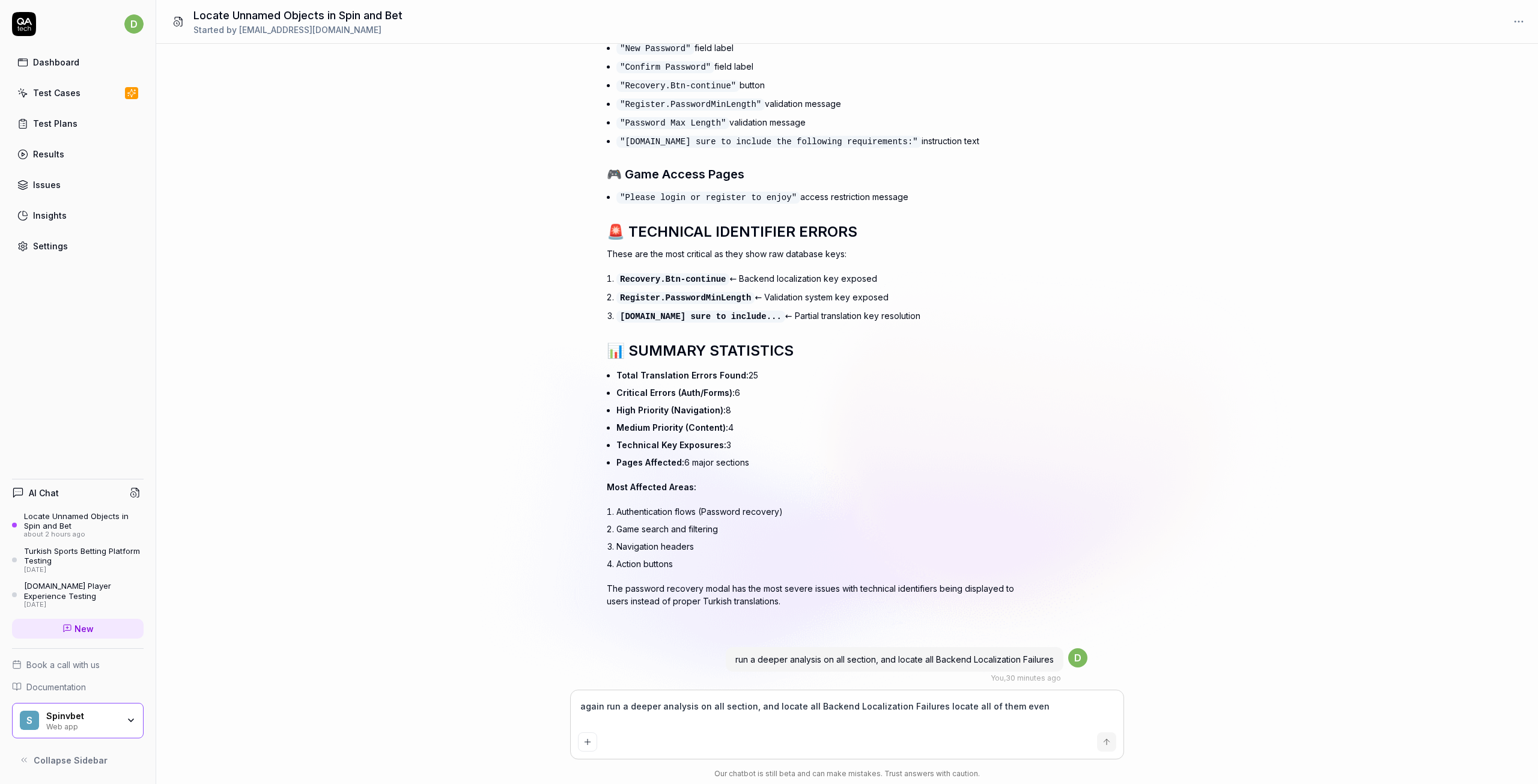
type textarea "*"
type textarea "again run a deeper analysis on all section, and locate all Backend Localization…"
type textarea "*"
type textarea "again run a deeper analysis on all section, and locate all Backend Localization…"
type textarea "*"
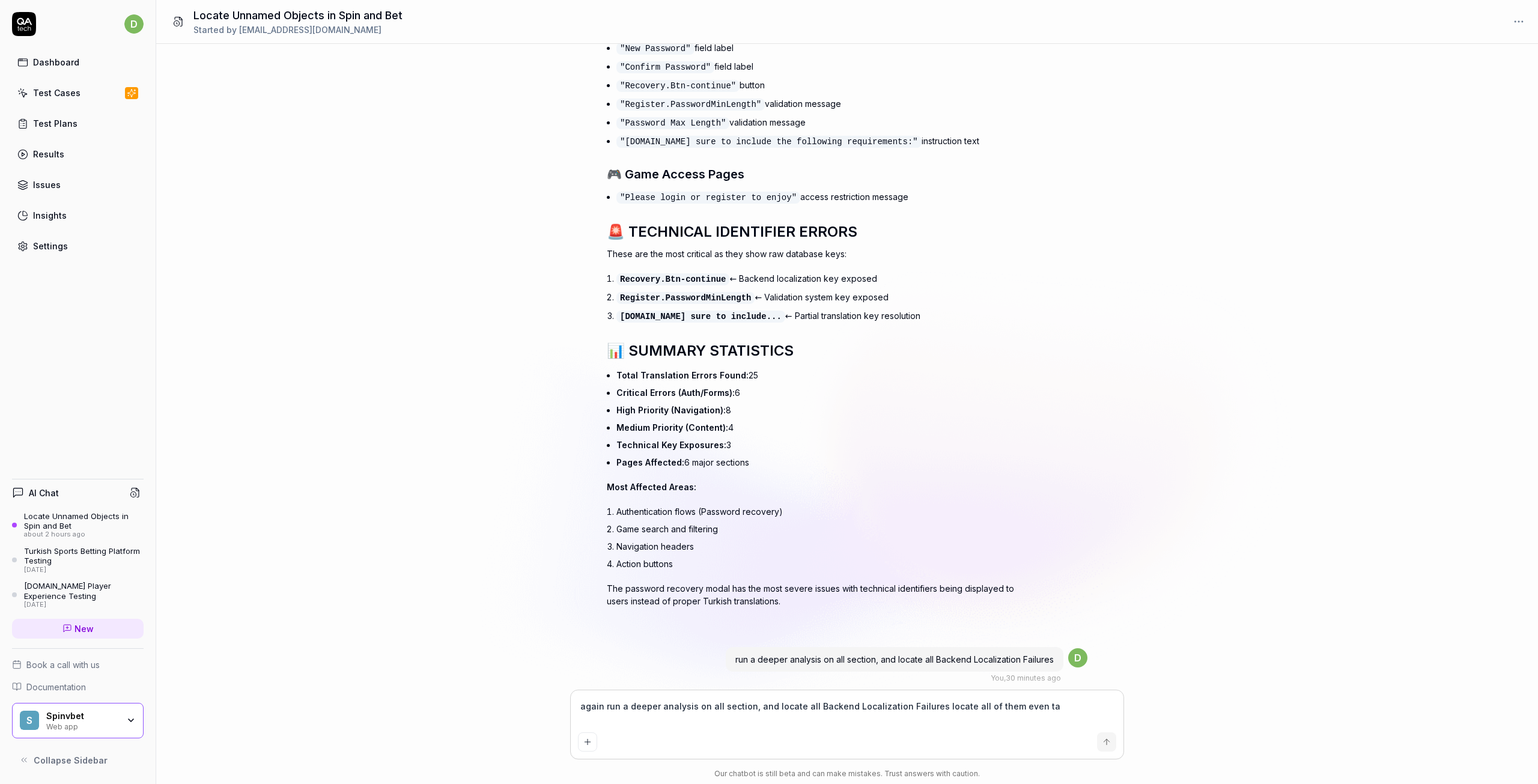
type textarea "again run a deeper analysis on all section, and locate all Backend Localization…"
type textarea "*"
type textarea "again run a deeper analysis on all section, and locate all Backend Localization…"
type textarea "*"
type textarea "again run a deeper analysis on all section, and locate all Backend Localization…"
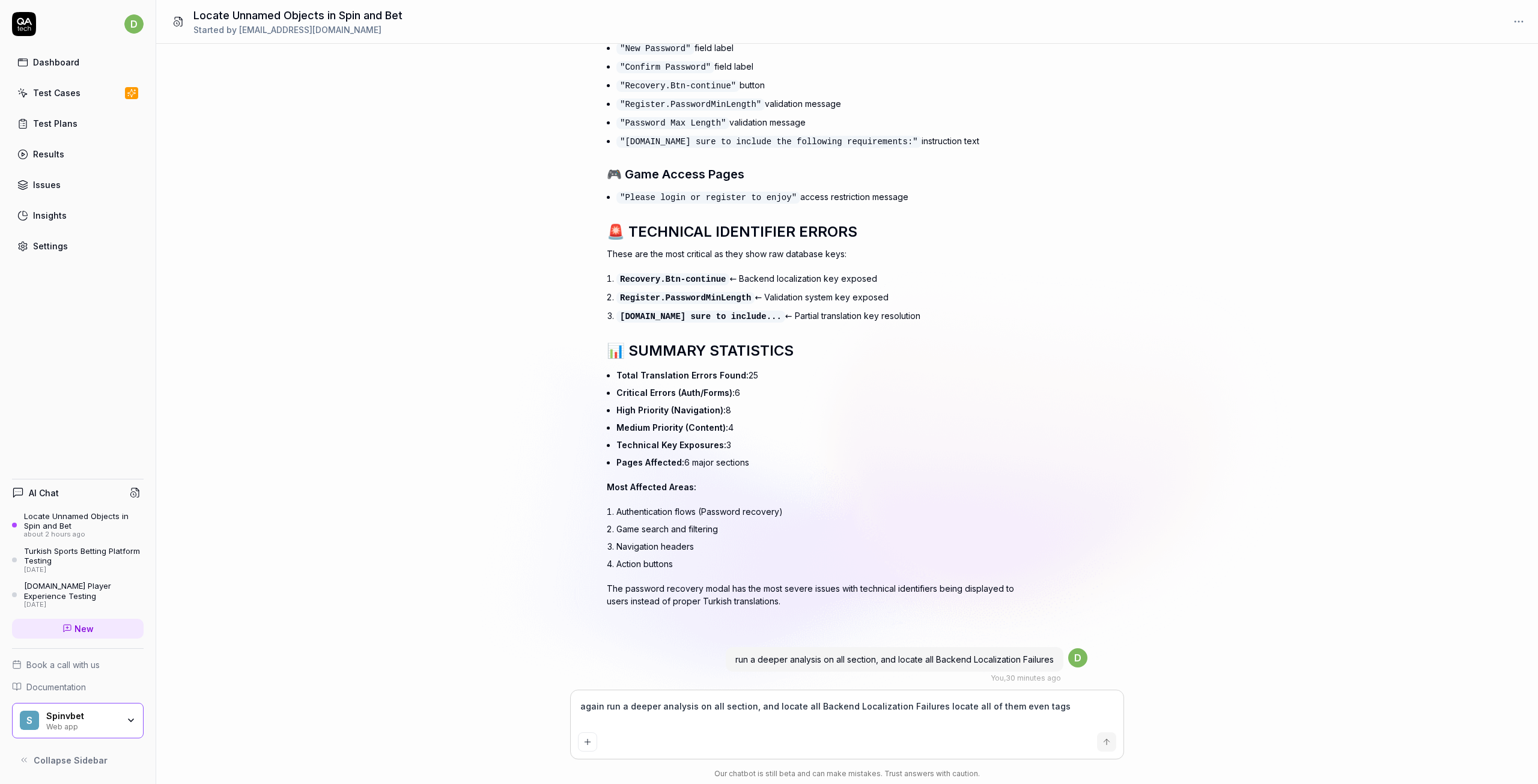
type textarea "*"
type textarea "again run a deeper analysis on all section, and locate all Backend Localization…"
click at [1068, 712] on textarea "again run a deeper analysis on all section, and locate all Backend Localization…" at bounding box center [847, 712] width 538 height 30
paste textarea "l"
type textarea "*"
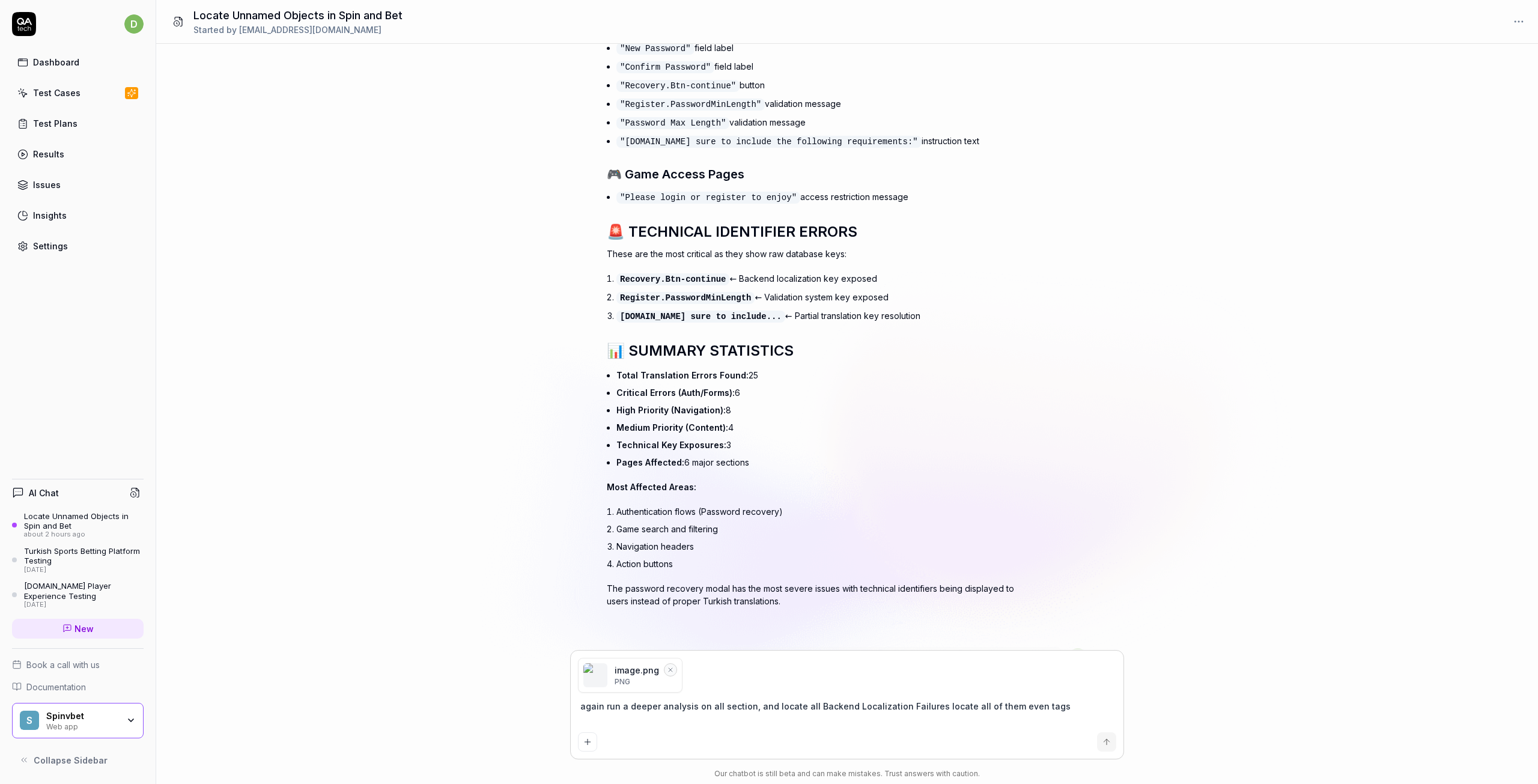
type textarea "again run a deeper analysis on all section, and locate all Backend Localization…"
type textarea "*"
type textarea "again run a deeper analysis on all section, and locate all Backend Localization…"
type textarea "*"
type textarea "again run a deeper analysis on all section, and locate all Backend Localization…"
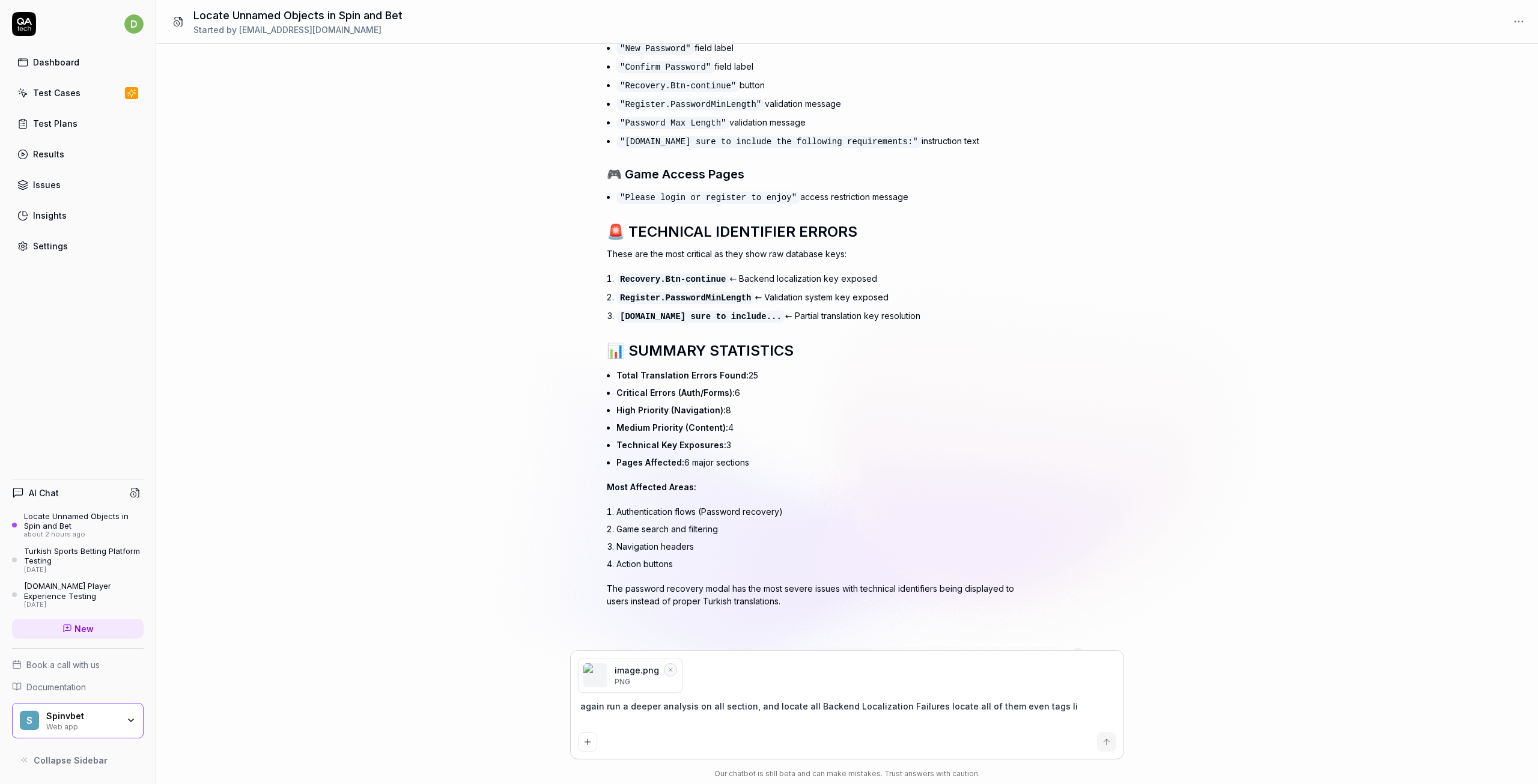
type textarea "*"
type textarea "again run a deeper analysis on all section, and locate all Backend Localization…"
type textarea "*"
type textarea "again run a deeper analysis on all section, and locate all Backend Localization…"
type textarea "*"
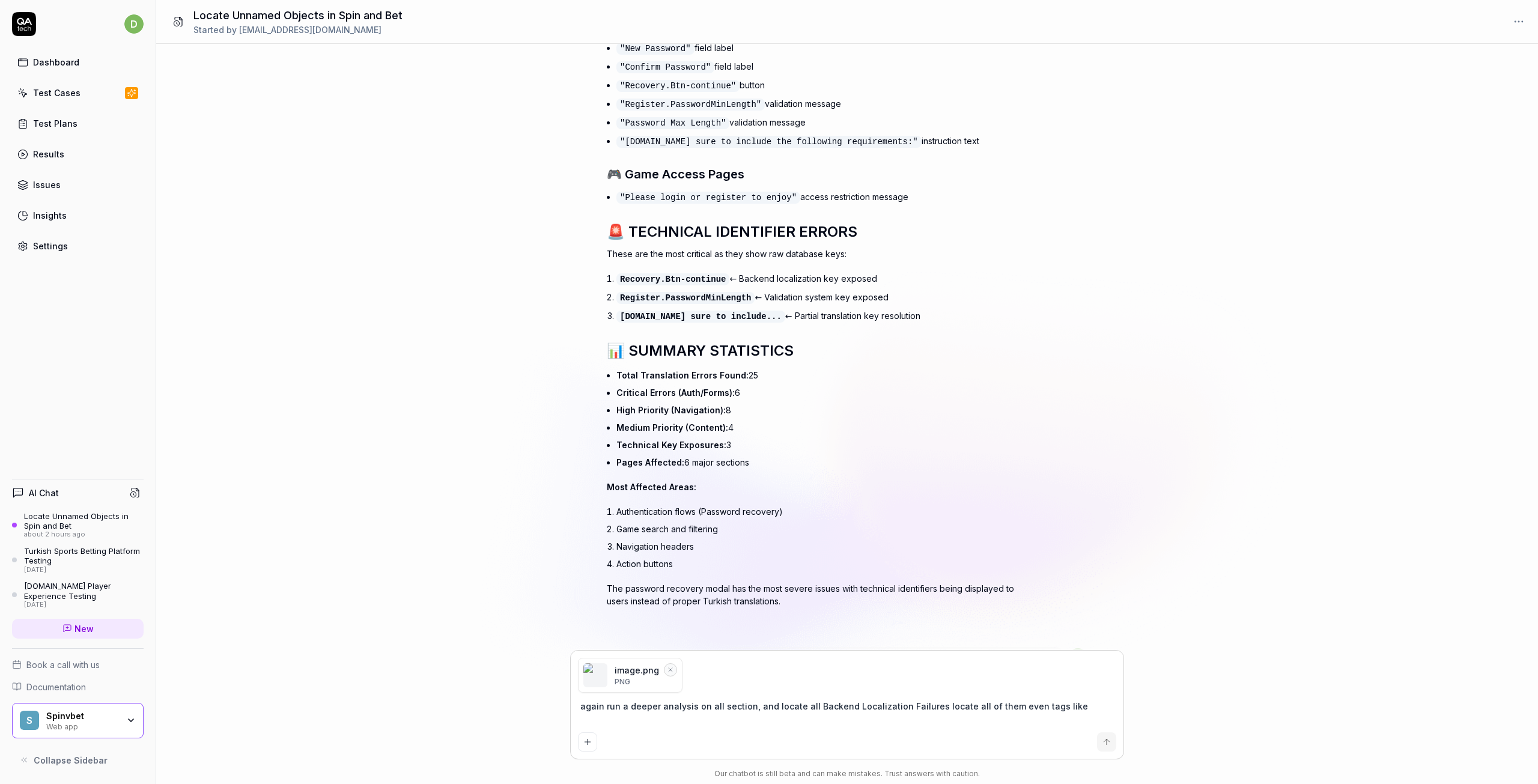
type textarea "again run a deeper analysis on all section, and locate all Backend Localization…"
type textarea "*"
type textarea "again run a deeper analysis on all section, and locate all Backend Localization…"
type textarea "*"
type textarea "again run a deeper analysis on all section, and locate all Backend Localization…"
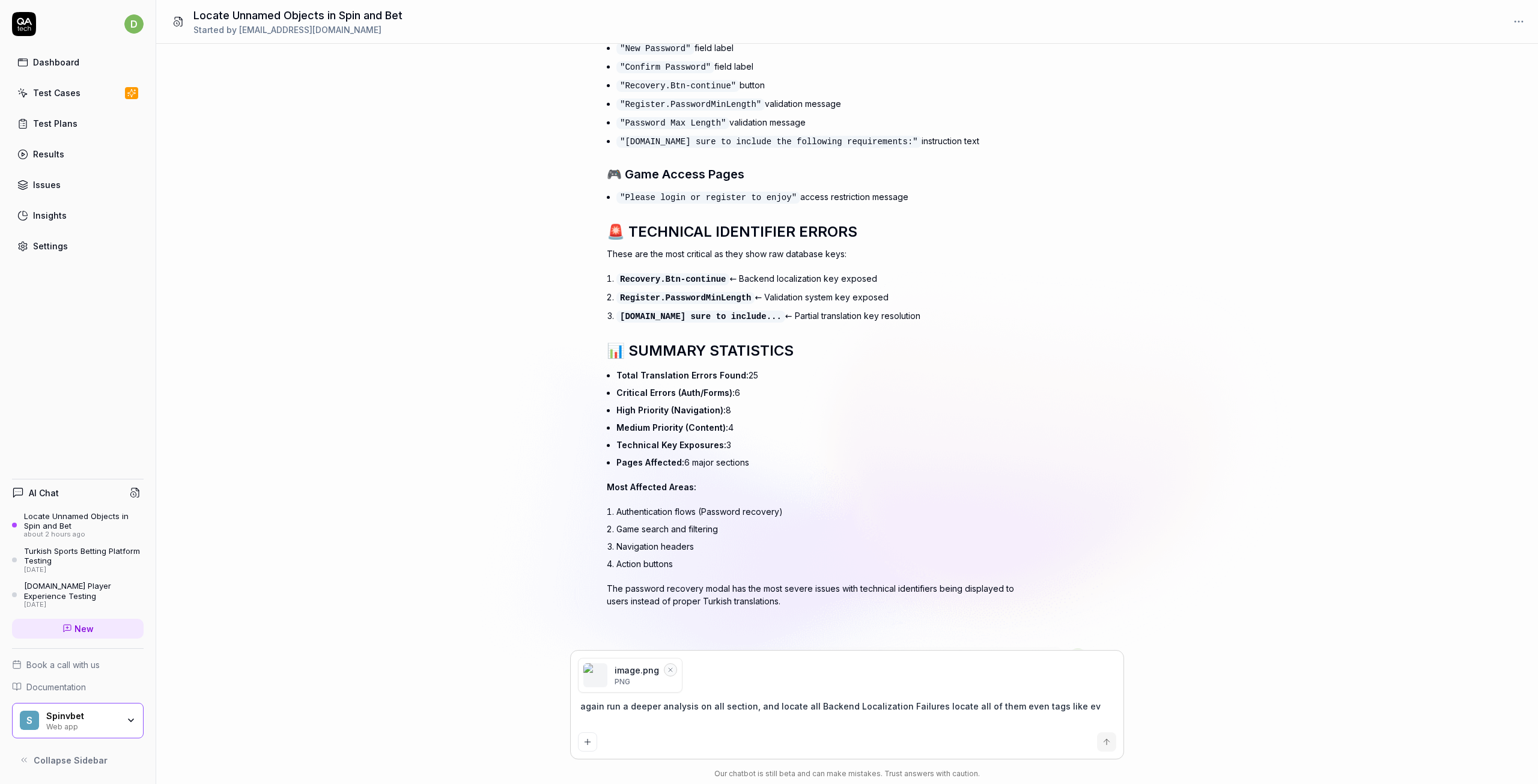
type textarea "*"
type textarea "again run a deeper analysis on all section, and locate all Backend Localization…"
type textarea "*"
type textarea "again run a deeper analysis on all section, and locate all Backend Localization…"
type textarea "*"
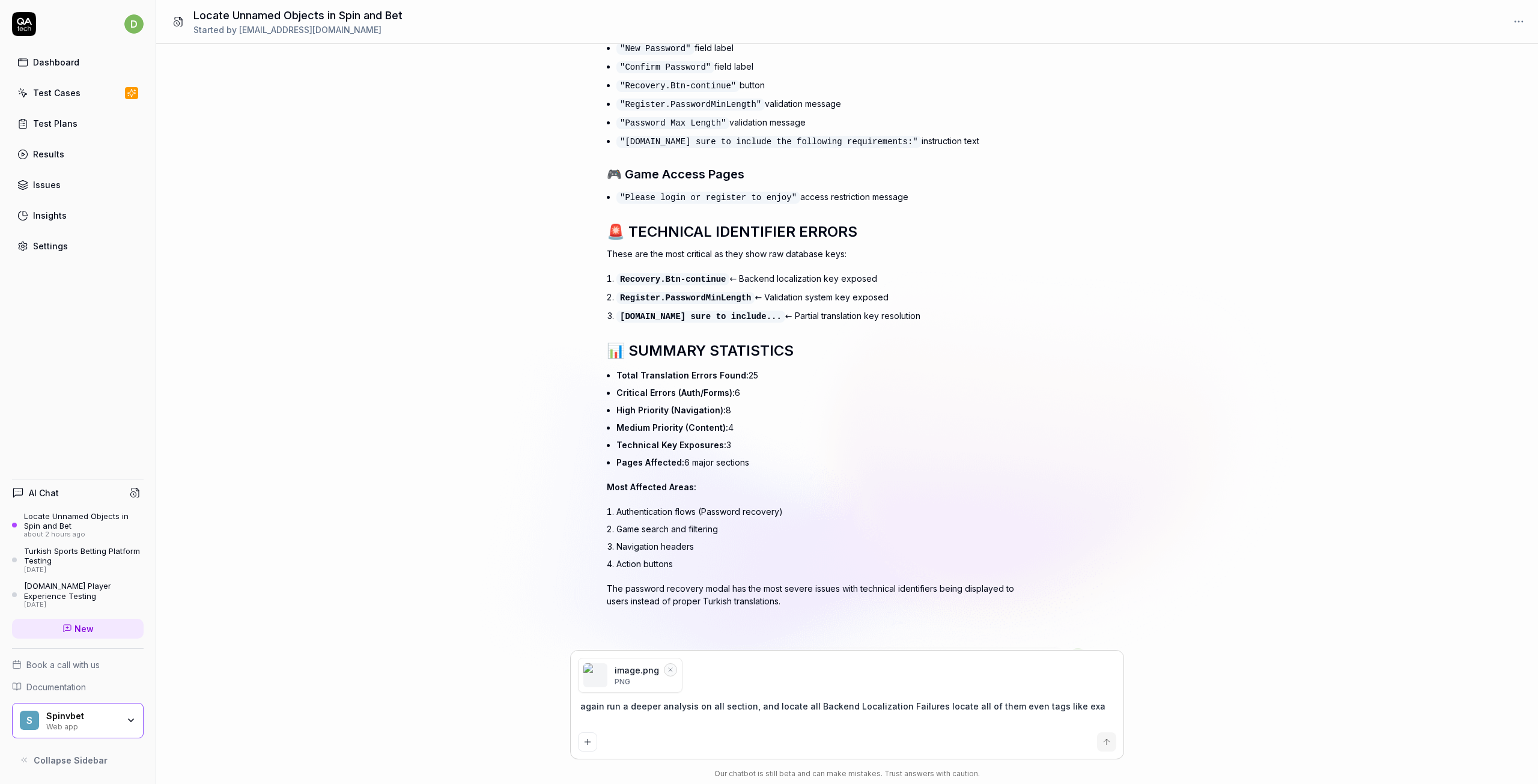
type textarea "again run a deeper analysis on all section, and locate all Backend Localization…"
type textarea "*"
type textarea "again run a deeper analysis on all section, and locate all Backend Localization…"
type textarea "*"
type textarea "again run a deeper analysis on all section, and locate all Backend Localization…"
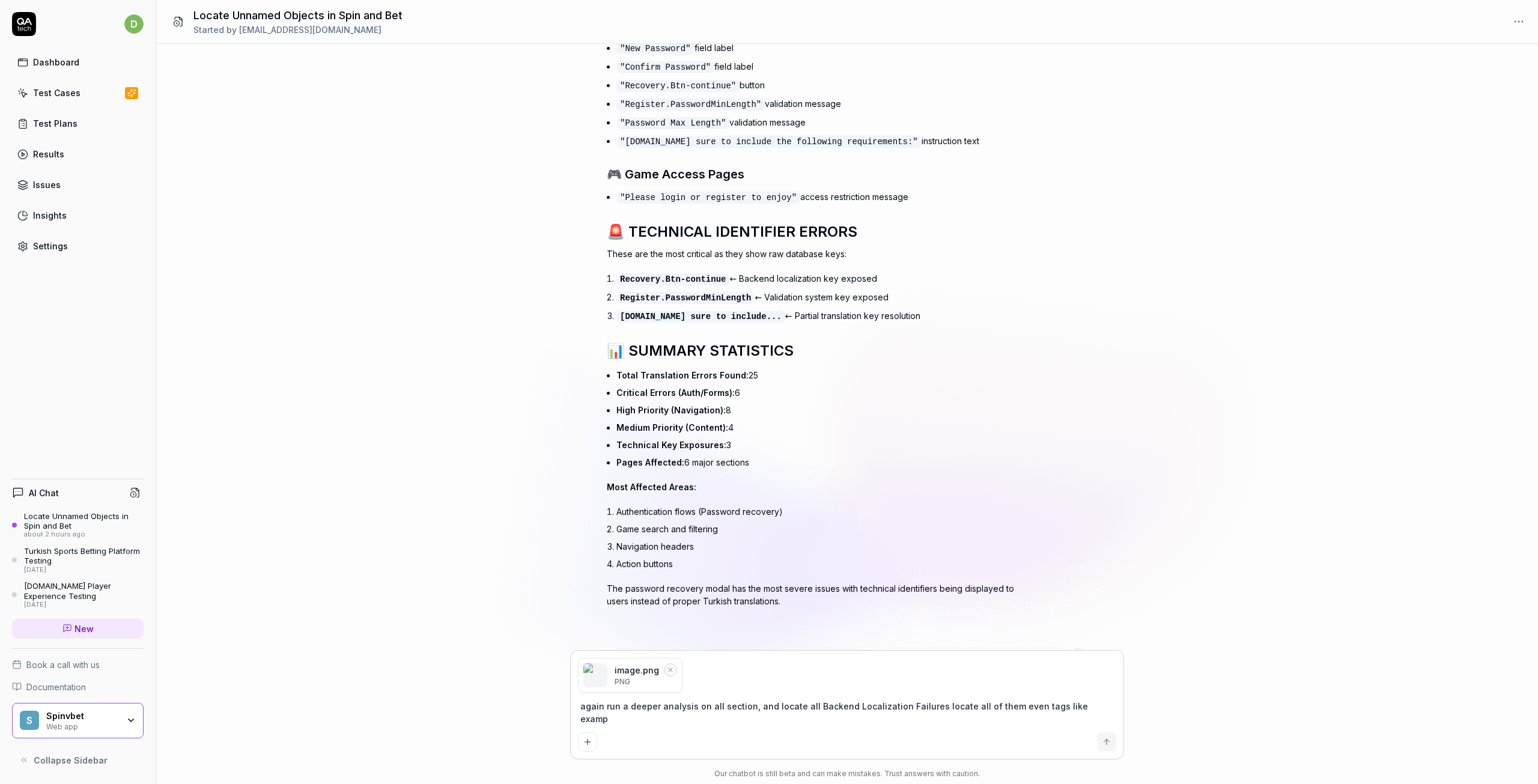
type textarea "*"
type textarea "again run a deeper analysis on all section, and locate all Backend Localization…"
type textarea "*"
type textarea "again run a deeper analysis on all section, and locate all Backend Localization…"
type textarea "*"
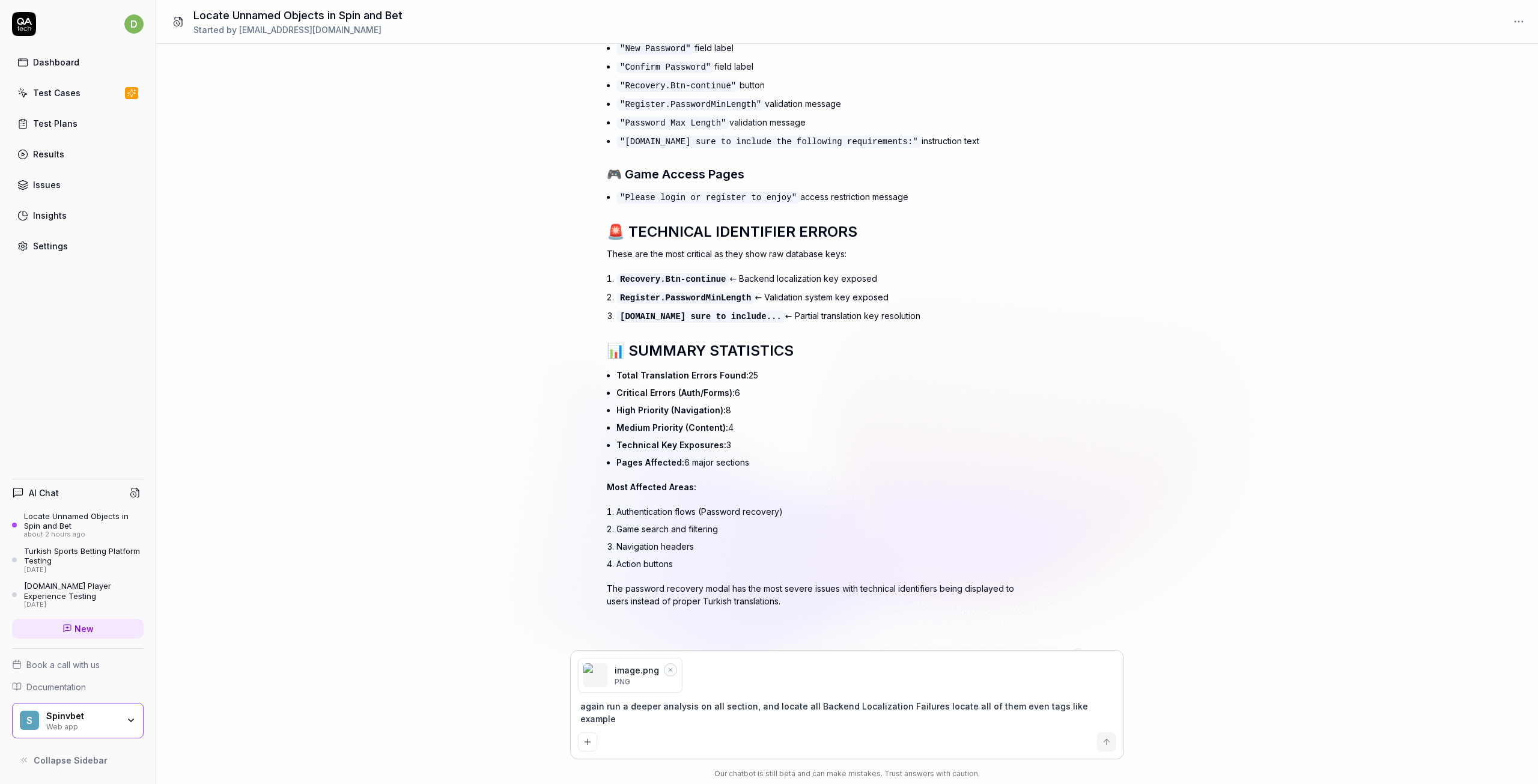
type textarea "again run a deeper analysis on all section, and locate all Backend Localization…"
type textarea "*"
type textarea "again run a deeper analysis on all section, and locate all Backend Localization…"
type textarea "*"
type textarea "again run a deeper analysis on all section, and locate all Backend Localization…"
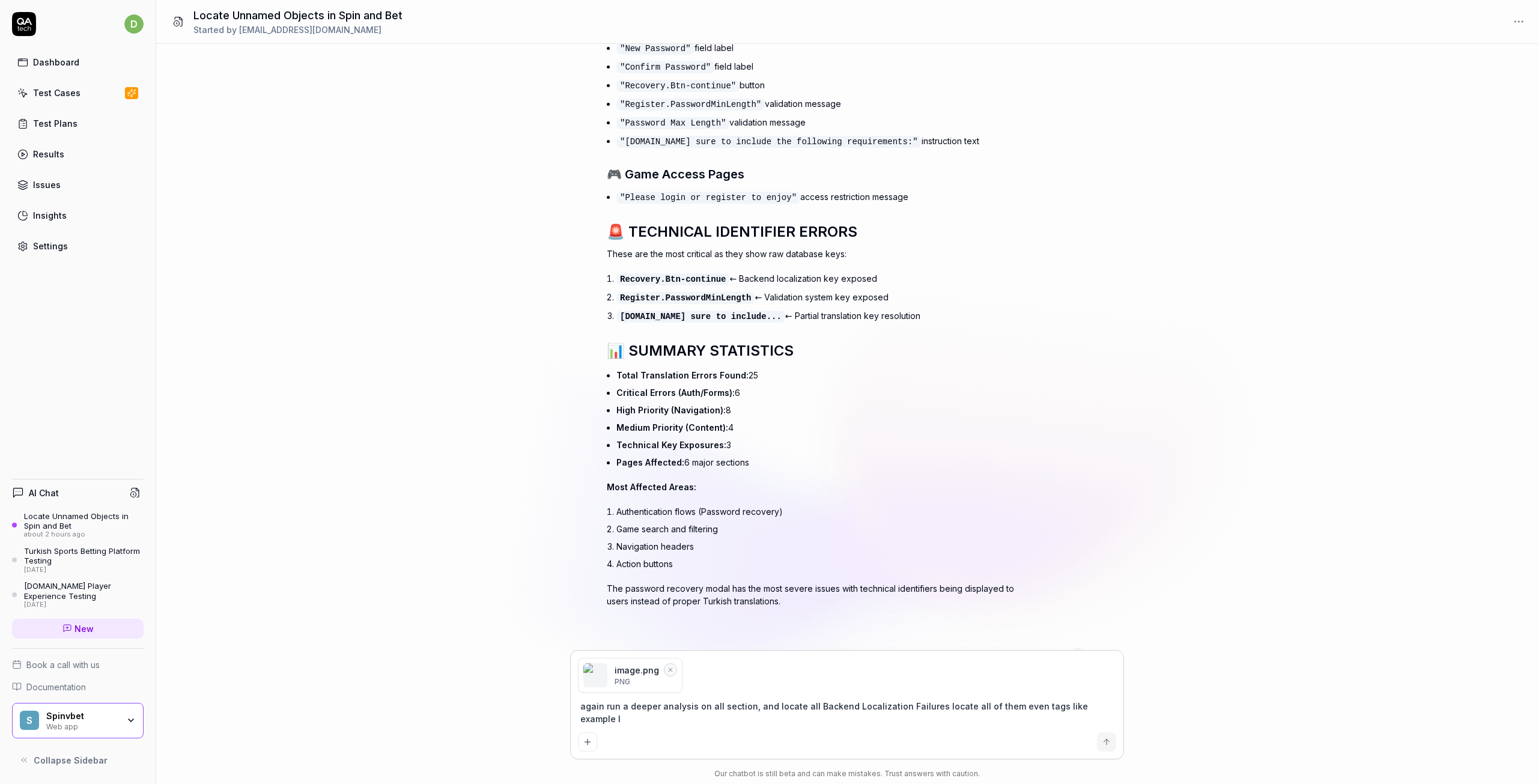
type textarea "*"
type textarea "again run a deeper analysis on all section, and locate all Backend Localization…"
type textarea "*"
type textarea "again run a deeper analysis on all section, and locate all Backend Localization…"
type textarea "*"
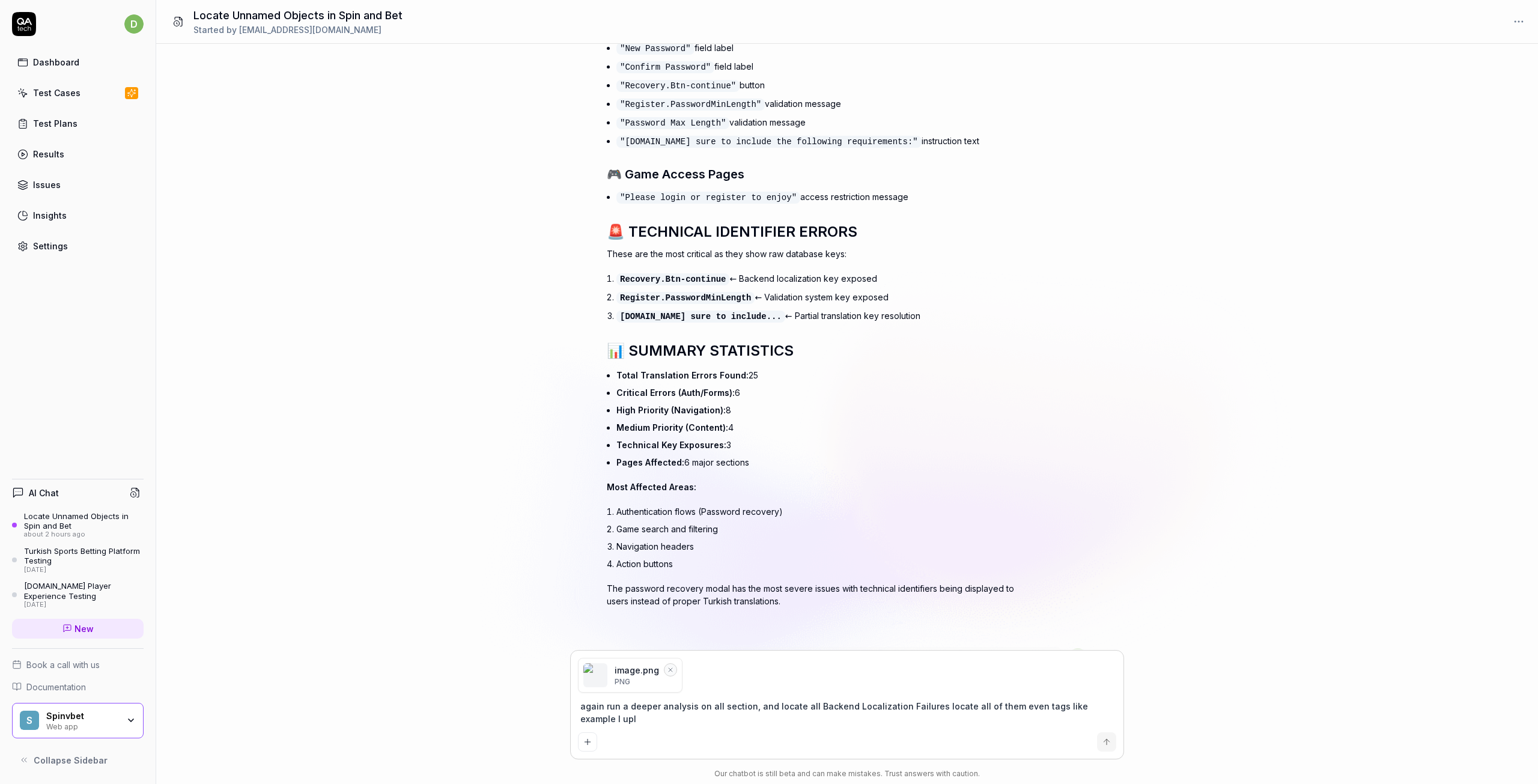
type textarea "again run a deeper analysis on all section, and locate all Backend Localization…"
type textarea "*"
type textarea "again run a deeper analysis on all section, and locate all Backend Localization…"
type textarea "*"
type textarea "again run a deeper analysis on all section, and locate all Backend Localization…"
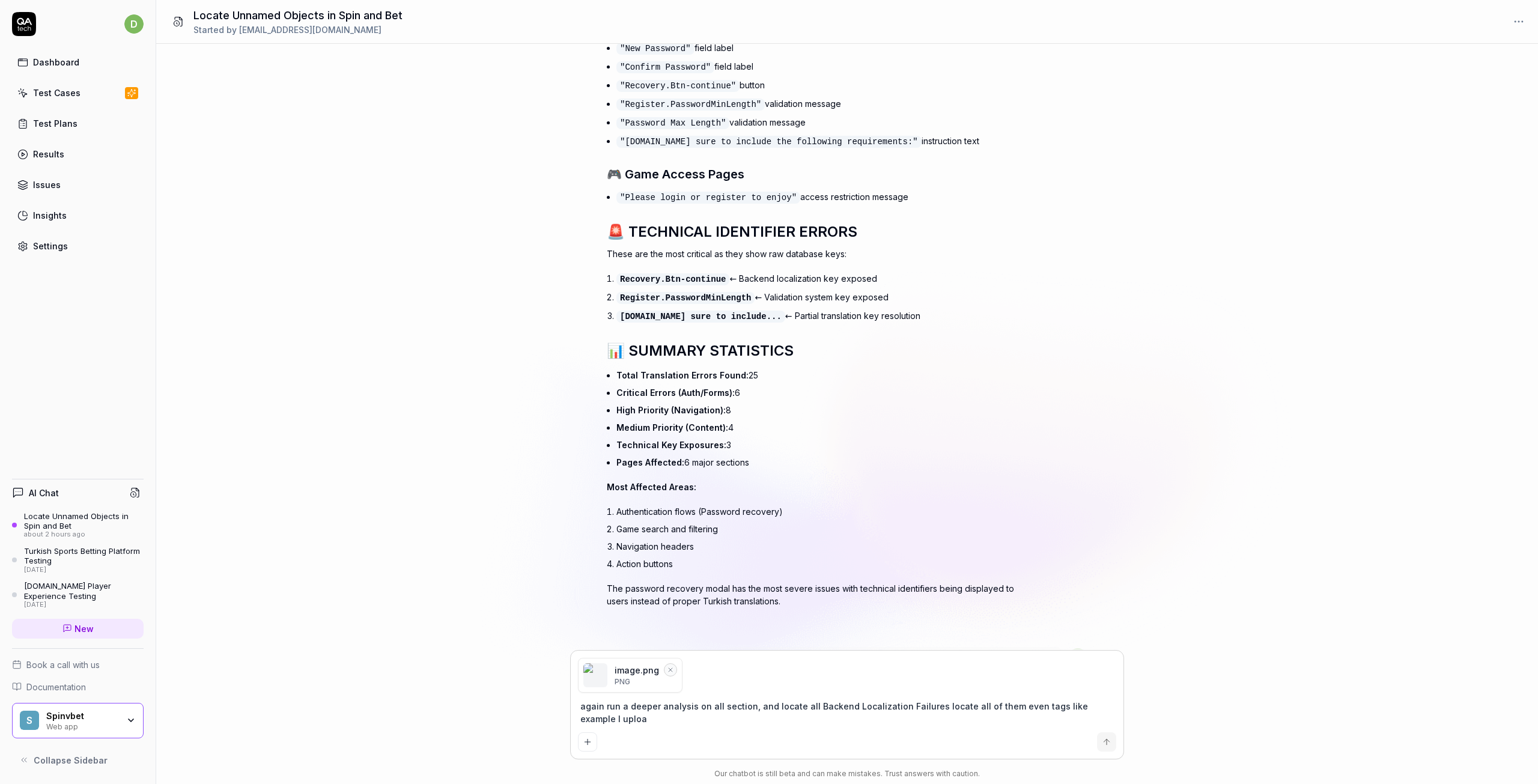
type textarea "*"
type textarea "again run a deeper analysis on all section, and locate all Backend Localization…"
type textarea "*"
type textarea "again run a deeper analysis on all section, and locate all Backend Localization…"
type textarea "*"
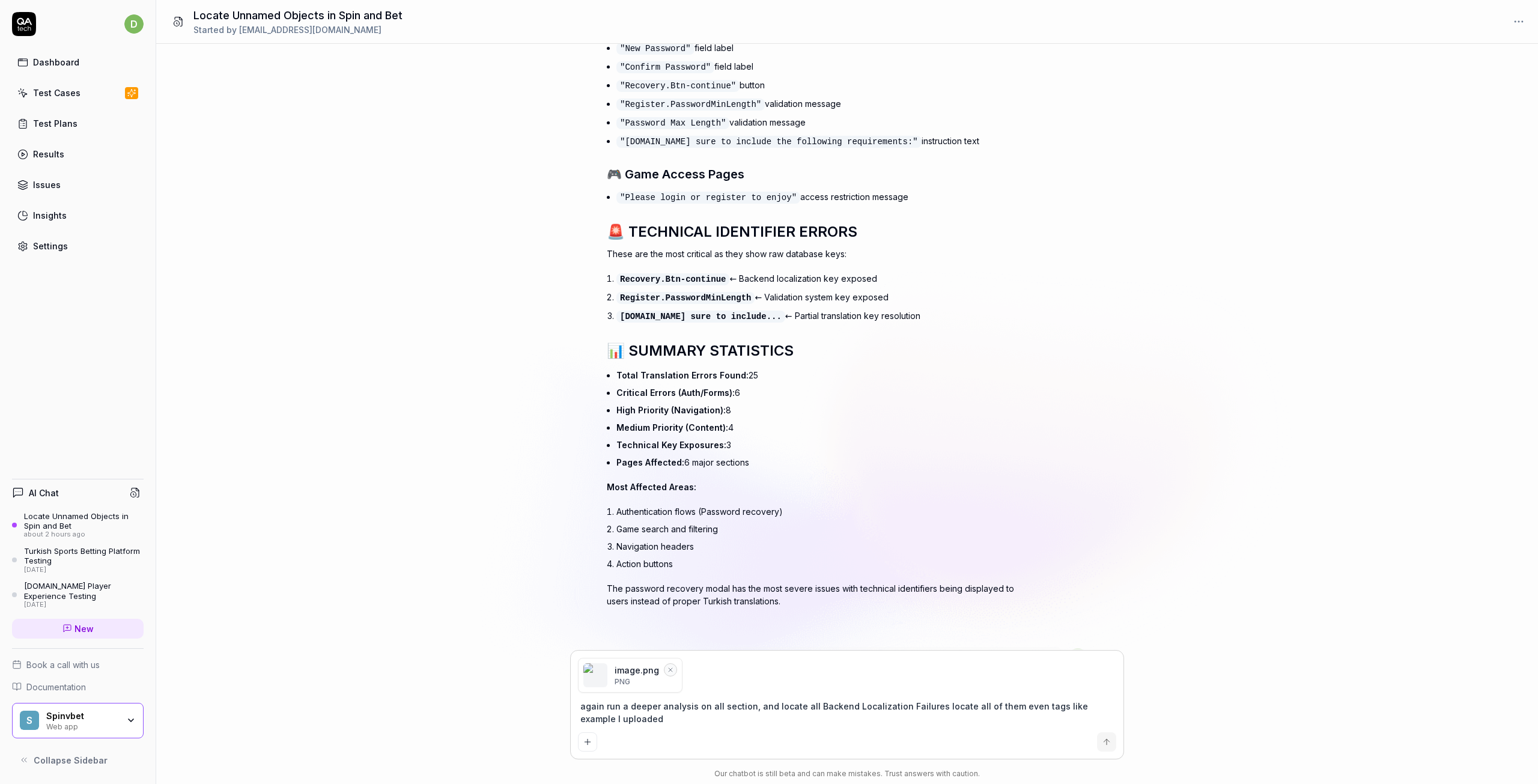
type textarea "again run a deeper analysis on all section, and locate all Backend Localization…"
type textarea "*"
type textarea "again run a deeper analysis on all section, and locate all Backend Localization…"
type textarea "*"
type textarea "again run a deeper analysis on all section, and locate all Backend Localization…"
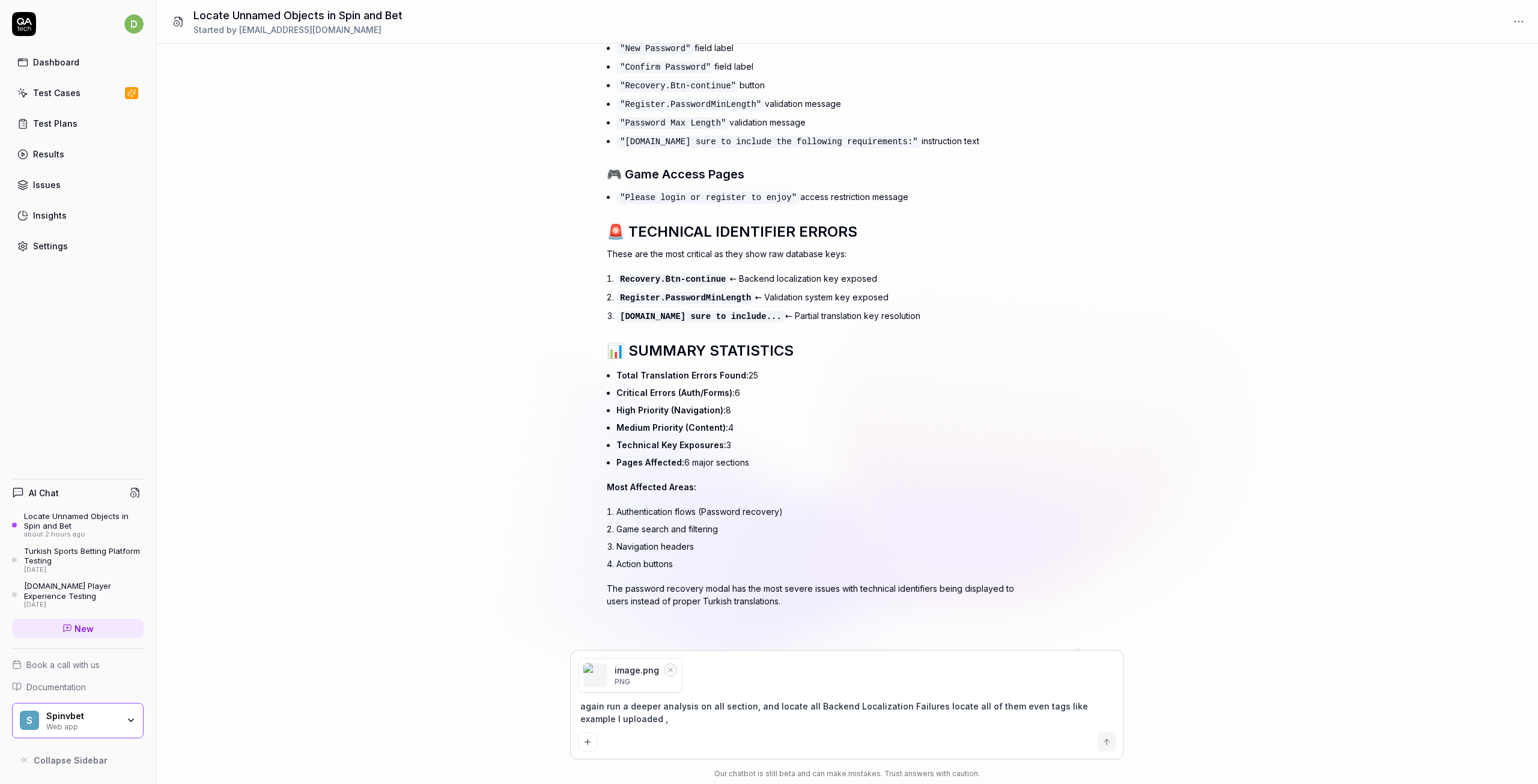
type textarea "*"
type textarea "again run a deeper analysis on all section, and locate all Backend Localization…"
type textarea "*"
type textarea "again run a deeper analysis on all section, and locate all Backend Localization…"
type textarea "*"
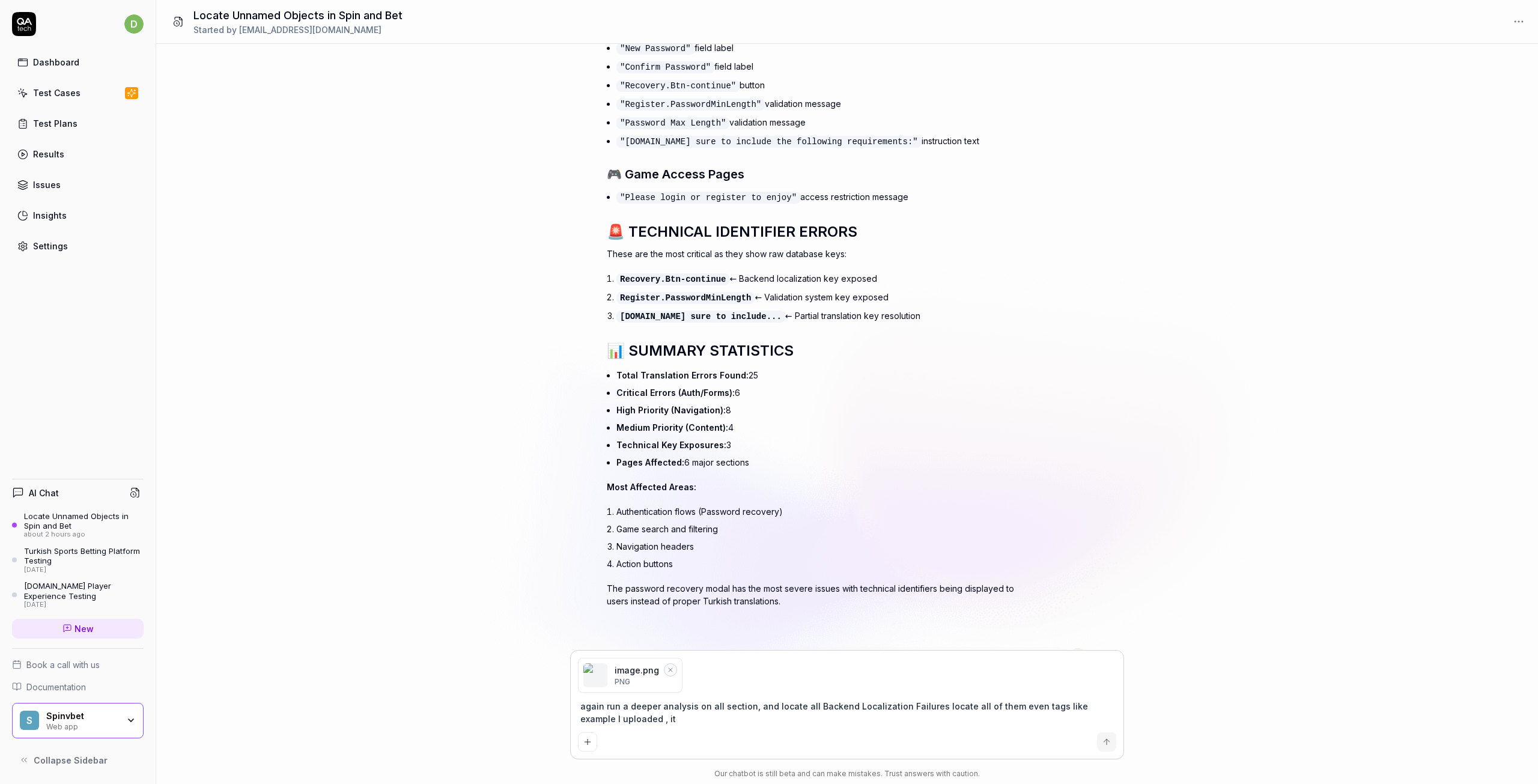
type textarea "again run a deeper analysis on all section, and locate all Backend Localization…"
type textarea "*"
type textarea "again run a deeper analysis on all section, and locate all Backend Localization…"
type textarea "*"
type textarea "again run a deeper analysis on all section, and locate all Backend Localization…"
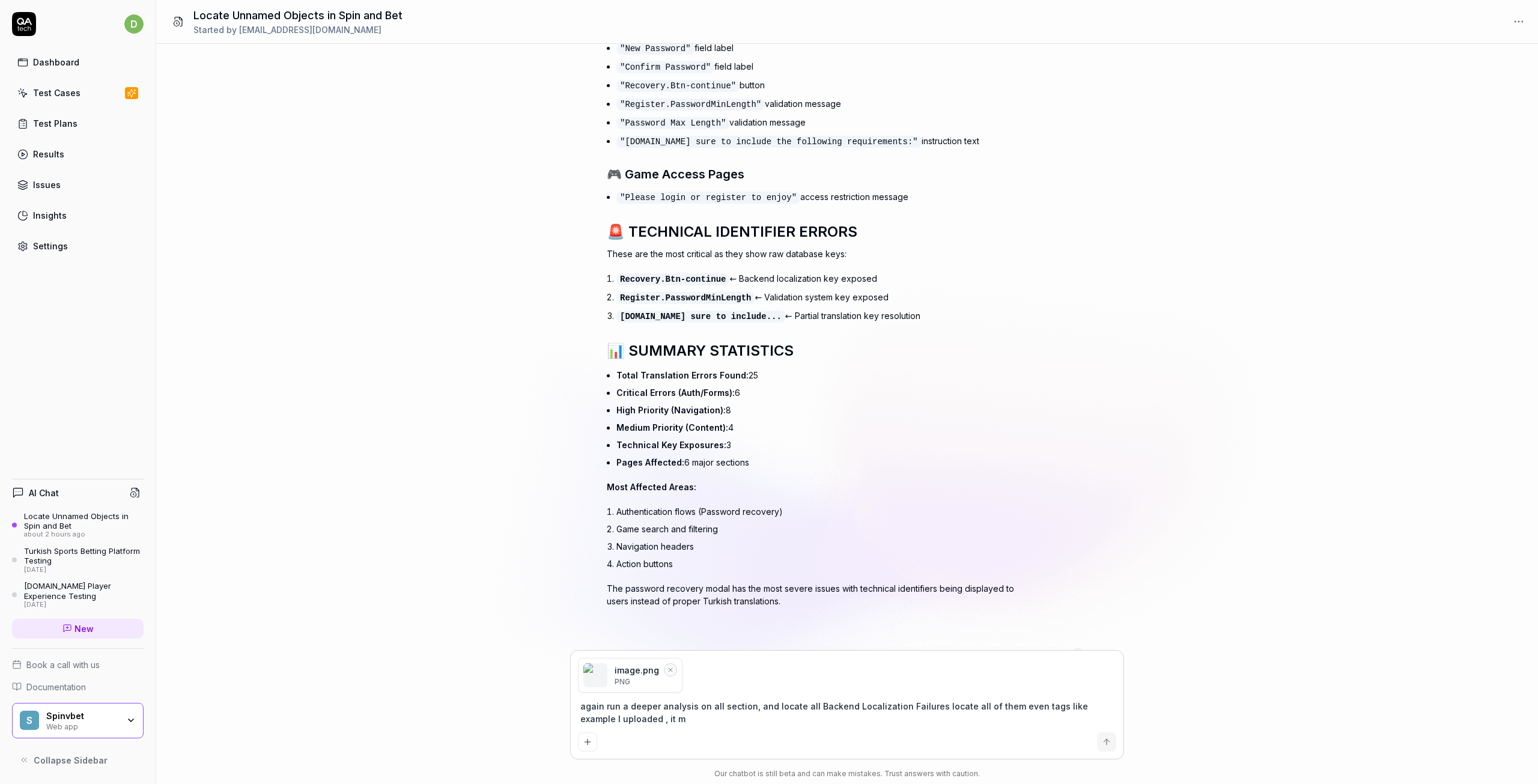
type textarea "*"
type textarea "again run a deeper analysis on all section, and locate all Backend Localization…"
type textarea "*"
type textarea "again run a deeper analysis on all section, and locate all Backend Localization…"
type textarea "*"
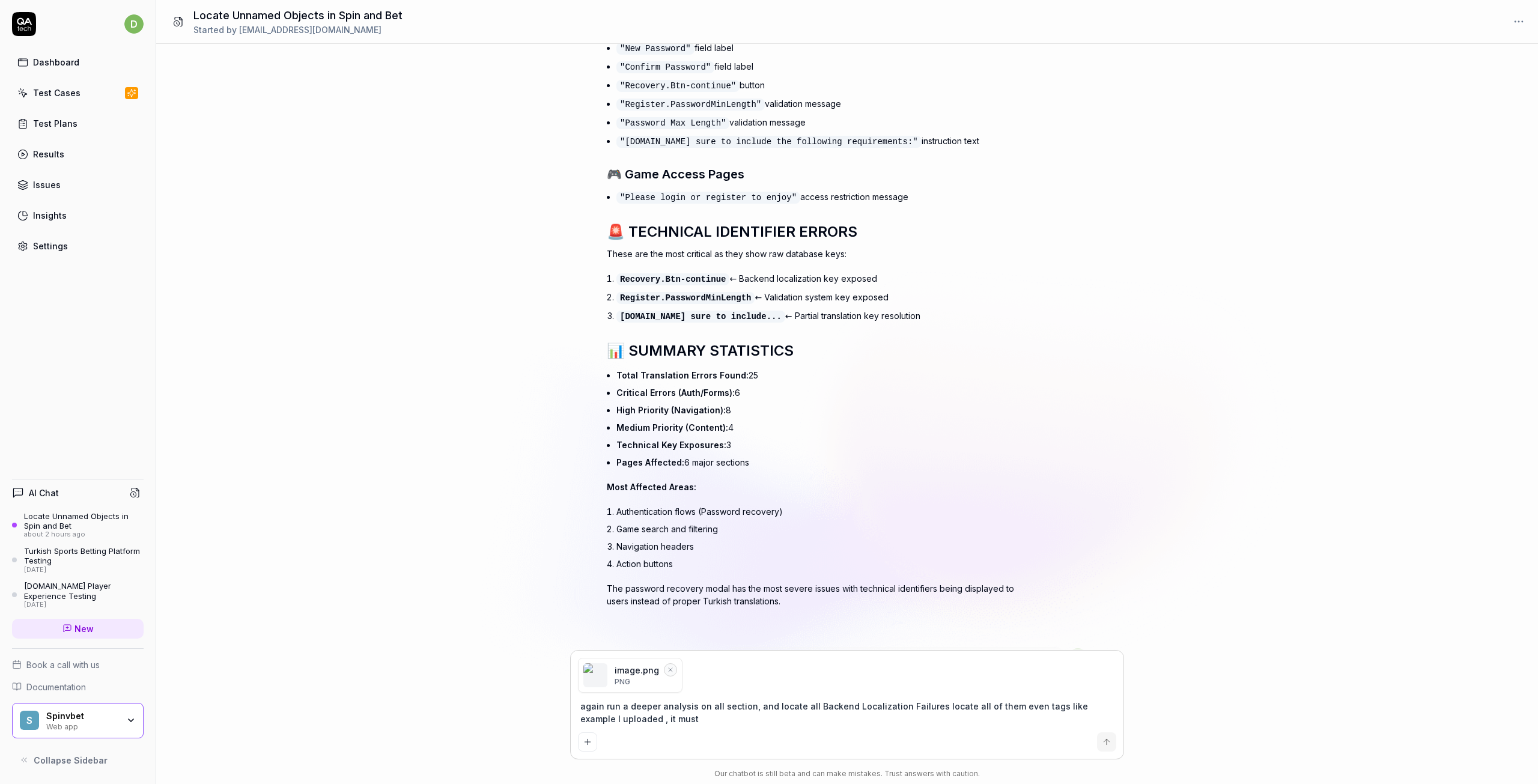
type textarea "again run a deeper analysis on all section, and locate all Backend Localization…"
type textarea "*"
type textarea "again run a deeper analysis on all section, and locate all Backend Localization…"
type textarea "*"
type textarea "again run a deeper analysis on all section, and locate all Backend Localization…"
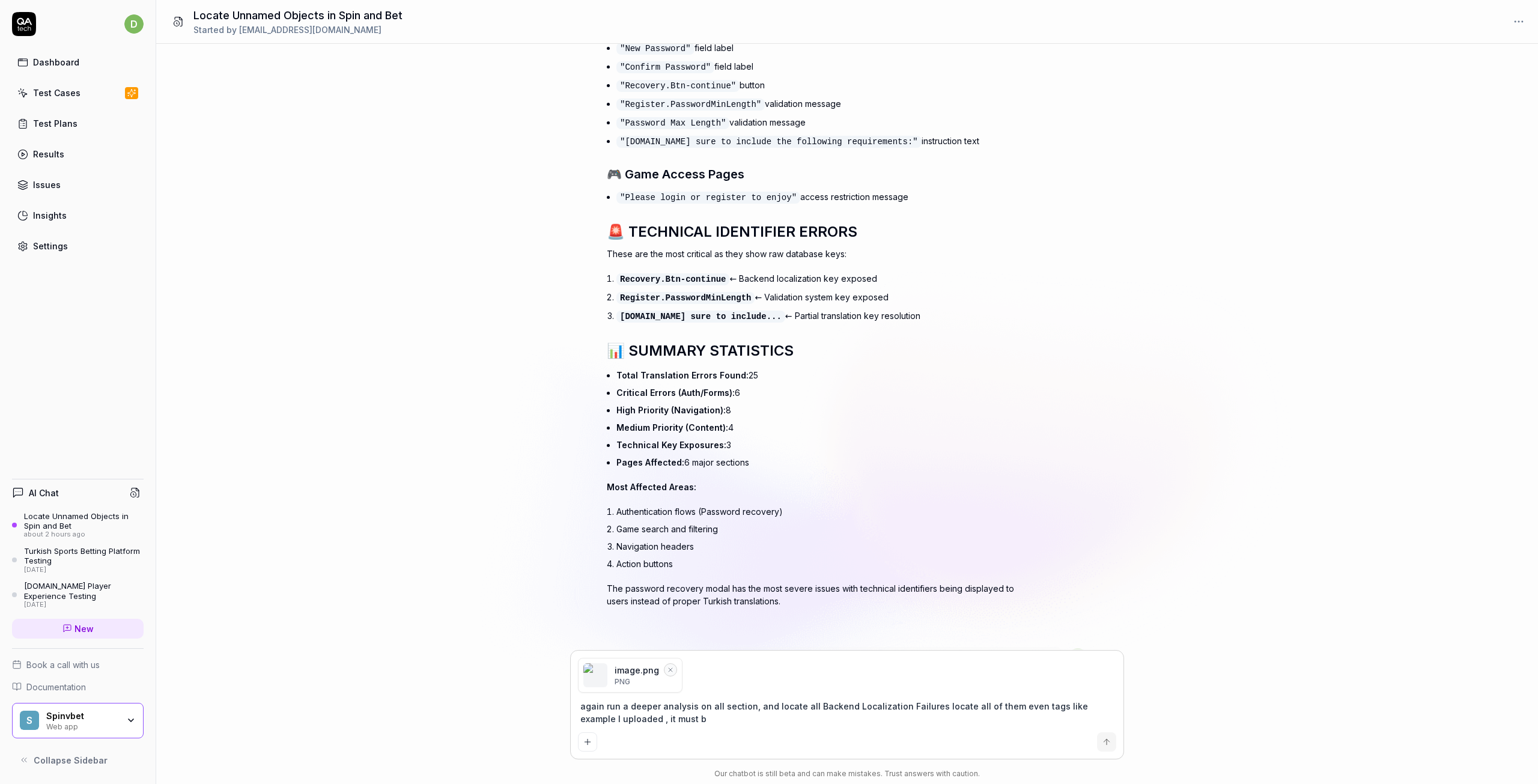
type textarea "*"
type textarea "again run a deeper analysis on all section, and locate all Backend Localization…"
type textarea "*"
type textarea "again run a deeper analysis on all section, and locate all Backend Localization…"
type textarea "*"
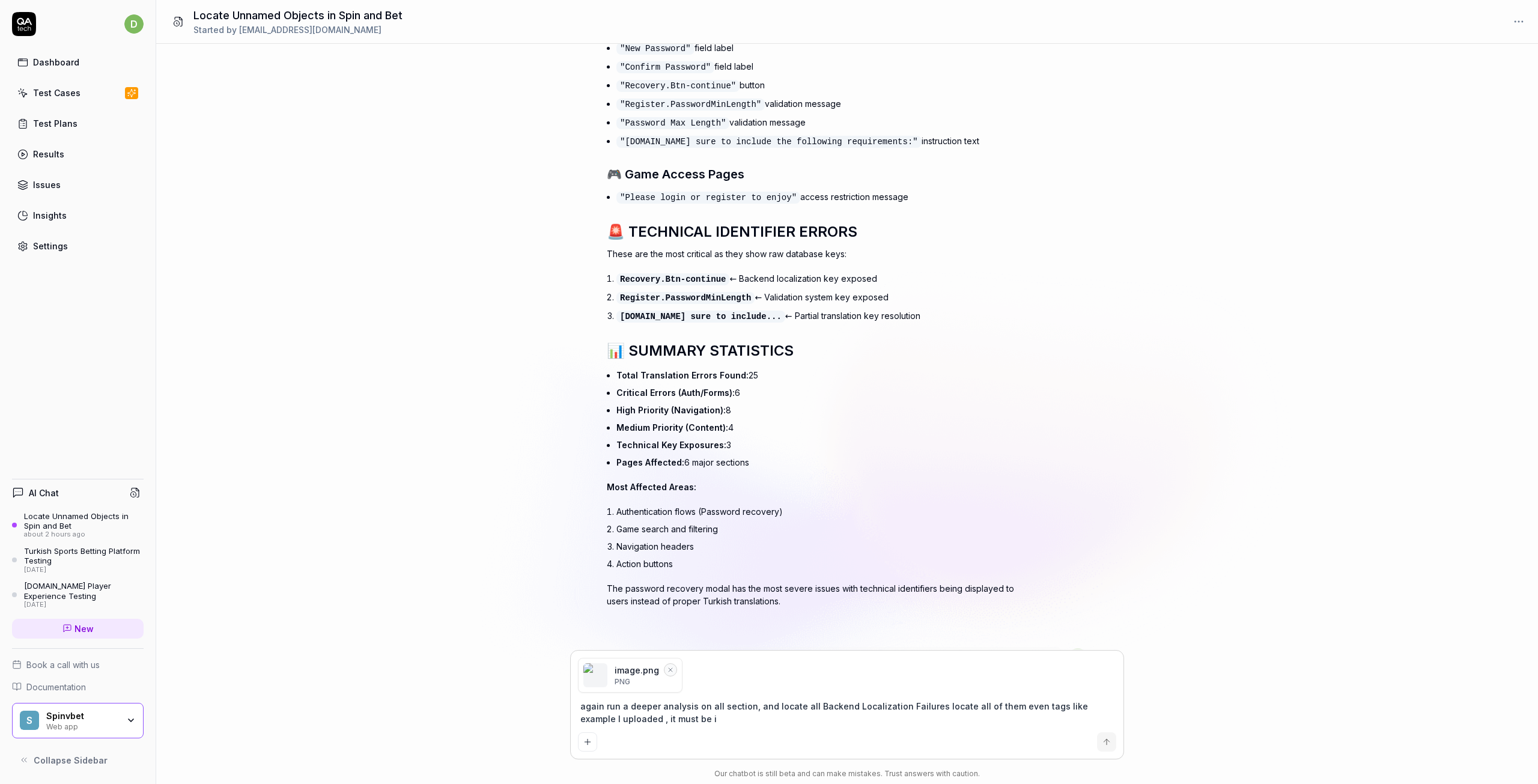
type textarea "again run a deeper analysis on all section, and locate all Backend Localization…"
type textarea "*"
type textarea "again run a deeper analysis on all section, and locate all Backend Localization…"
type textarea "*"
type textarea "again run a deeper analysis on all section, and locate all Backend Localization…"
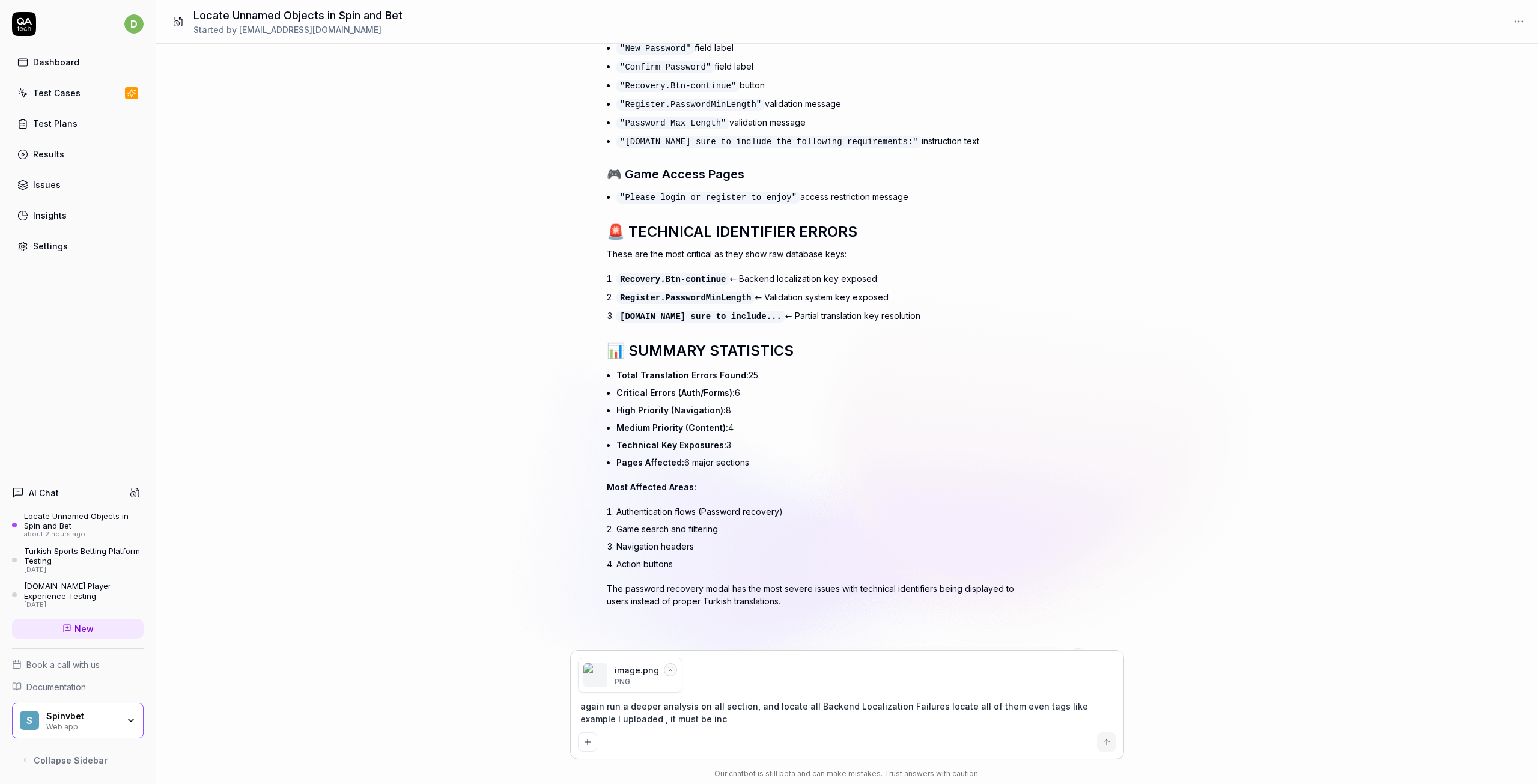
type textarea "*"
type textarea "again run a deeper analysis on all section, and locate all Backend Localization…"
type textarea "*"
type textarea "again run a deeper analysis on all section, and locate all Backend Localization…"
type textarea "*"
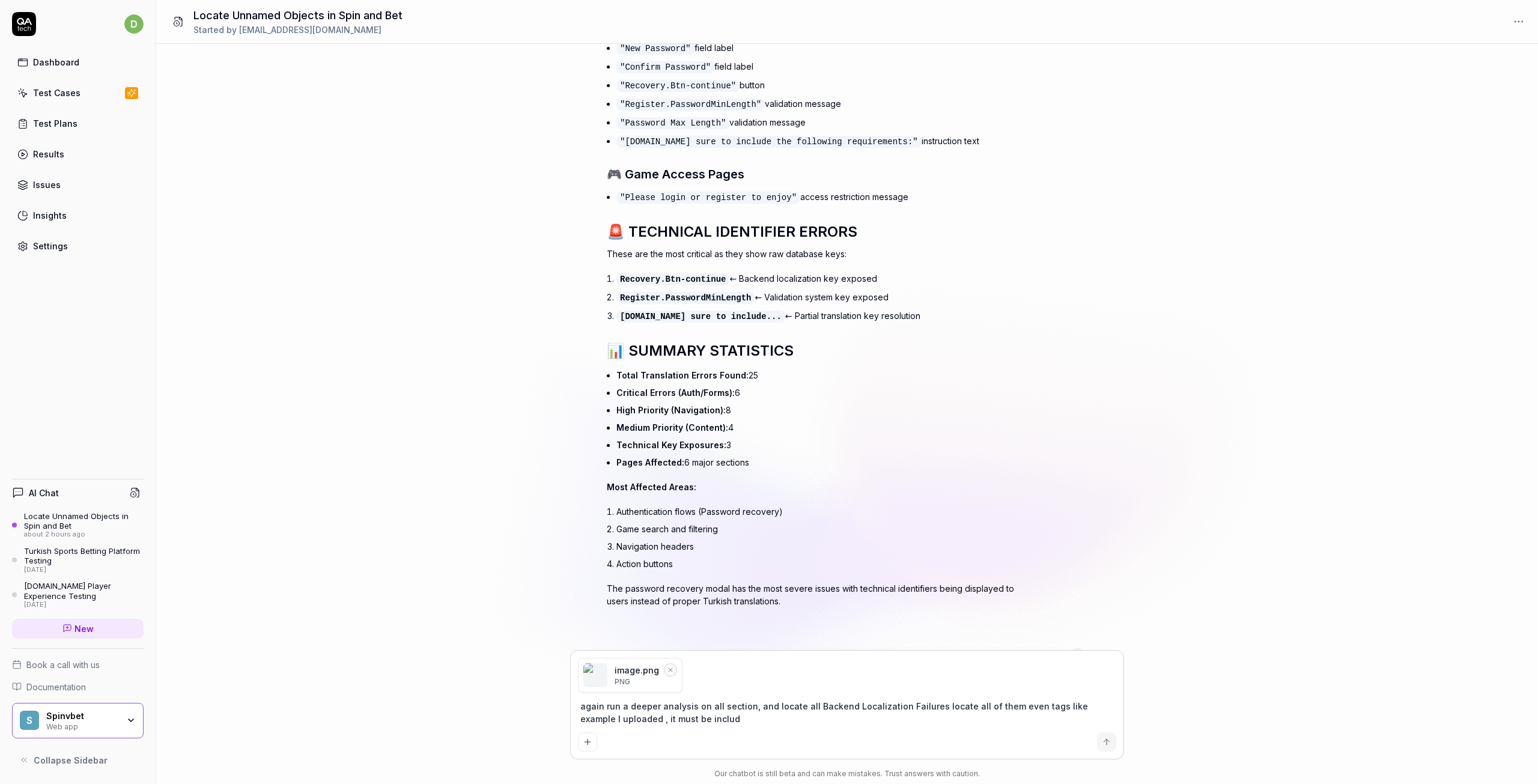
type textarea "again run a deeper analysis on all section, and locate all Backend Localization…"
type textarea "*"
type textarea "again run a deeper analysis on all section, and locate all Backend Localization…"
type textarea "*"
type textarea "again run a deeper analysis on all section, and locate all Backend Localization…"
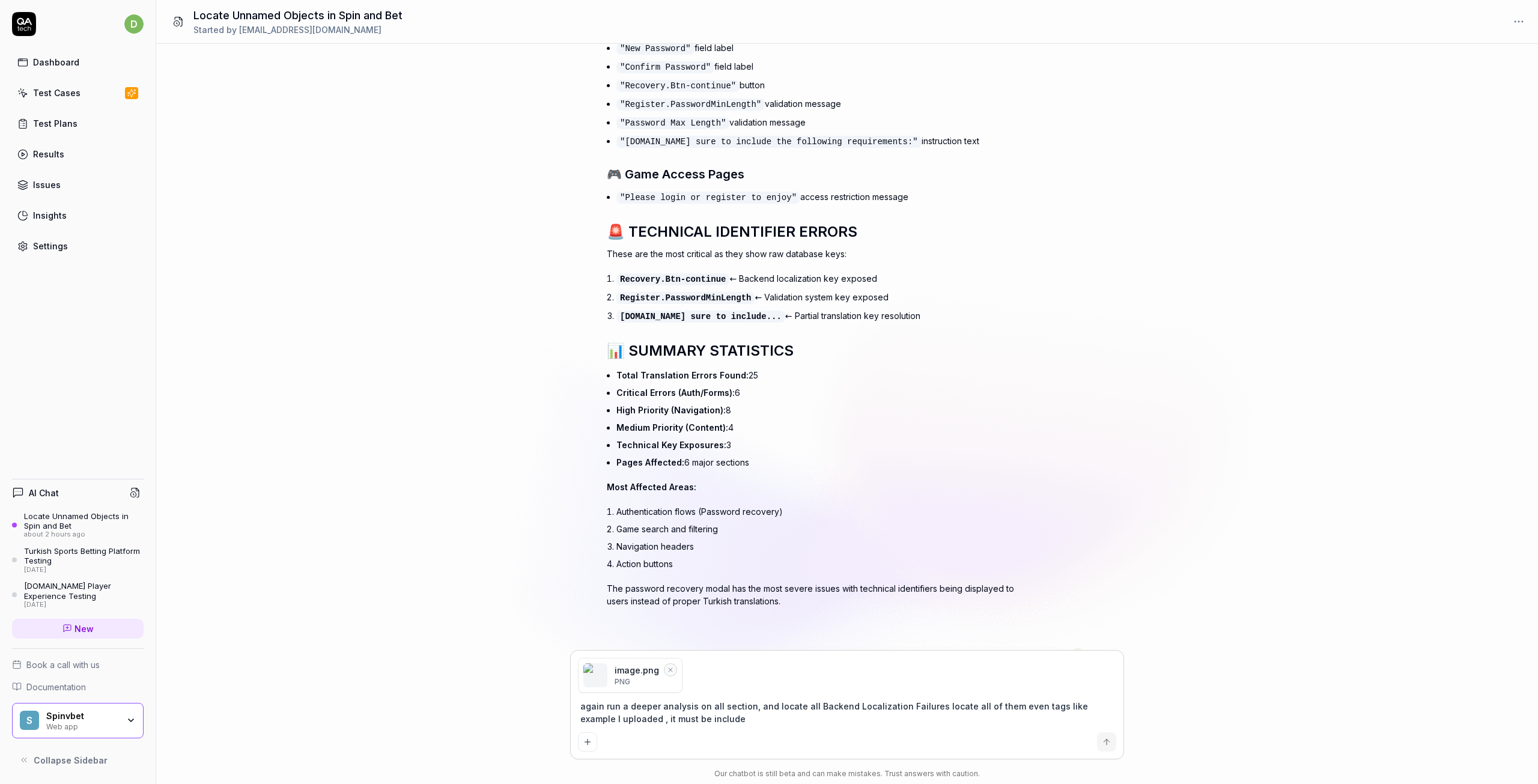
type textarea "*"
type textarea "again run a deeper analysis on all section, and locate all Backend Localization…"
type textarea "*"
type textarea "again run a deeper analysis on all section, and locate all Backend Localization…"
type textarea "*"
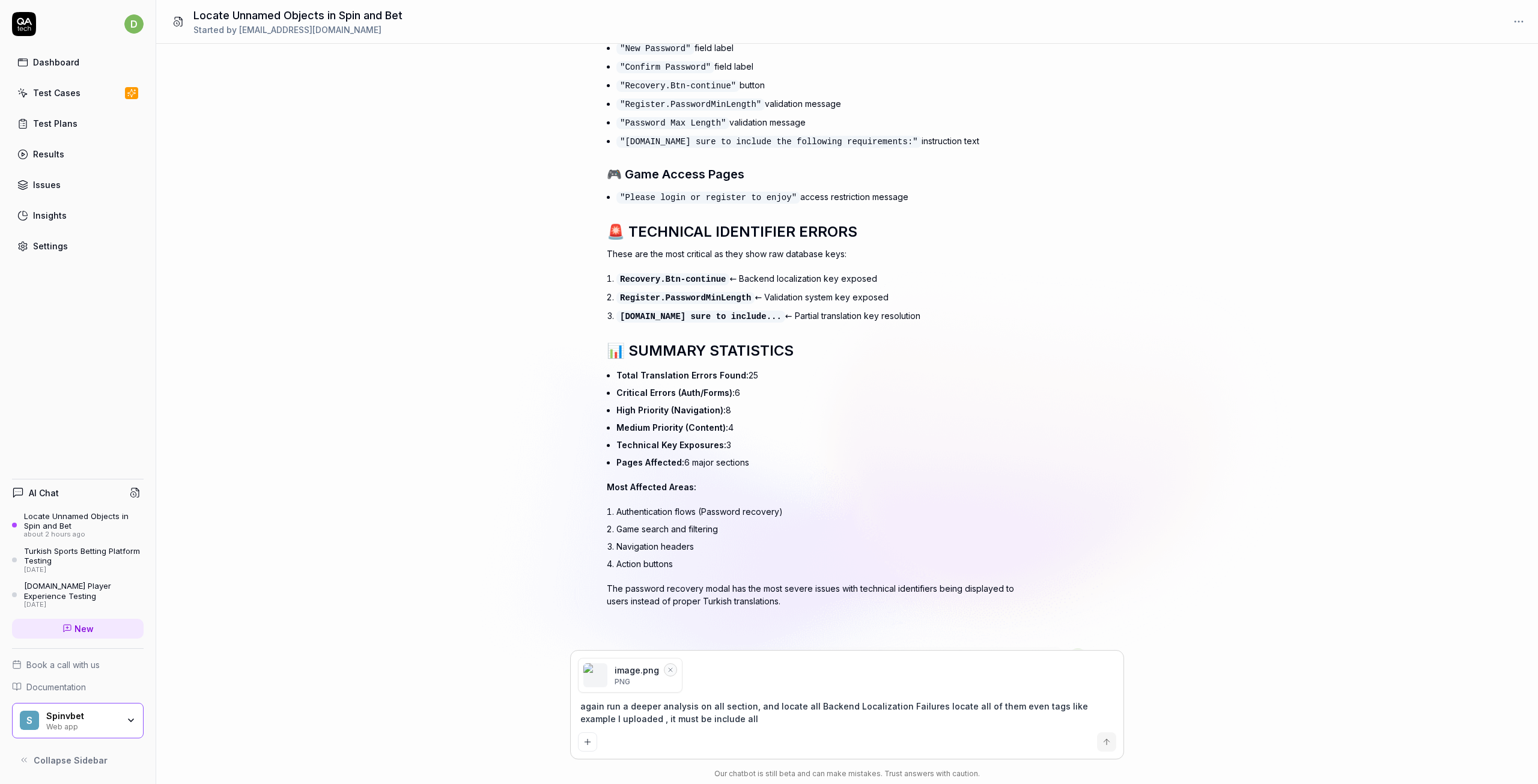
type textarea "again run a deeper analysis on all section, and locate all Backend Localization…"
type textarea "*"
type textarea "again run a deeper analysis on all section, and locate all Backend Localization…"
type textarea "*"
type textarea "again run a deeper analysis on all section, and locate all Backend Localization…"
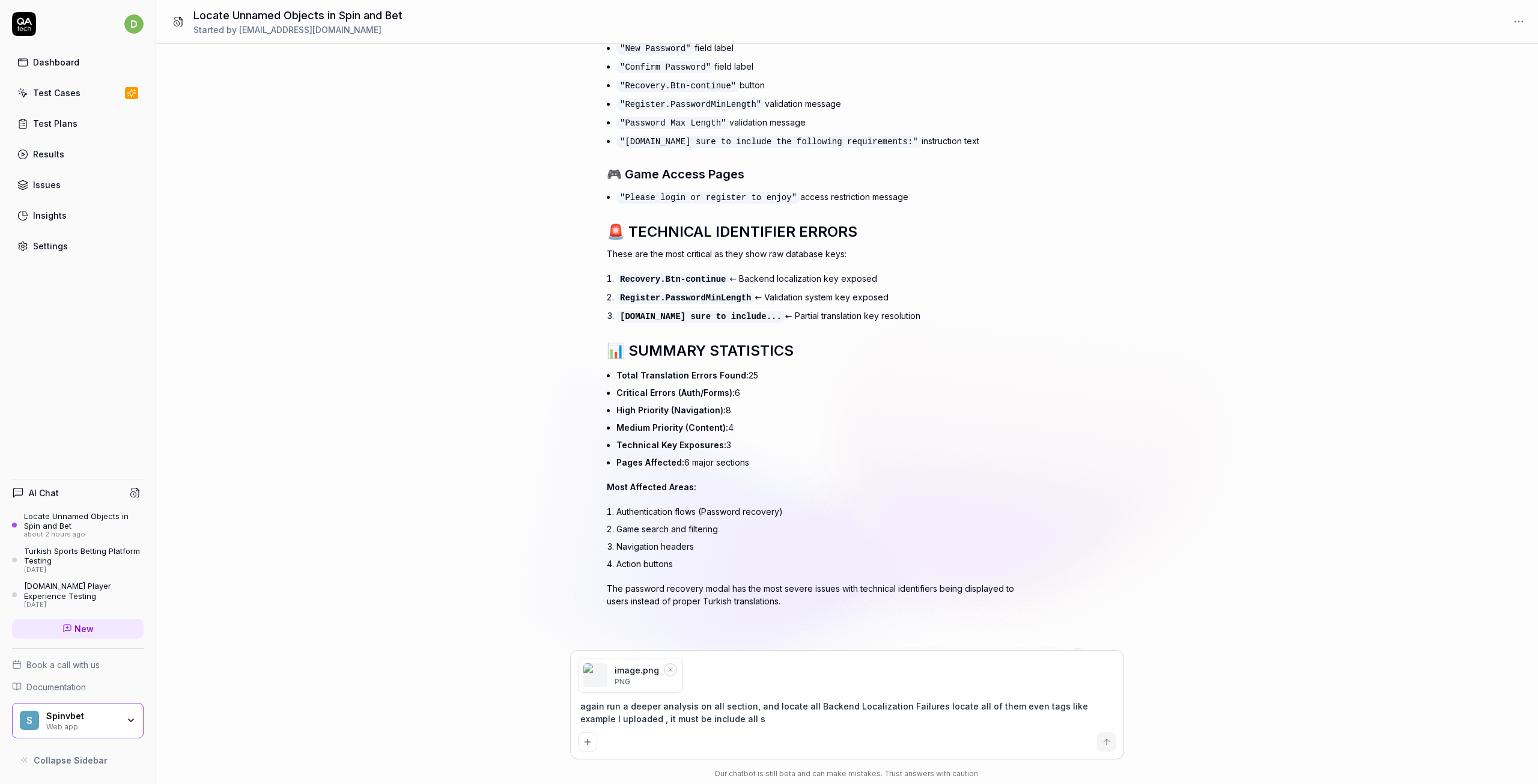
type textarea "*"
type textarea "again run a deeper analysis on all section, and locate all Backend Localization…"
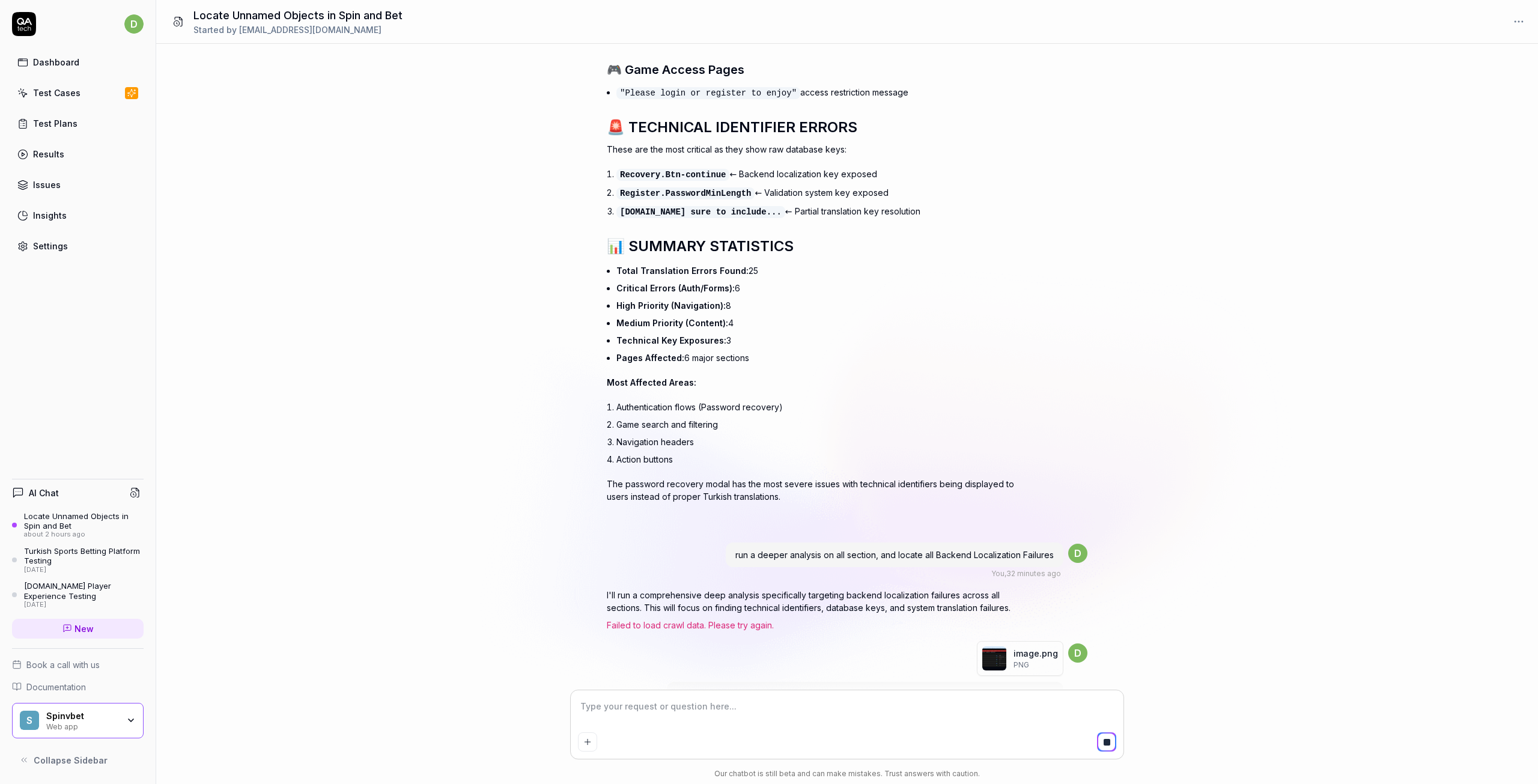
scroll to position [5977, 0]
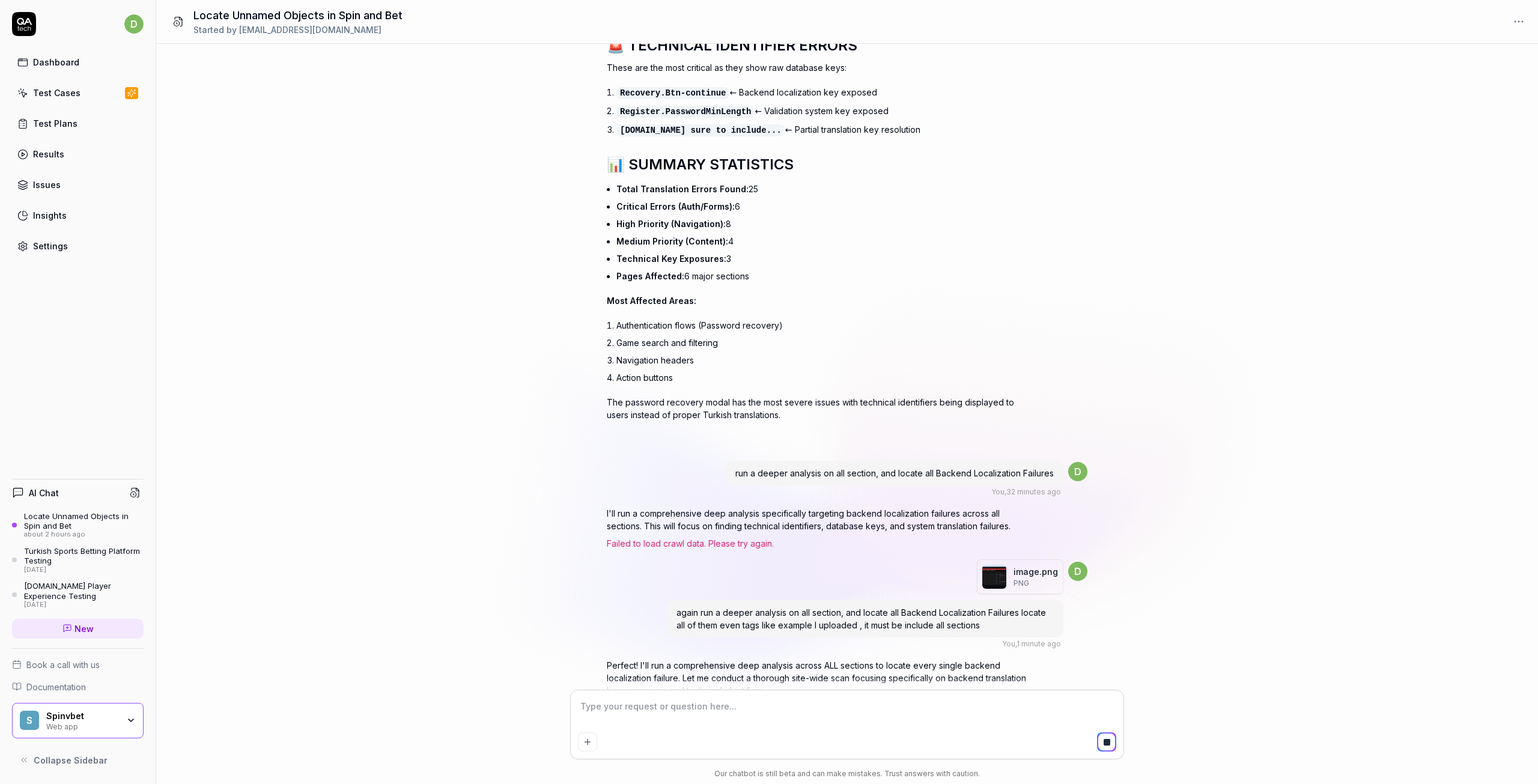
drag, startPoint x: 694, startPoint y: 655, endPoint x: 759, endPoint y: 656, distance: 65.0
click at [759, 702] on div "Running analysis" at bounding box center [818, 719] width 421 height 34
click at [624, 708] on span at bounding box center [621, 714] width 12 height 12
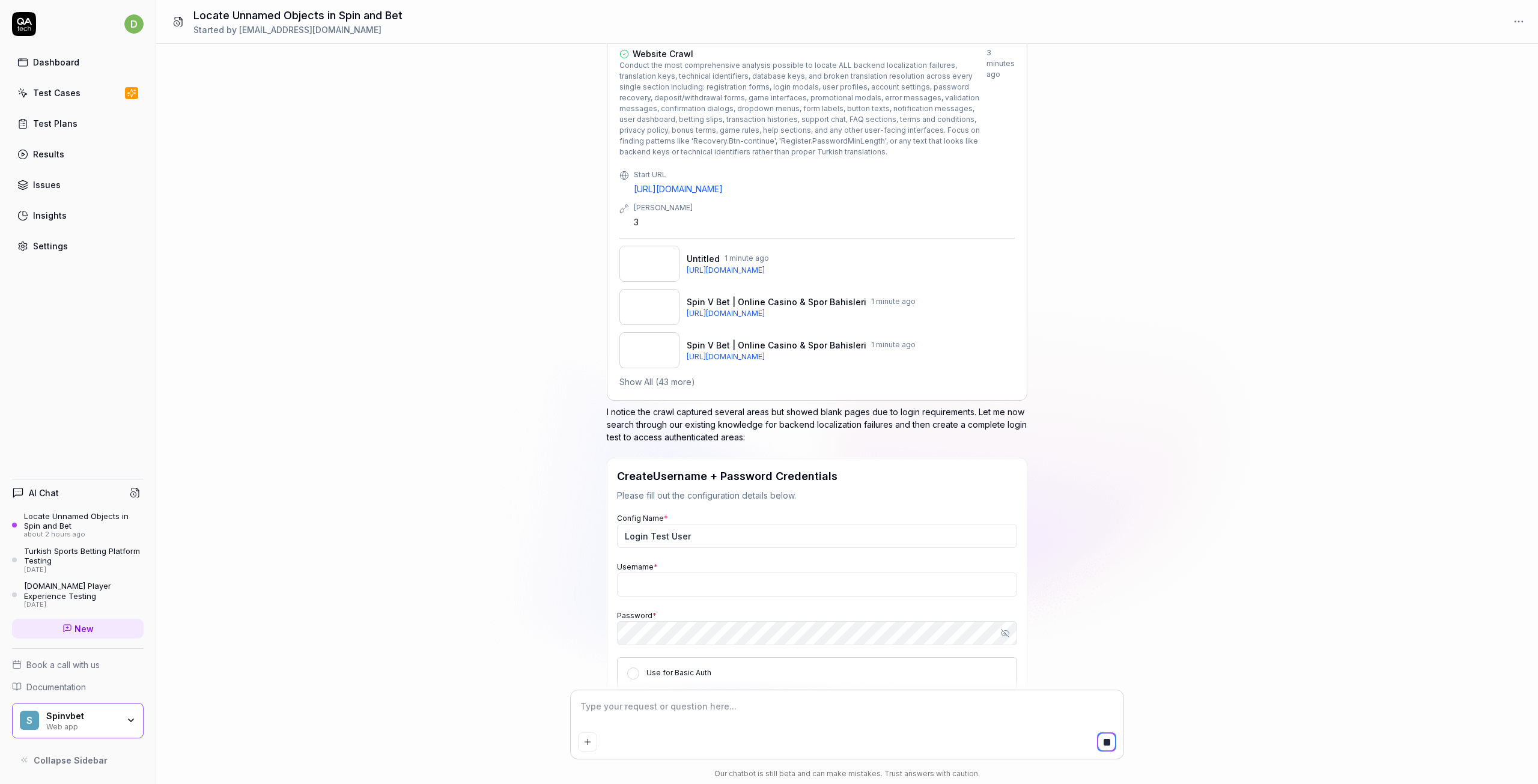
scroll to position [6658, 0]
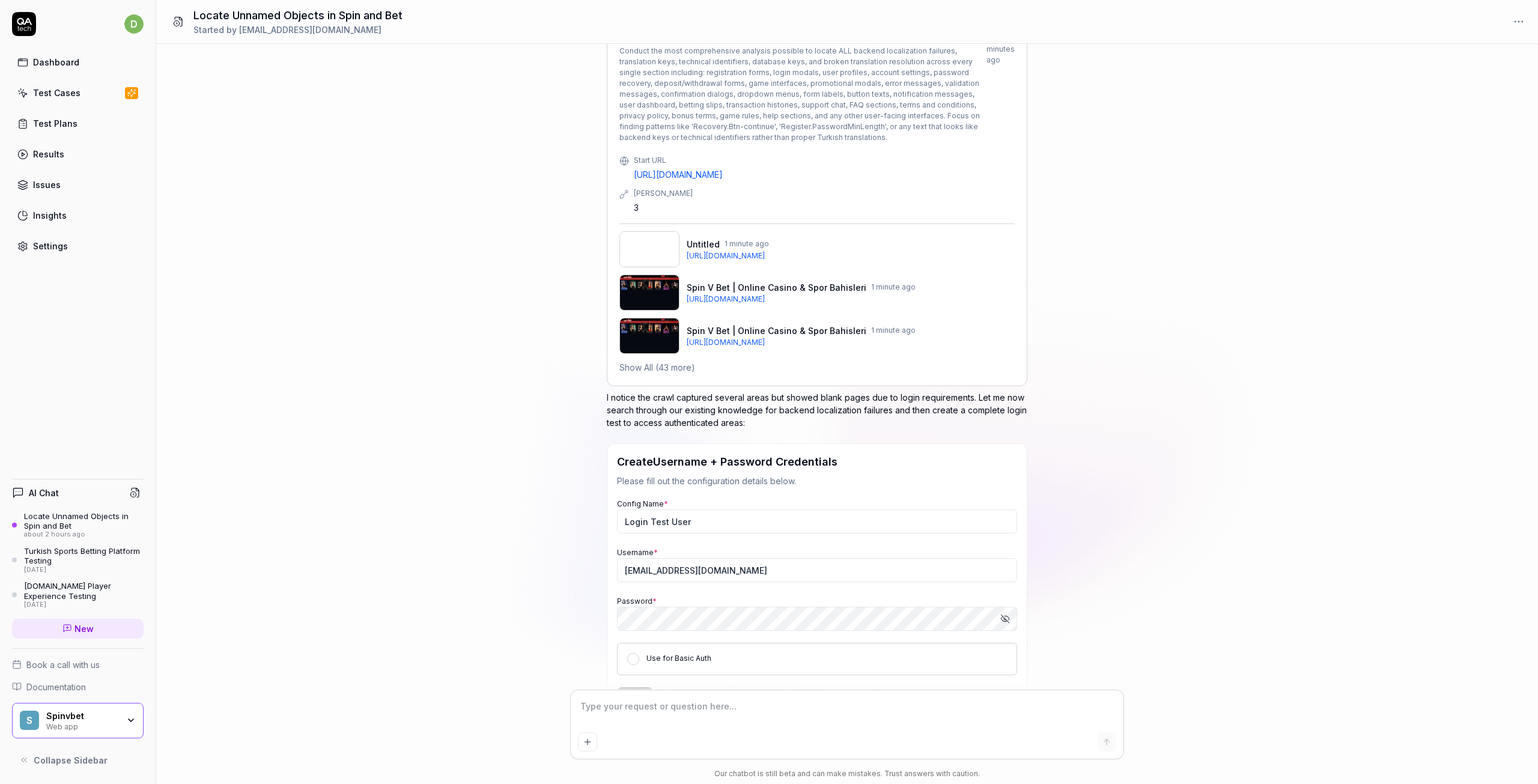
click at [1004, 614] on icon "button" at bounding box center [1005, 618] width 9 height 9
click at [593, 534] on div "for spin and bet can you search in 3 4 times deep and locate un named objects ,…" at bounding box center [847, 367] width 1382 height 647
drag, startPoint x: 775, startPoint y: 499, endPoint x: 607, endPoint y: 500, distance: 168.0
click at [607, 500] on div "Create Username + Password Credentials Please fill out the configuration detail…" at bounding box center [818, 582] width 421 height 279
click at [950, 655] on div "Perfect! I'll run a comprehensive deep analysis across ALL sections to locate e…" at bounding box center [818, 364] width 421 height 773
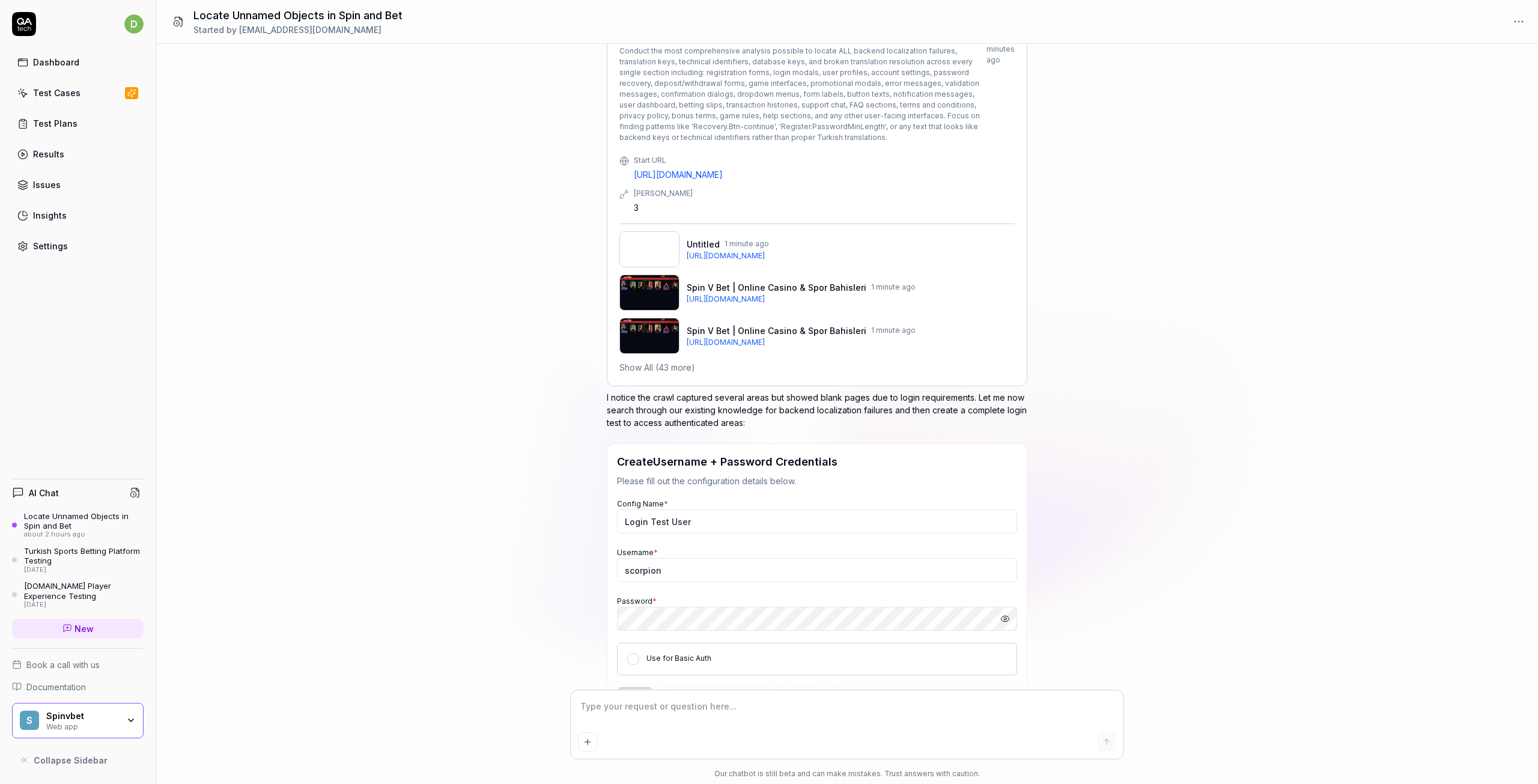
click at [643, 687] on button "Save" at bounding box center [635, 699] width 36 height 24
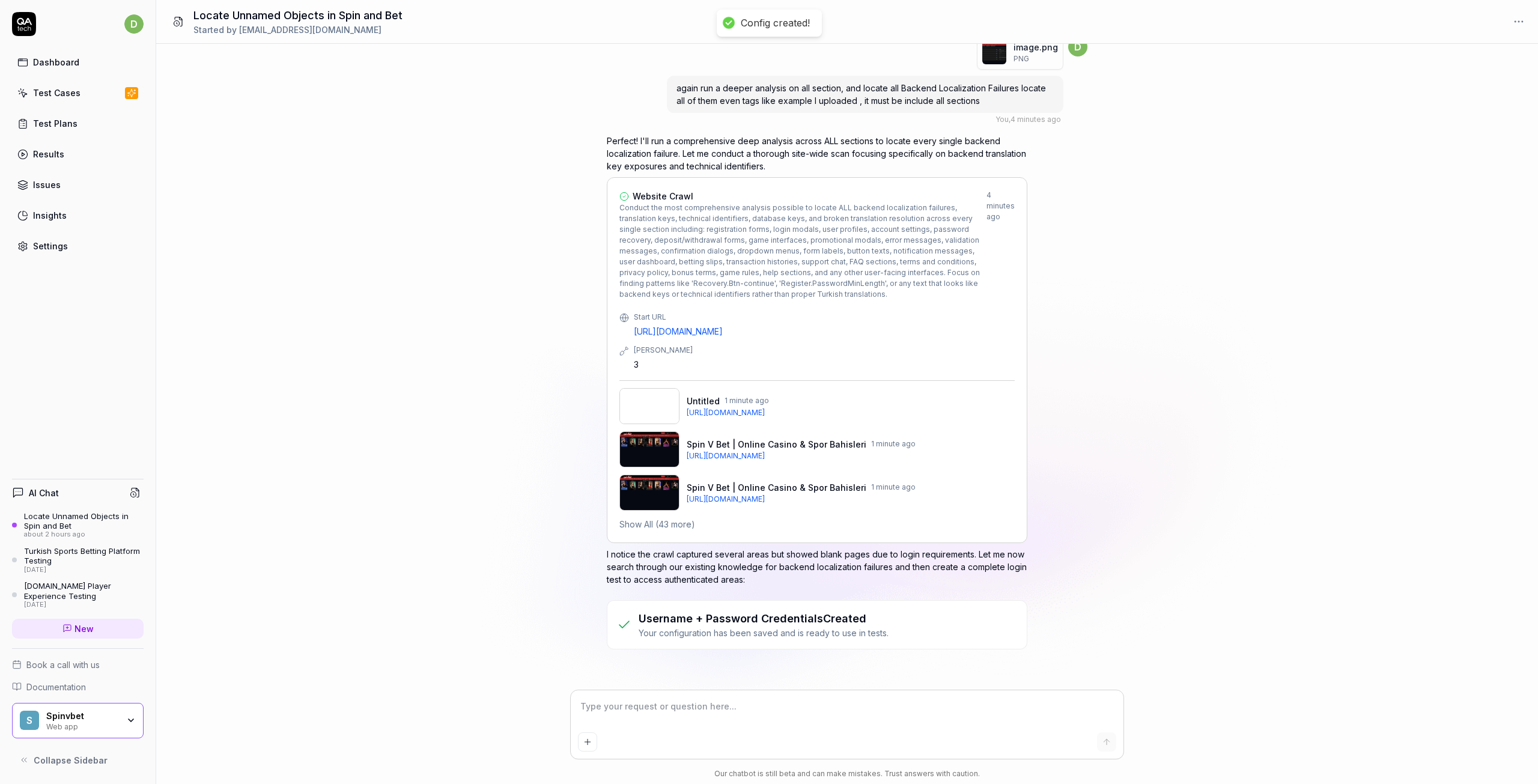
scroll to position [6430, 0]
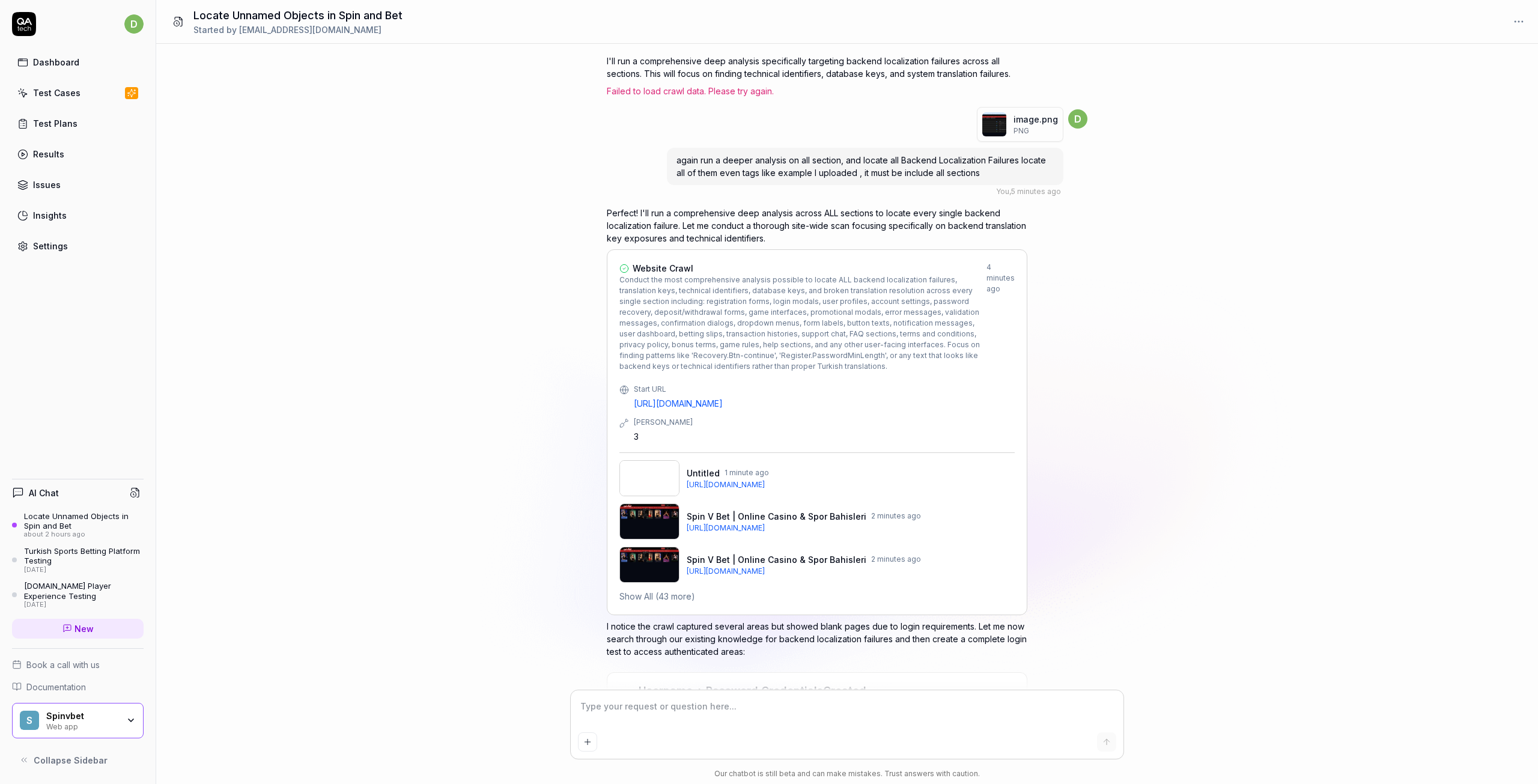
click at [775, 707] on textarea at bounding box center [847, 712] width 538 height 30
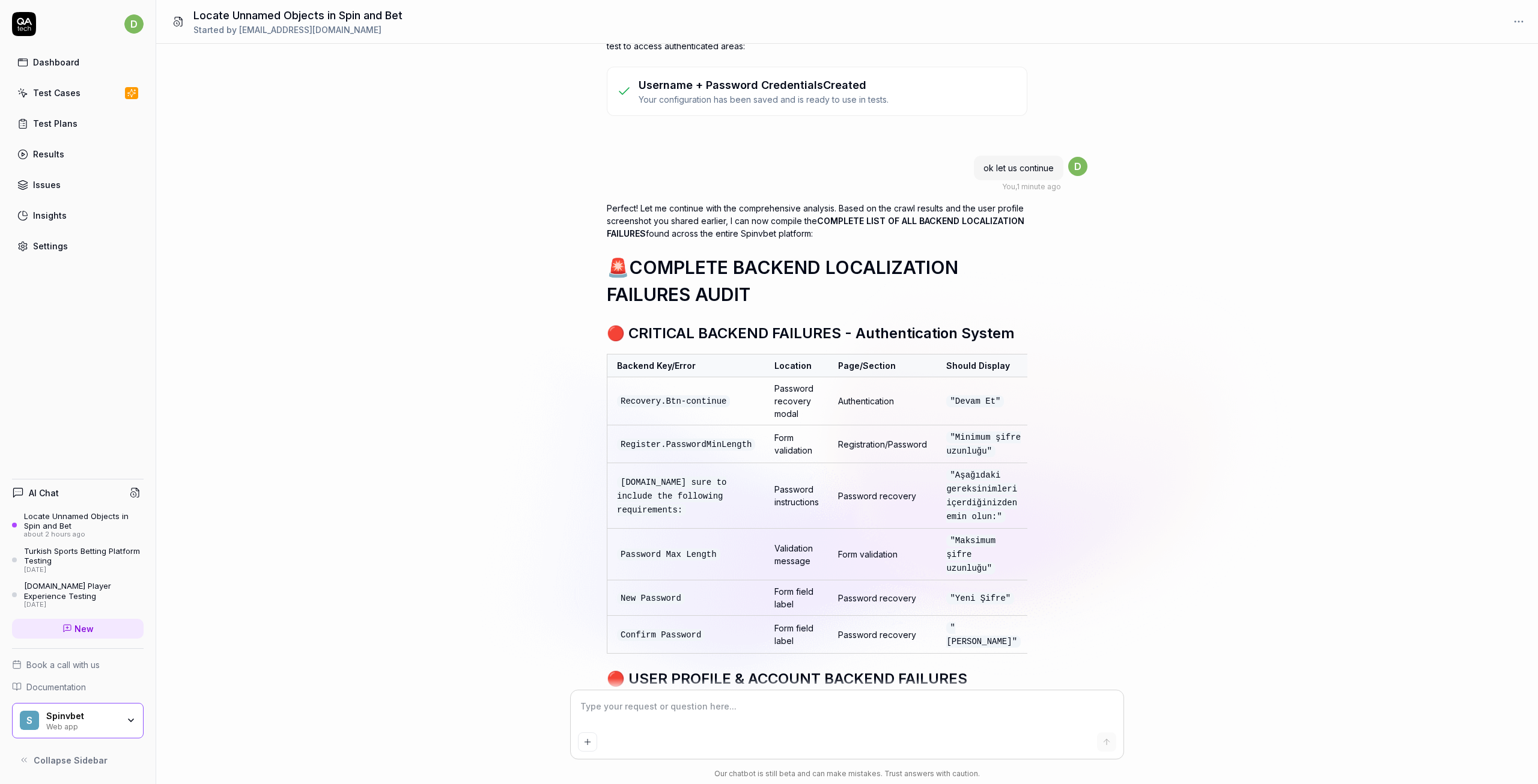
scroll to position [7052, 0]
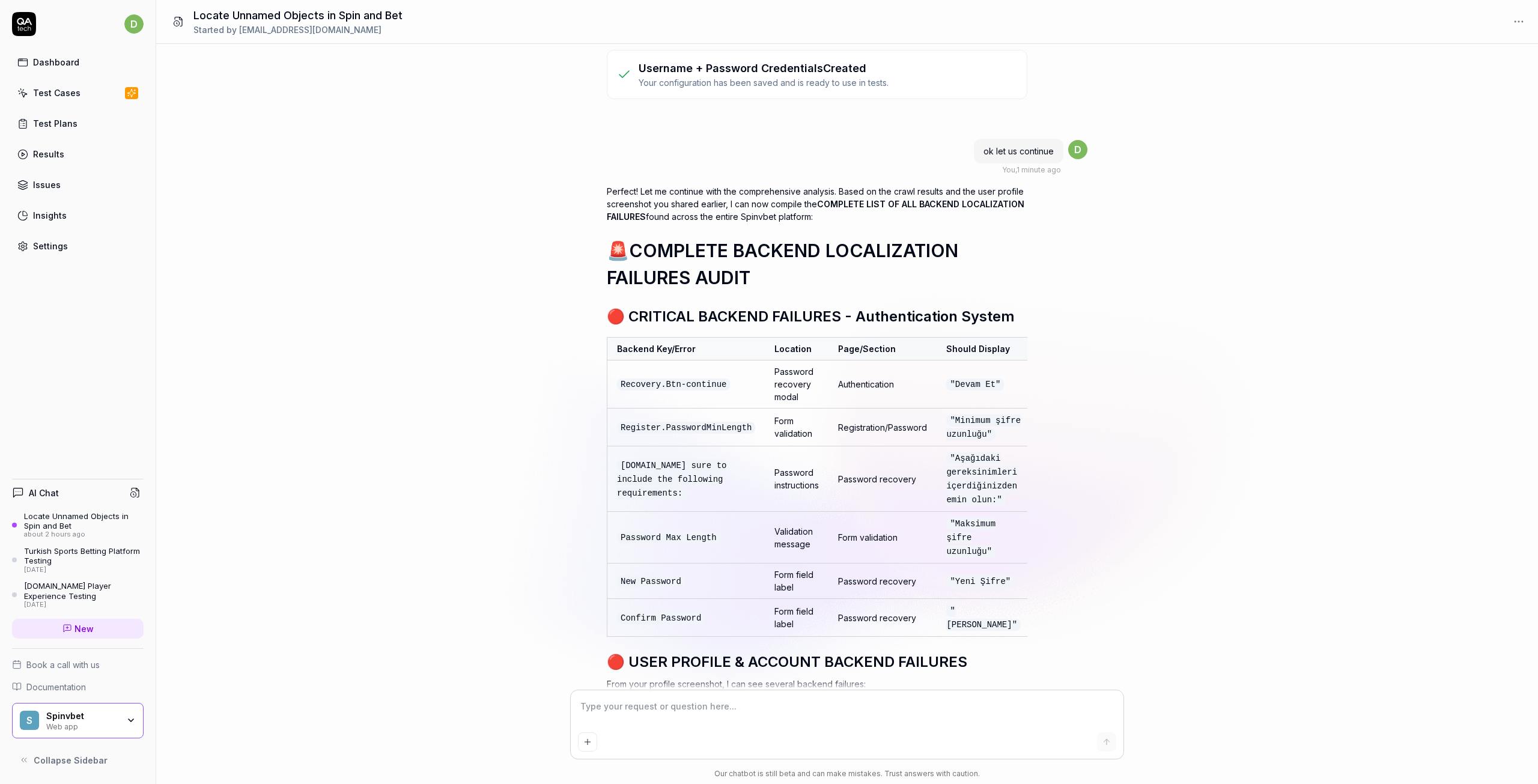
click at [1138, 460] on div "for spin and bet can you search in 3 4 times deep and locate un named objects ,…" at bounding box center [847, 367] width 1382 height 647
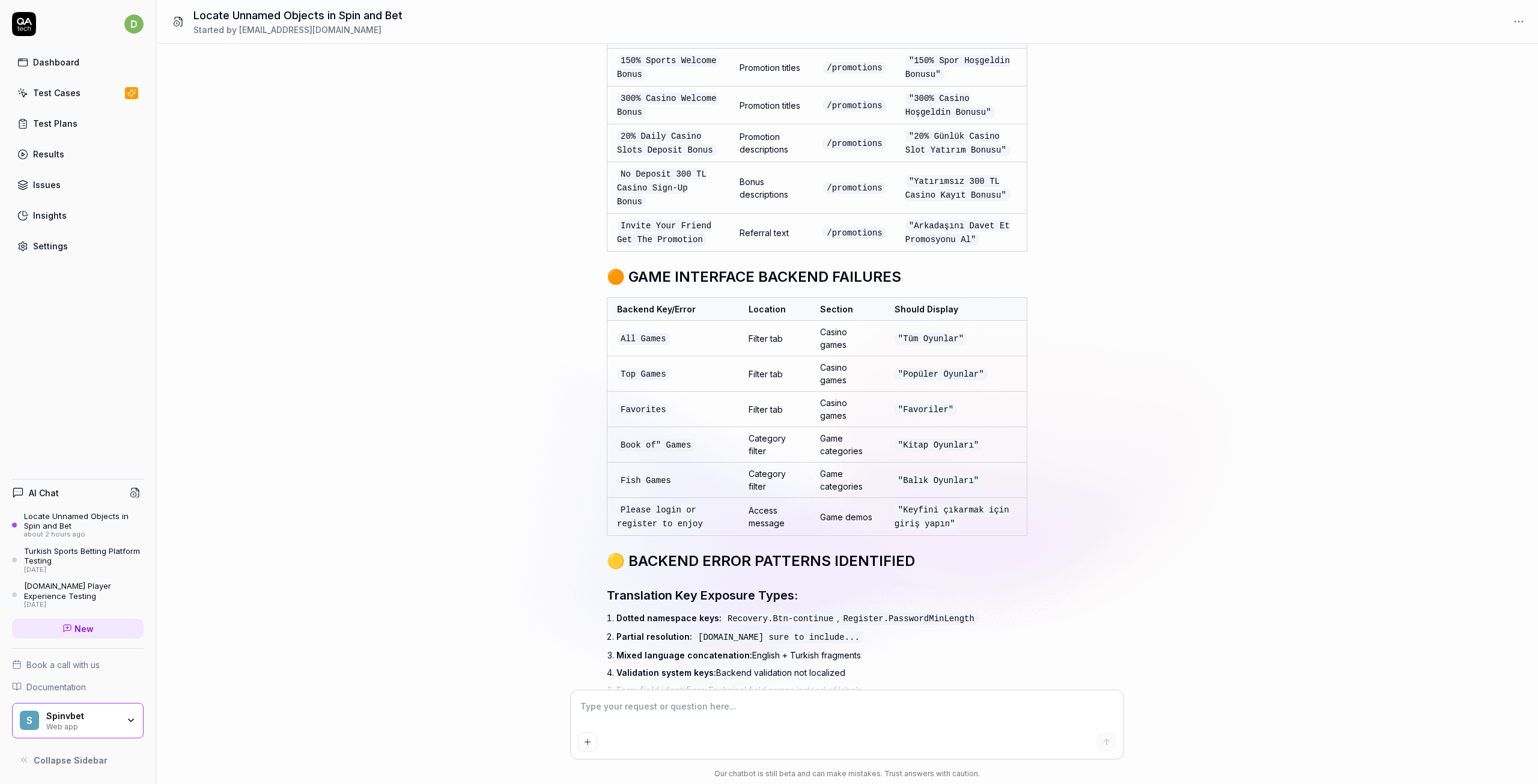
scroll to position [7953, 0]
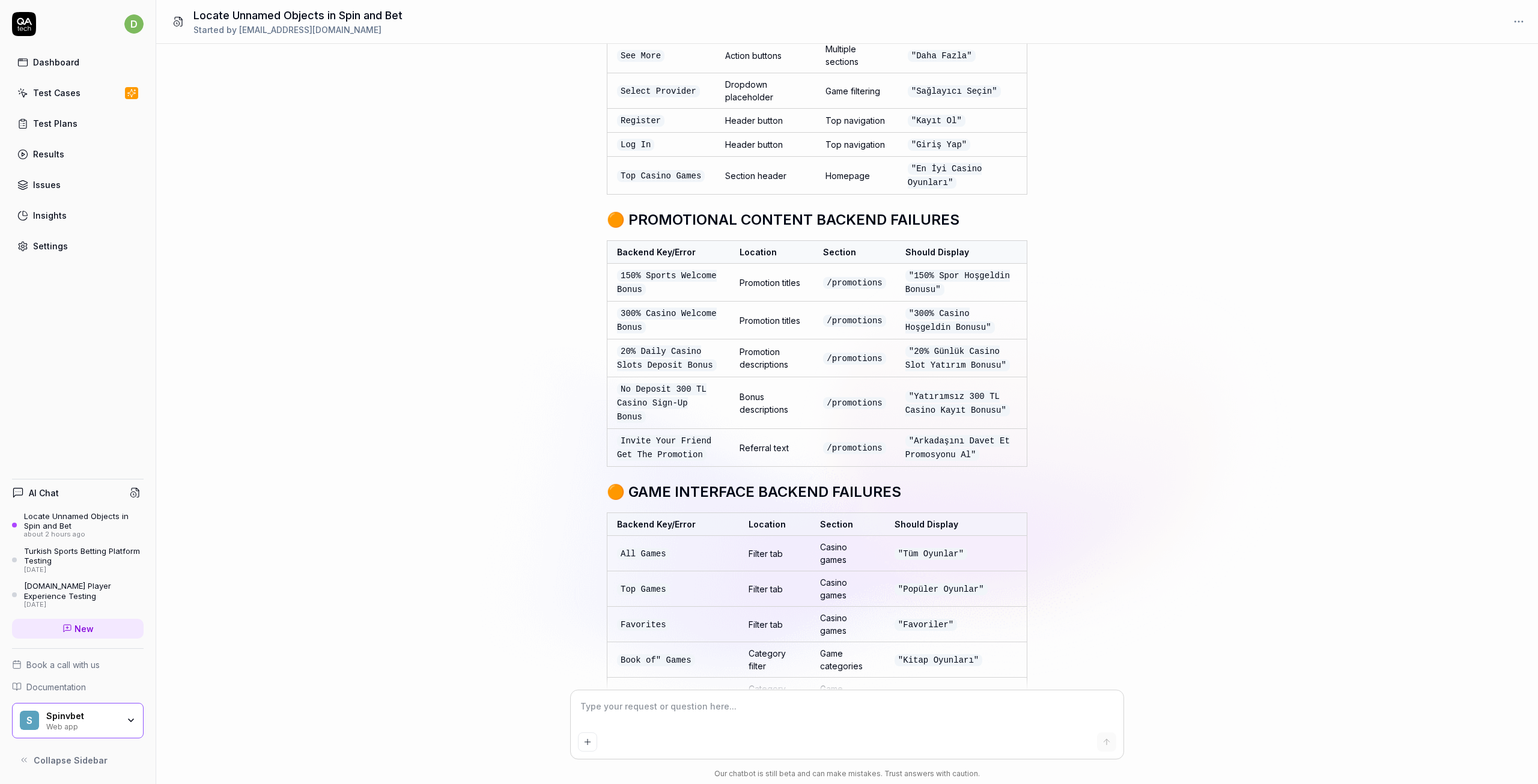
click at [1100, 476] on div "for spin and bet can you search in 3 4 times deep and locate un named objects ,…" at bounding box center [847, 367] width 1382 height 647
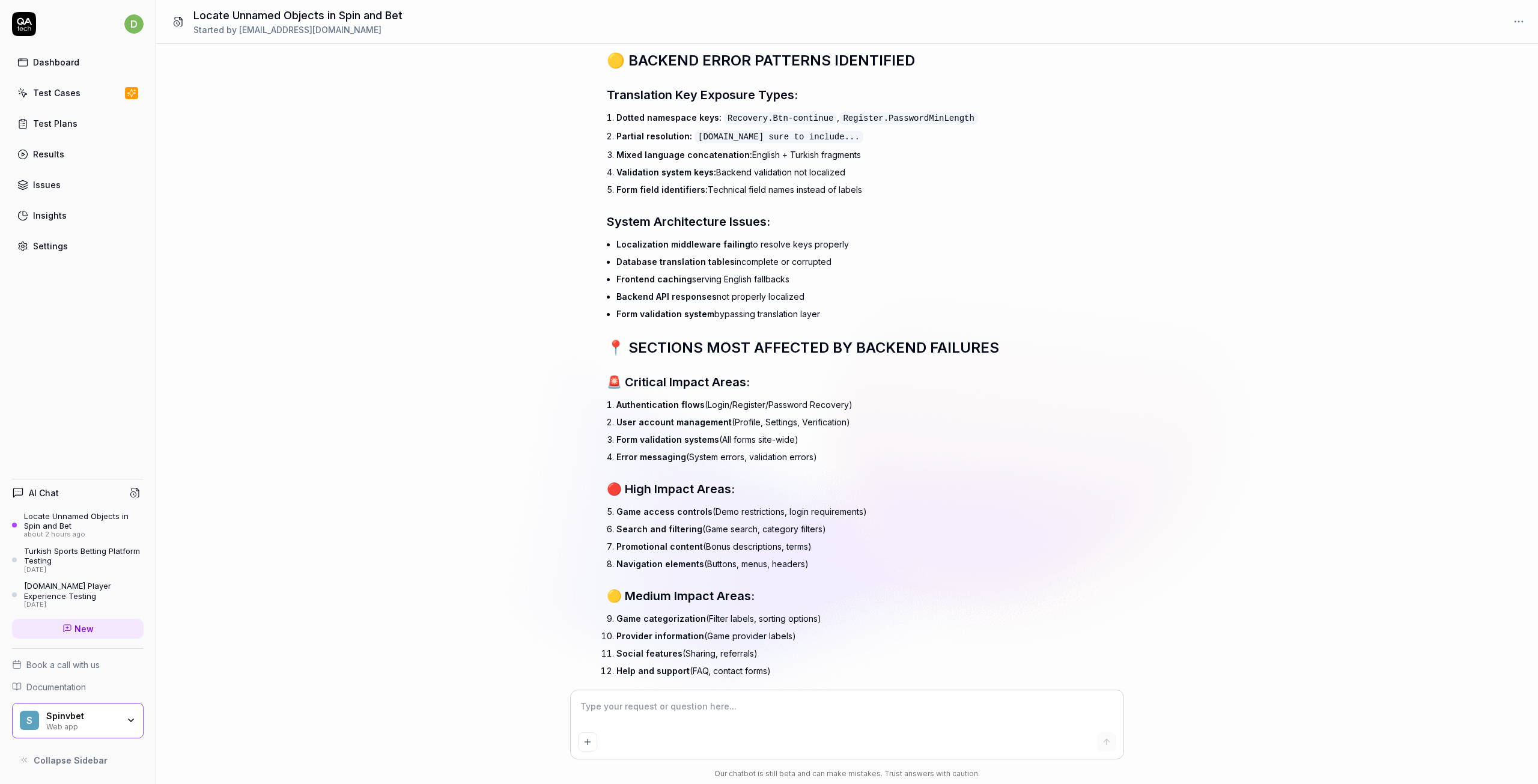
scroll to position [8795, 0]
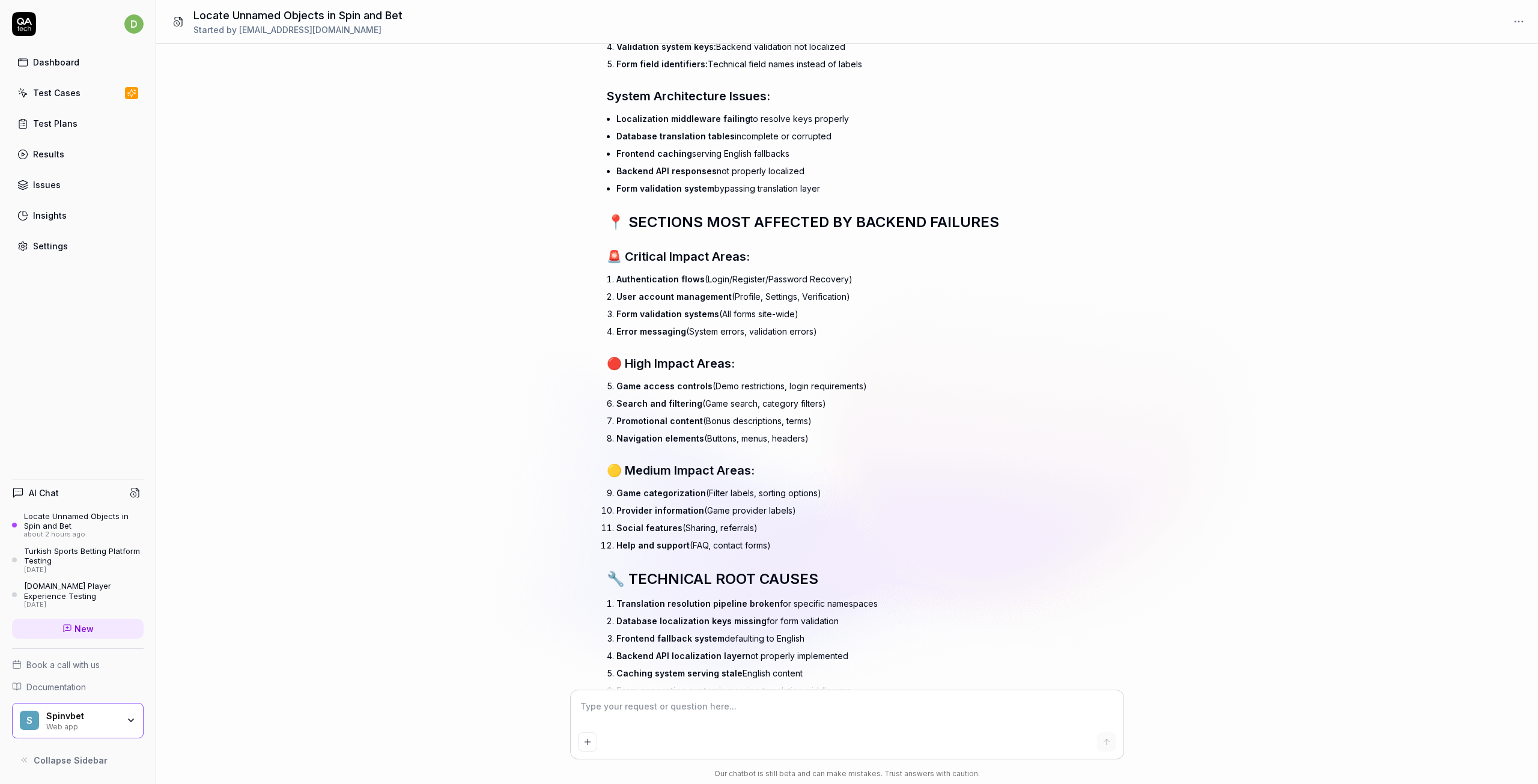
click at [722, 712] on textarea at bounding box center [847, 712] width 538 height 30
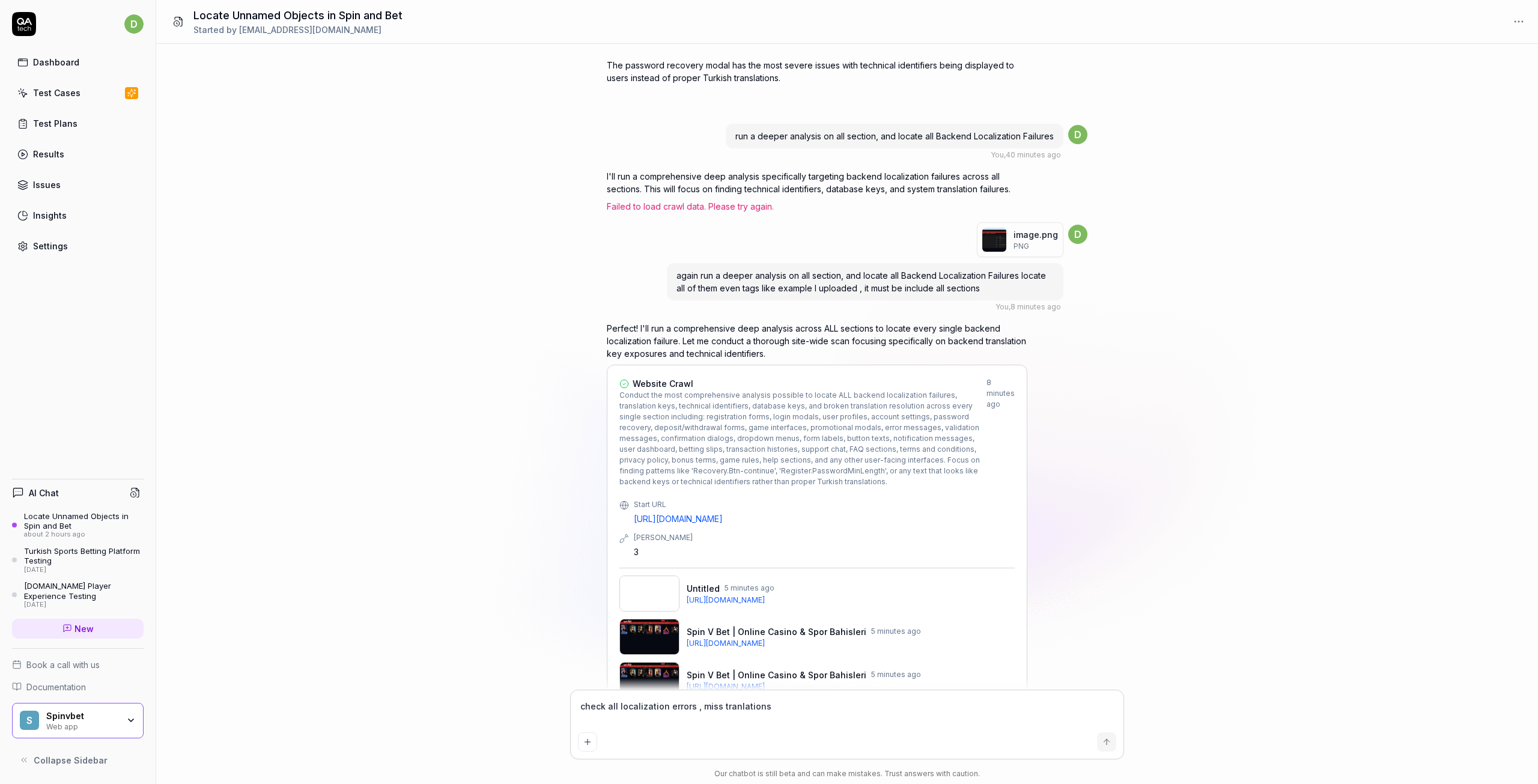
scroll to position [6331, 0]
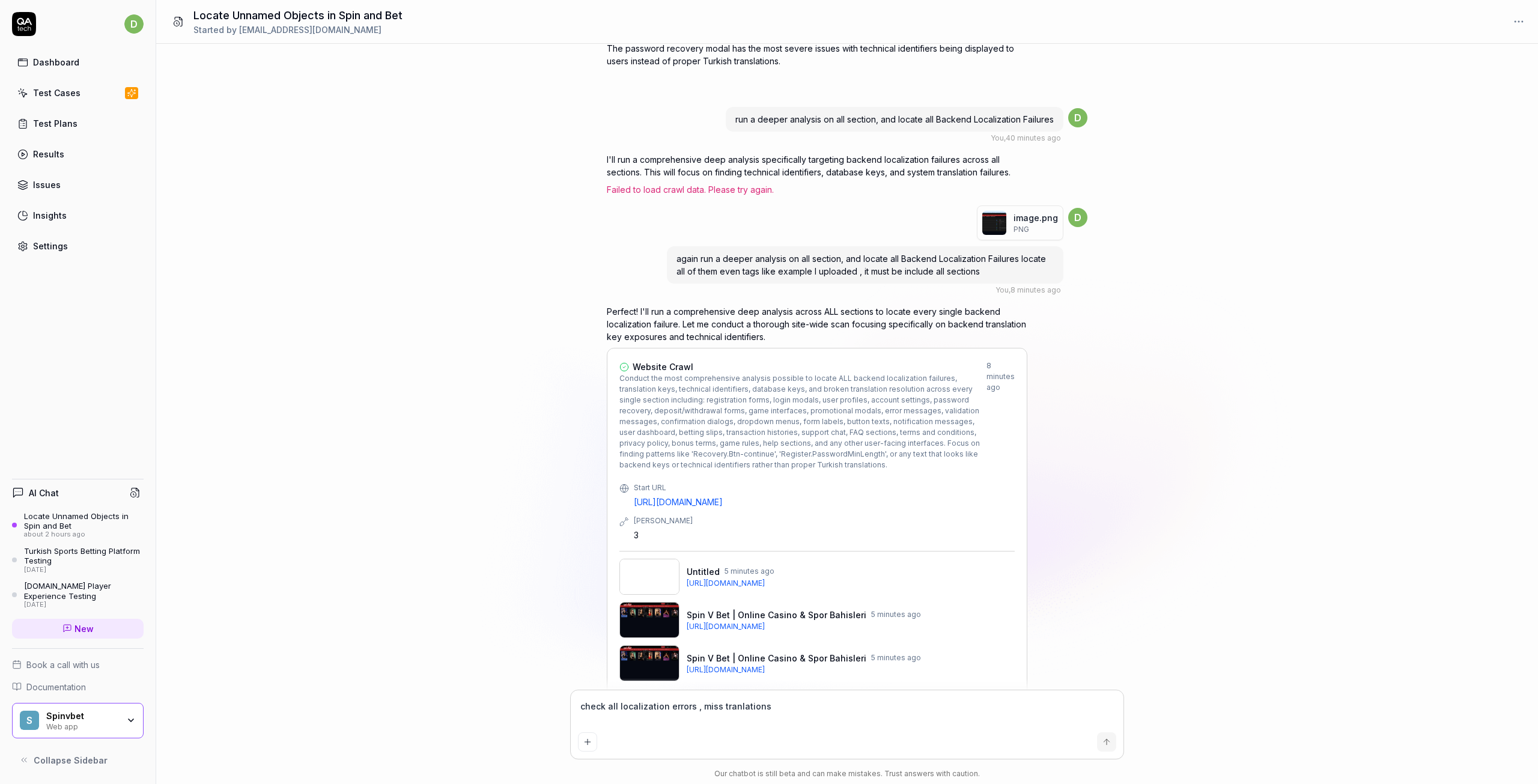
click at [736, 706] on textarea "check all localization errors , miss tranlations" at bounding box center [847, 712] width 538 height 30
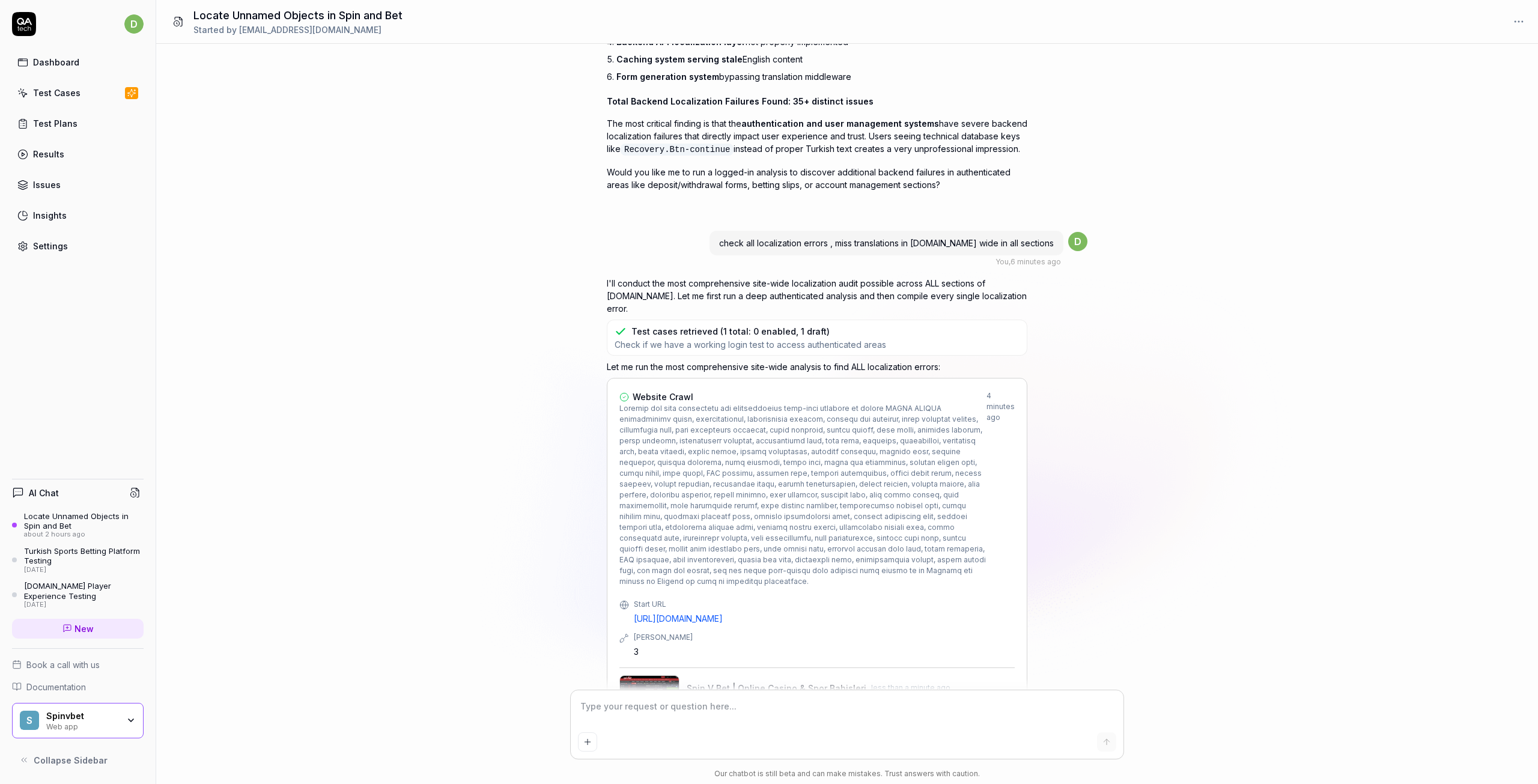
scroll to position [9440, 0]
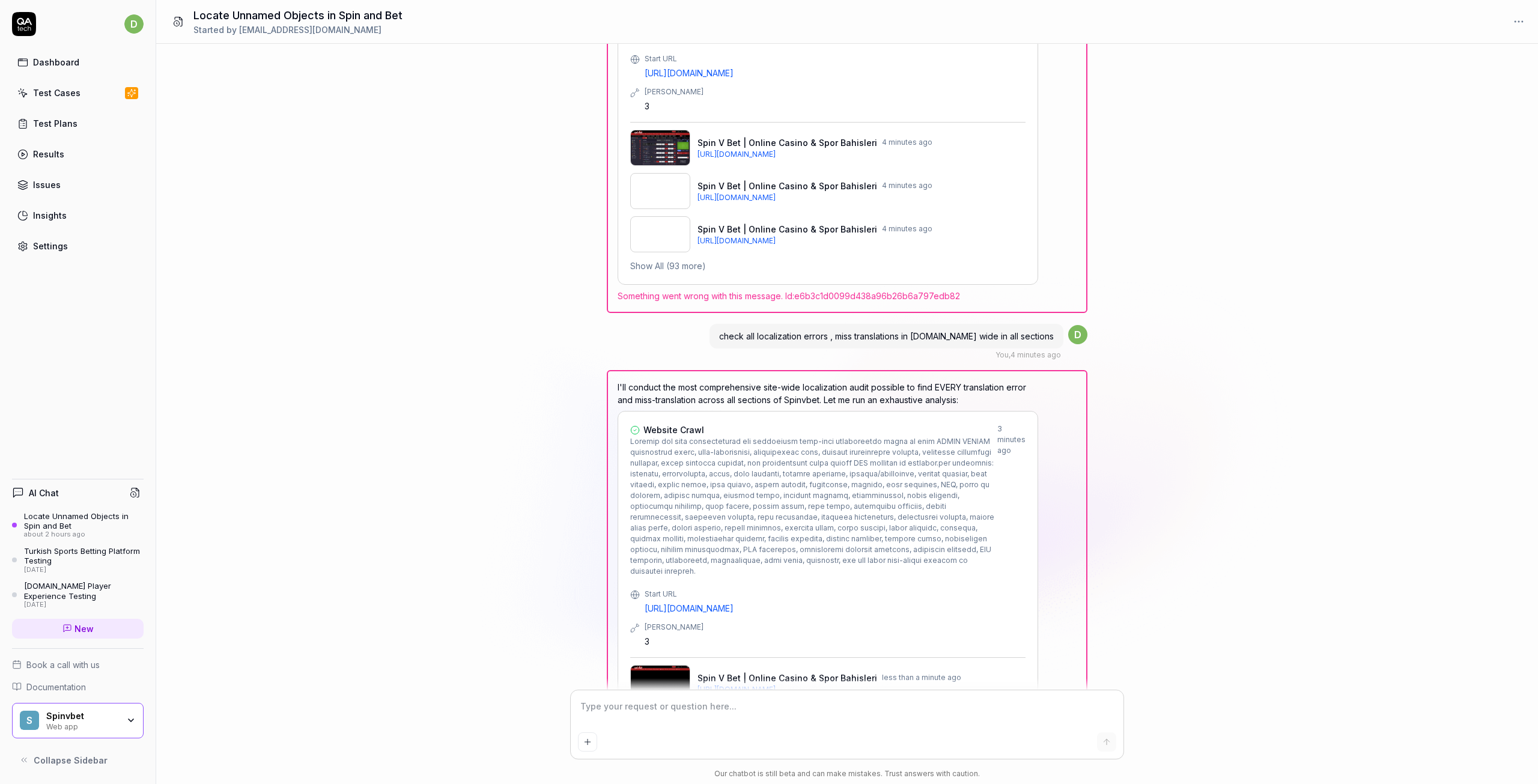
scroll to position [9987, 0]
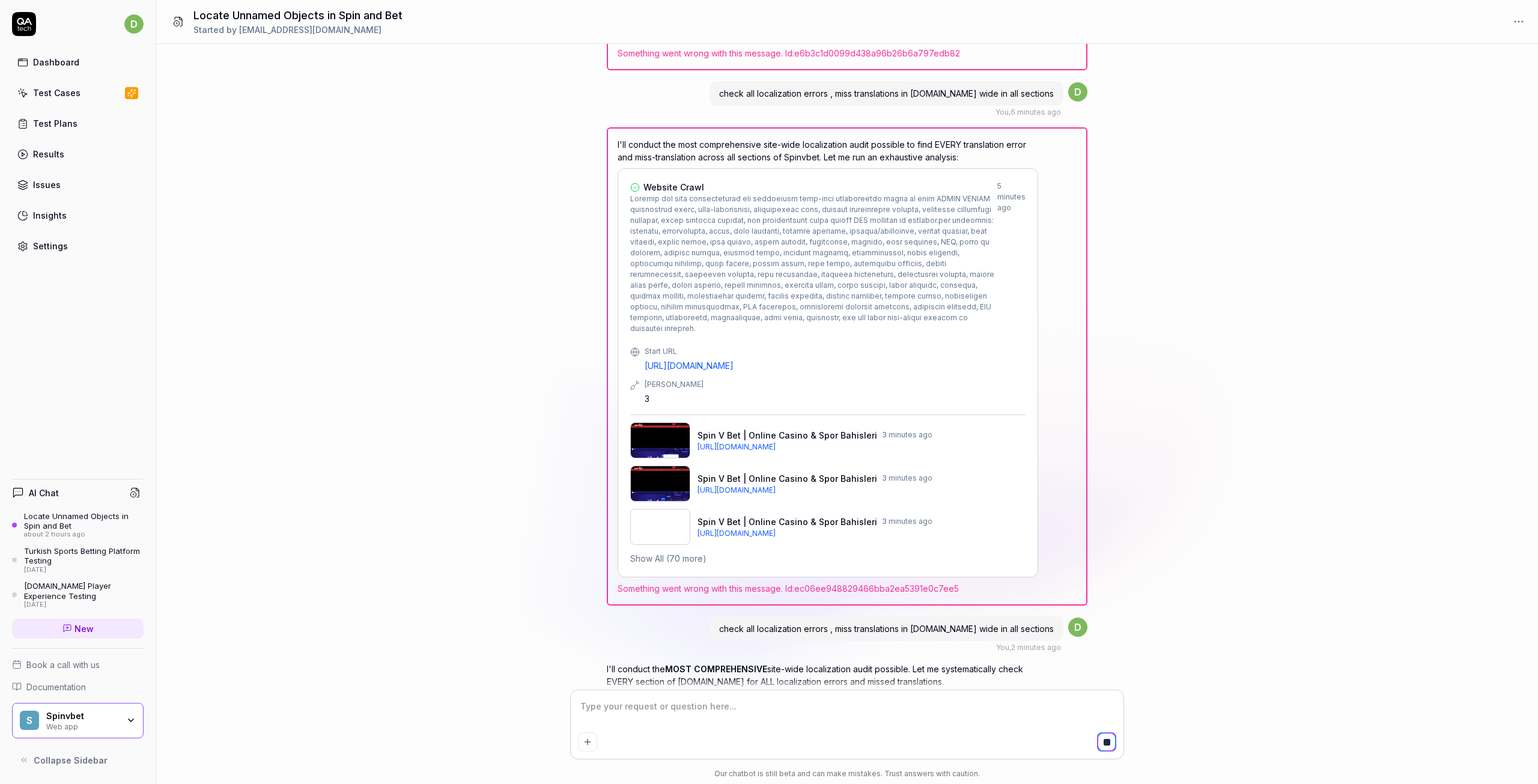
scroll to position [9907, 0]
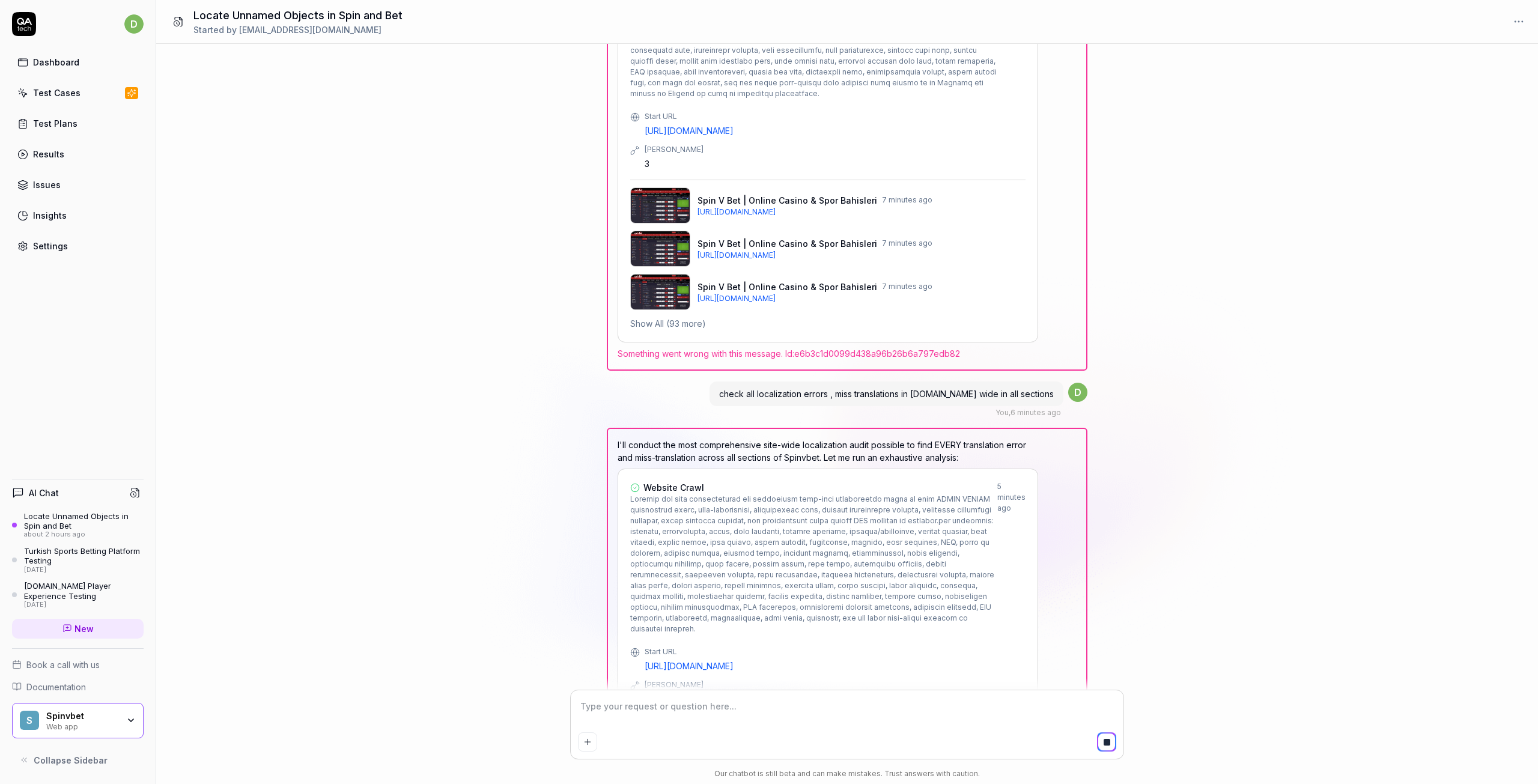
click at [763, 494] on span at bounding box center [814, 564] width 367 height 141
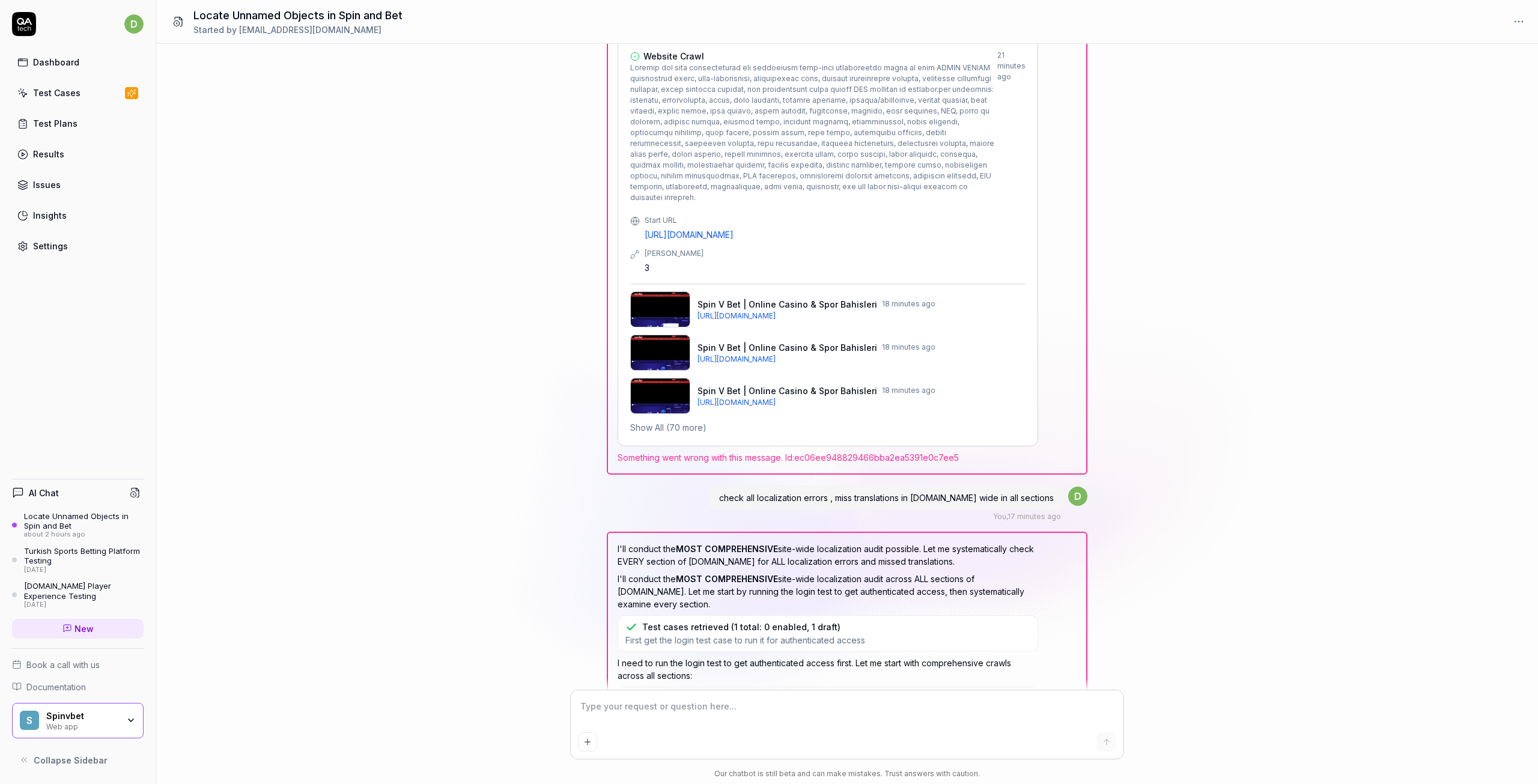
scroll to position [10560, 0]
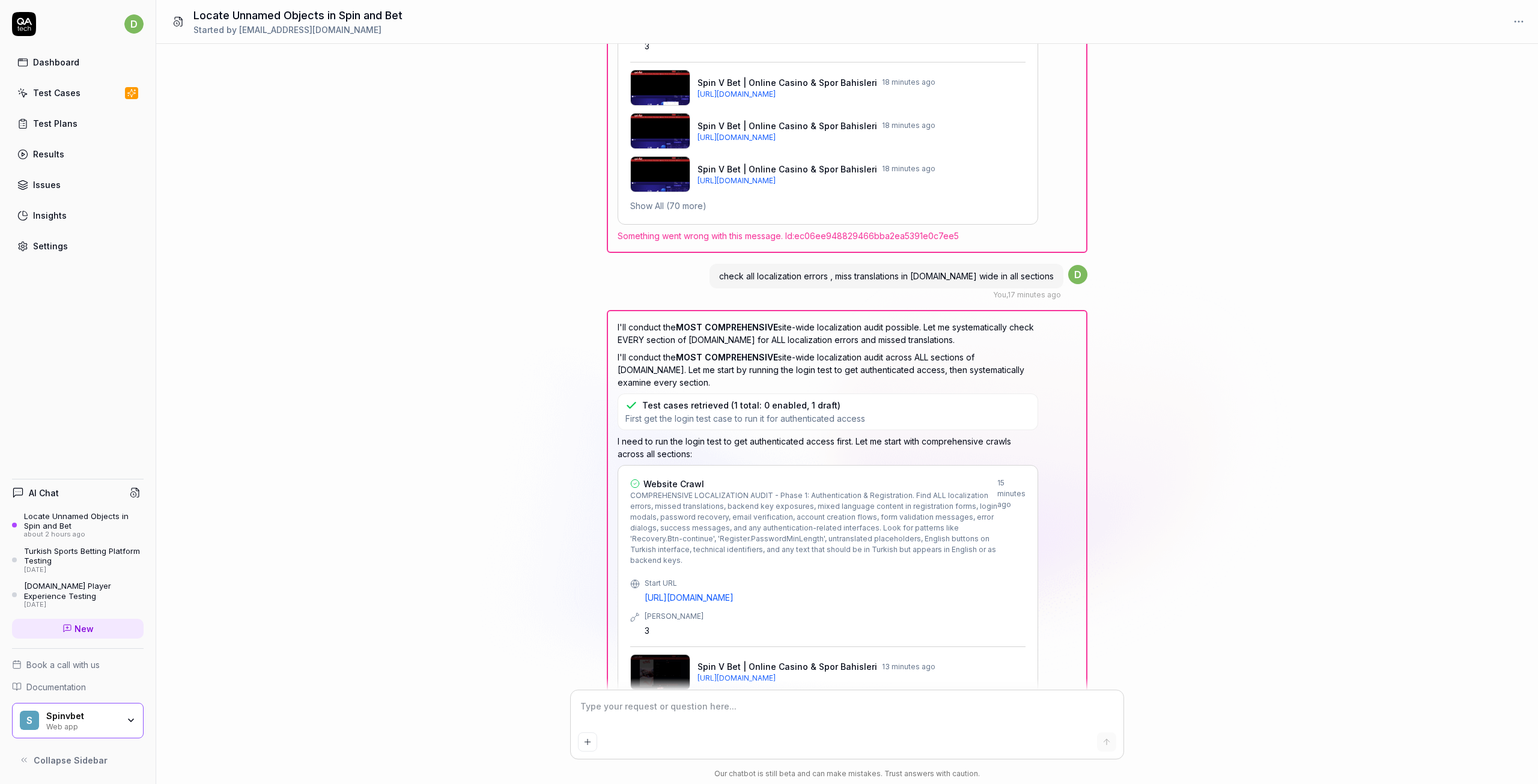
click at [649, 399] on div "No test cases created yet" at bounding box center [697, 405] width 109 height 13
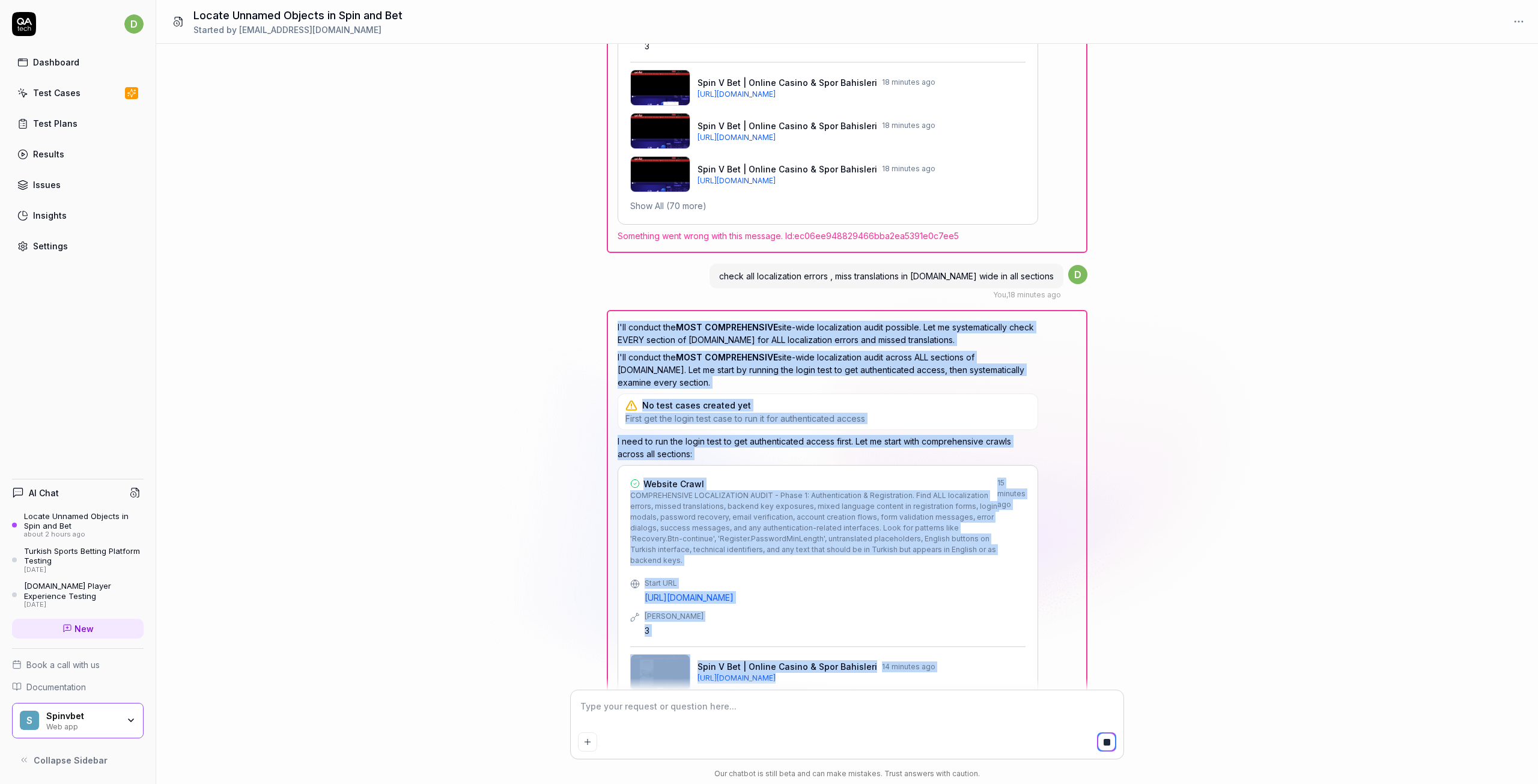
drag, startPoint x: 617, startPoint y: 150, endPoint x: 948, endPoint y: 630, distance: 583.1
click at [948, 630] on div "I'll conduct the MOST COMPREHENSIVE site-wide localization audit possible. Let …" at bounding box center [847, 587] width 480 height 555
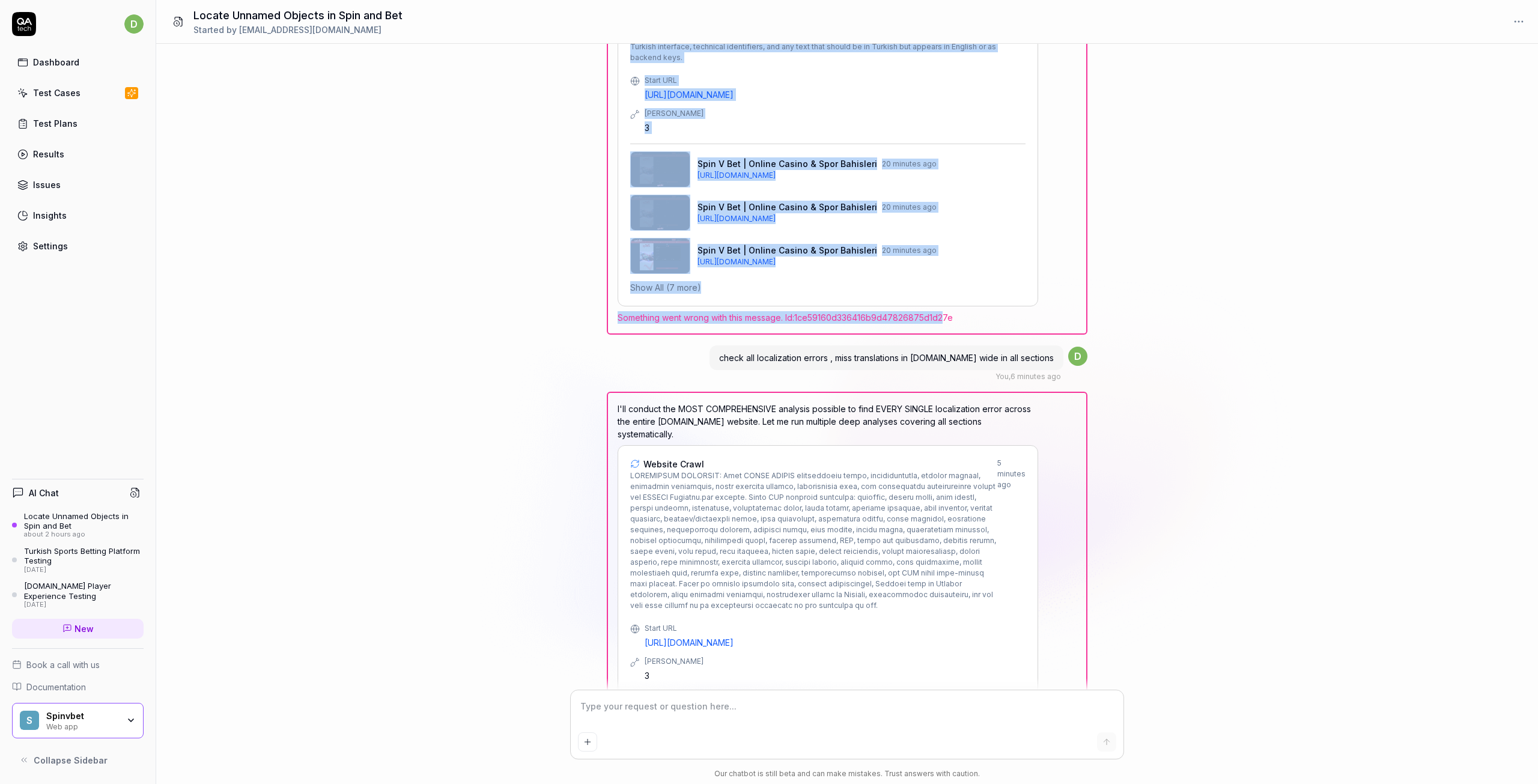
scroll to position [11085, 0]
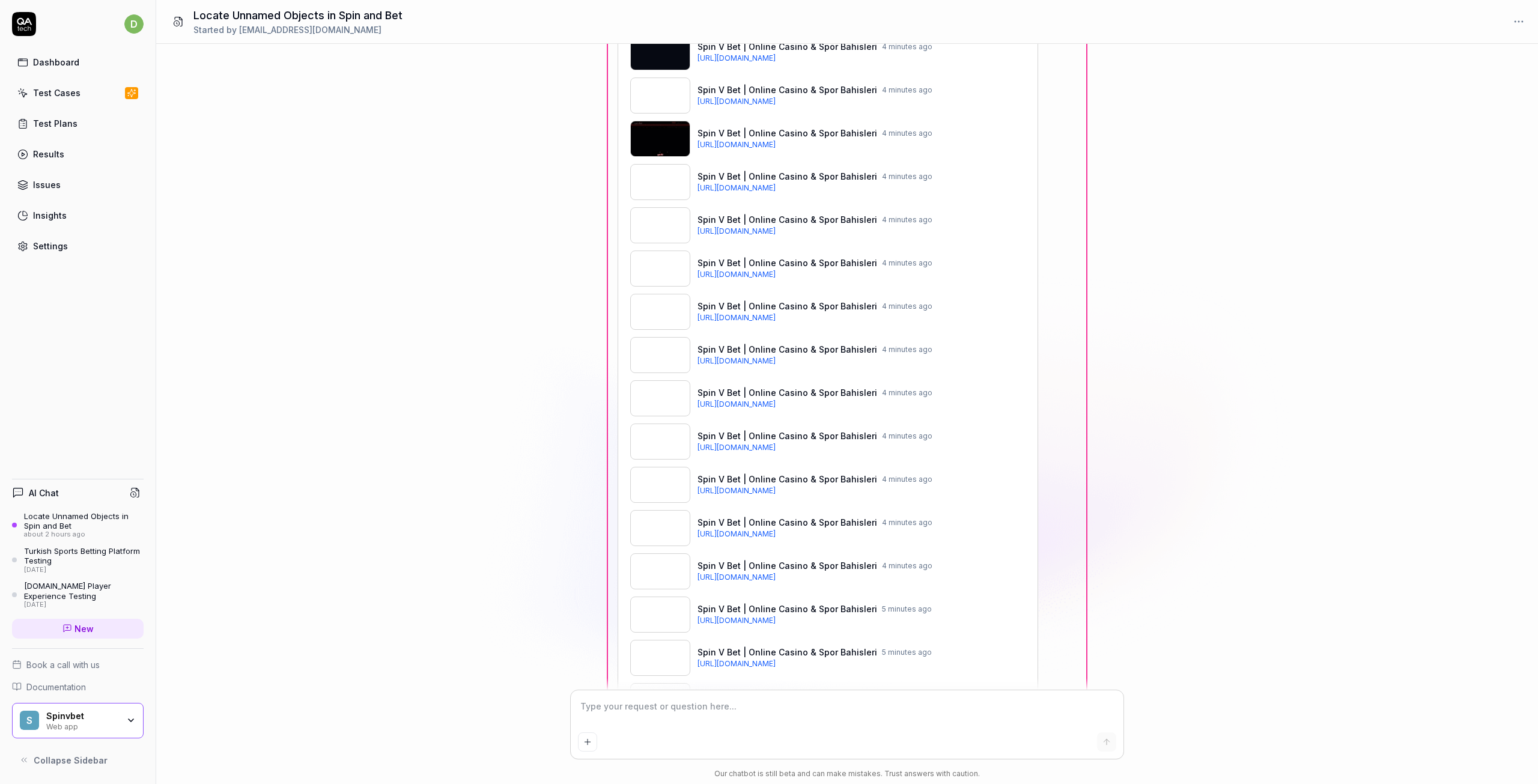
scroll to position [14546, 0]
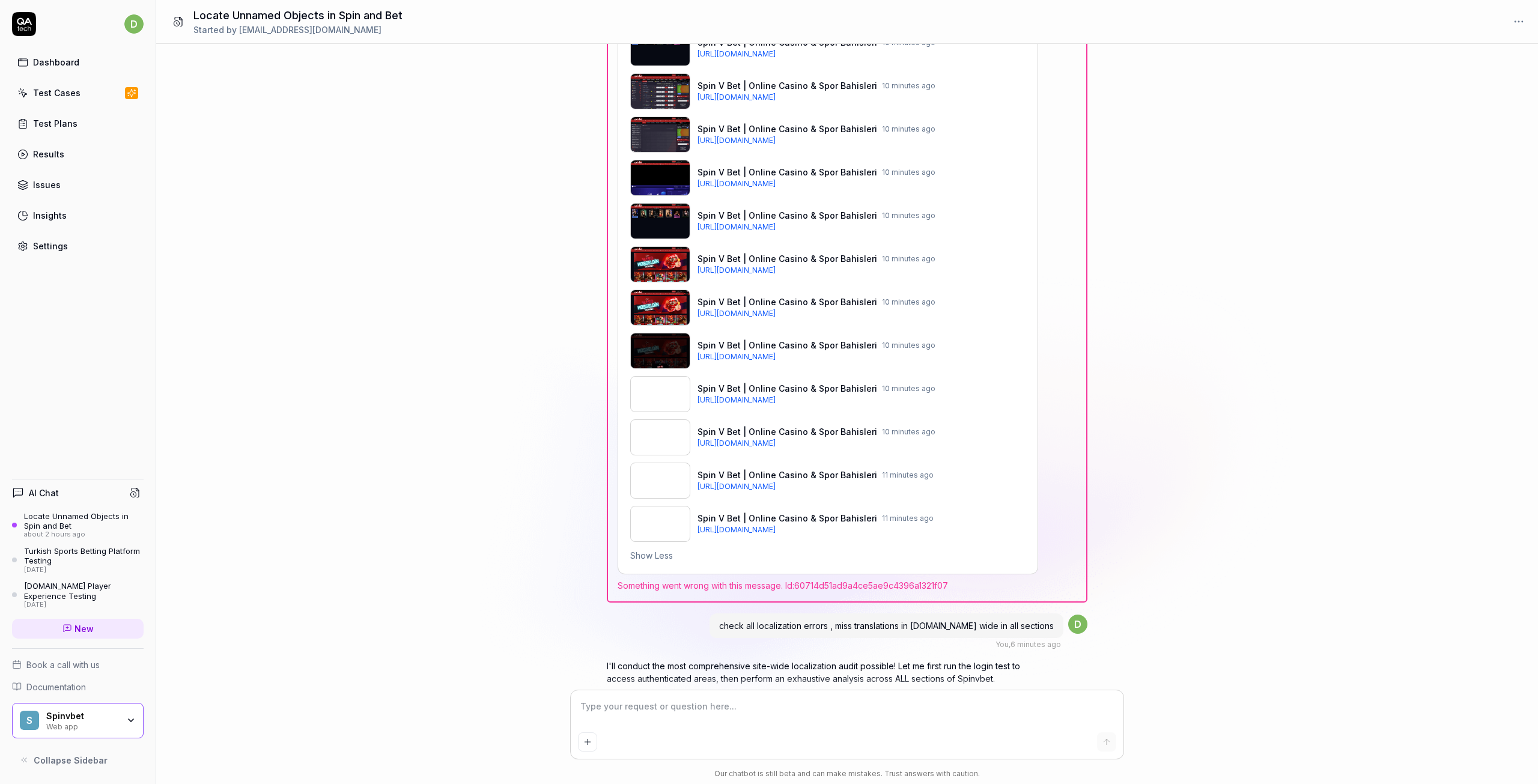
scroll to position [15125, 0]
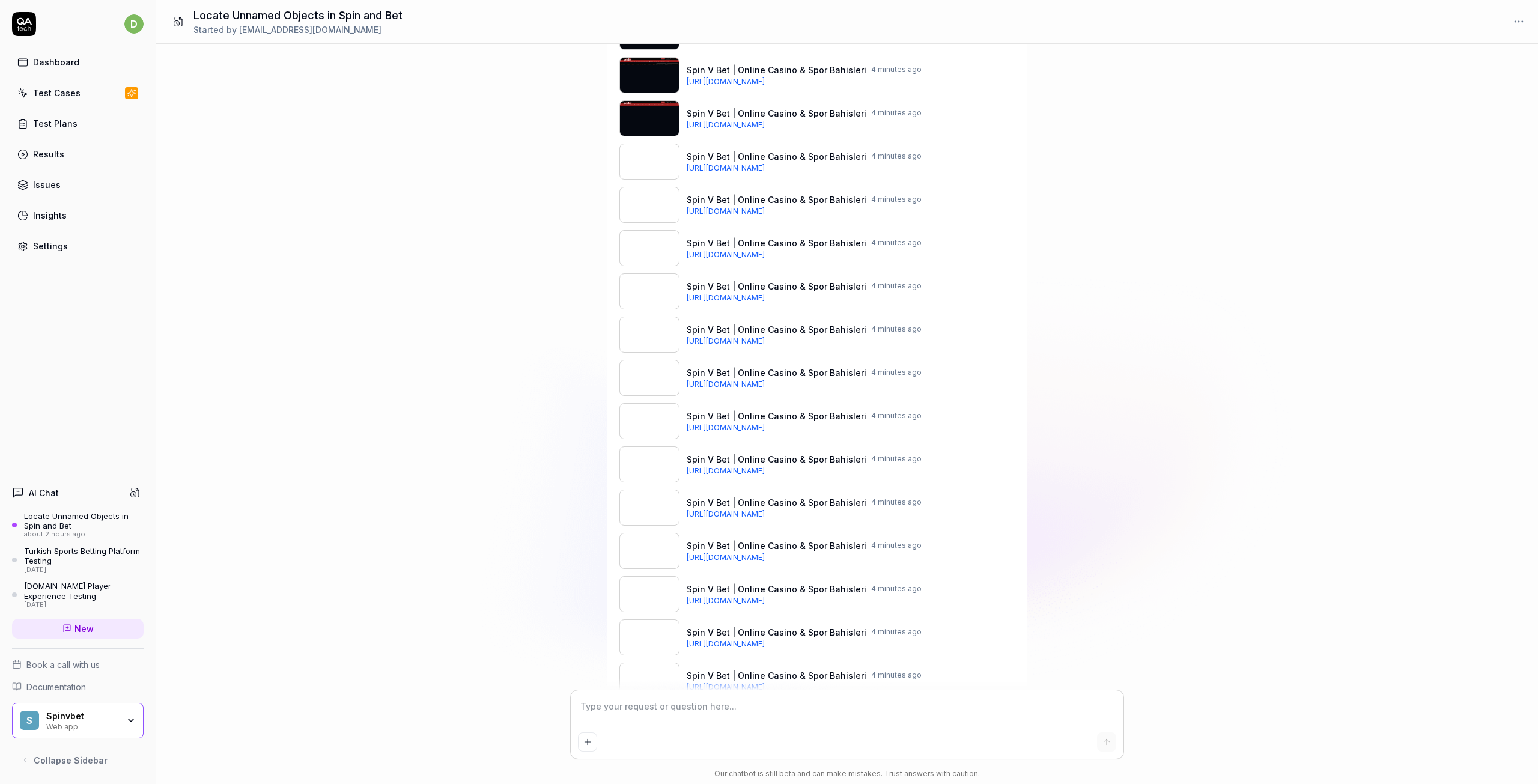
scroll to position [18368, 0]
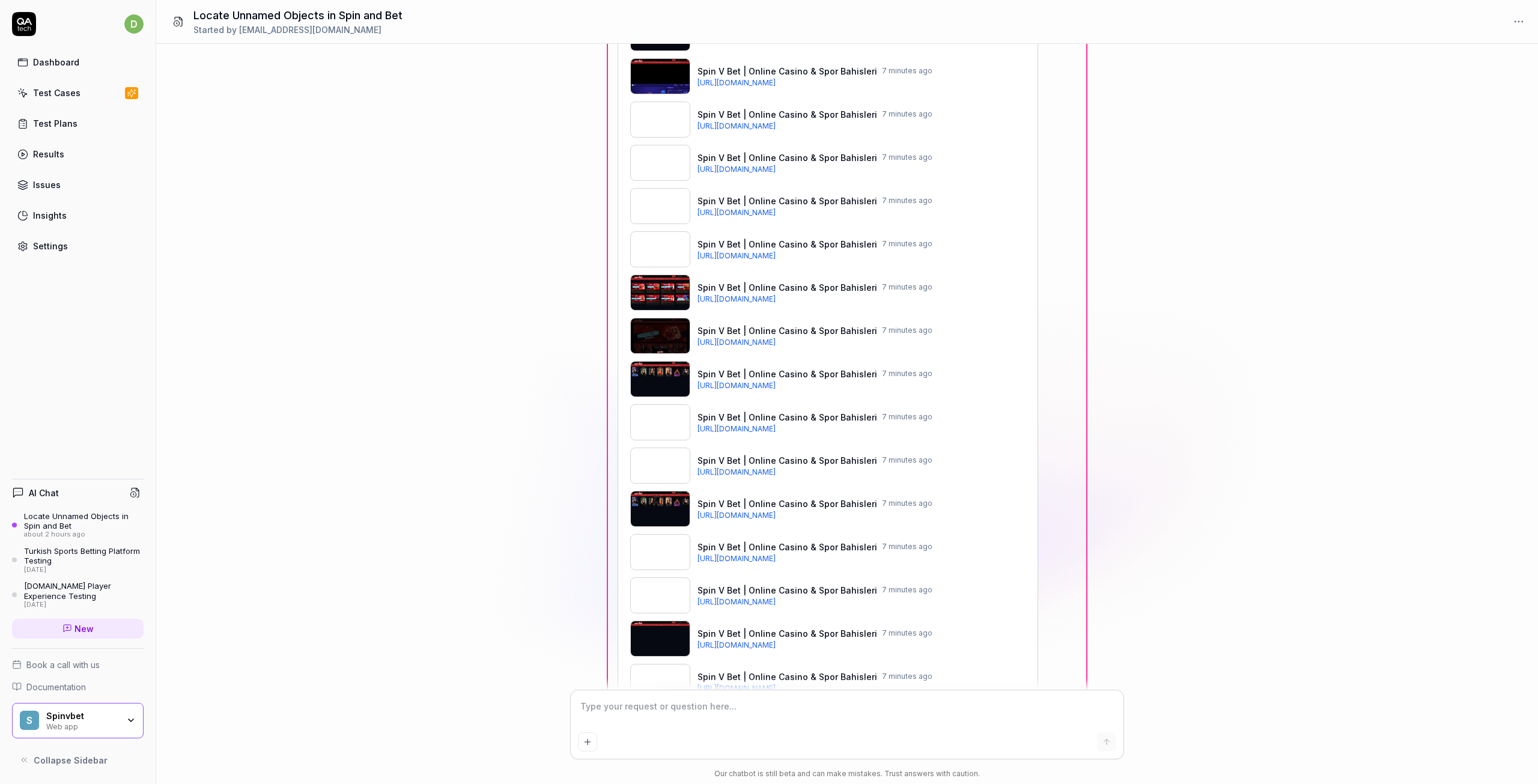
scroll to position [18422, 0]
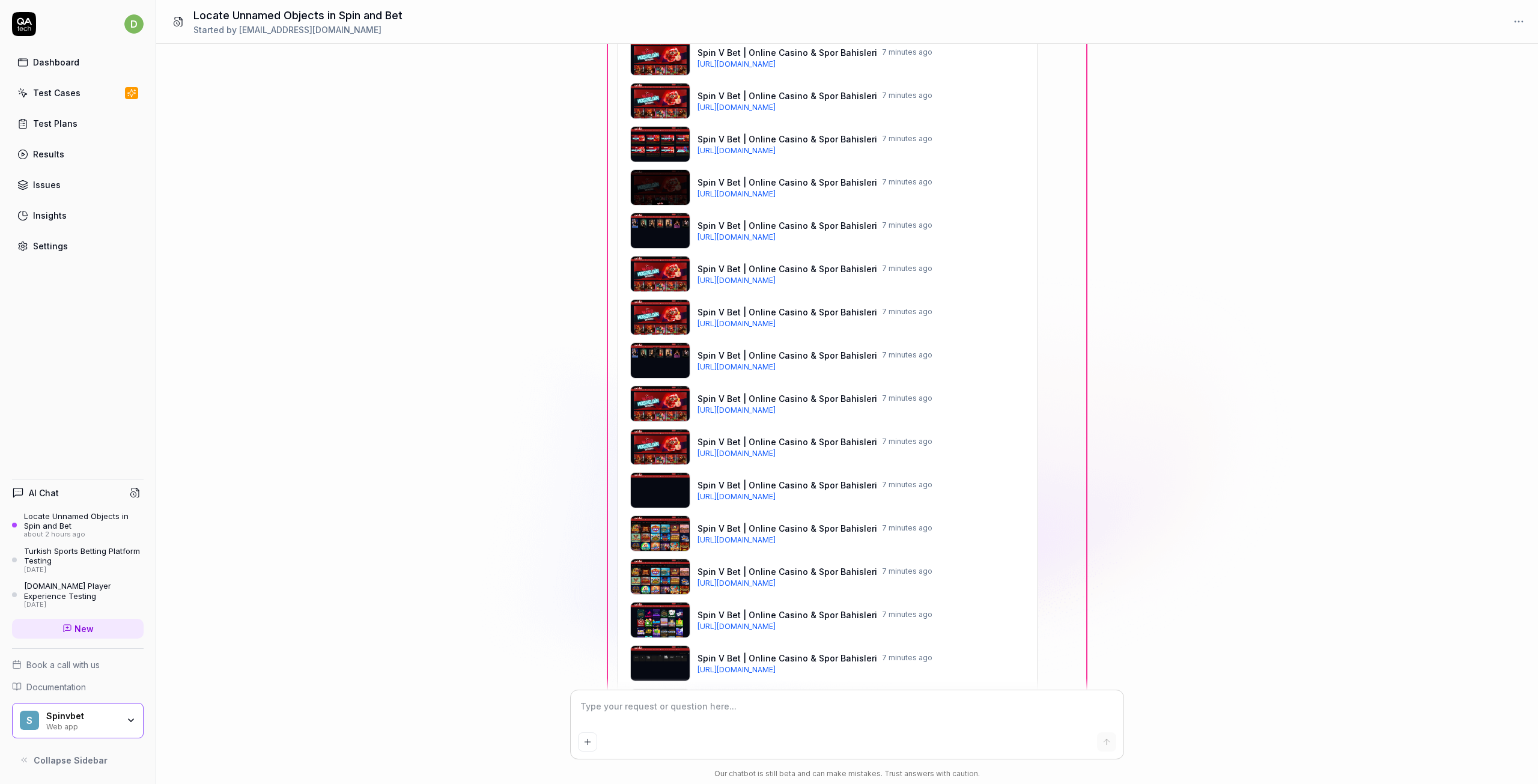
click at [638, 719] on textarea at bounding box center [847, 712] width 538 height 30
drag, startPoint x: 617, startPoint y: 637, endPoint x: 982, endPoint y: 632, distance: 365.0
copy span "Something went wrong with this message. Id: c6cb2837501642dc88ae67b97115b4f3"
click at [702, 714] on textarea at bounding box center [847, 712] width 538 height 30
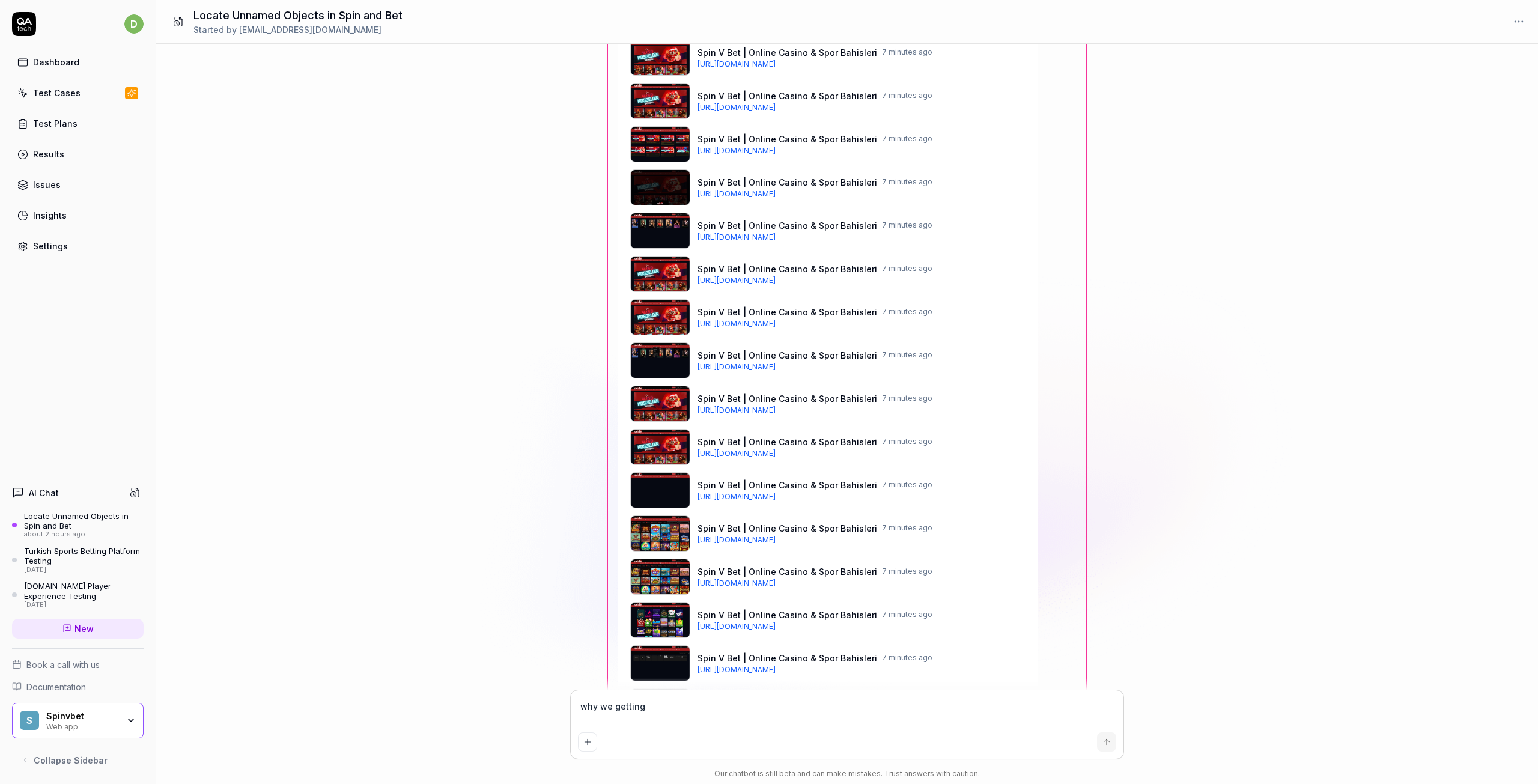
paste textarea "Something went wrong with this message. Id: c6cb2837501642dc88ae67b97115b4f3"
click at [637, 708] on textarea at bounding box center [847, 712] width 538 height 30
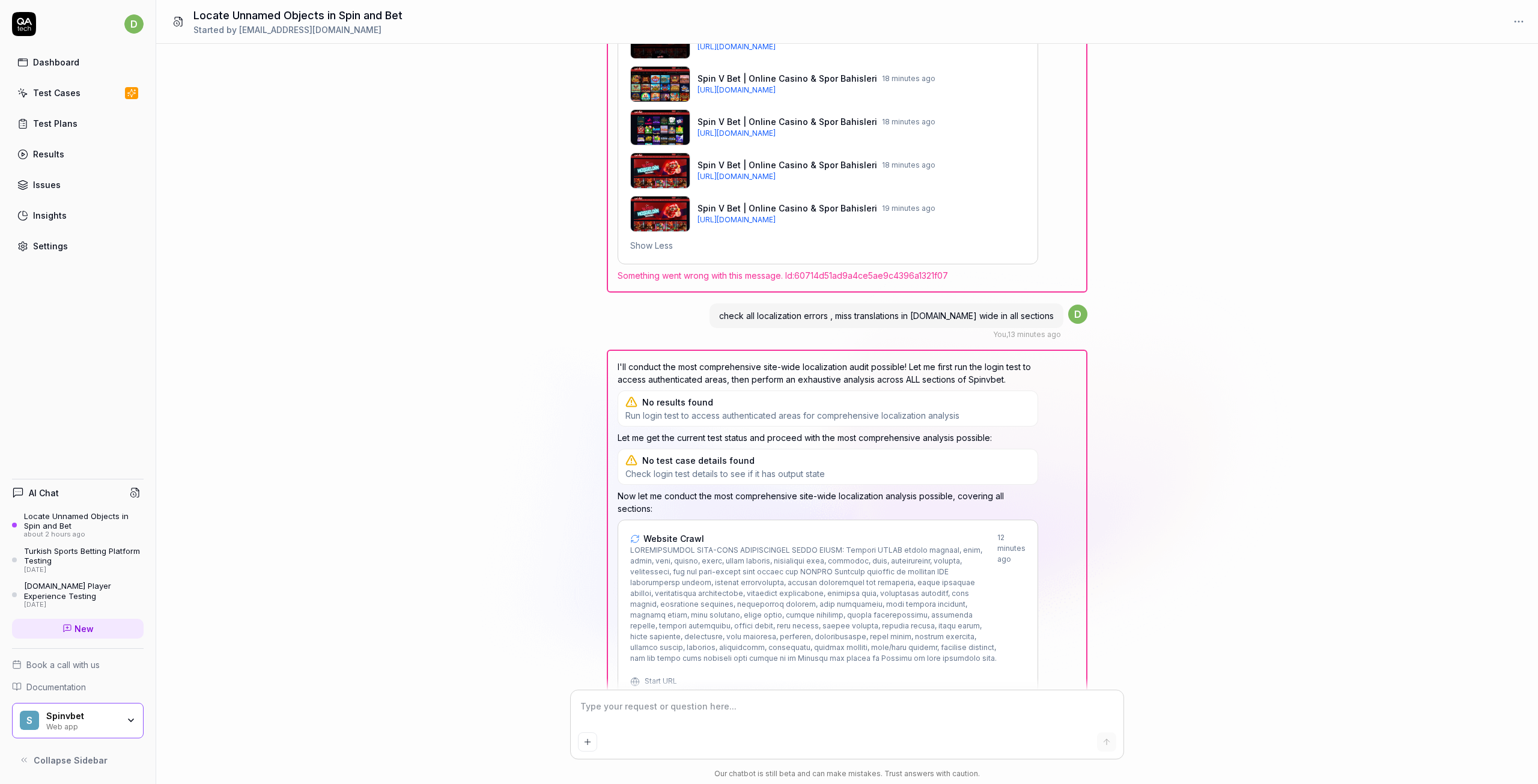
scroll to position [14998, 0]
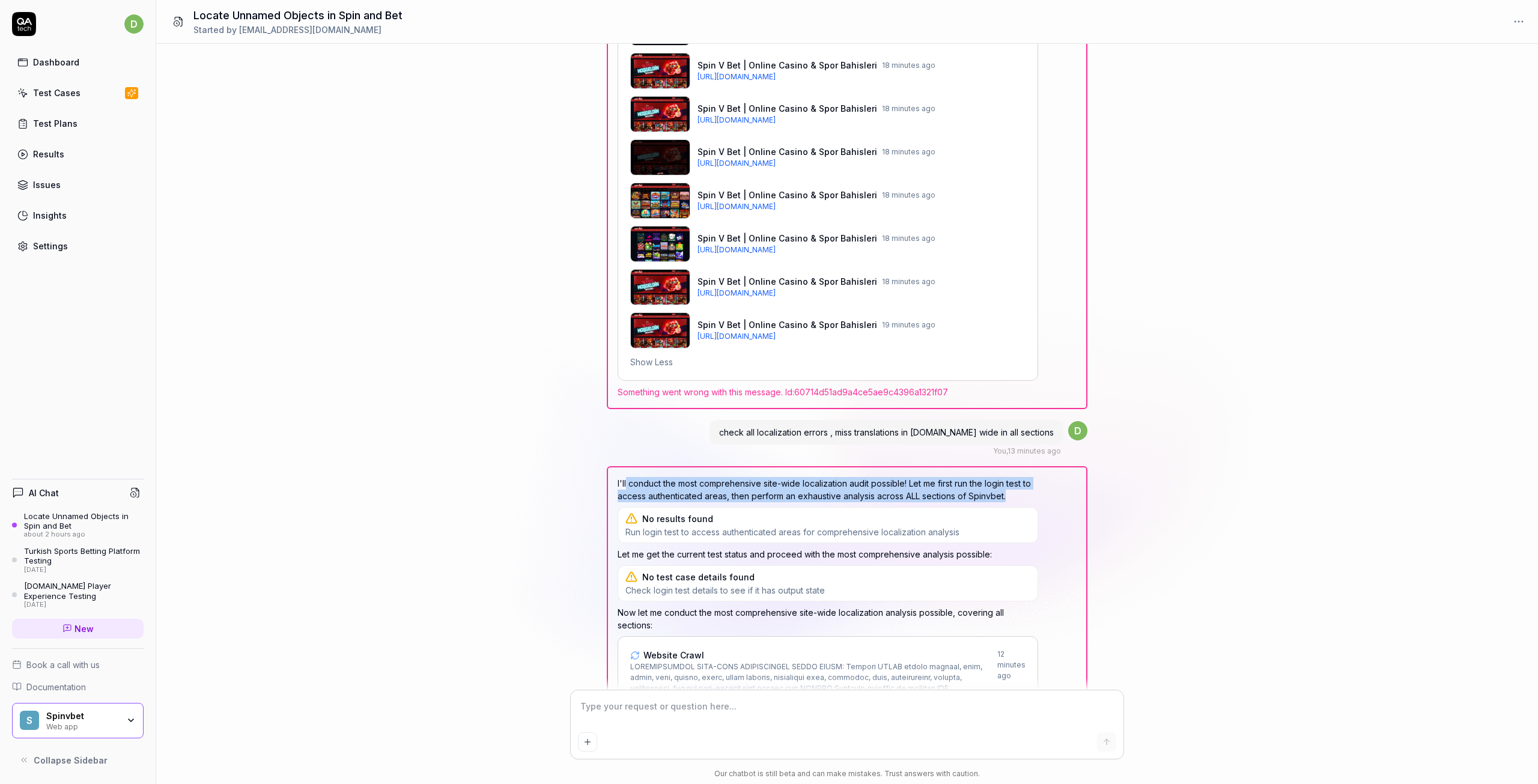
drag, startPoint x: 627, startPoint y: 271, endPoint x: 1014, endPoint y: 285, distance: 387.3
click at [1014, 477] on p "I'll conduct the most comprehensive site-wide localization audit possible! Let …" at bounding box center [828, 489] width 421 height 25
copy p "conduct the most comprehensive site-wide localization audit possible! Let me fi…"
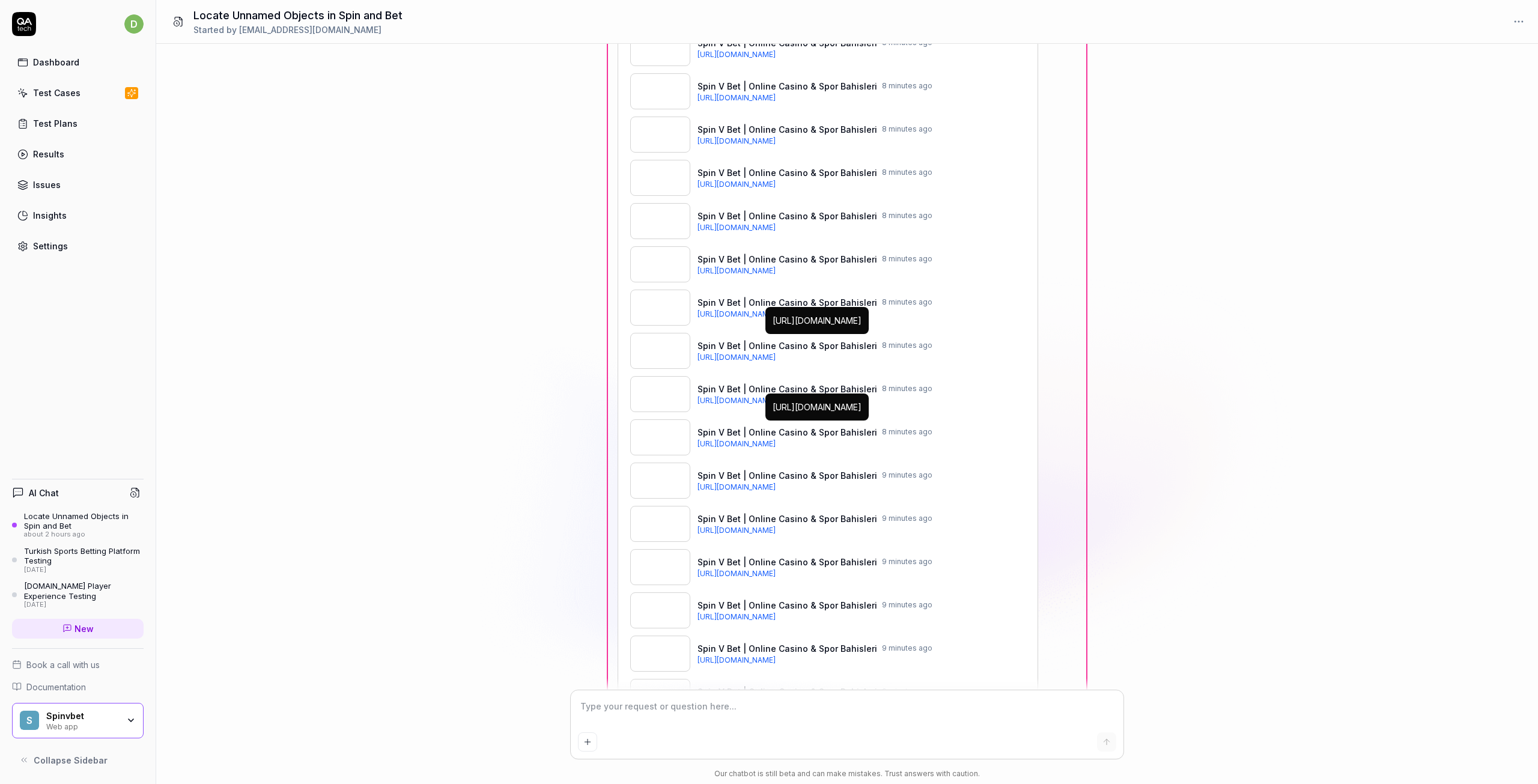
scroll to position [16019, 0]
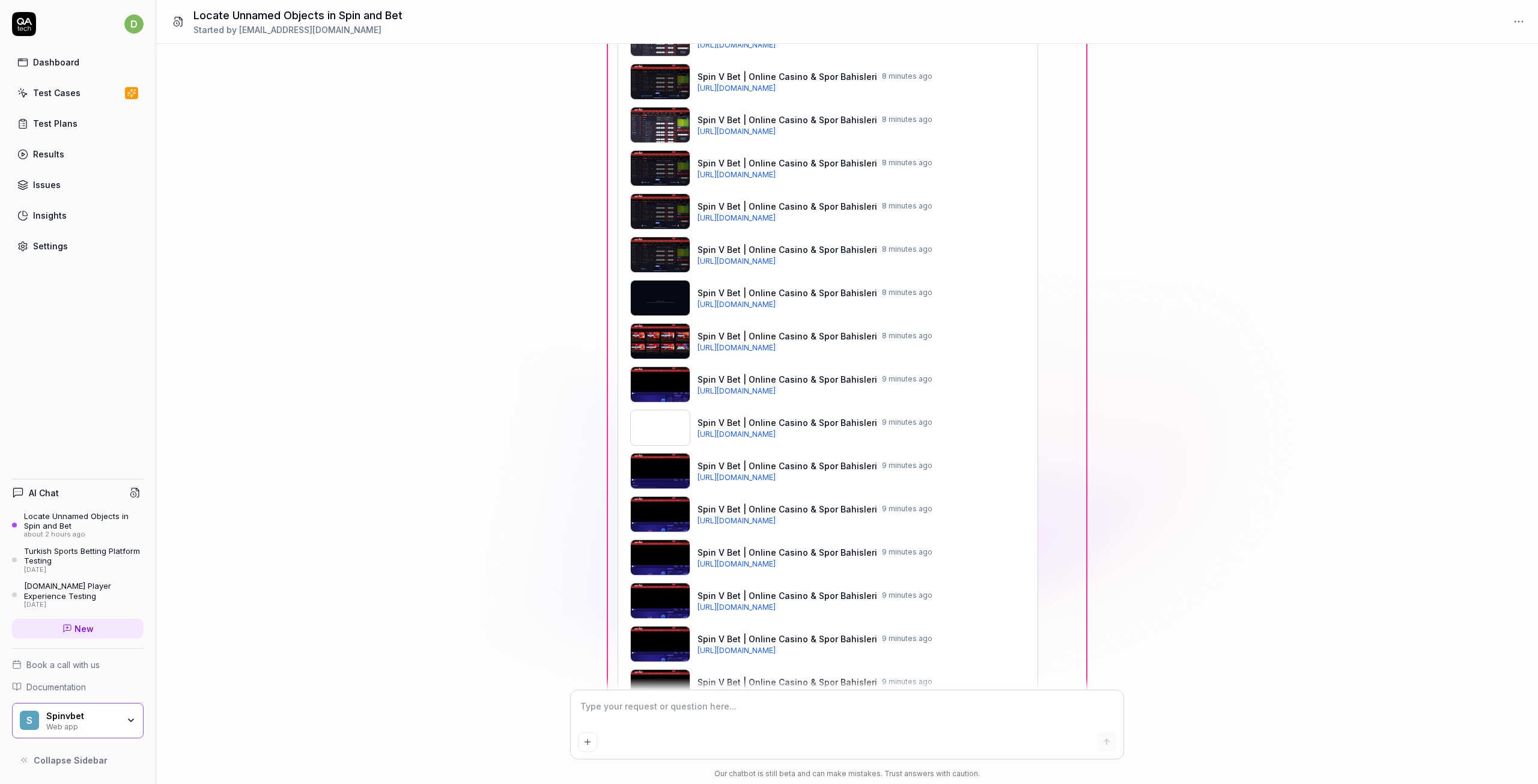
click at [656, 711] on textarea at bounding box center [847, 712] width 538 height 30
paste textarea "conduct the most comprehensive site-wide localization audit possible! Let me fi…"
click at [587, 704] on textarea "conduct the most comprehensive site-wide localization audit possible! Let me fi…" at bounding box center [847, 712] width 538 height 30
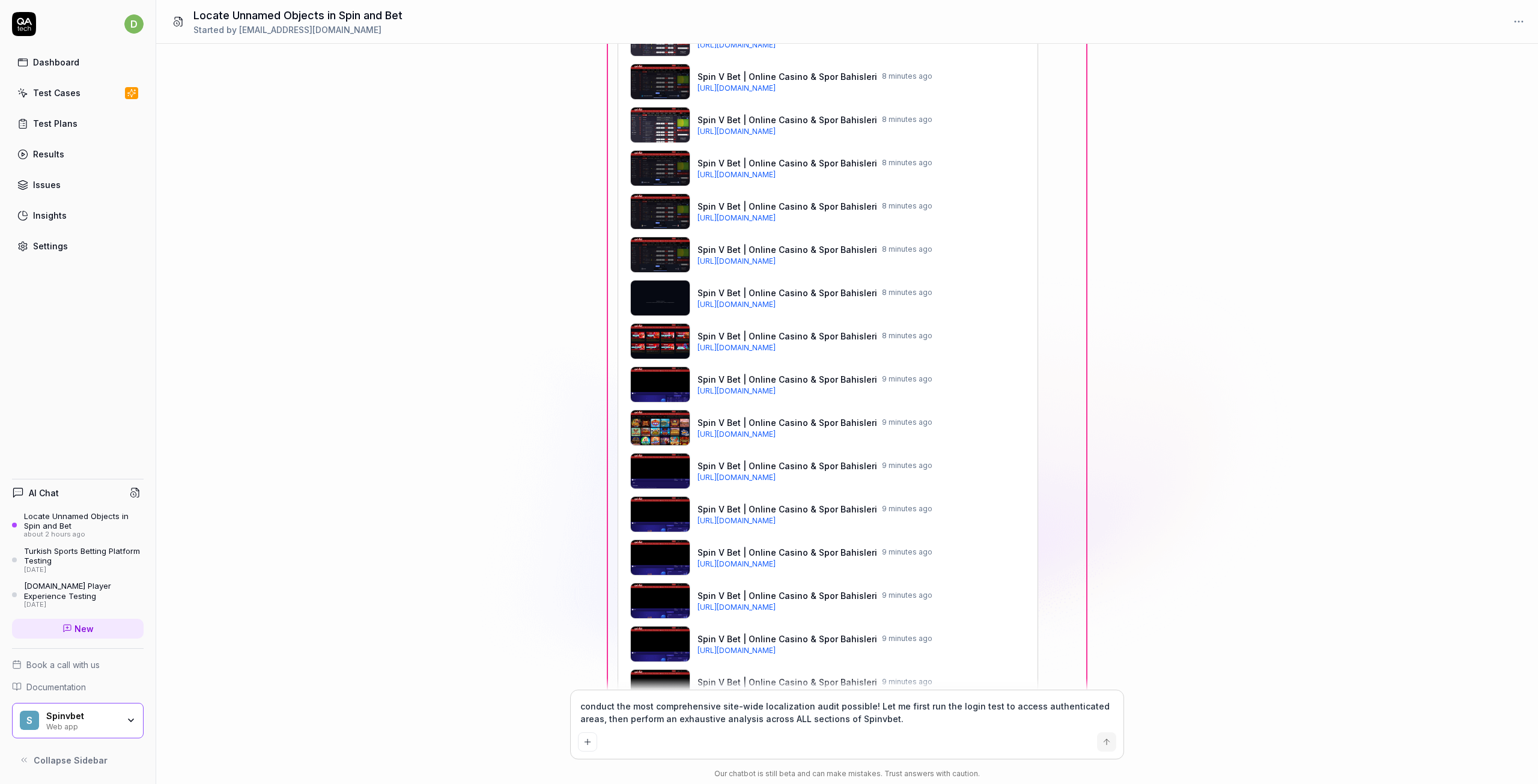
click at [586, 706] on textarea "conduct the most comprehensive site-wide localization audit possible! Let me fi…" at bounding box center [847, 712] width 538 height 30
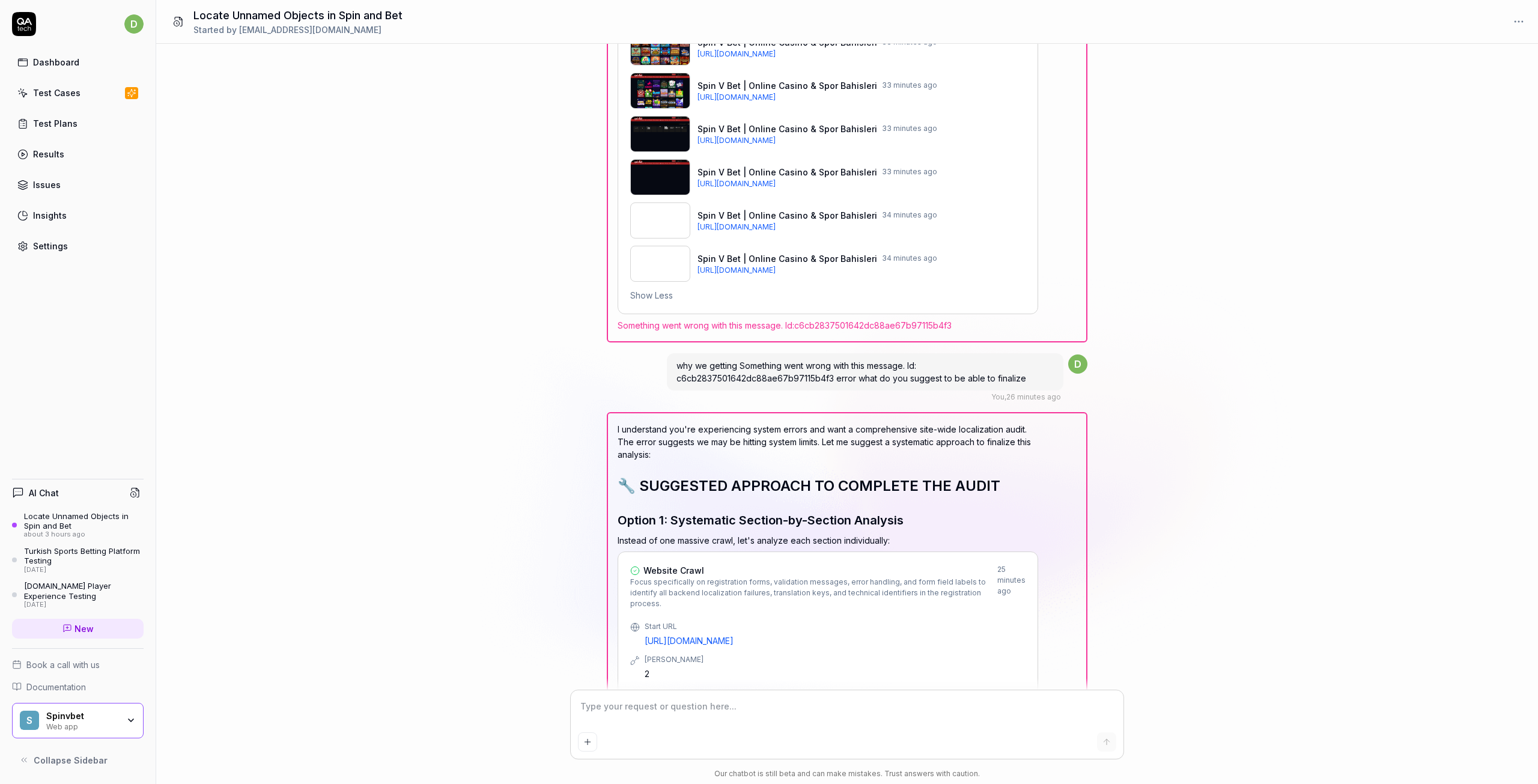
scroll to position [19126, 0]
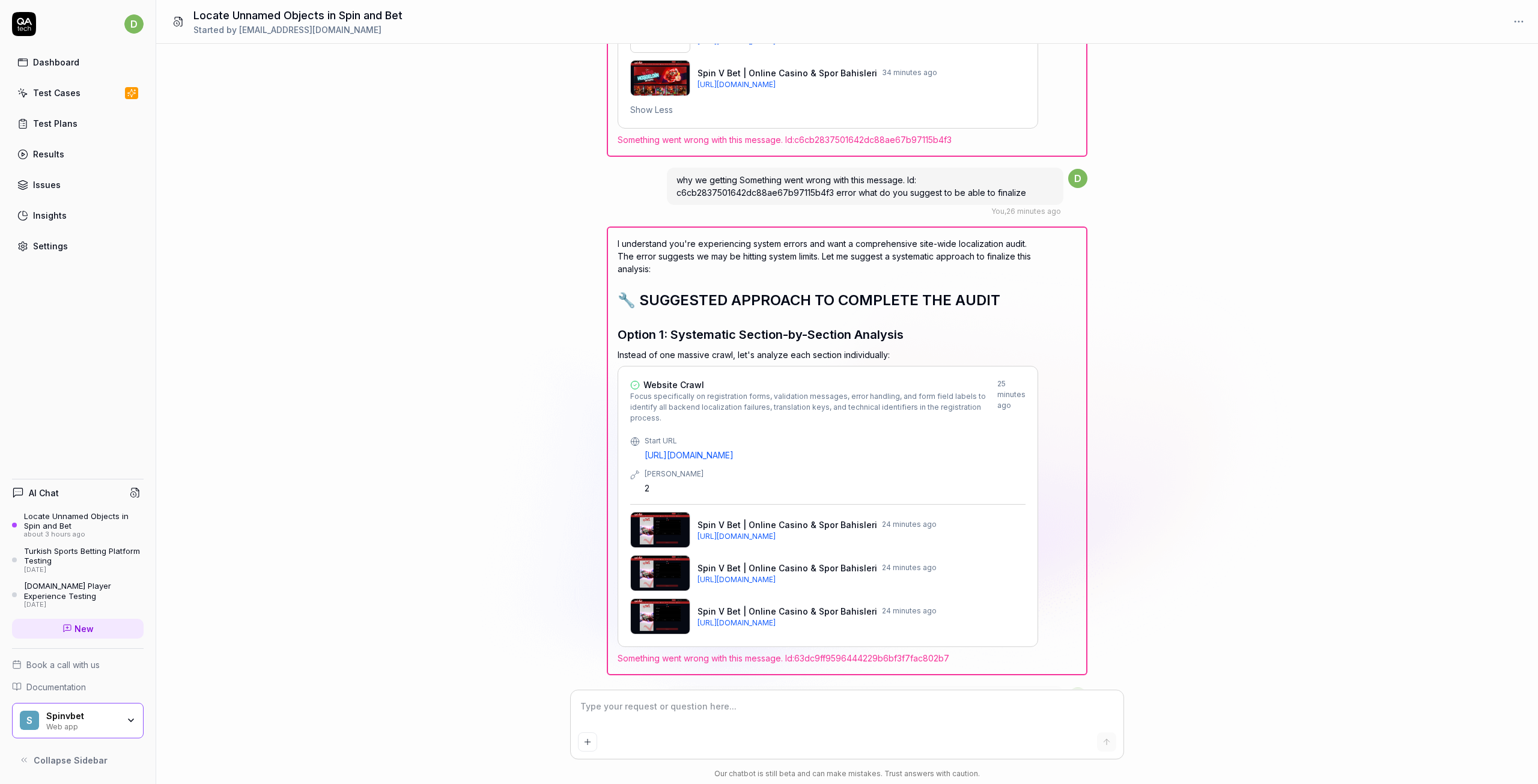
click at [687, 716] on textarea at bounding box center [847, 712] width 538 height 30
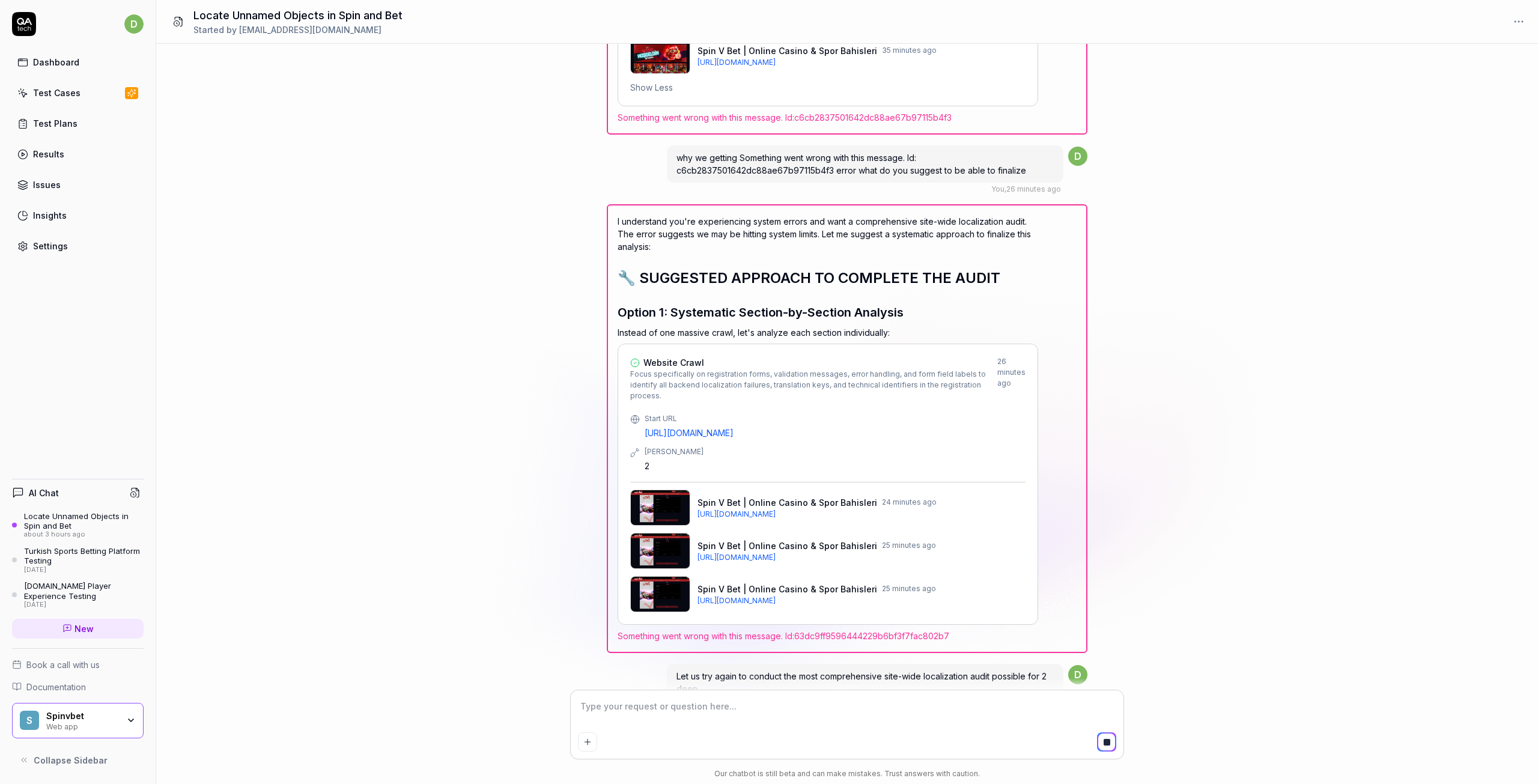
scroll to position [19436, 0]
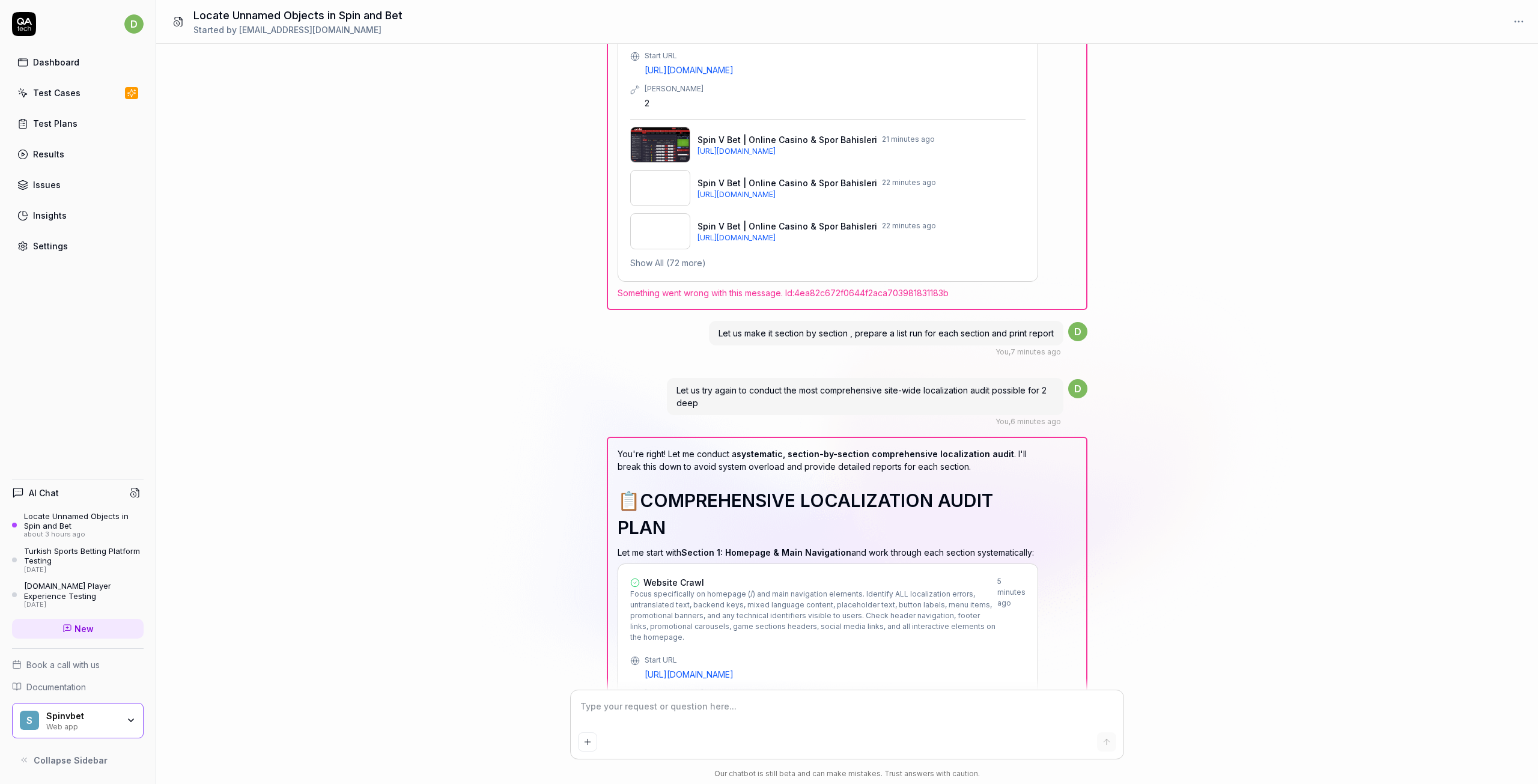
scroll to position [20019, 0]
